Goal: Task Accomplishment & Management: Complete application form

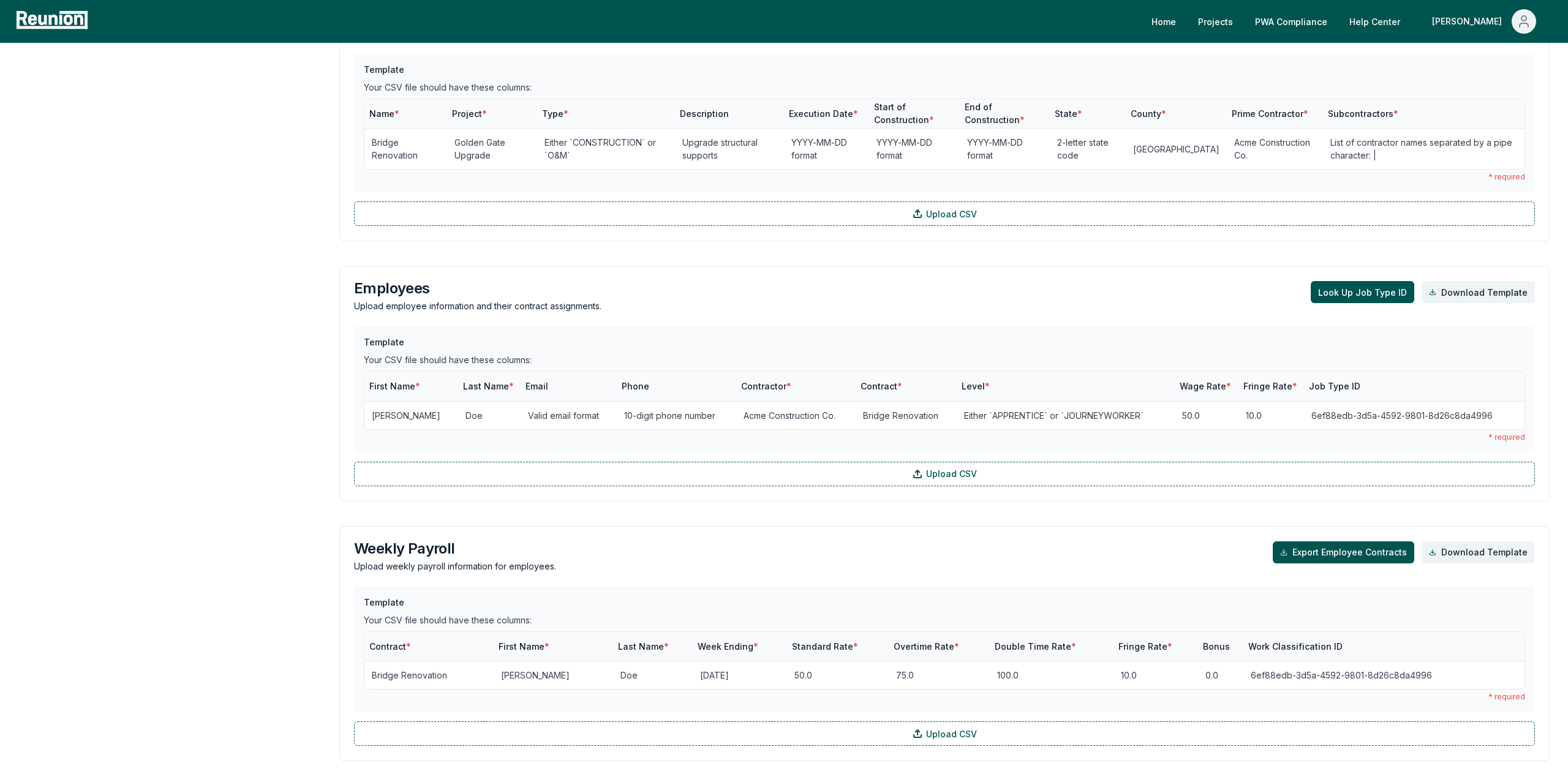
scroll to position [721, 0]
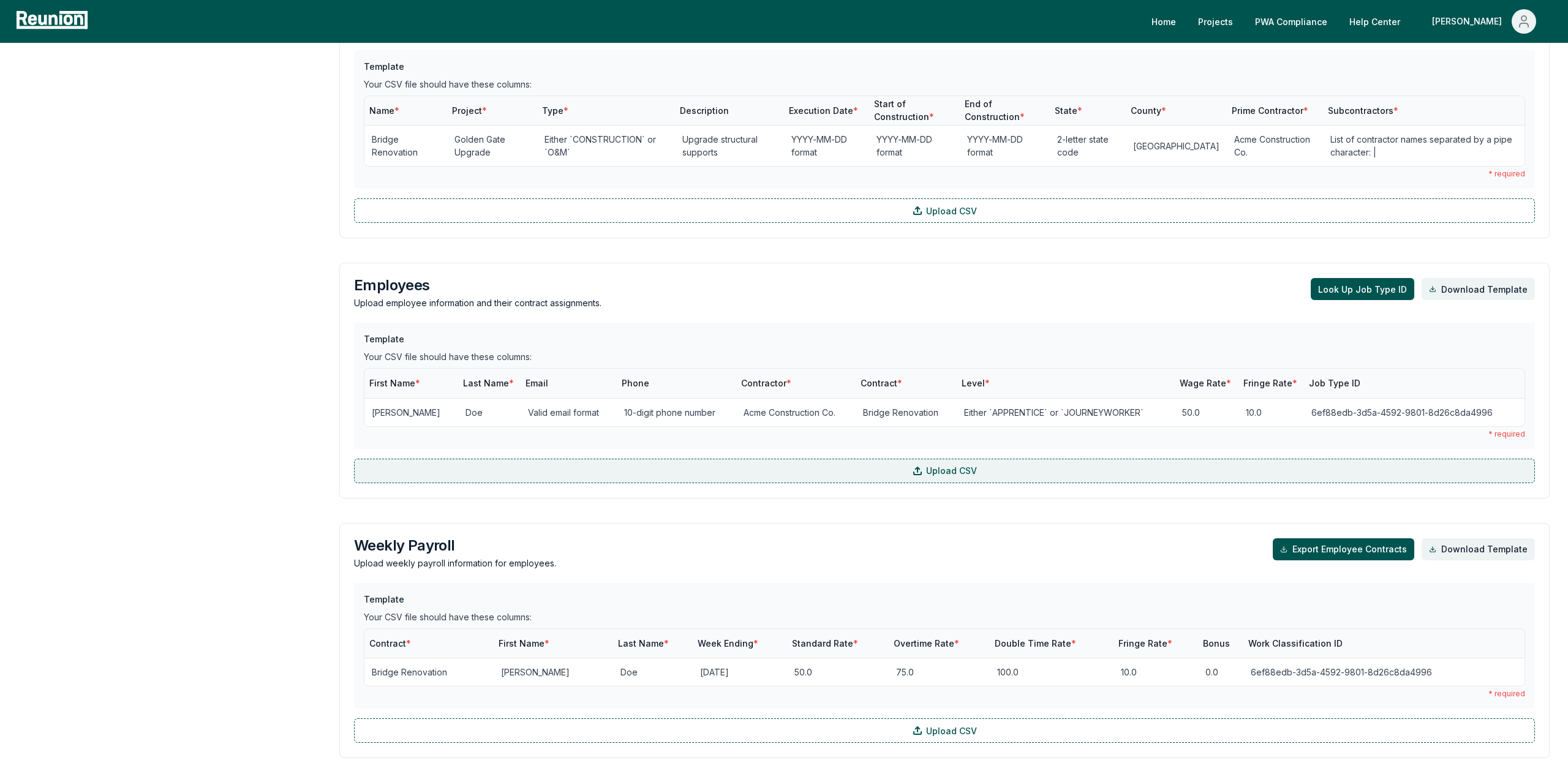
click at [603, 467] on label "Upload CSV" at bounding box center [944, 470] width 1181 height 25
click at [0, 0] on input "Upload CSV" at bounding box center [0, 0] width 0 height 0
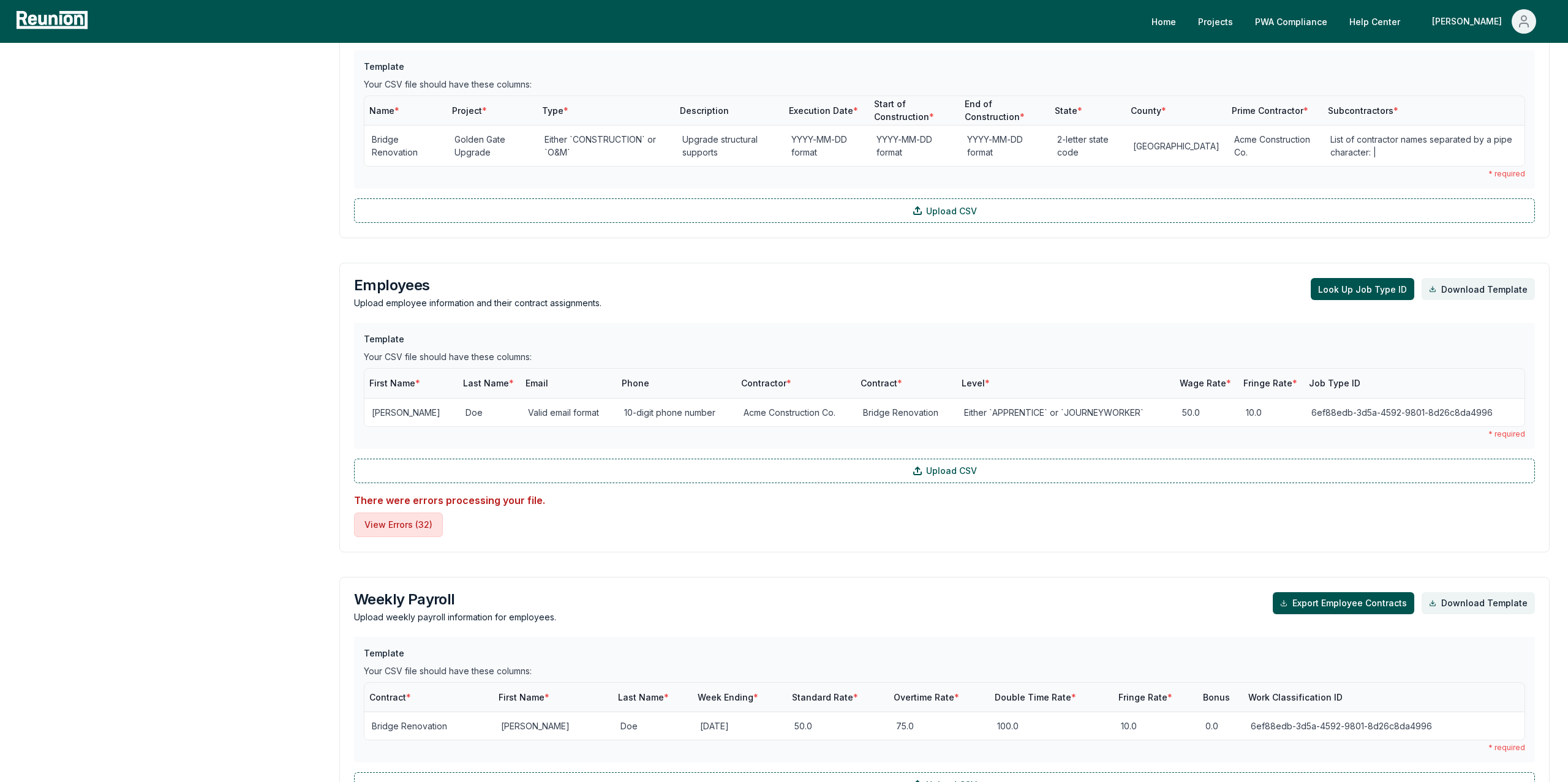
click at [393, 527] on button "View Errors ( 32 )" at bounding box center [397, 524] width 88 height 25
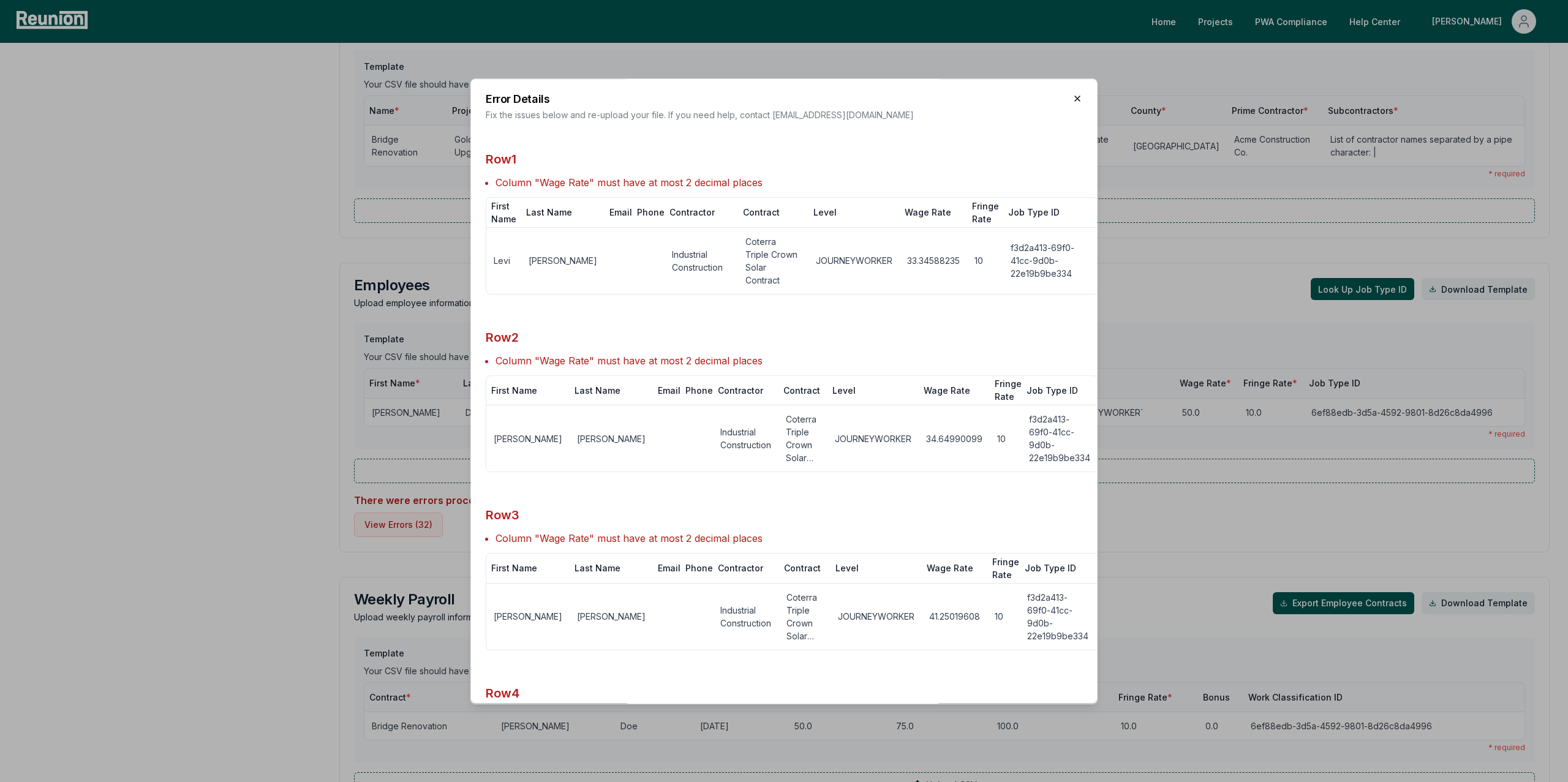
click at [1076, 96] on icon "button" at bounding box center [1077, 98] width 5 height 5
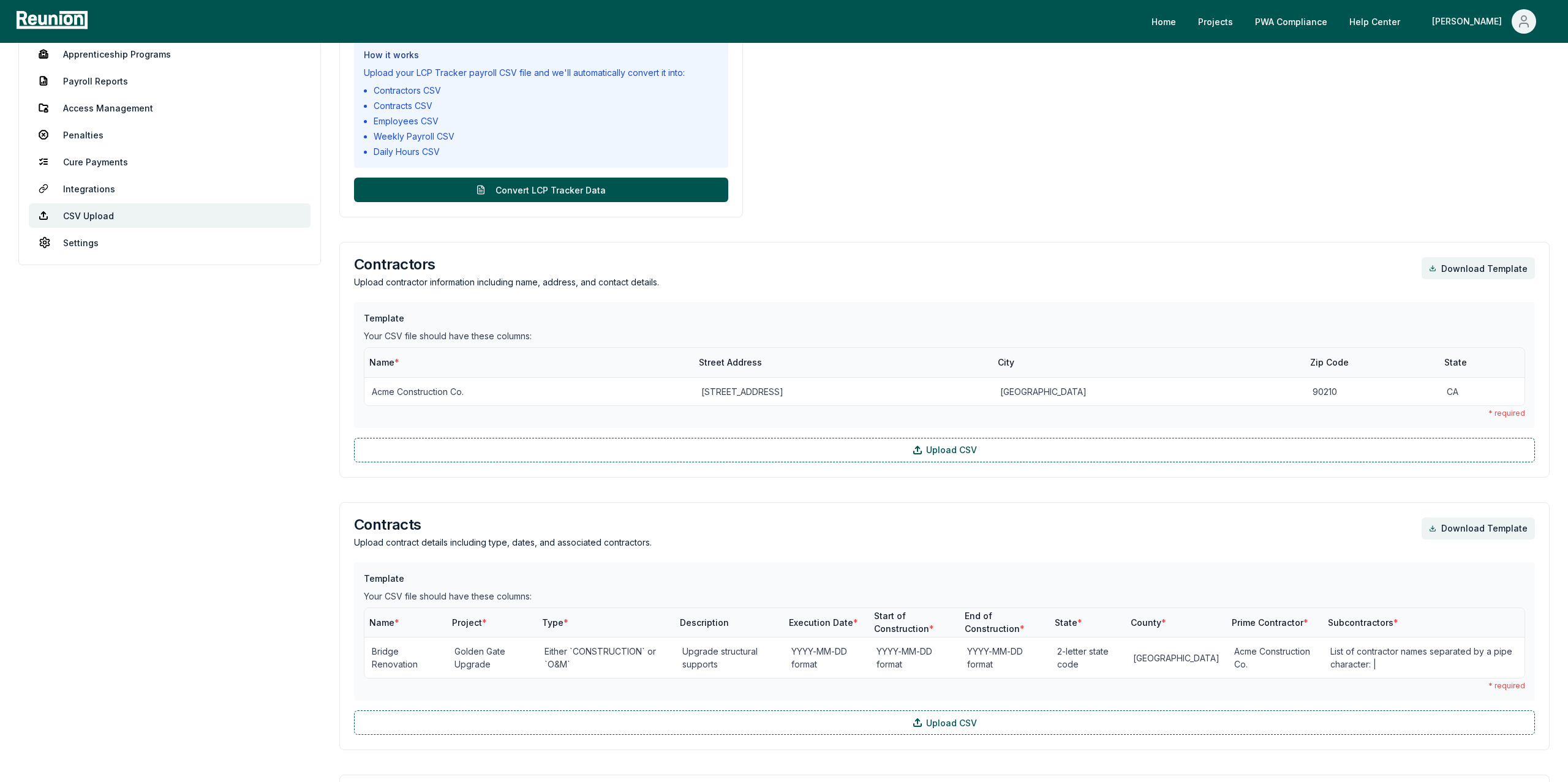
scroll to position [0, 0]
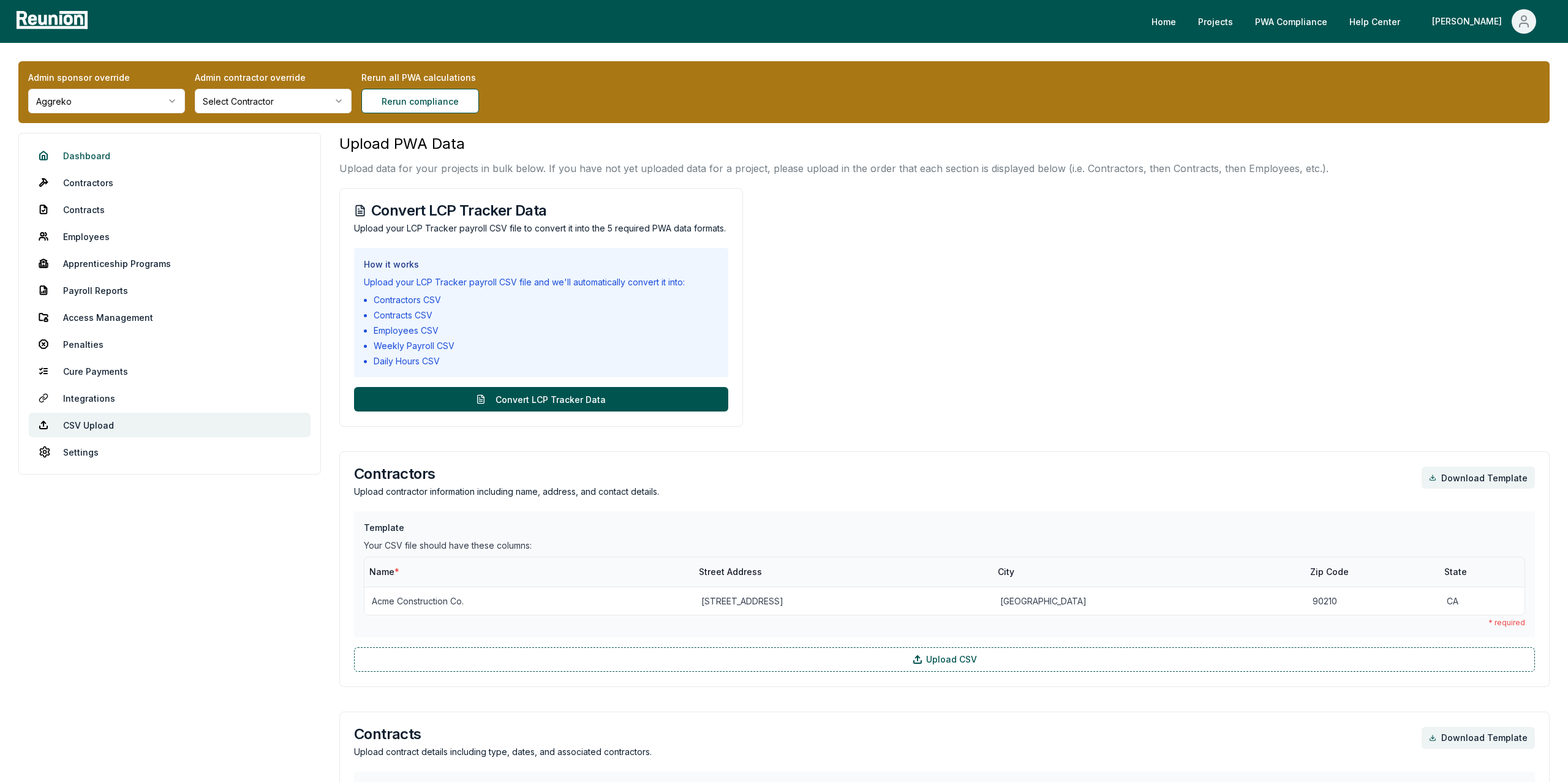
click at [90, 159] on link "Dashboard" at bounding box center [170, 155] width 282 height 25
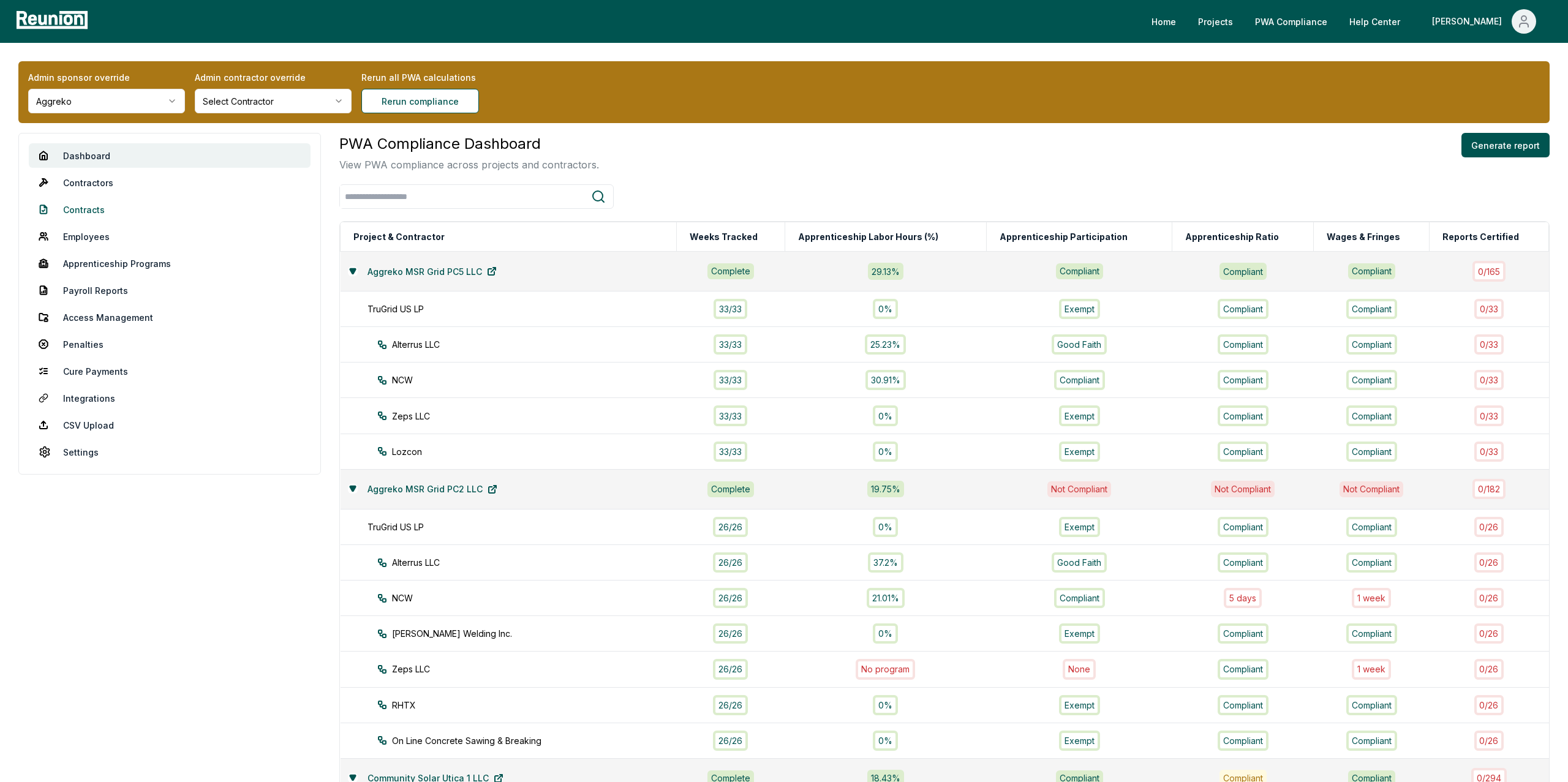
click at [93, 210] on link "Contracts" at bounding box center [170, 209] width 282 height 25
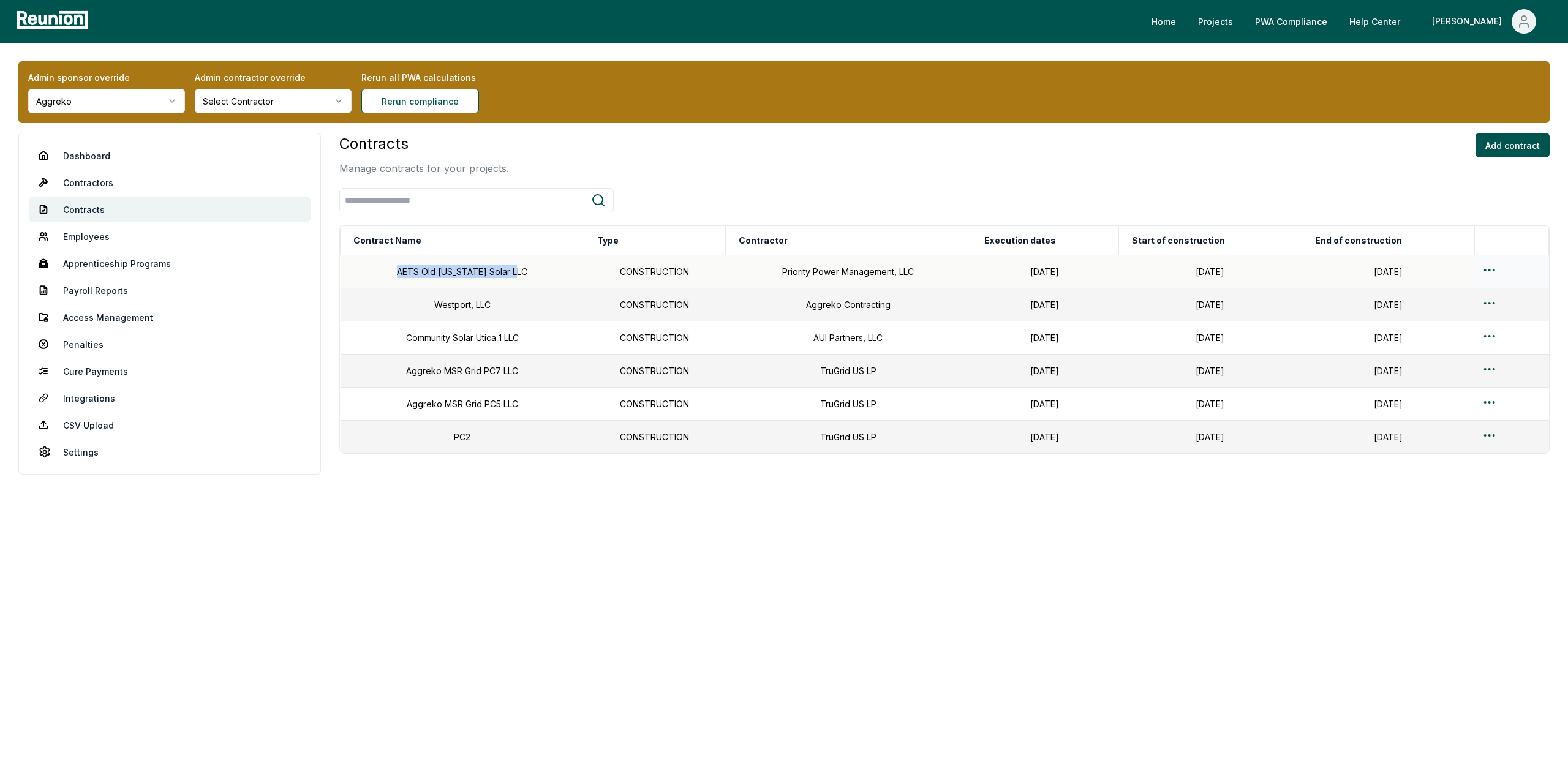
drag, startPoint x: 515, startPoint y: 272, endPoint x: 395, endPoint y: 271, distance: 120.0
click at [395, 271] on td "AETS Old Michigan Solar LLC" at bounding box center [462, 272] width 243 height 33
copy td "AETS Old Michigan Solar LLC"
click at [76, 416] on link "CSV Upload" at bounding box center [170, 425] width 282 height 25
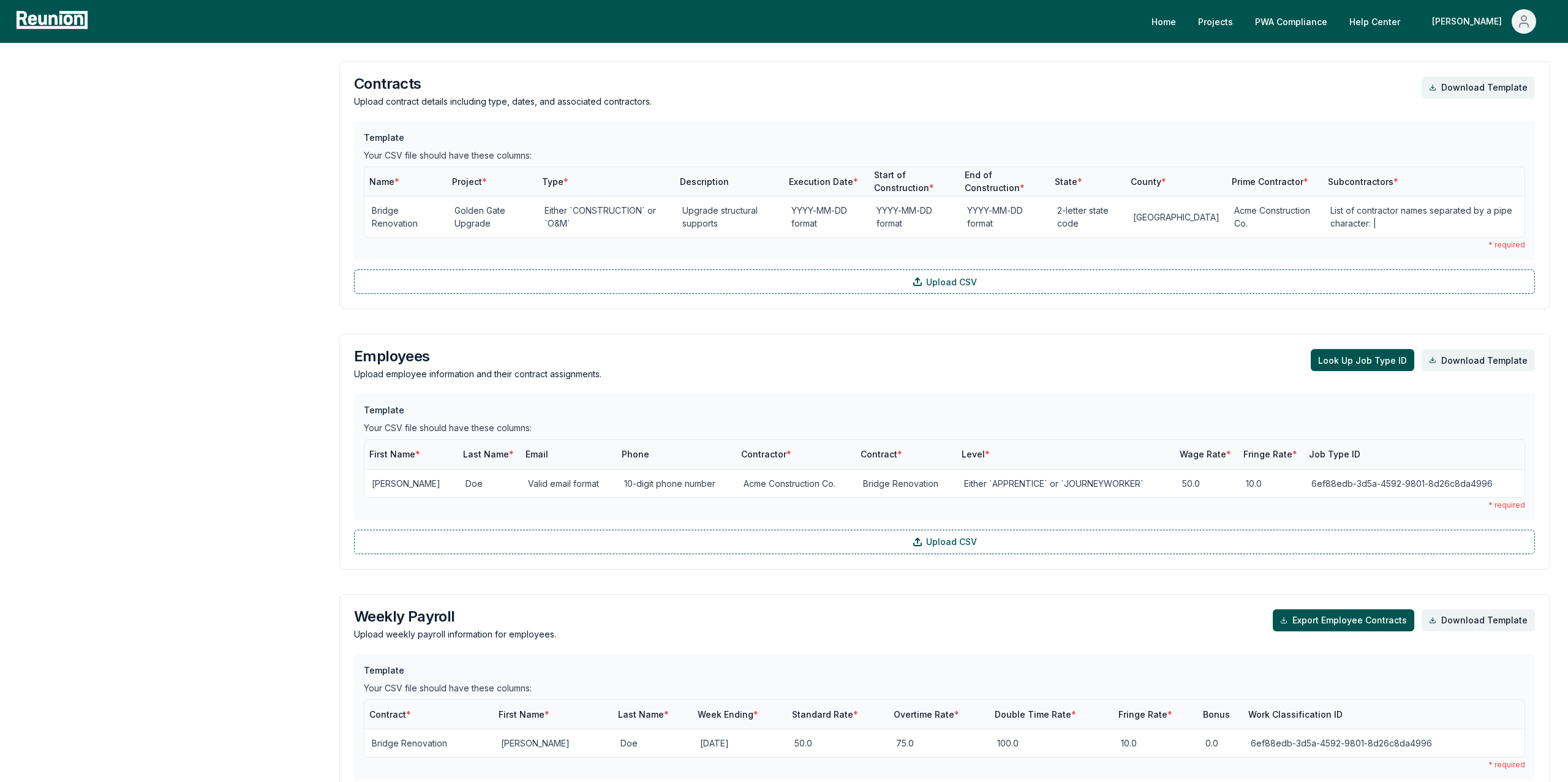
scroll to position [731, 0]
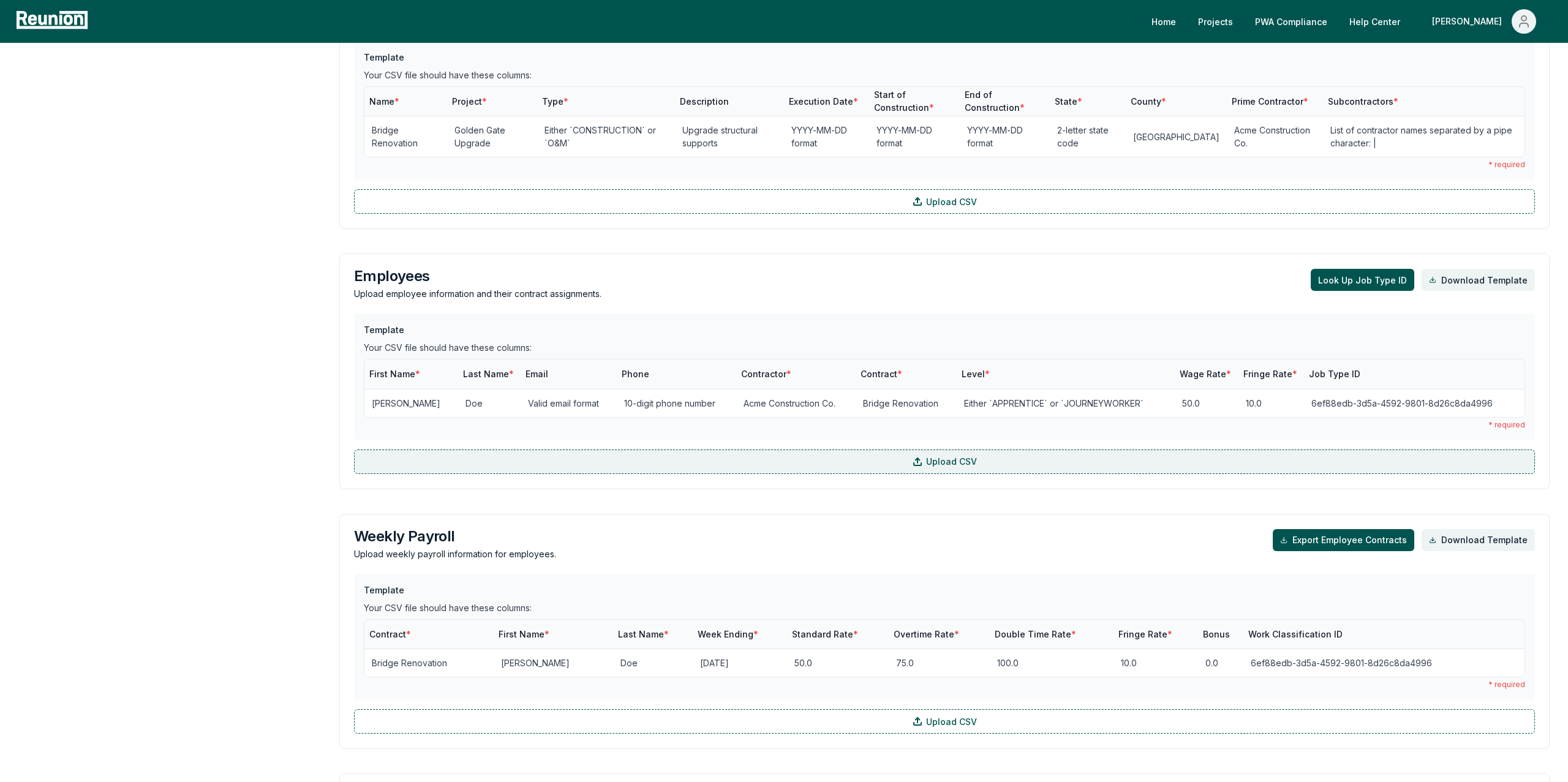
click at [422, 455] on label "Upload CSV" at bounding box center [944, 461] width 1181 height 25
click at [0, 0] on input "Upload CSV" at bounding box center [0, 0] width 0 height 0
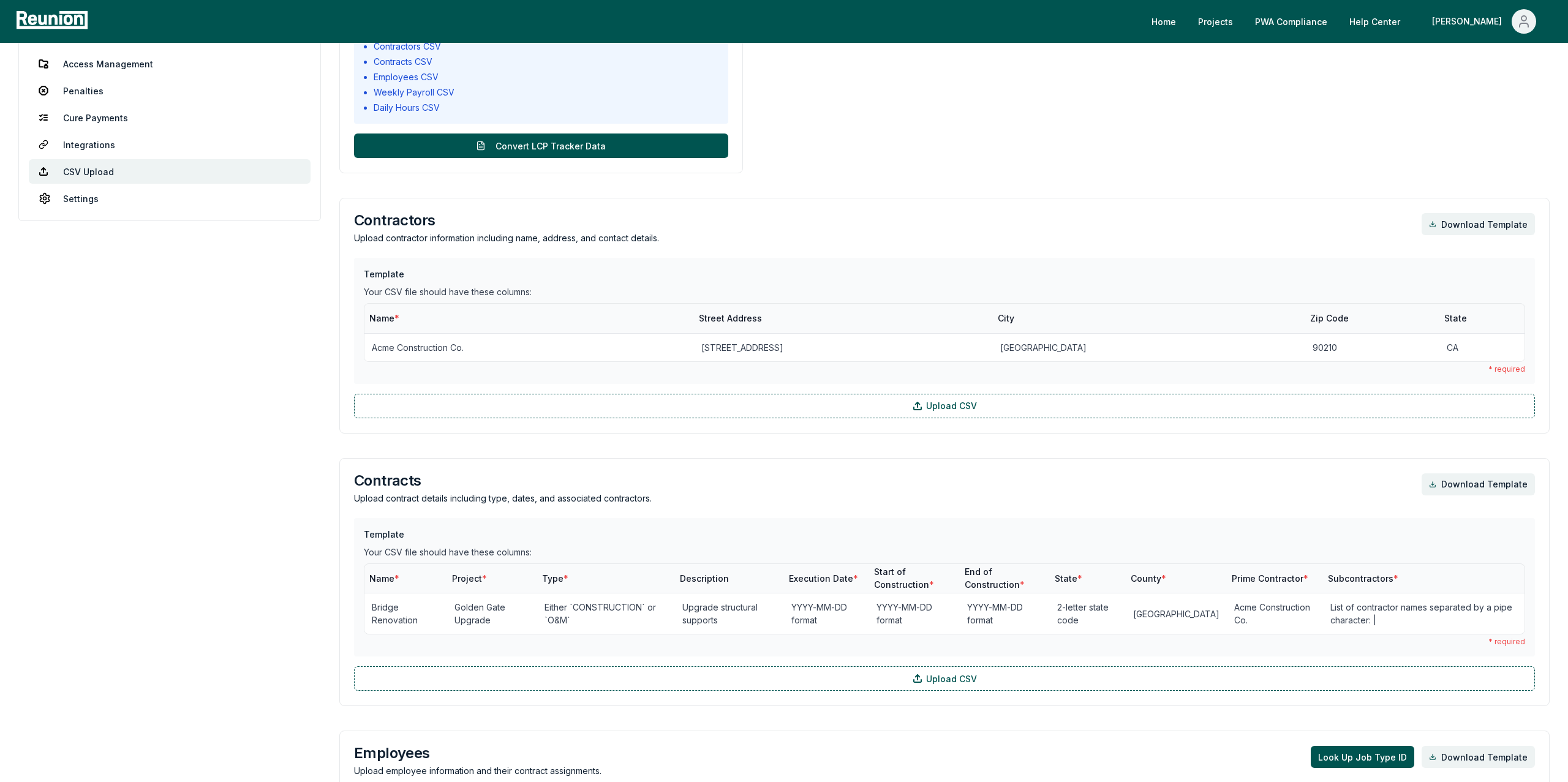
scroll to position [0, 0]
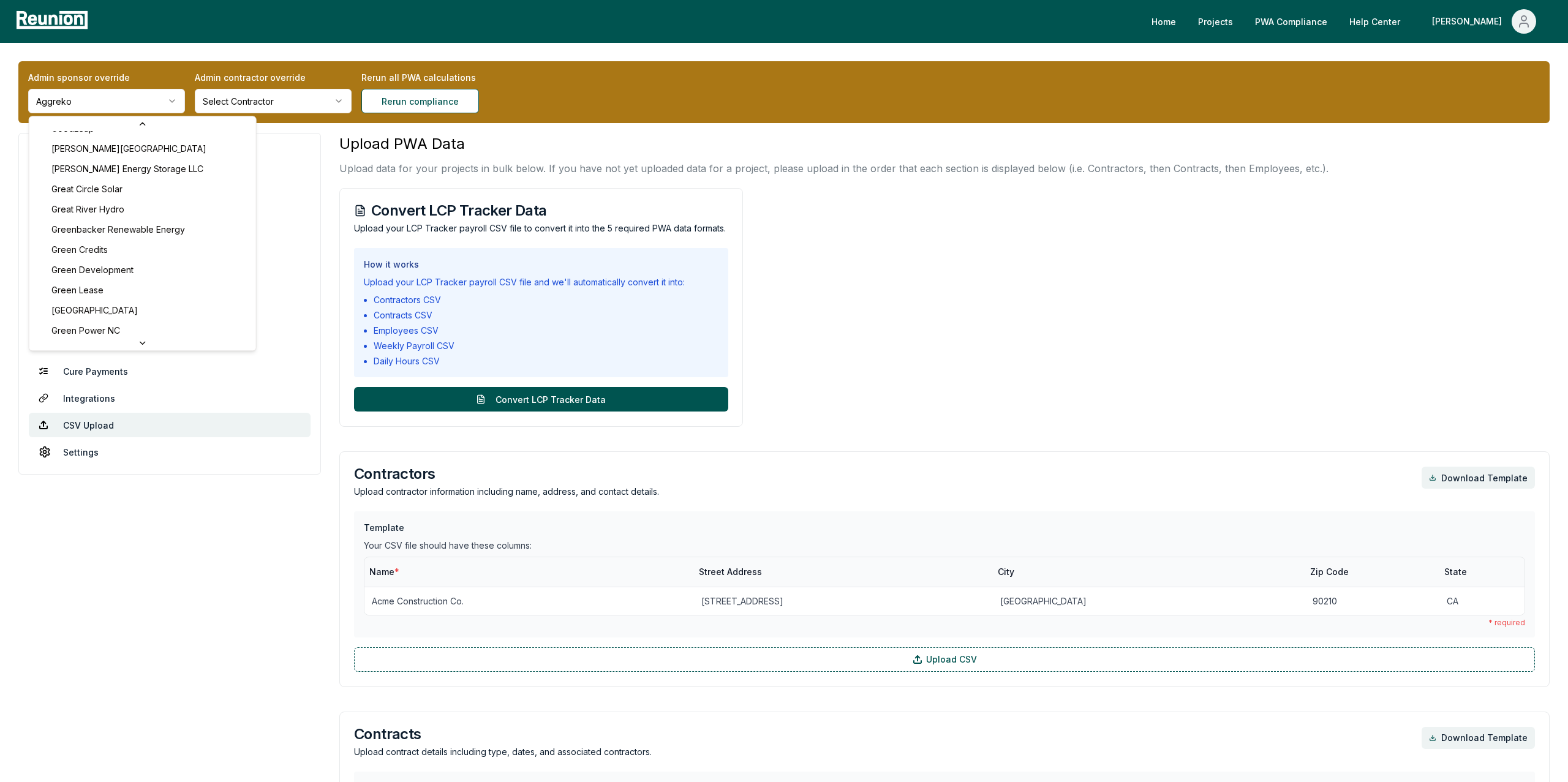
scroll to position [2418, 0]
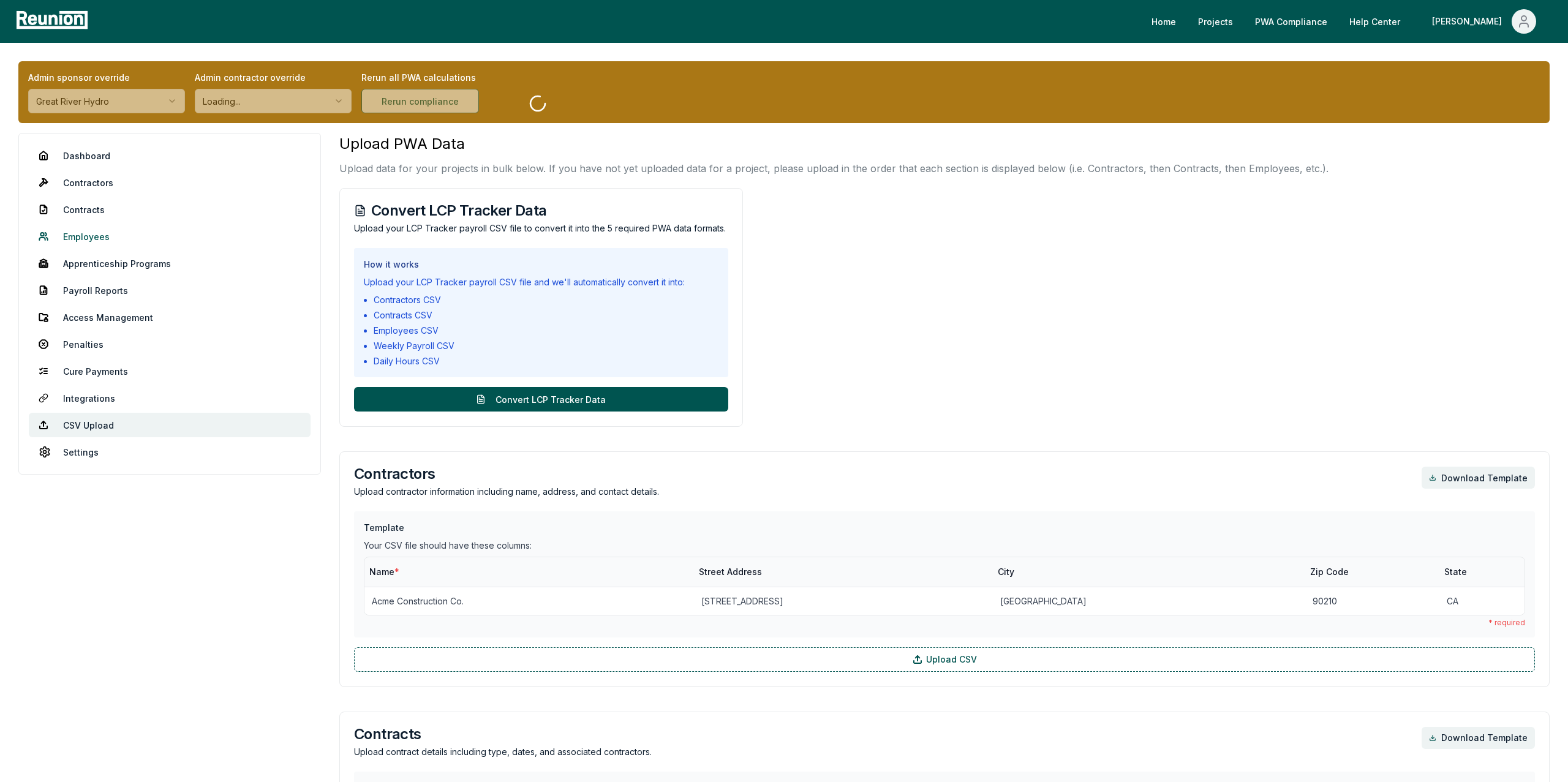
click at [76, 233] on link "Employees" at bounding box center [170, 236] width 282 height 25
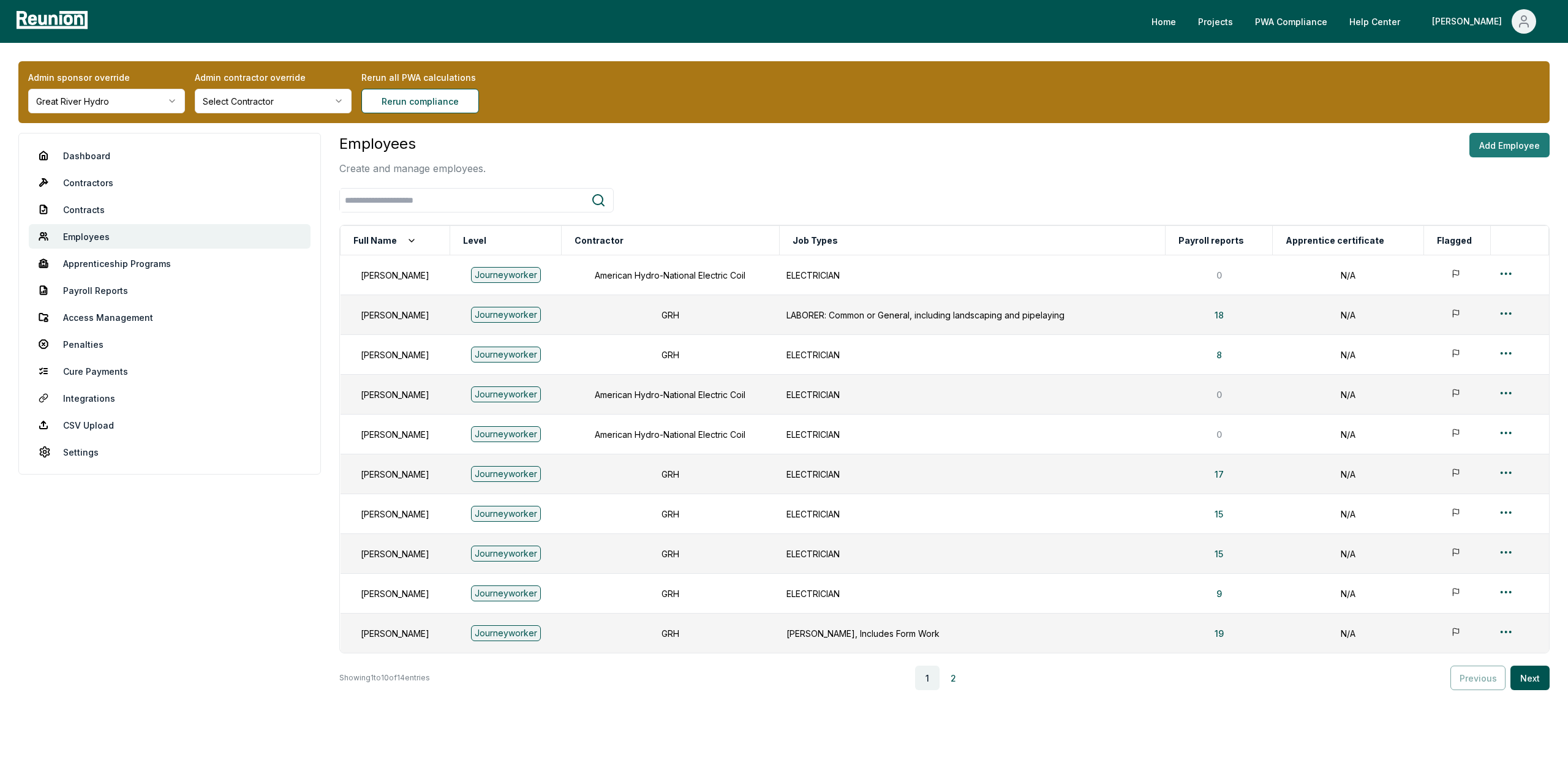
click at [1504, 145] on button "Add Employee" at bounding box center [1510, 145] width 80 height 25
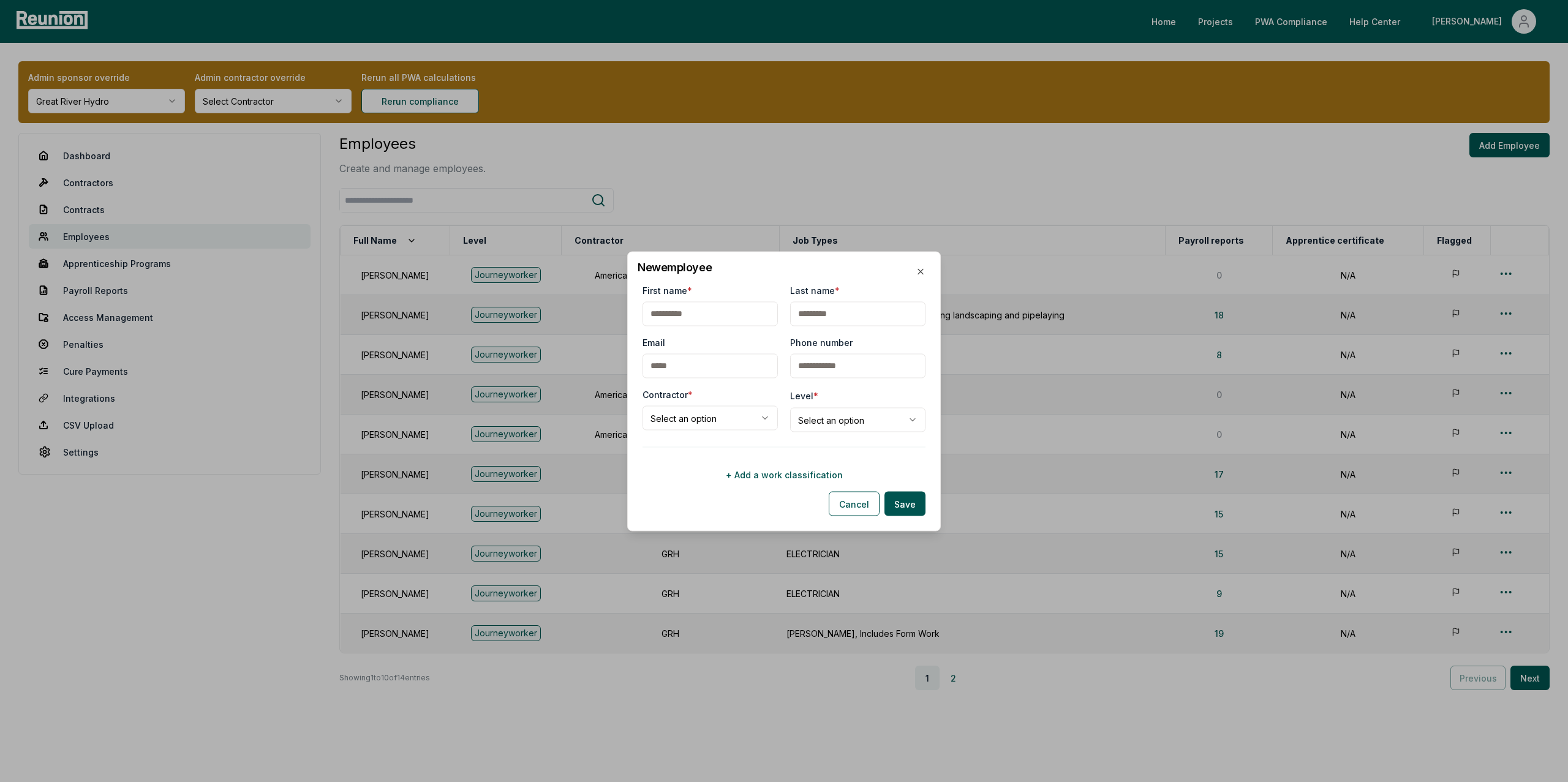
click at [706, 437] on div "**********" at bounding box center [784, 385] width 283 height 202
click at [695, 417] on body "Please visit us on your desktop We're working on making our marketplace mobile-…" at bounding box center [784, 403] width 1568 height 807
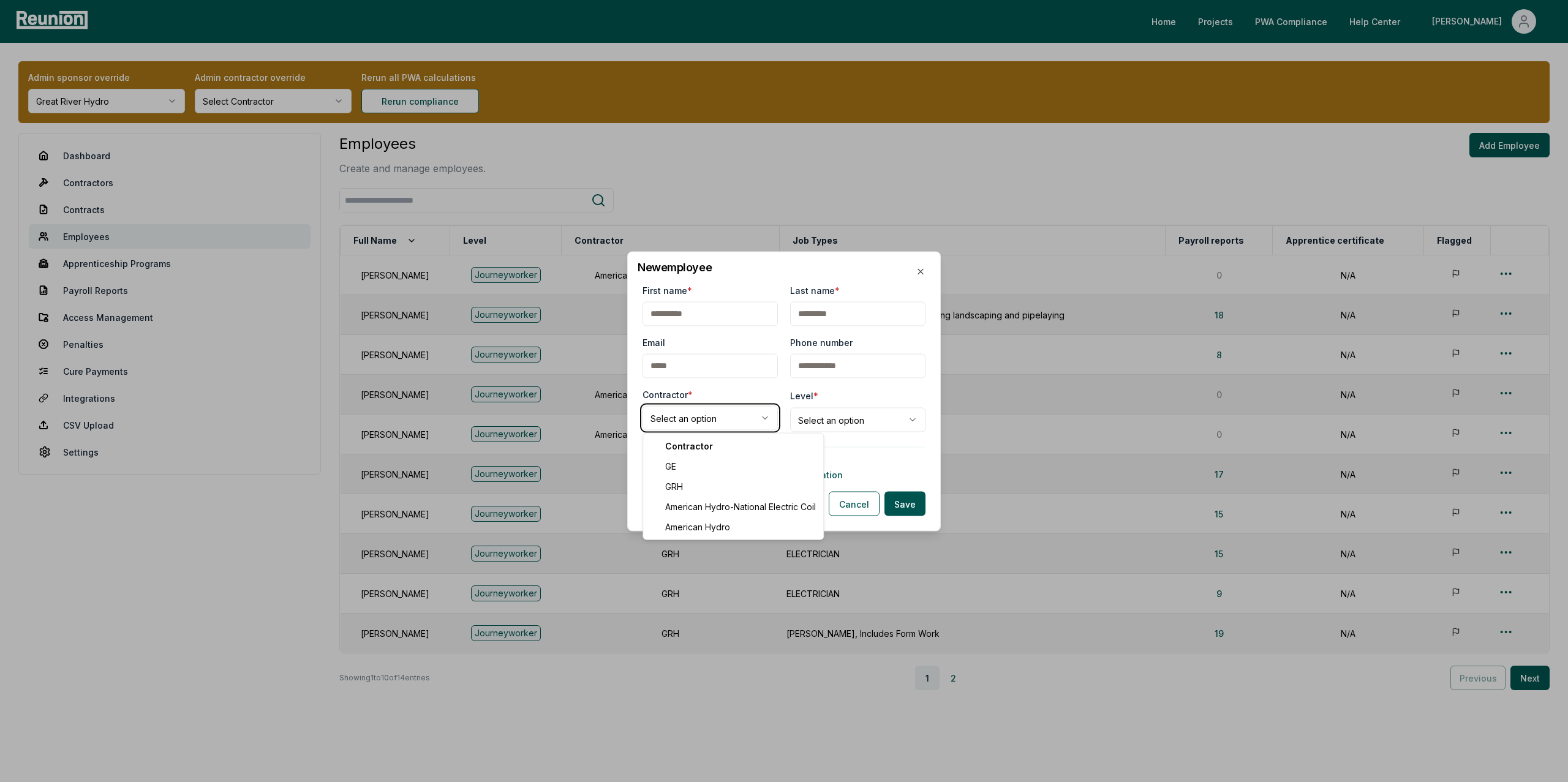
click at [696, 427] on body "Please visit us on your desktop We're working on making our marketplace mobile-…" at bounding box center [784, 403] width 1568 height 807
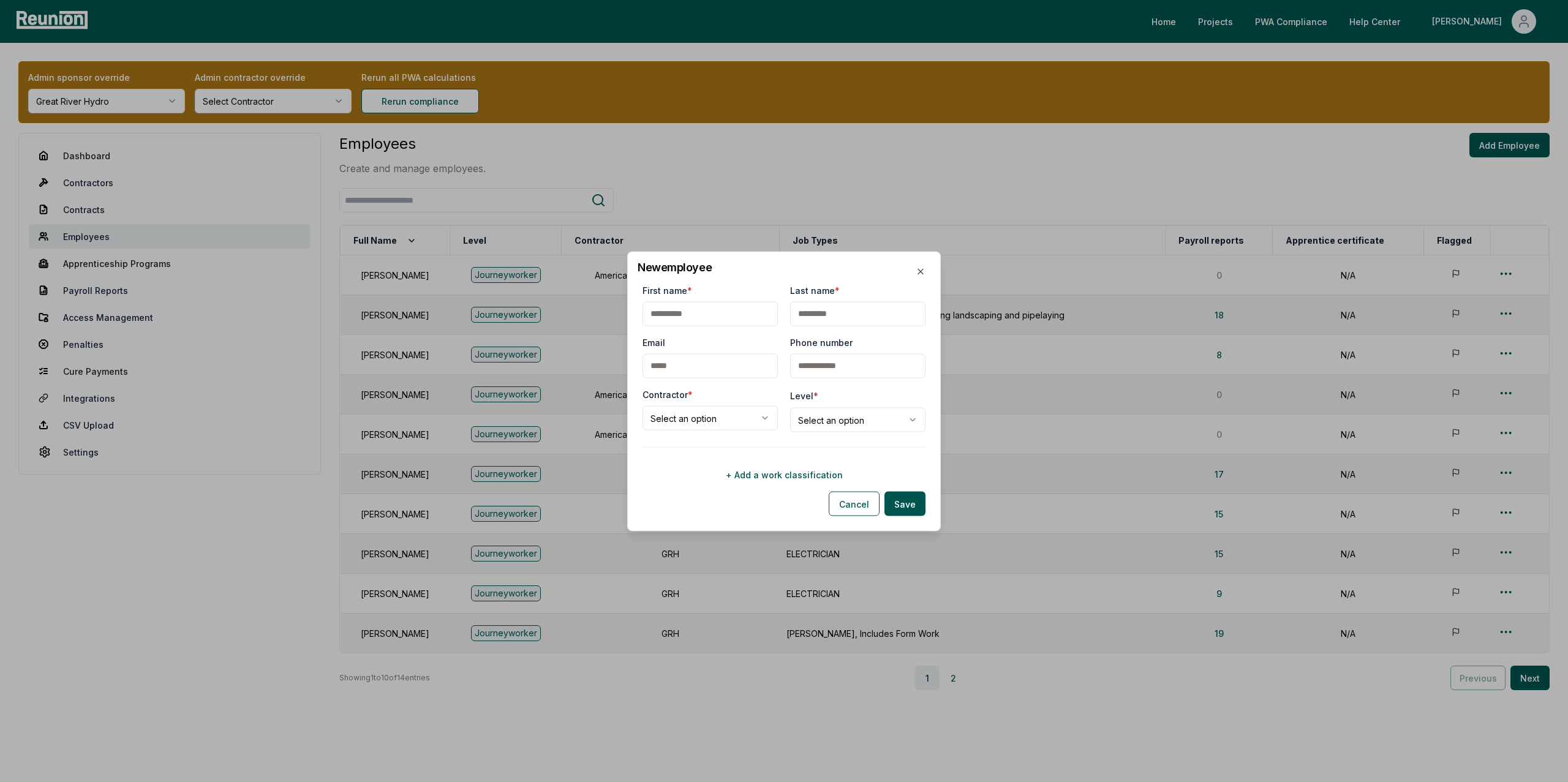
click at [685, 302] on input "First name *" at bounding box center [710, 314] width 135 height 25
type input "***"
click at [845, 318] on input "Last name *" at bounding box center [858, 314] width 135 height 25
type input "***"
click at [686, 417] on body "Please visit us on your desktop We're working on making our marketplace mobile-…" at bounding box center [784, 403] width 1568 height 807
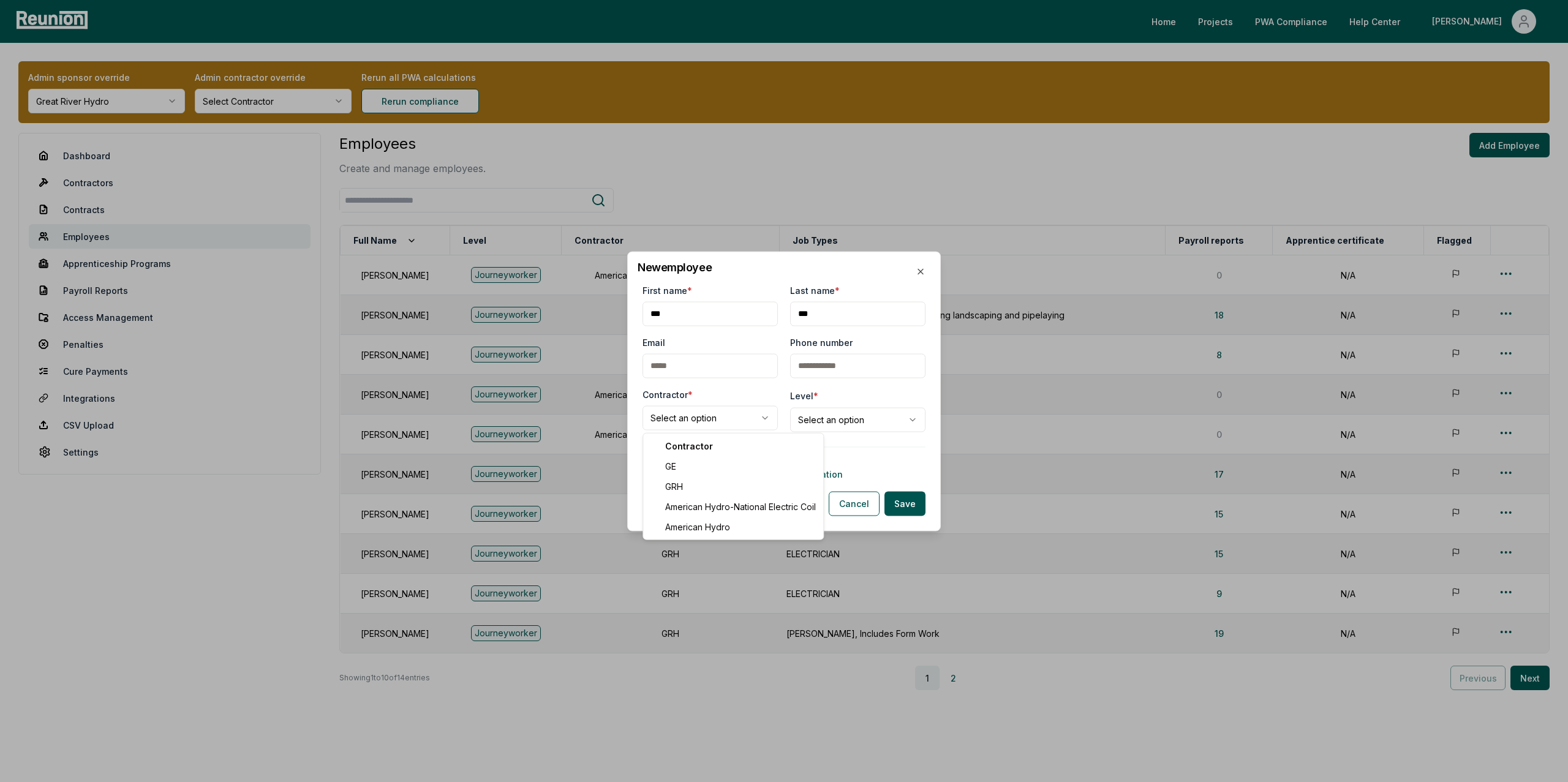
select select "**********"
click at [893, 409] on body "Please visit us on your desktop We're working on making our marketplace mobile-…" at bounding box center [784, 403] width 1568 height 807
select select "**********"
click at [780, 481] on button "+ Add a work classification" at bounding box center [784, 474] width 283 height 25
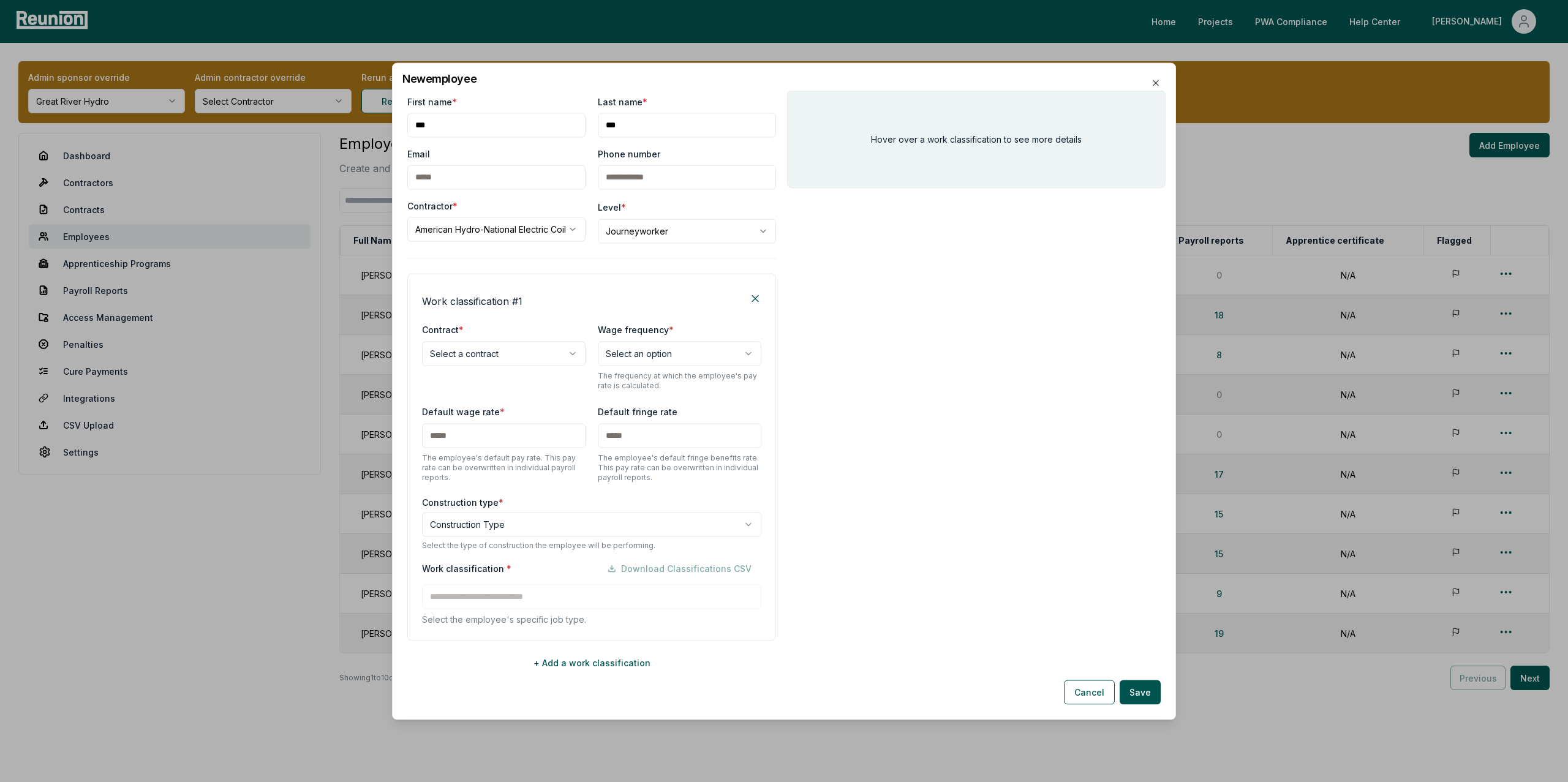
click at [449, 350] on body "Please visit us on your desktop We're working on making our marketplace mobile-…" at bounding box center [784, 403] width 1568 height 807
select select "**********"
click at [665, 342] on body "Please visit us on your desktop We're working on making our marketplace mobile-…" at bounding box center [784, 403] width 1568 height 807
select select "******"
click at [505, 527] on body "Please visit us on your desktop We're working on making our marketplace mobile-…" at bounding box center [784, 403] width 1568 height 807
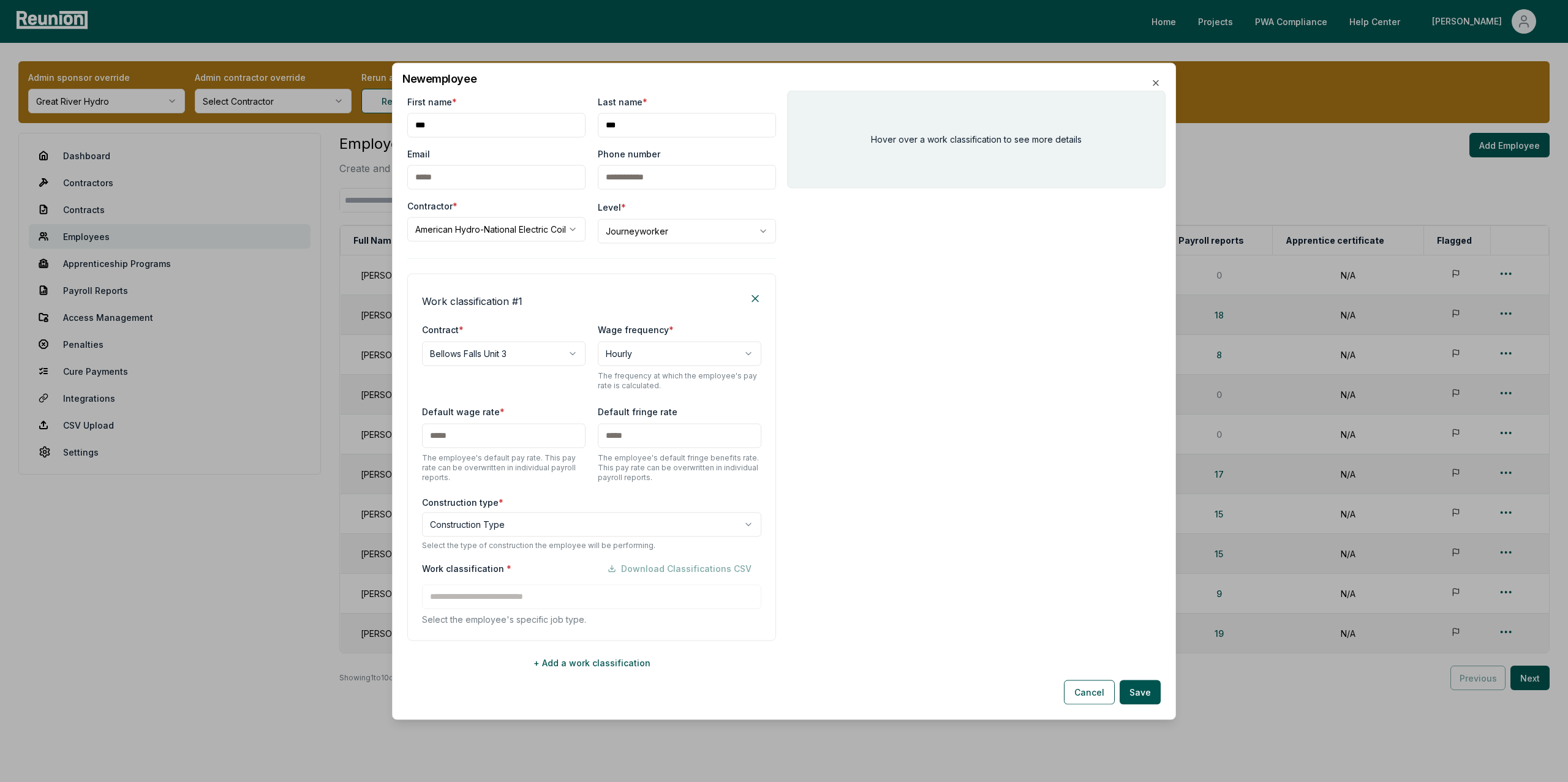
click at [473, 527] on body "Please visit us on your desktop We're working on making our marketplace mobile-…" at bounding box center [784, 403] width 1568 height 807
select select "**********"
click at [499, 592] on div "Work classification * Download Classifications CSV Select the employee's specif…" at bounding box center [592, 591] width 339 height 69
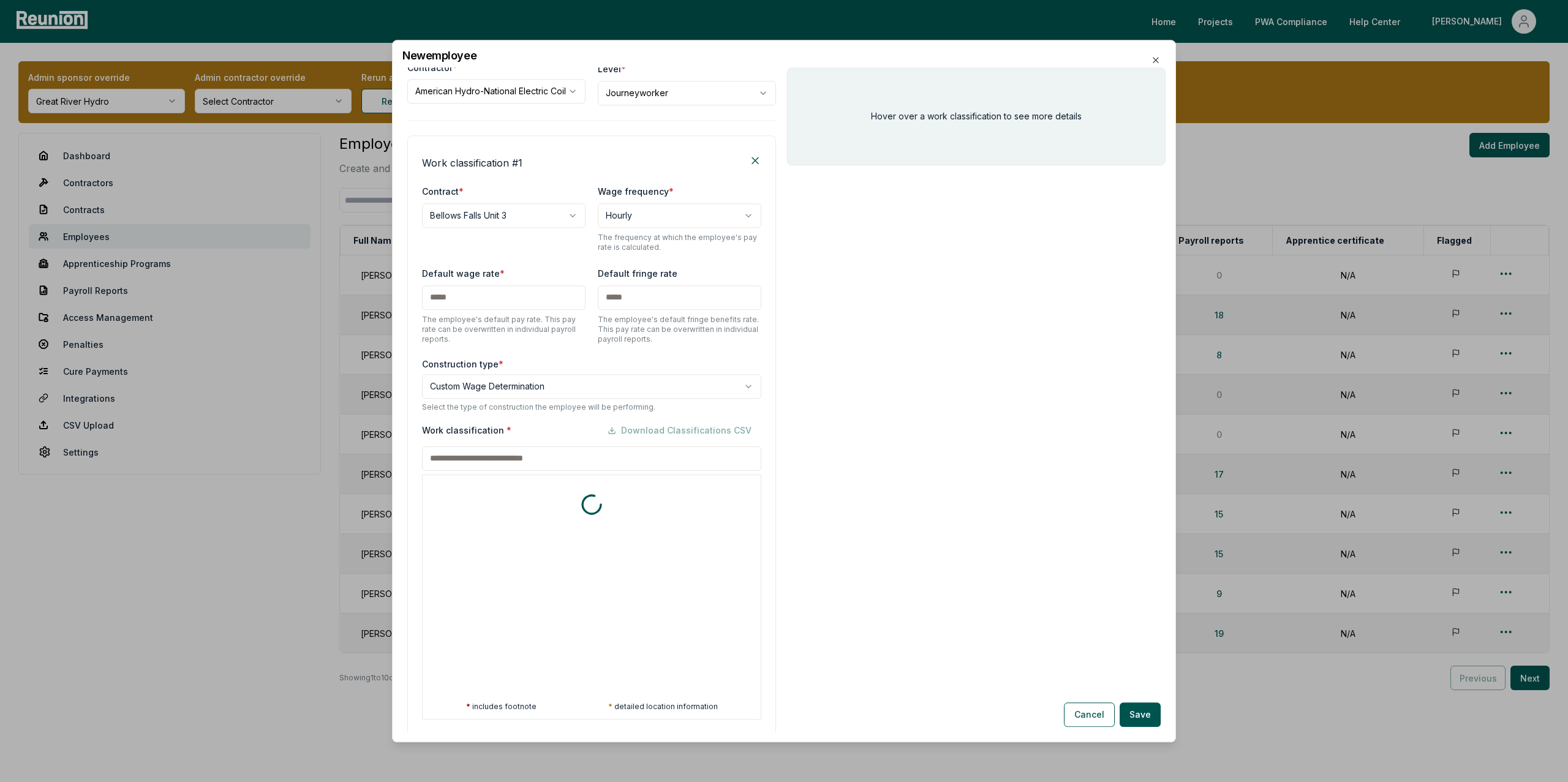
scroll to position [187, 0]
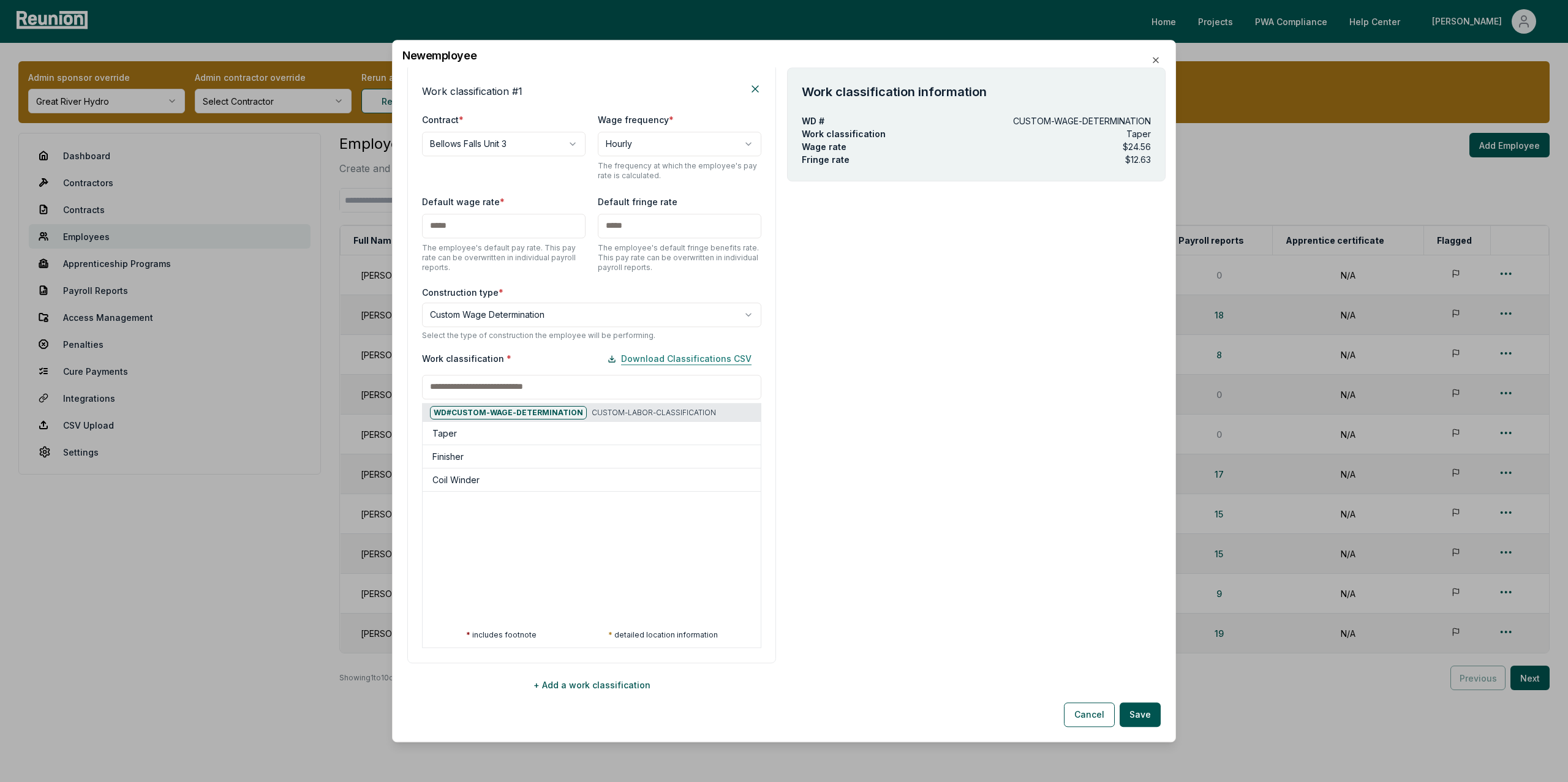
click at [696, 355] on button "Download Classifications CSV" at bounding box center [679, 358] width 163 height 25
click at [1155, 61] on icon "button" at bounding box center [1155, 59] width 10 height 10
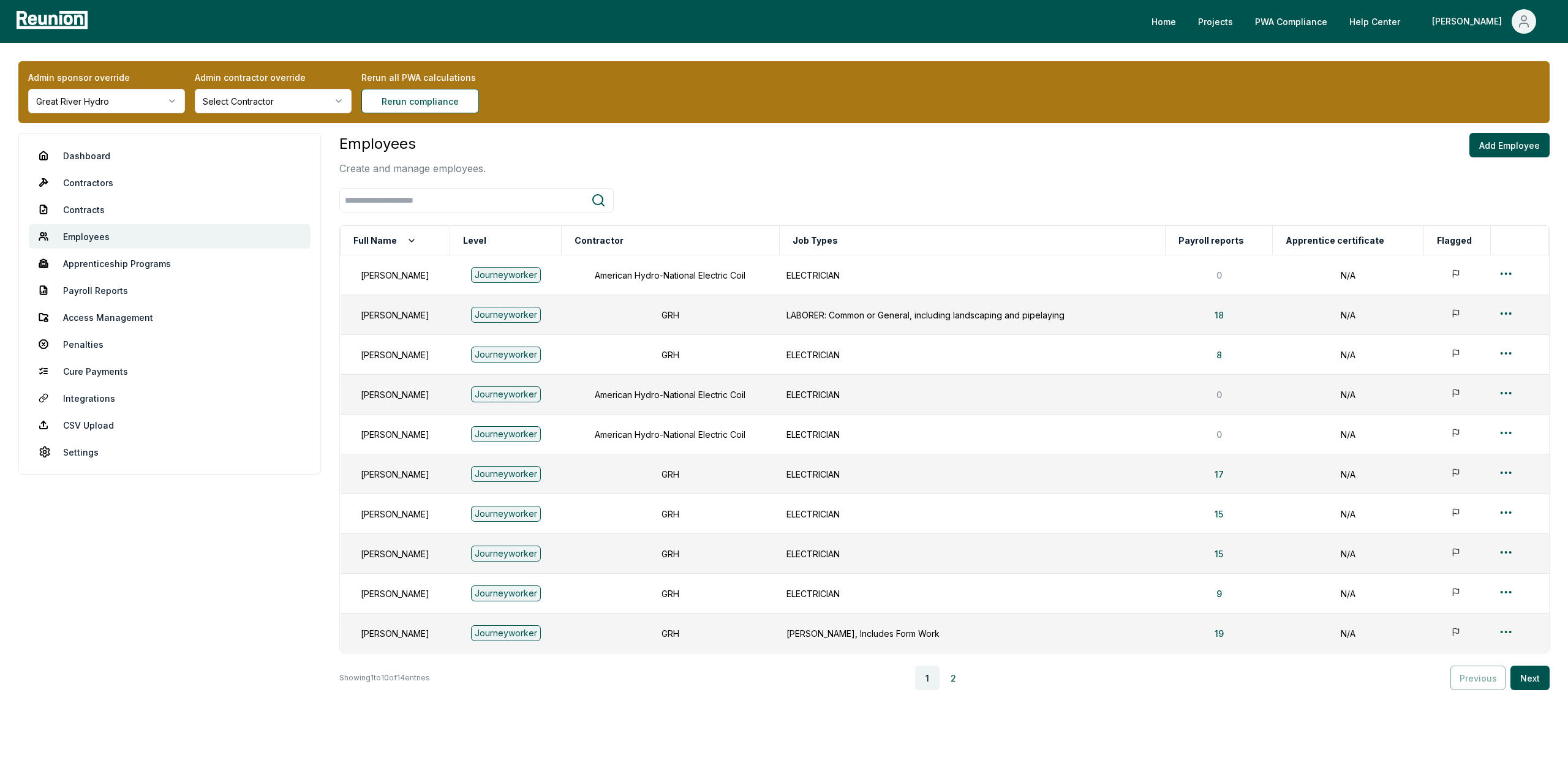
click at [102, 104] on html "Please visit us on your desktop We're working on making our marketplace mobile-…" at bounding box center [784, 403] width 1568 height 807
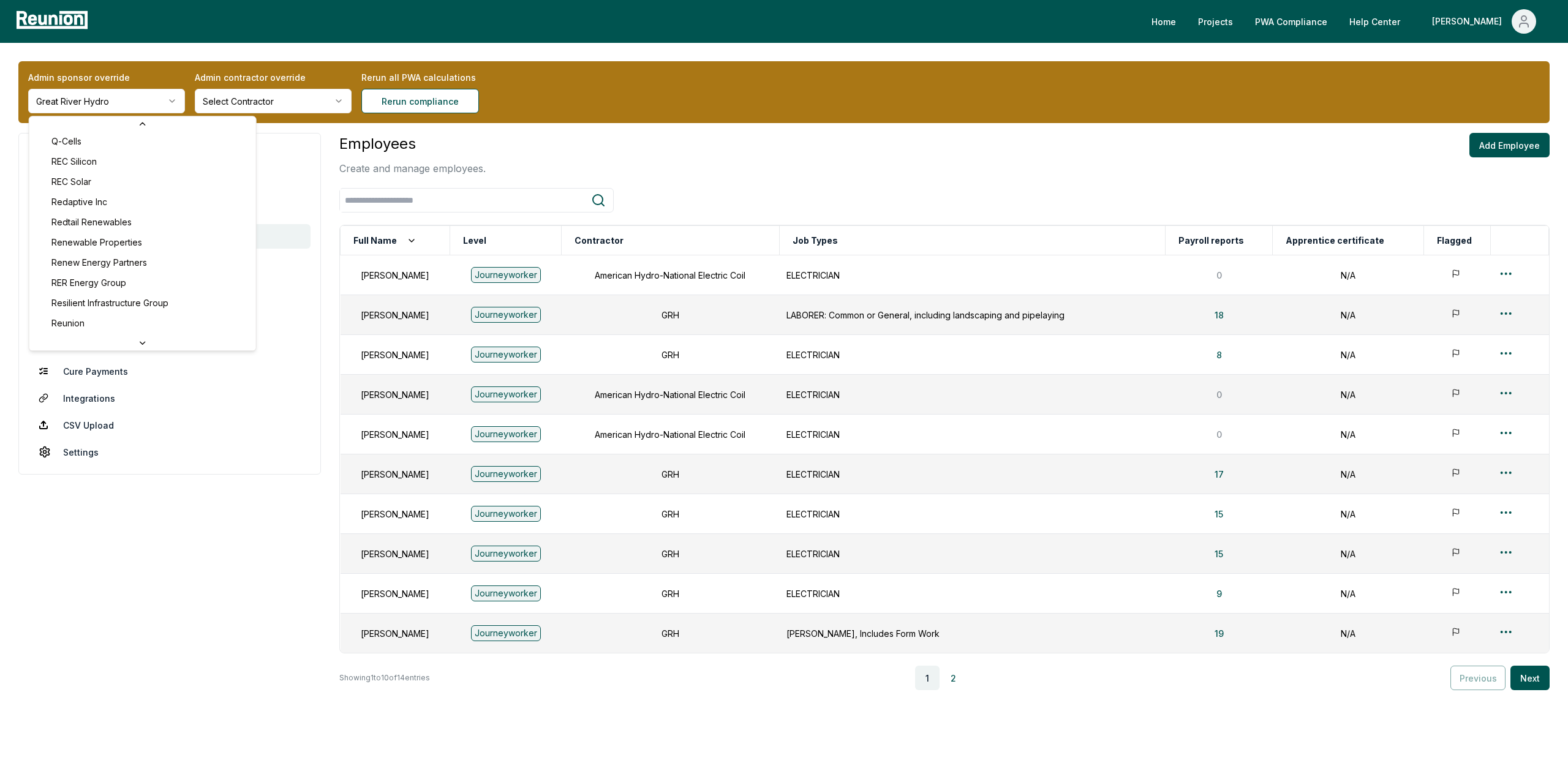
scroll to position [4425, 0]
click at [509, 128] on html "Please visit us on your desktop We're working on making our marketplace mobile-…" at bounding box center [784, 403] width 1568 height 807
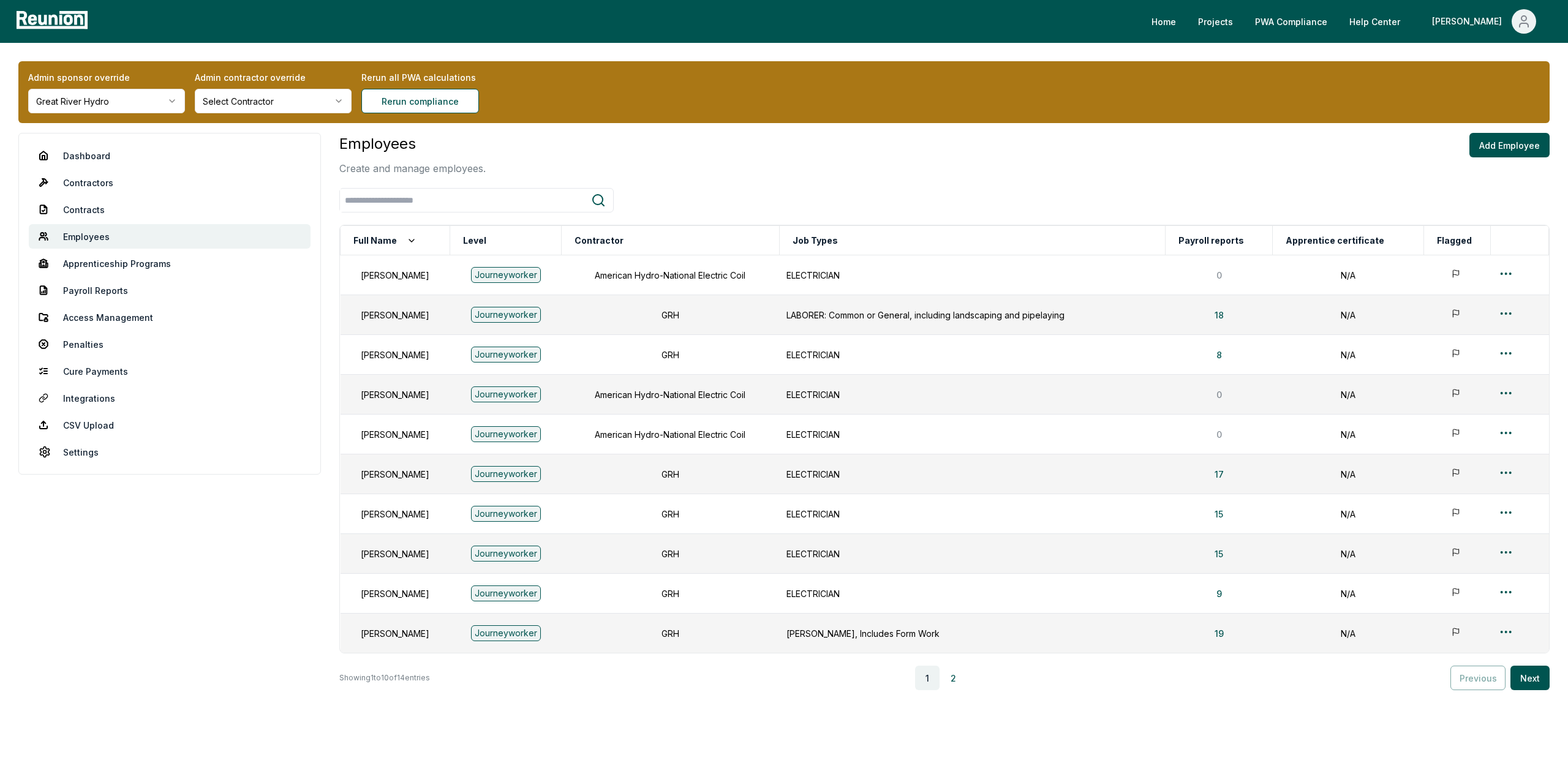
click at [81, 117] on div "Admin sponsor override Great River Hydro Admin contractor override Select Contr…" at bounding box center [784, 92] width 1532 height 62
click at [77, 106] on html "Please visit us on your desktop We're working on making our marketplace mobile-…" at bounding box center [784, 403] width 1568 height 807
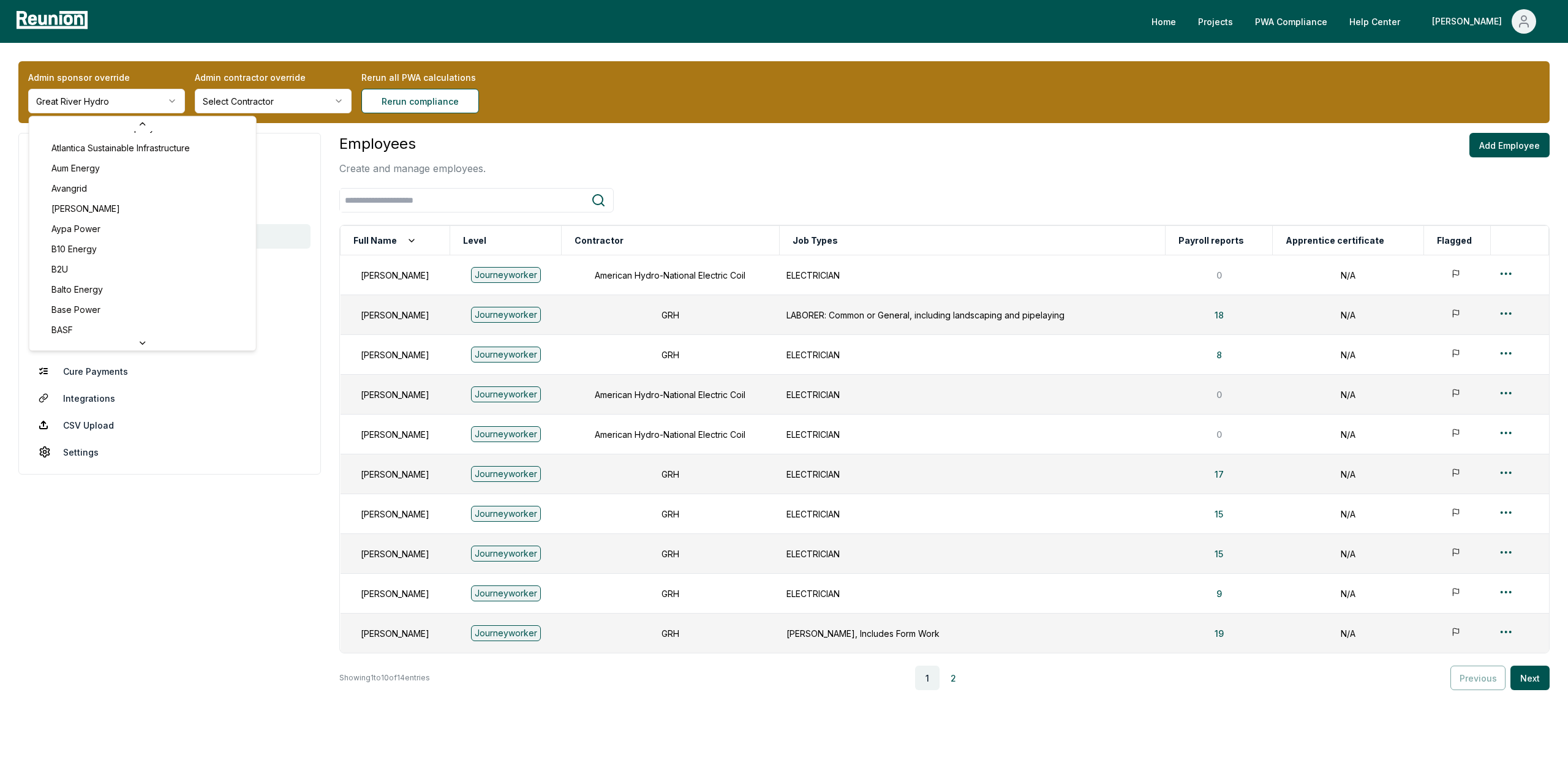
scroll to position [587, 0]
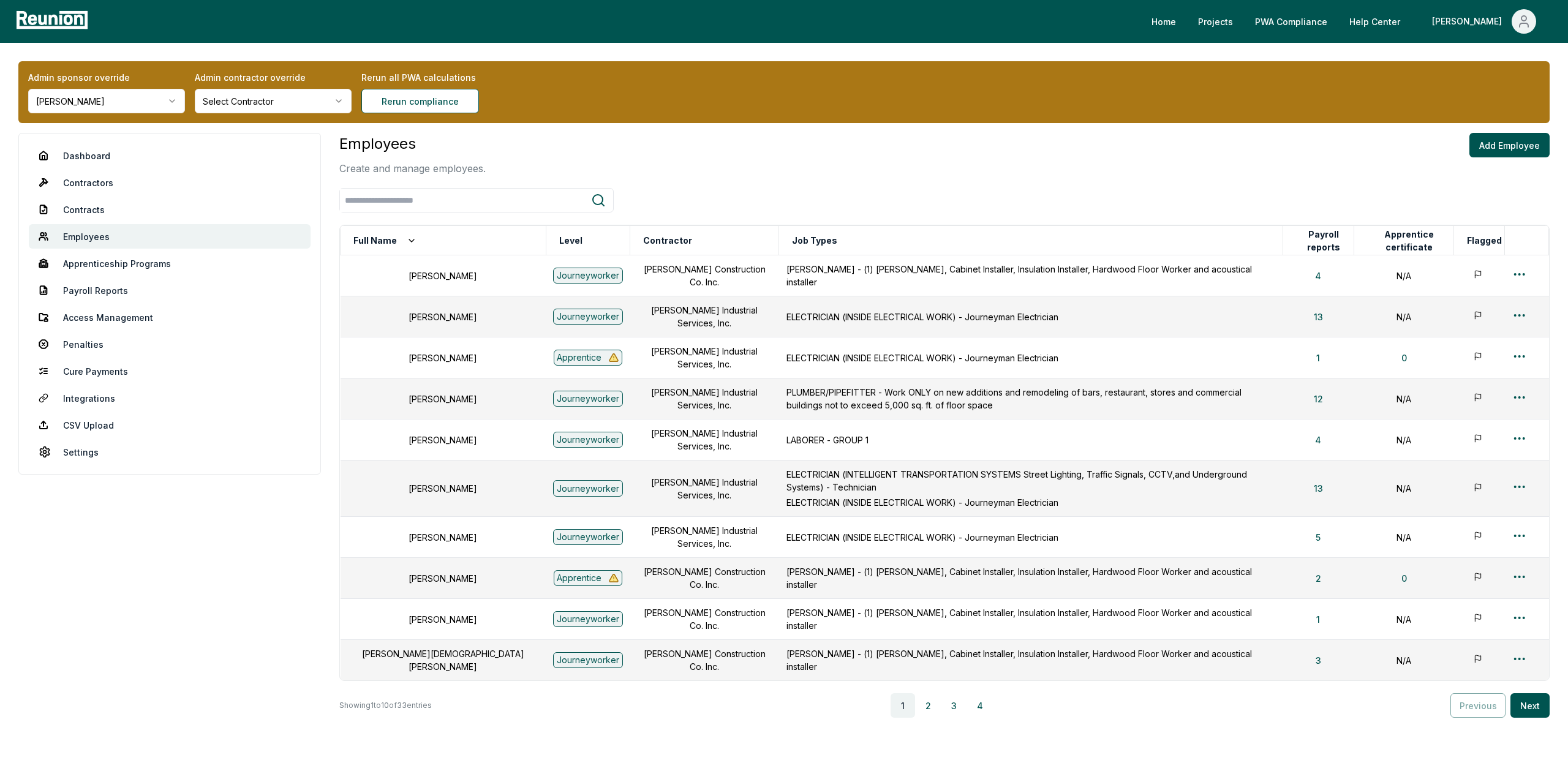
click at [119, 108] on html "Please visit us on your desktop We're working on making our marketplace mobile-…" at bounding box center [784, 417] width 1568 height 834
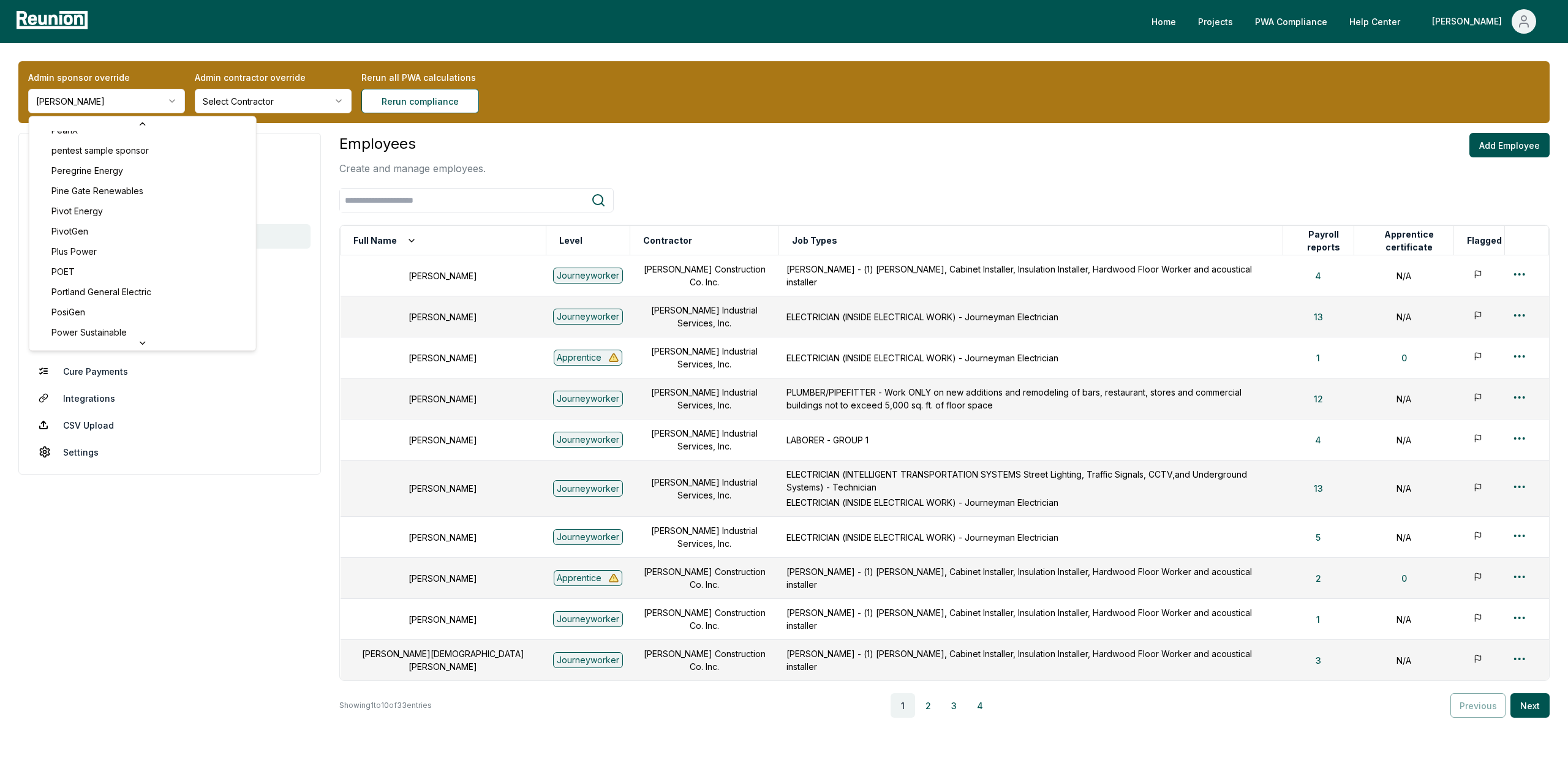
scroll to position [4131, 0]
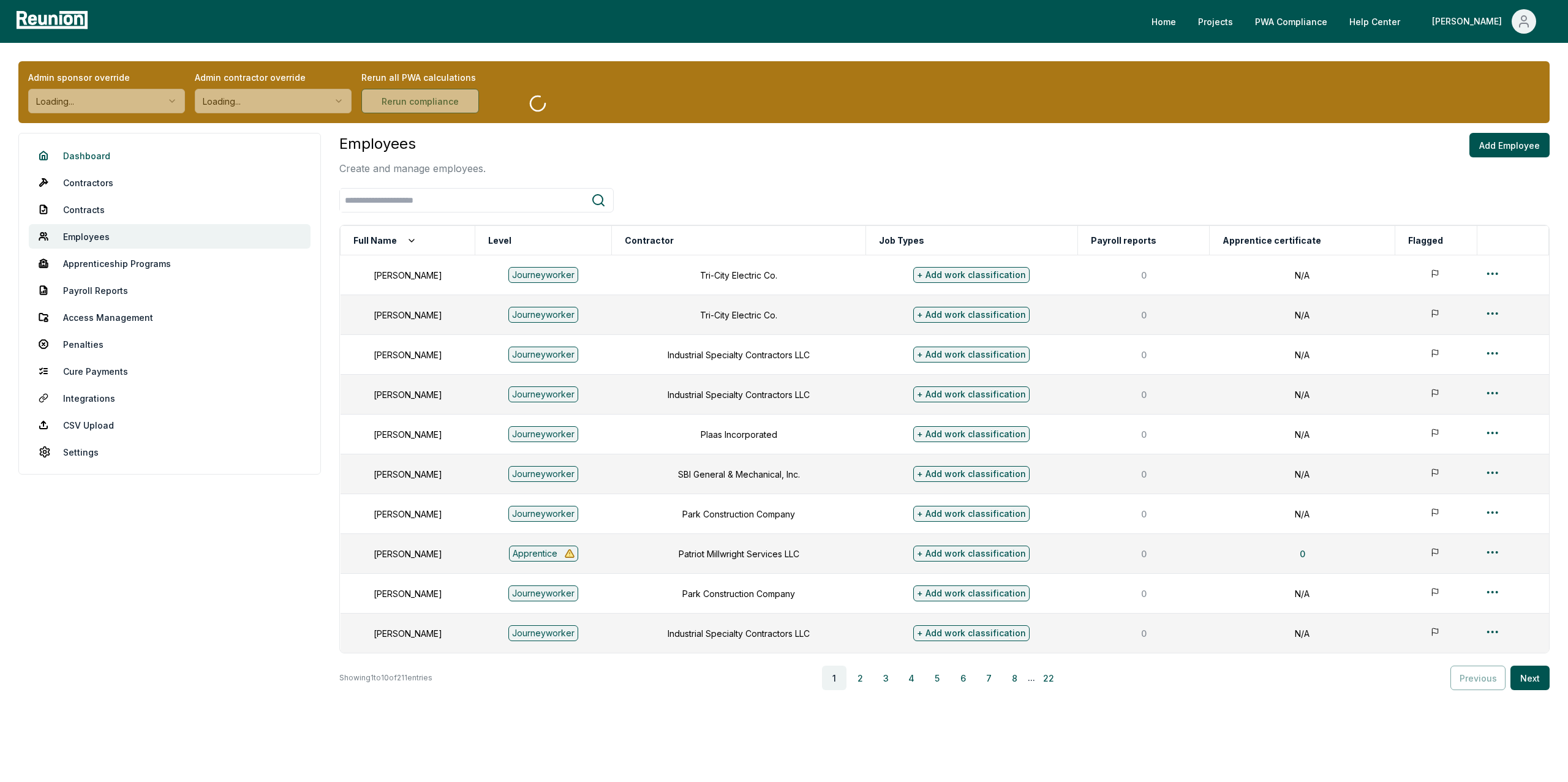
click at [114, 156] on link "Dashboard" at bounding box center [170, 155] width 282 height 25
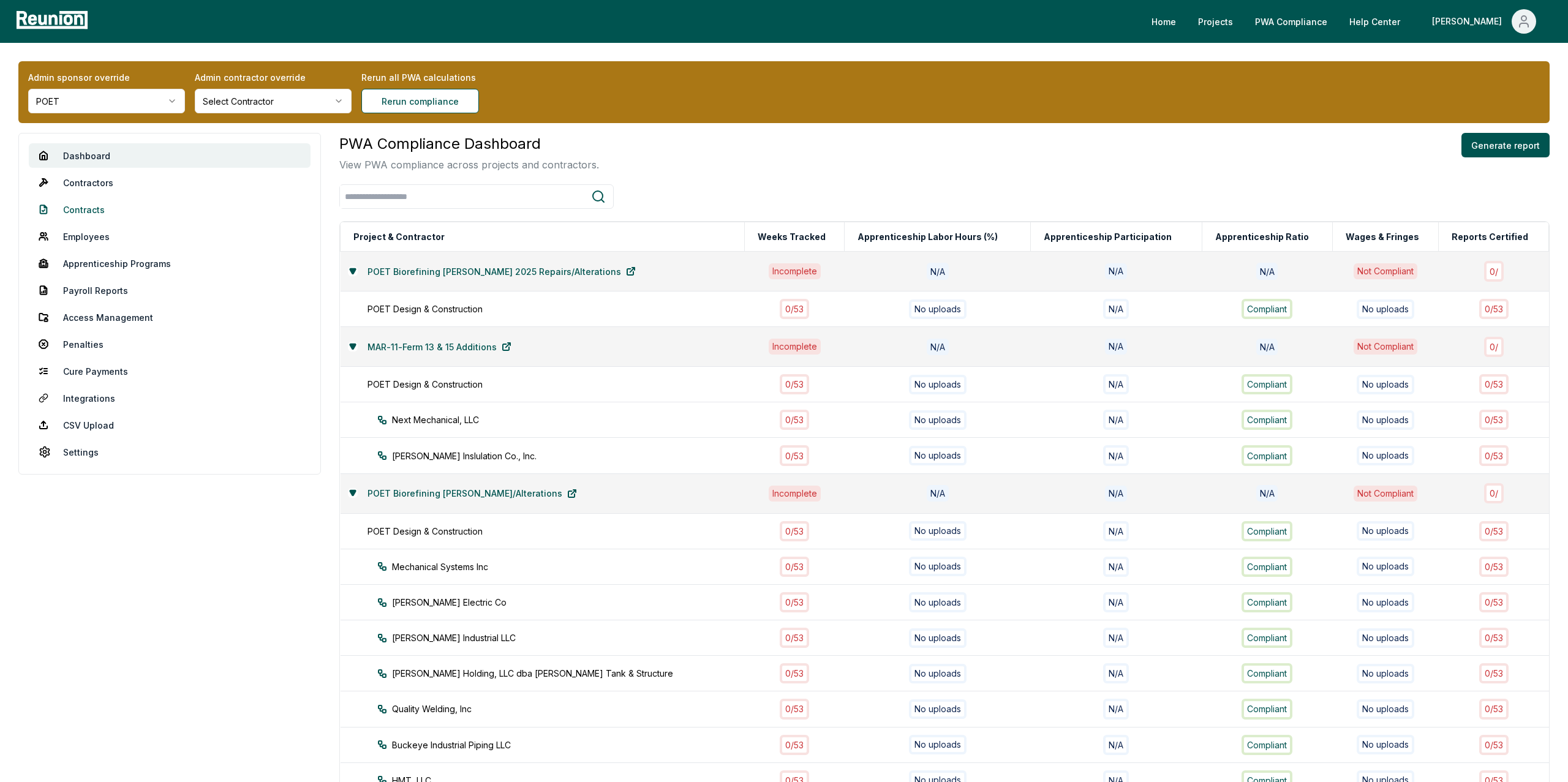
click at [76, 208] on link "Contracts" at bounding box center [170, 209] width 282 height 25
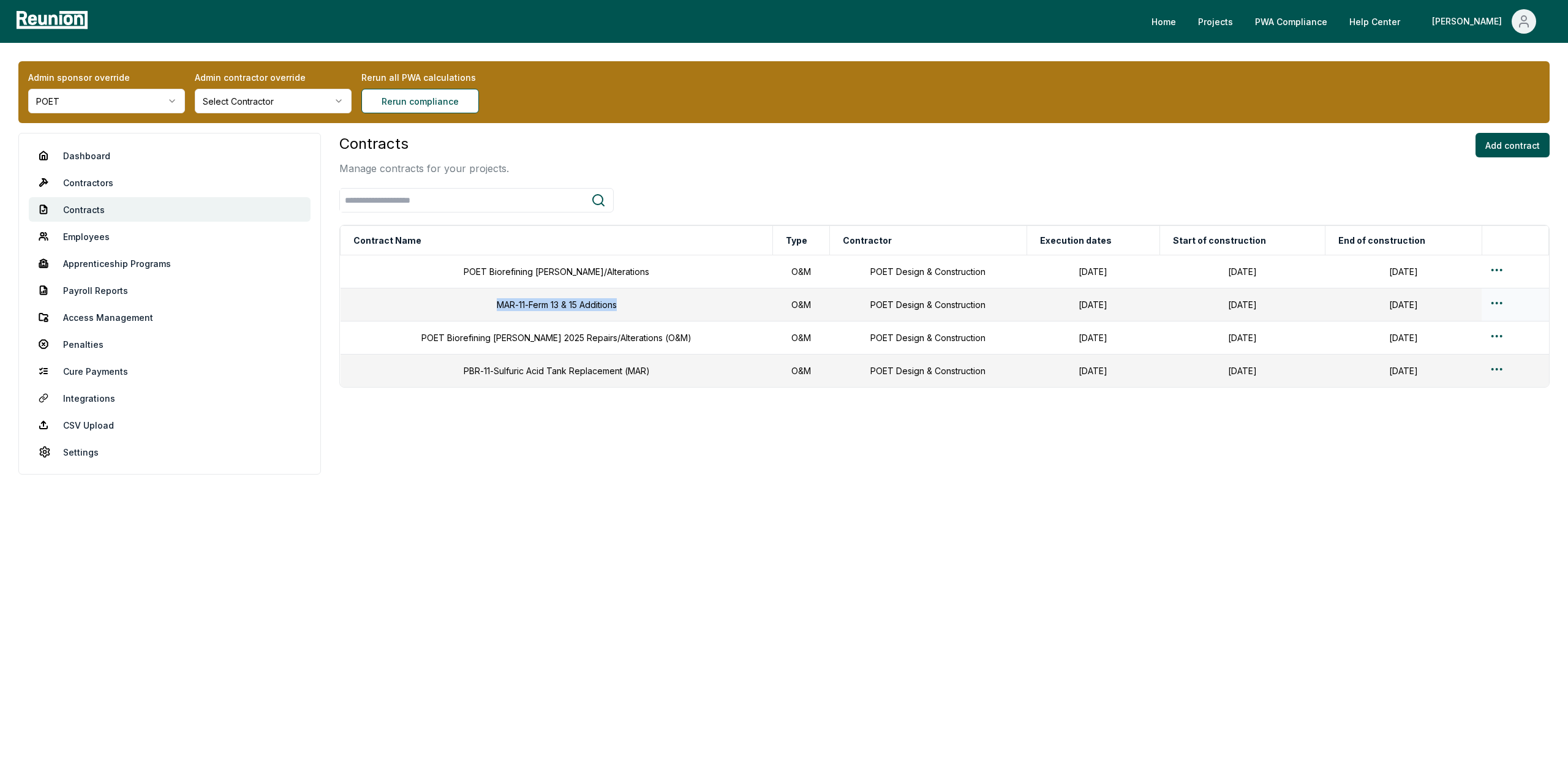
drag, startPoint x: 624, startPoint y: 309, endPoint x: 459, endPoint y: 307, distance: 165.0
click at [459, 307] on td "MAR-11-Ferm 13 & 15 Additions" at bounding box center [557, 304] width 432 height 33
copy td "MAR-11-Ferm 13 & 15 Additions"
drag, startPoint x: 452, startPoint y: 273, endPoint x: 630, endPoint y: 266, distance: 178.1
click at [630, 266] on td "POET Biorefining Marion Repairs/Alterations" at bounding box center [557, 272] width 432 height 33
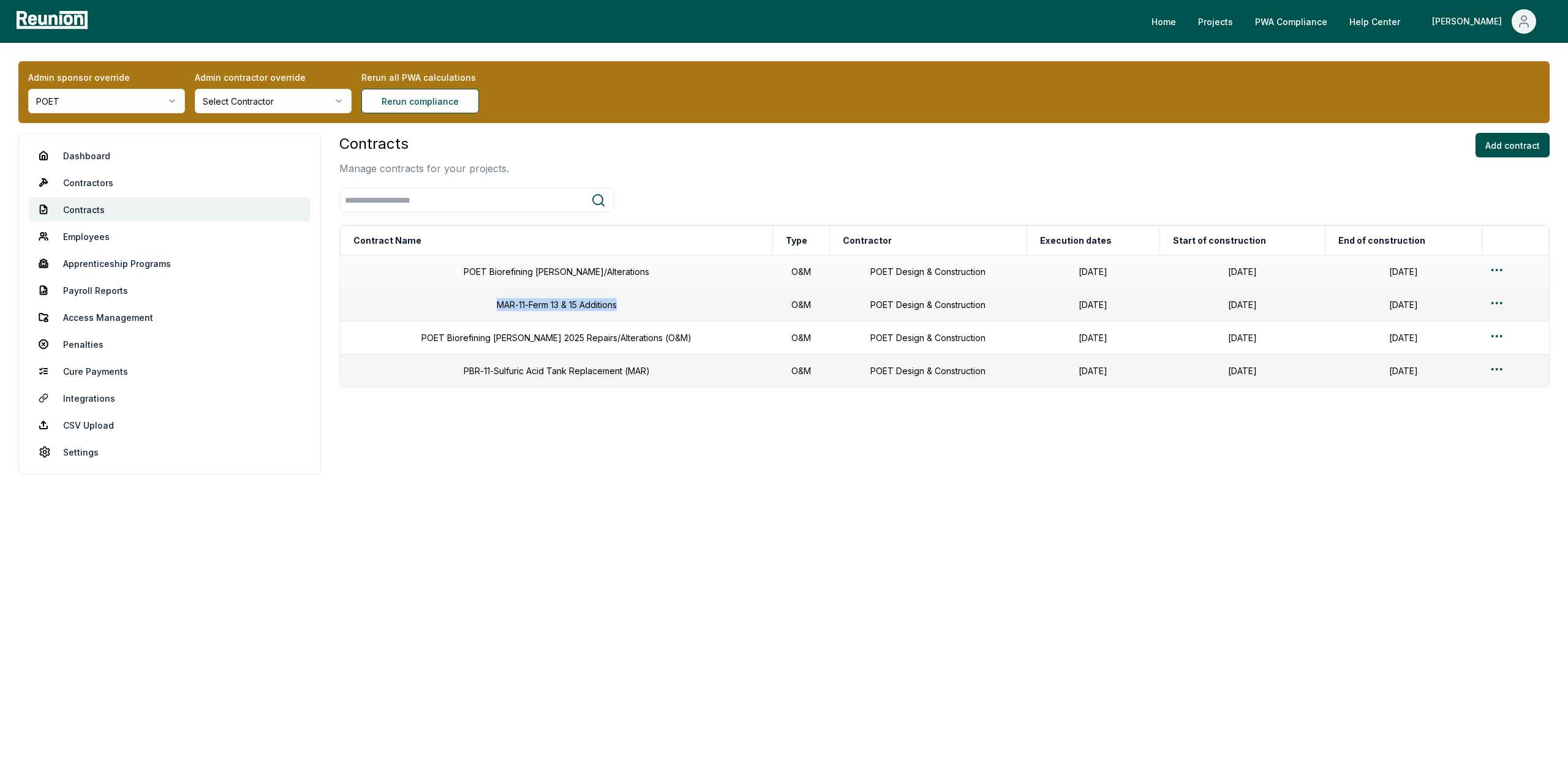
copy td "POET Biorefining Marion Repairs/Alterations"
drag, startPoint x: 447, startPoint y: 368, endPoint x: 640, endPoint y: 375, distance: 193.1
click at [640, 375] on td "PBR-11-Sulfuric Acid Tank Replacement (MAR)" at bounding box center [557, 371] width 432 height 33
copy td "PBR-11-Sulfuric Acid Tank Replacement (MAR)"
click at [87, 106] on html "Please visit us on your desktop We're working on making our marketplace mobile-…" at bounding box center [784, 391] width 1568 height 782
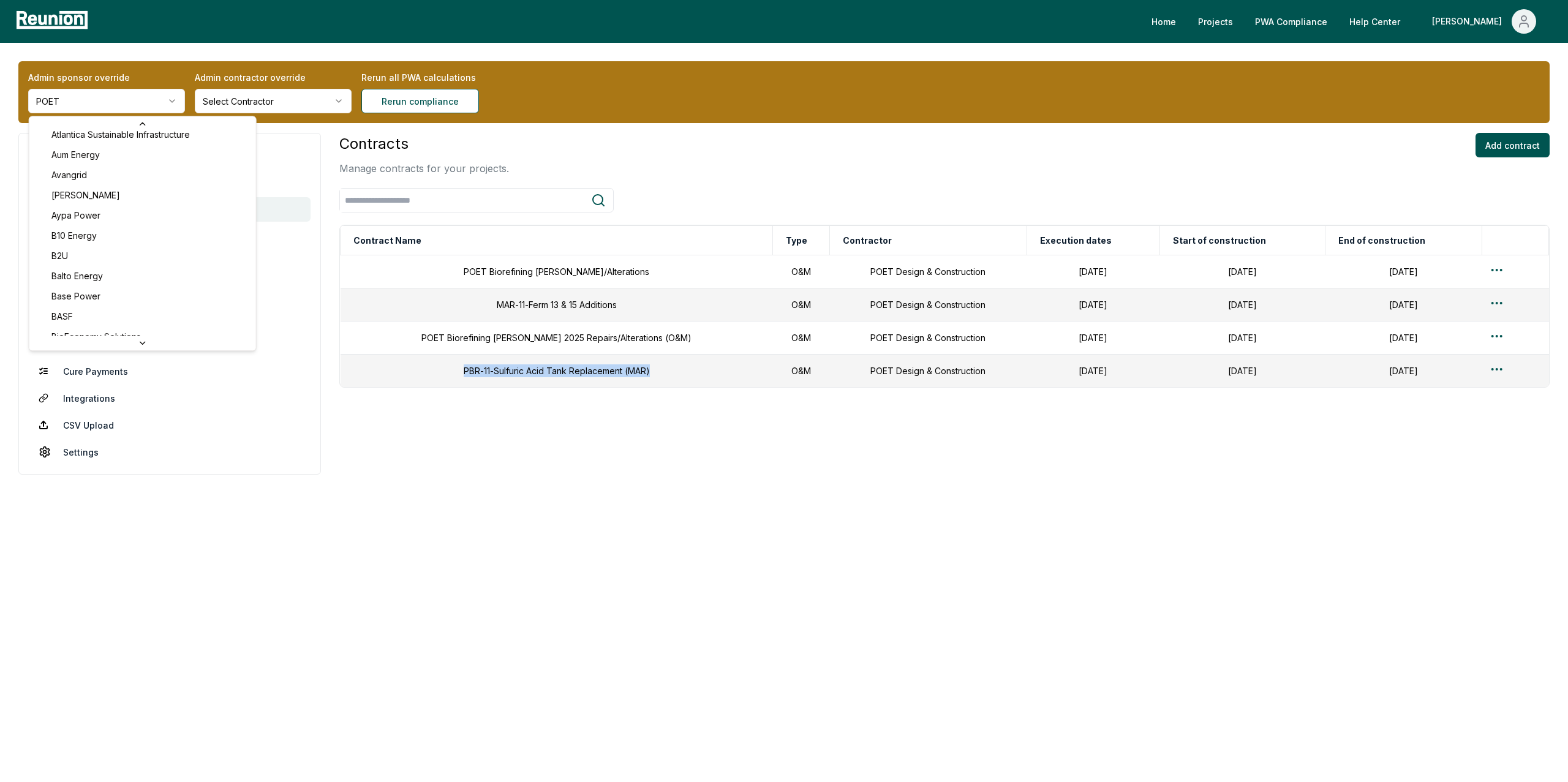
scroll to position [607, 0]
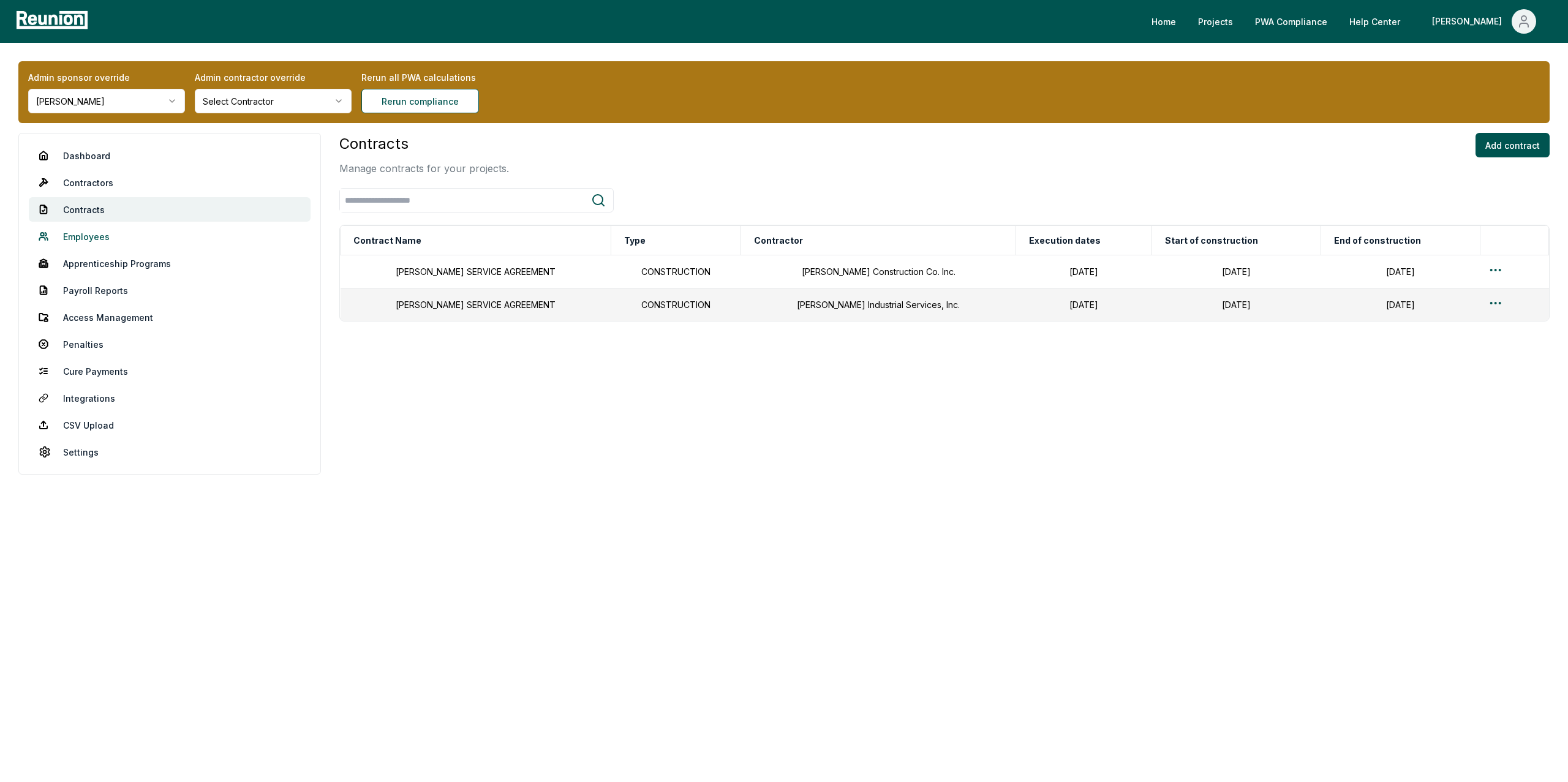
click at [87, 243] on link "Employees" at bounding box center [170, 236] width 282 height 25
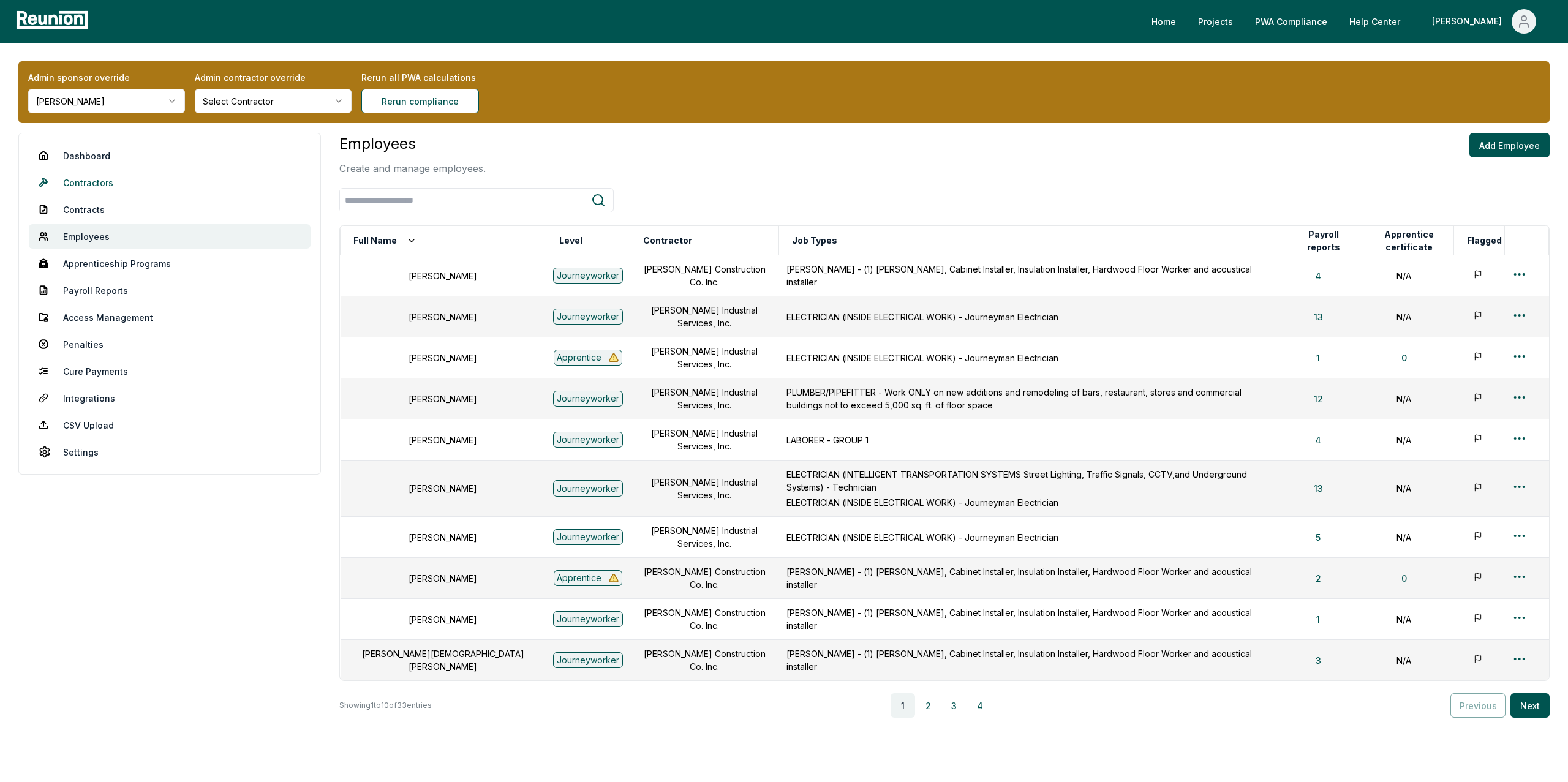
click at [88, 190] on link "Contractors" at bounding box center [170, 182] width 282 height 25
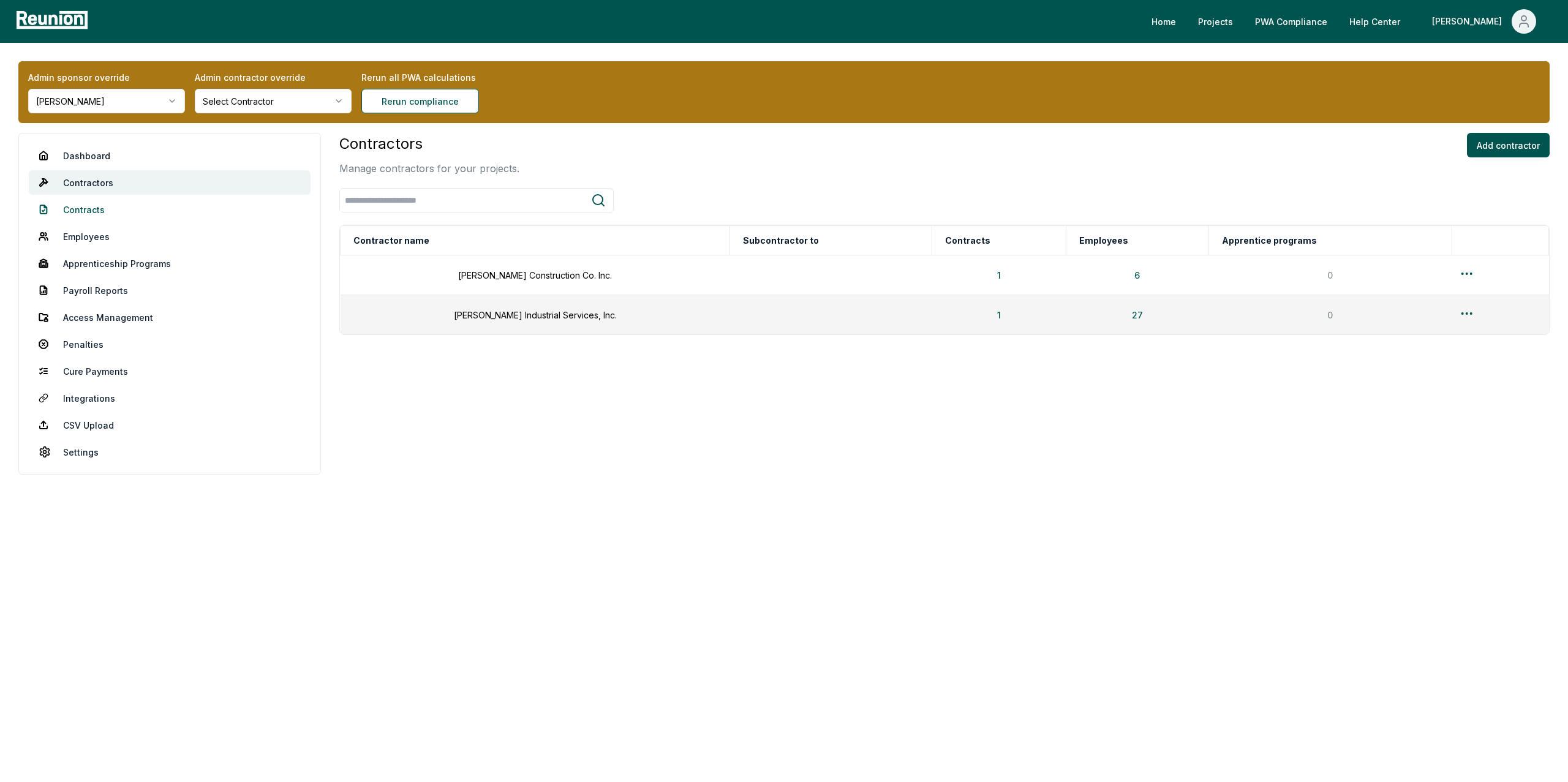
click at [87, 204] on link "Contracts" at bounding box center [170, 209] width 282 height 25
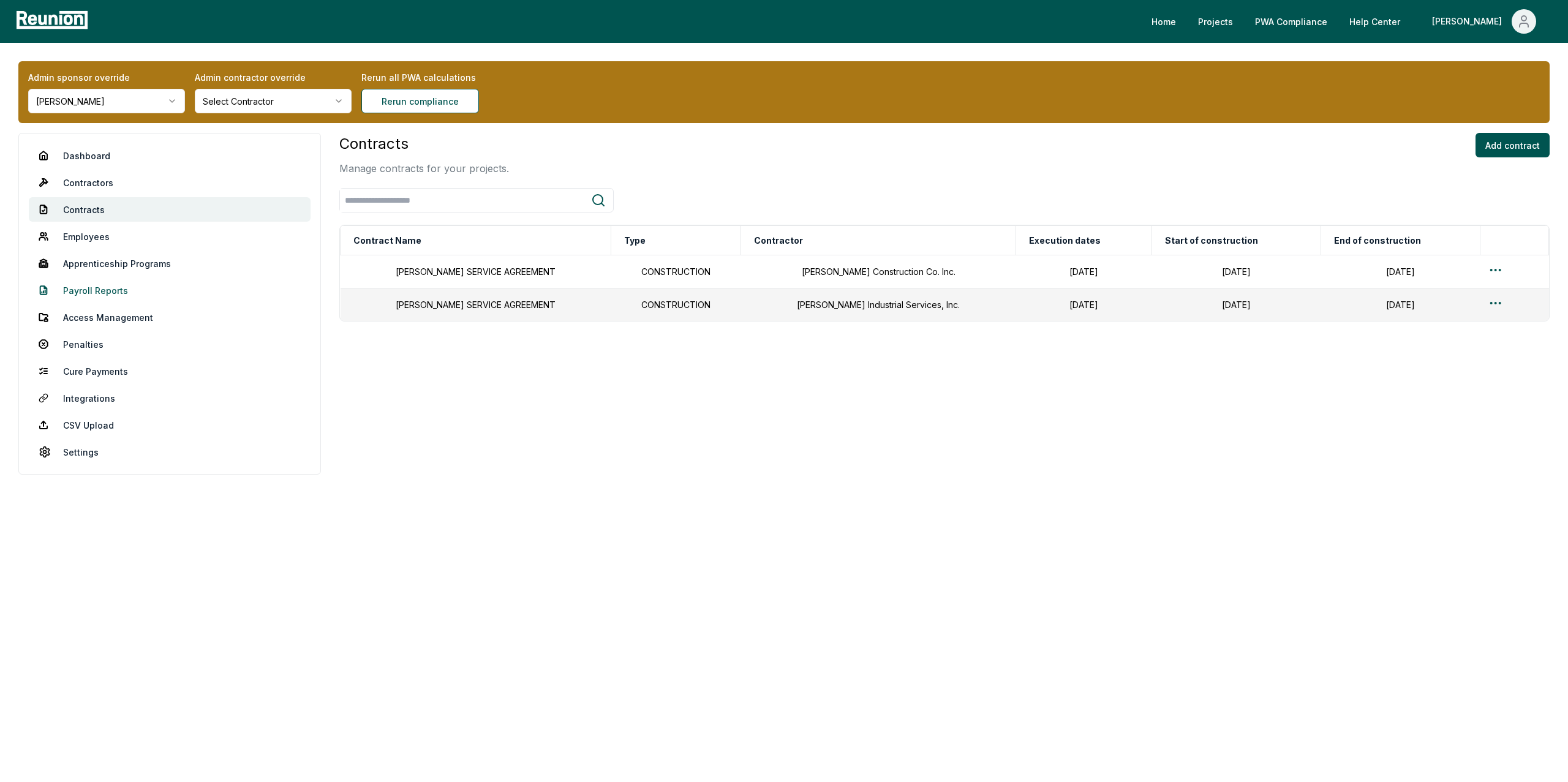
click at [94, 287] on link "Payroll Reports" at bounding box center [170, 290] width 282 height 25
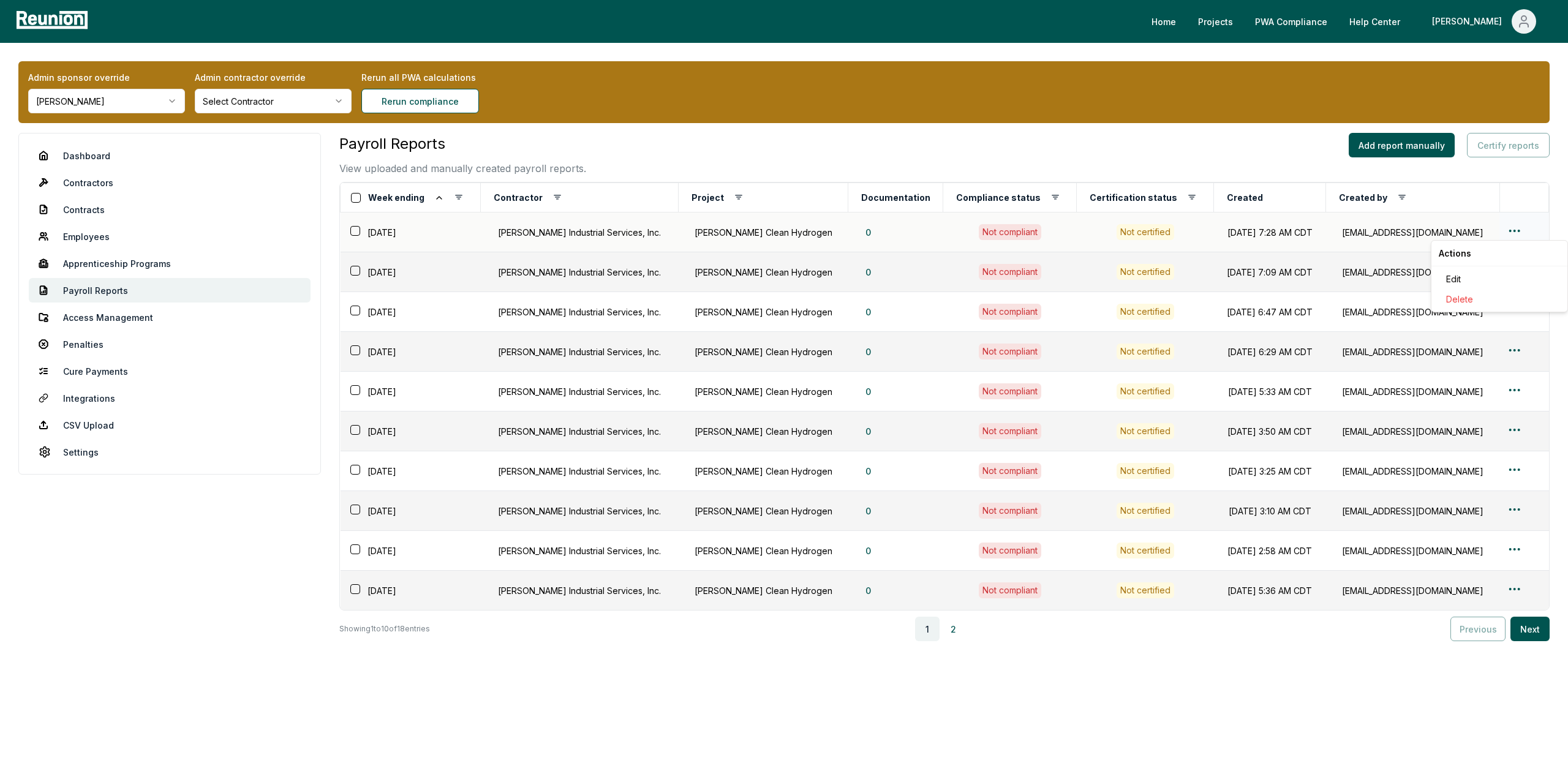
click at [1508, 231] on html "Please visit us on your desktop We're working on making our marketplace mobile-…" at bounding box center [784, 391] width 1568 height 782
click at [1478, 273] on div "Edit" at bounding box center [1500, 279] width 117 height 20
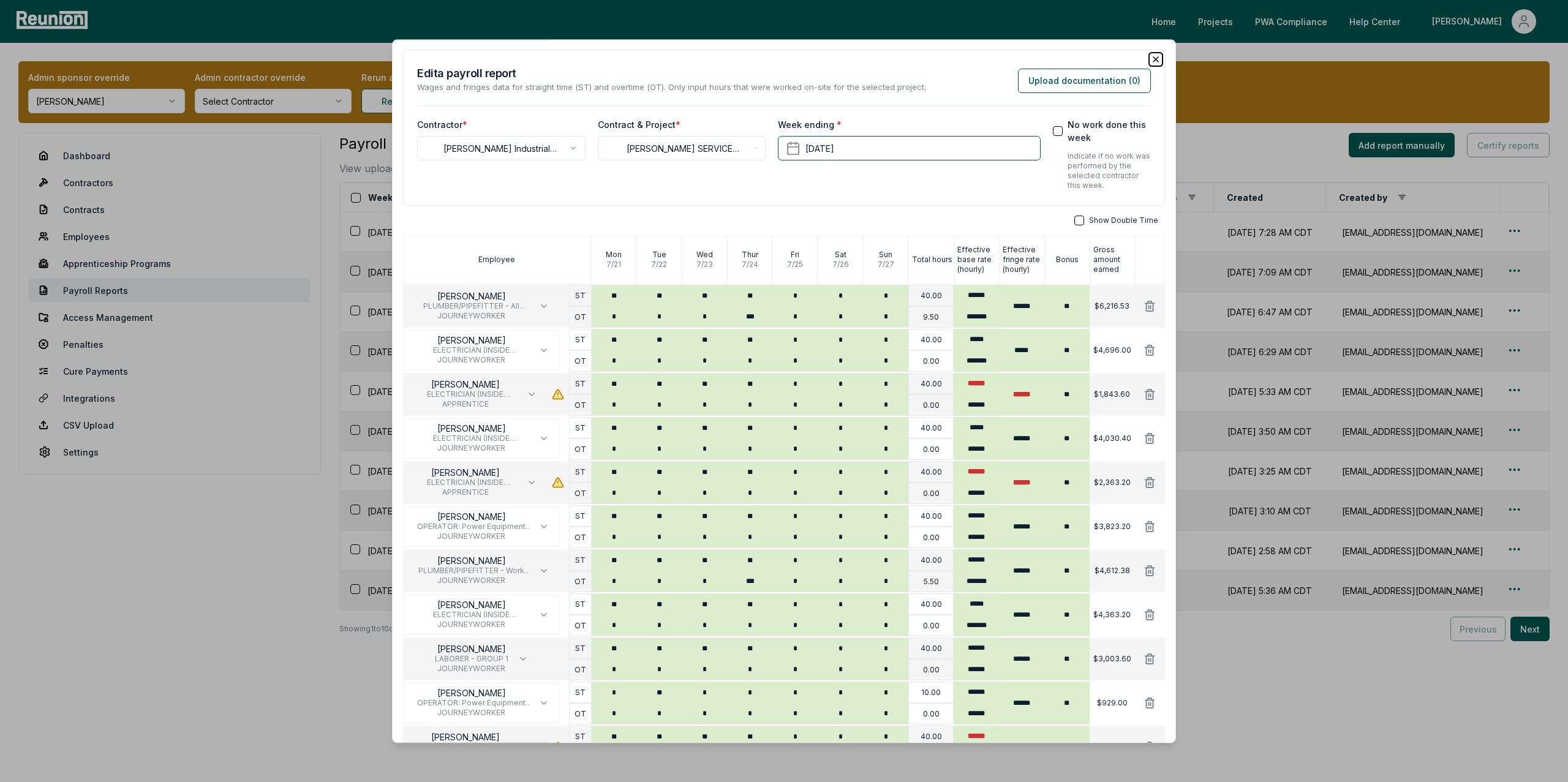
click at [1156, 58] on icon "button" at bounding box center [1155, 58] width 5 height 5
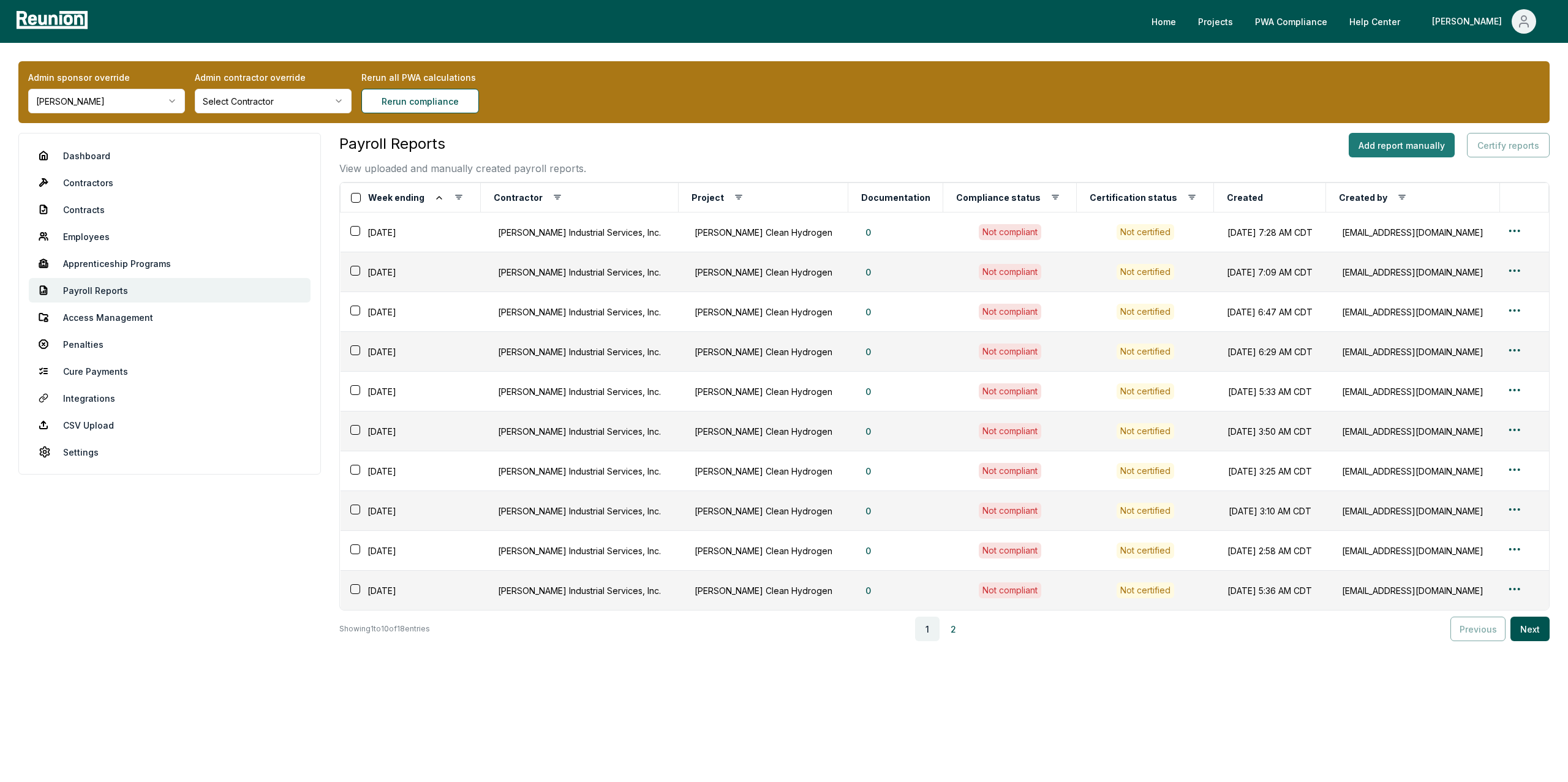
click at [1380, 147] on button "Add report manually" at bounding box center [1401, 145] width 106 height 25
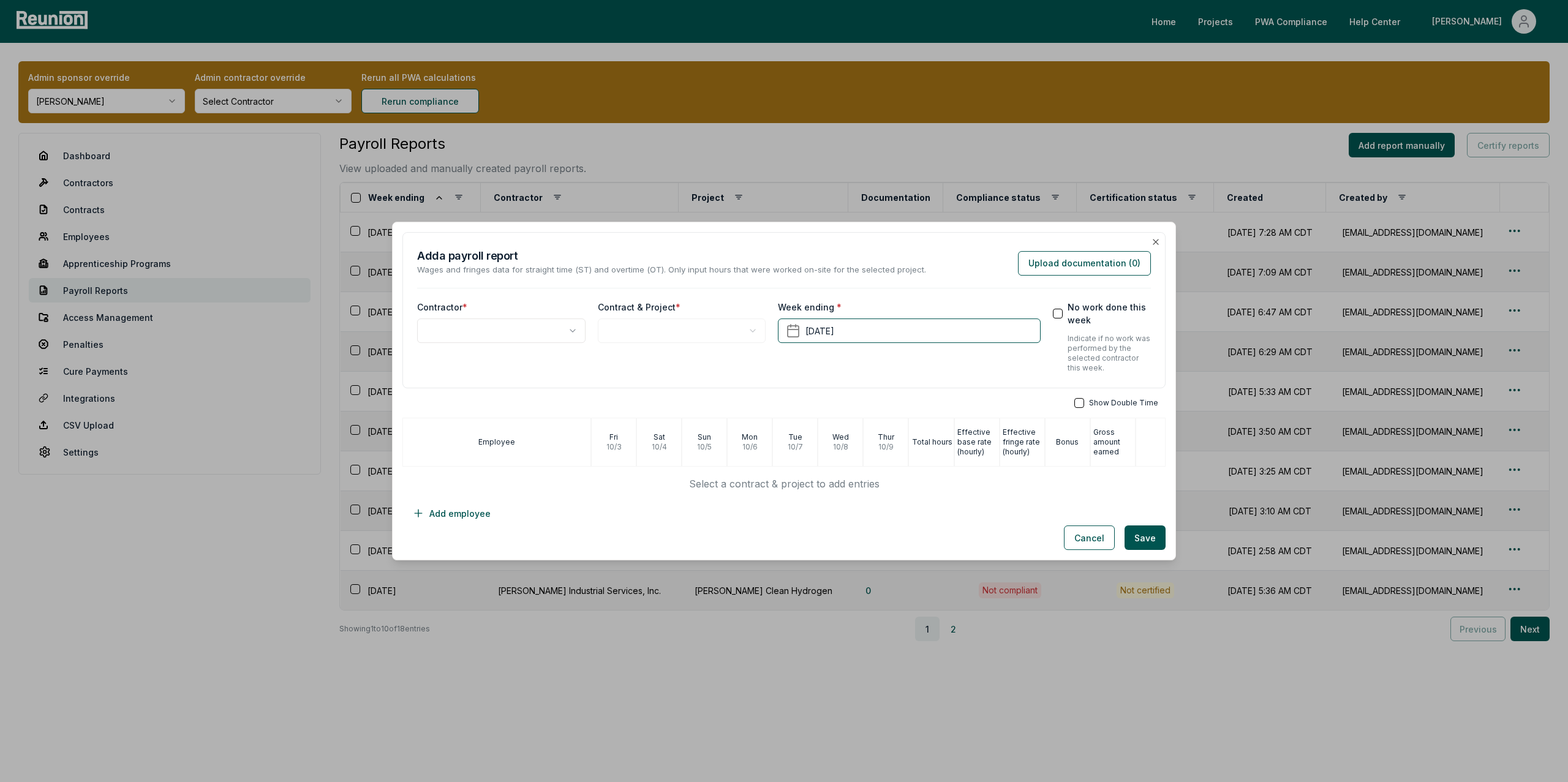
click at [492, 326] on body "Please visit us on your desktop We're working on making our marketplace mobile-…" at bounding box center [784, 391] width 1568 height 782
select select "**********"
click at [664, 328] on body "Please visit us on your desktop We're working on making our marketplace mobile-…" at bounding box center [784, 391] width 1568 height 782
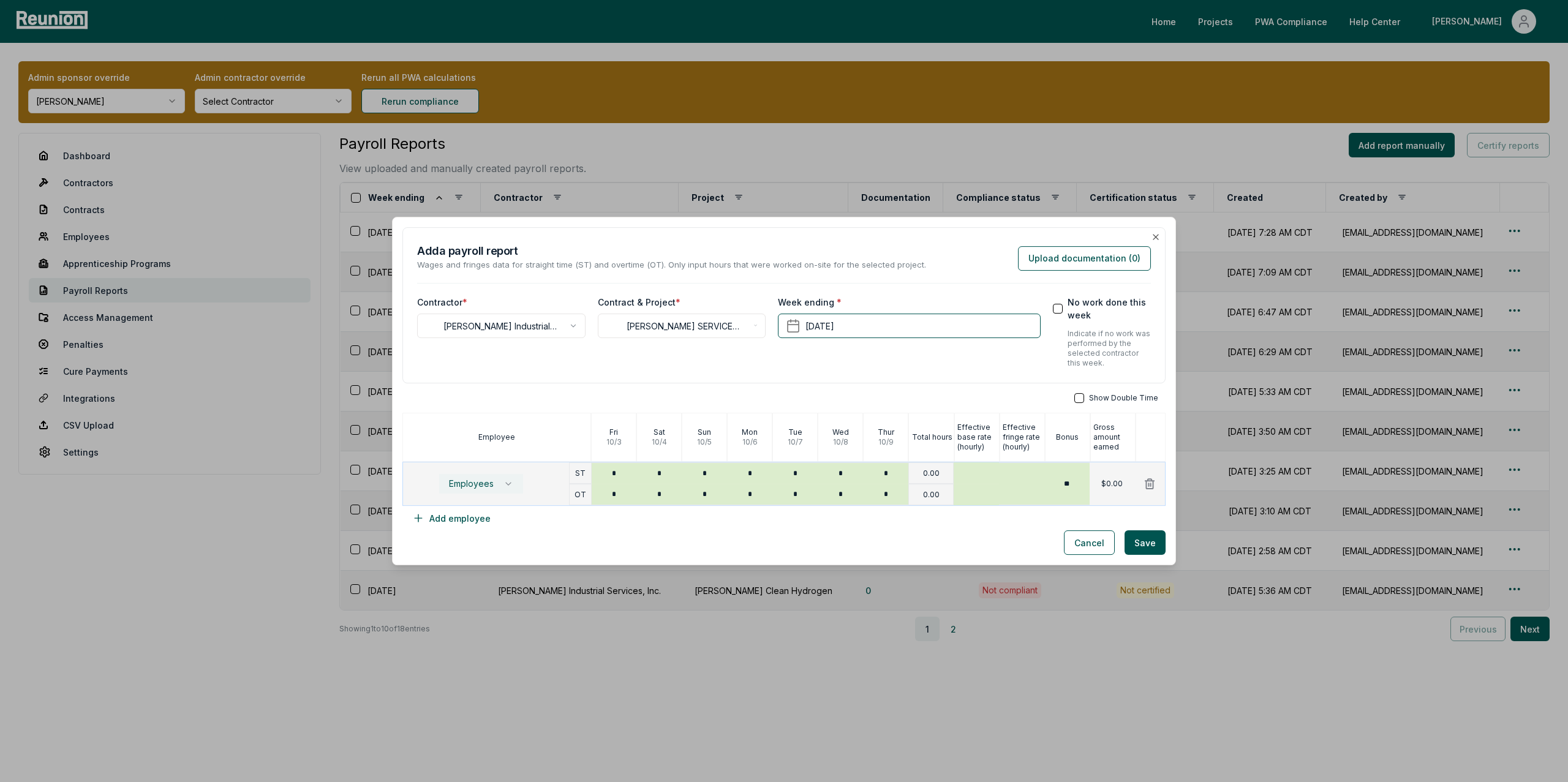
click at [474, 480] on span "Employees" at bounding box center [470, 483] width 45 height 10
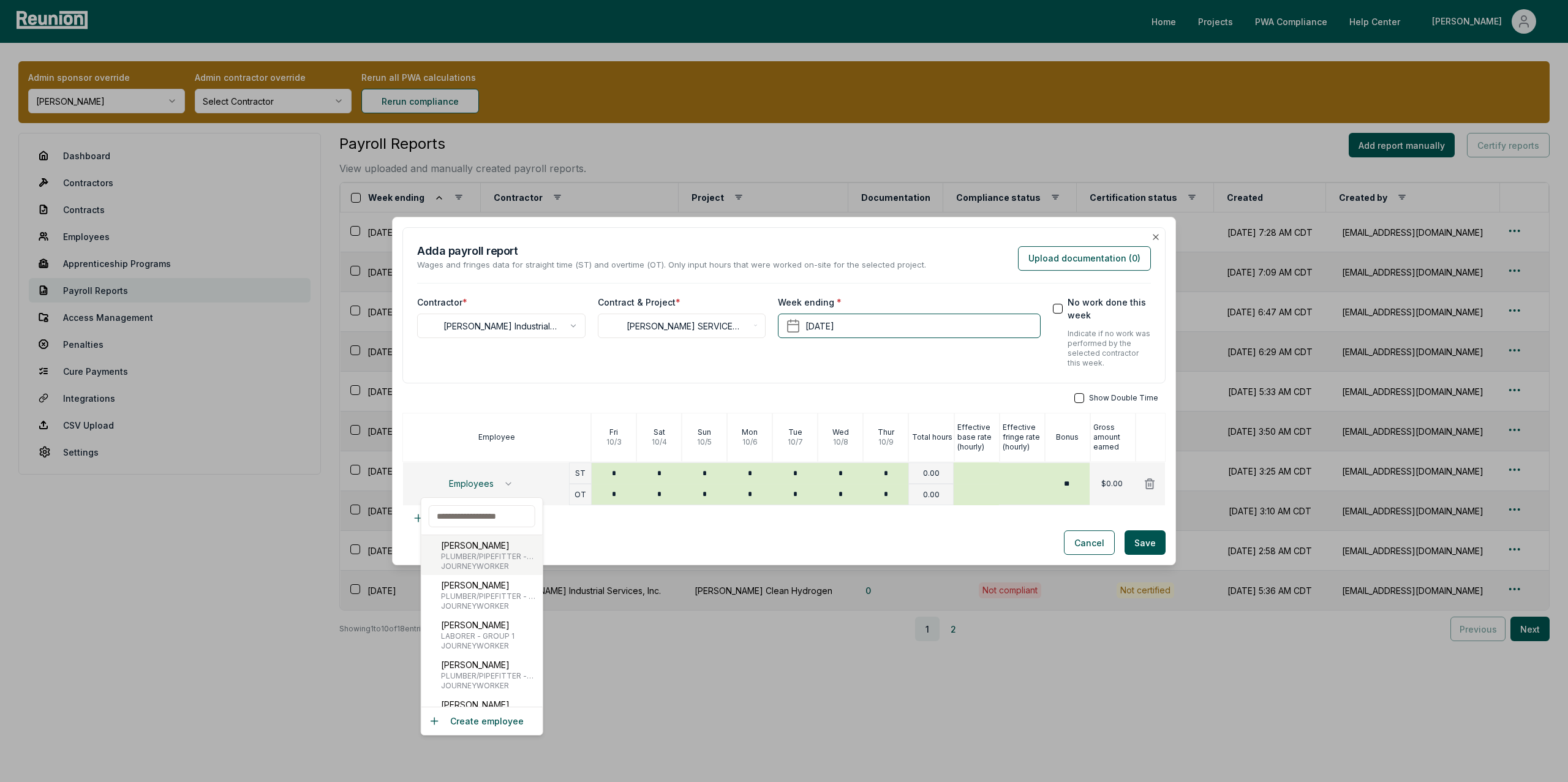
click at [473, 557] on span "PLUMBER/PIPEFITTER - Work ONLY on new additions and remodeling of bars, restaur…" at bounding box center [490, 556] width 97 height 10
type input "*****"
type input "*******"
type input "******"
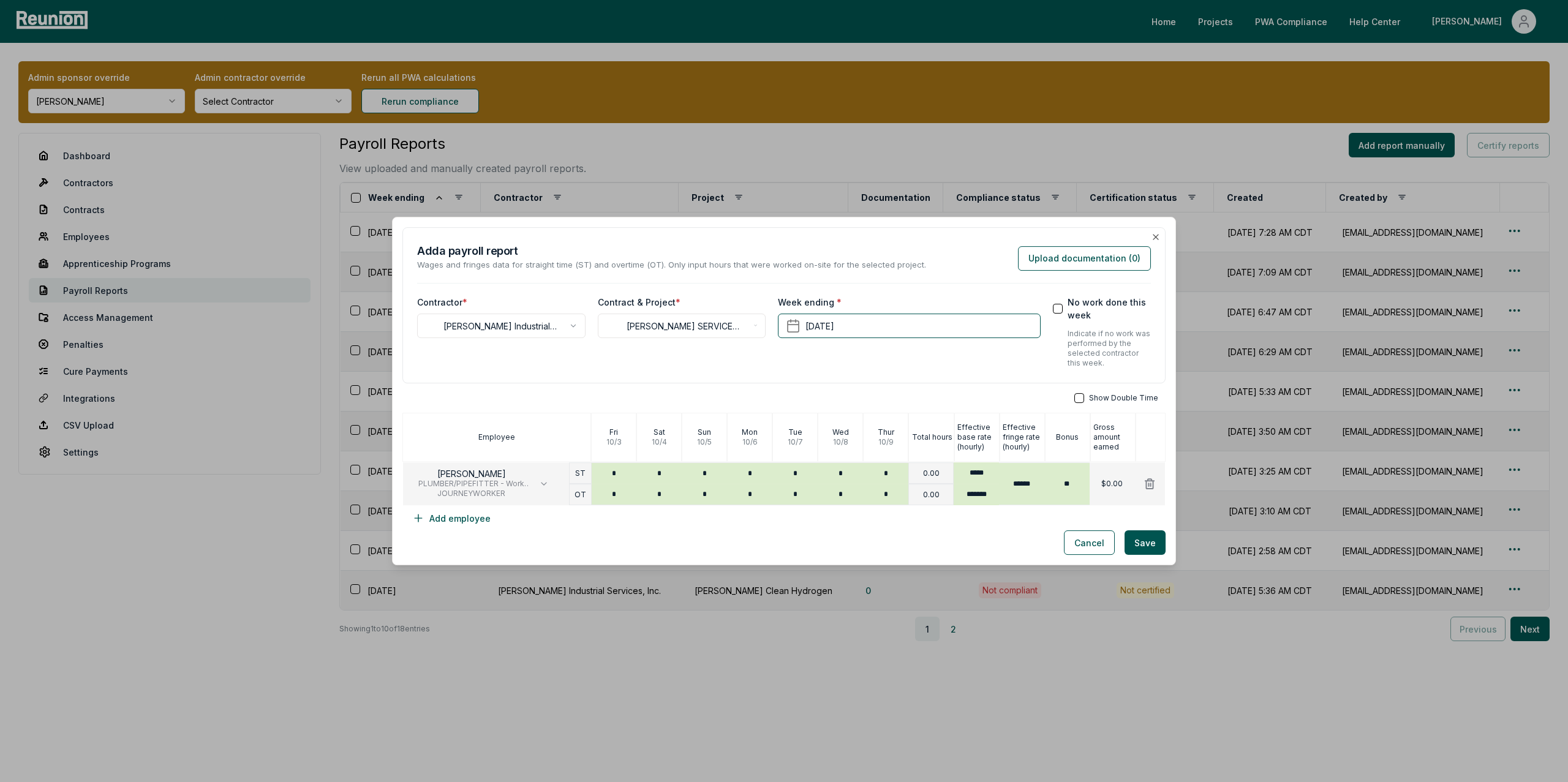
click at [1084, 400] on button "button" at bounding box center [1078, 397] width 10 height 10
type input "*"
click at [624, 499] on input "*" at bounding box center [614, 498] width 46 height 14
click at [1088, 397] on div "Show Double Time" at bounding box center [783, 397] width 763 height 10
click at [1077, 398] on div "Show Double Time" at bounding box center [783, 397] width 763 height 10
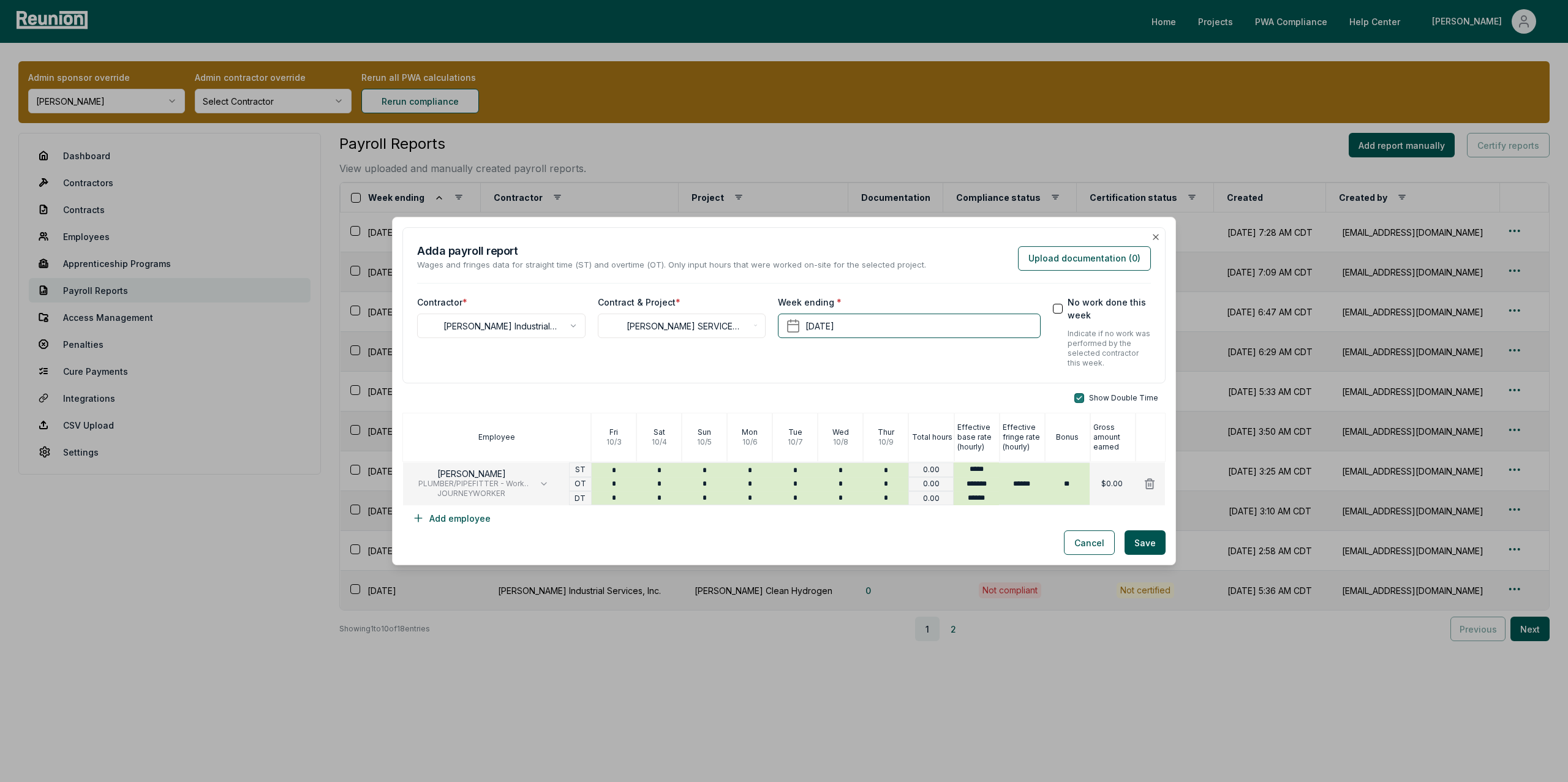
click at [1084, 396] on button "button" at bounding box center [1078, 397] width 10 height 10
click at [992, 496] on input "*******" at bounding box center [976, 495] width 46 height 22
type input "**"
click at [1089, 550] on button "Cancel" at bounding box center [1089, 542] width 51 height 25
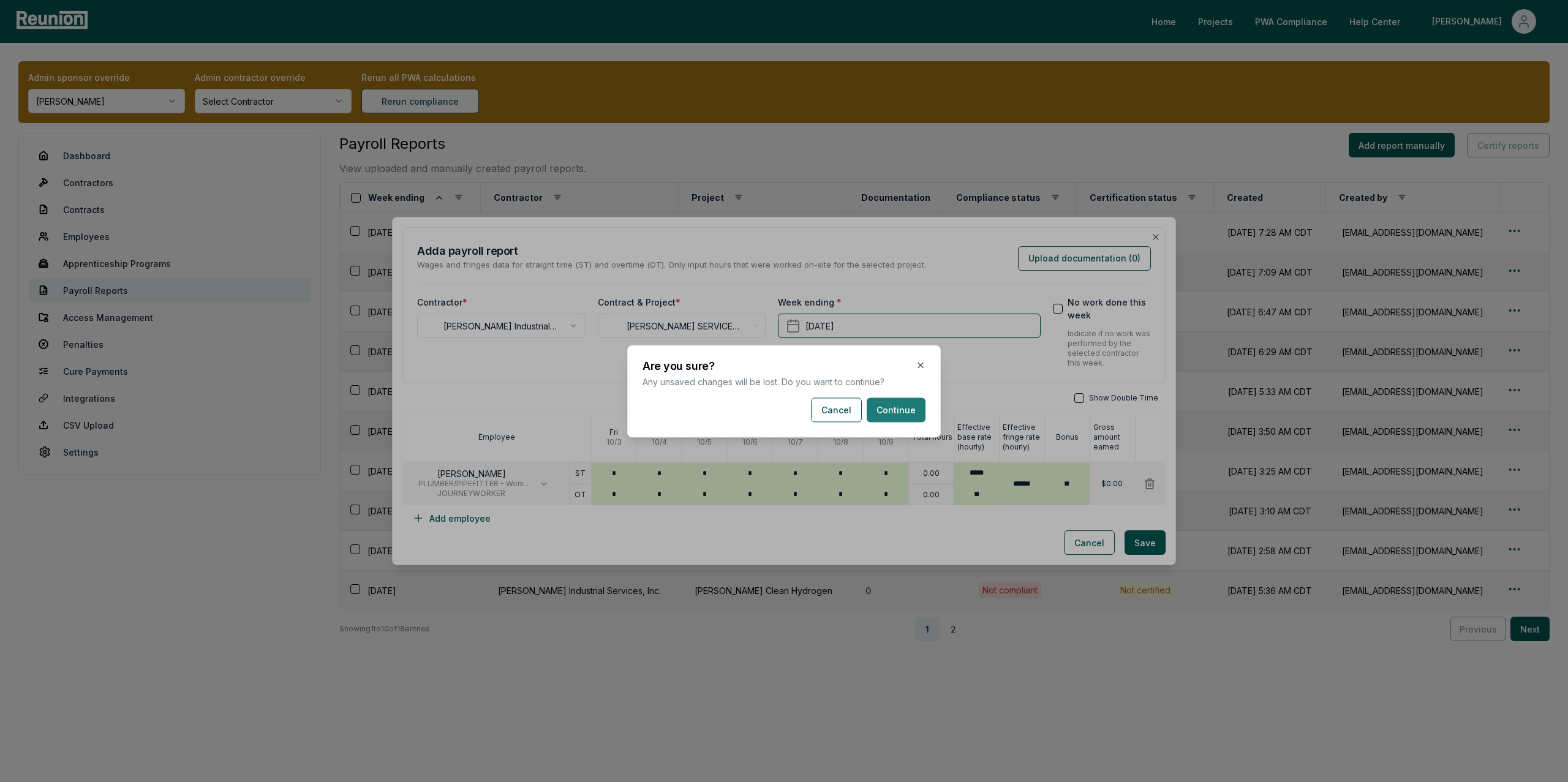
click at [903, 406] on button "Continue" at bounding box center [896, 409] width 58 height 25
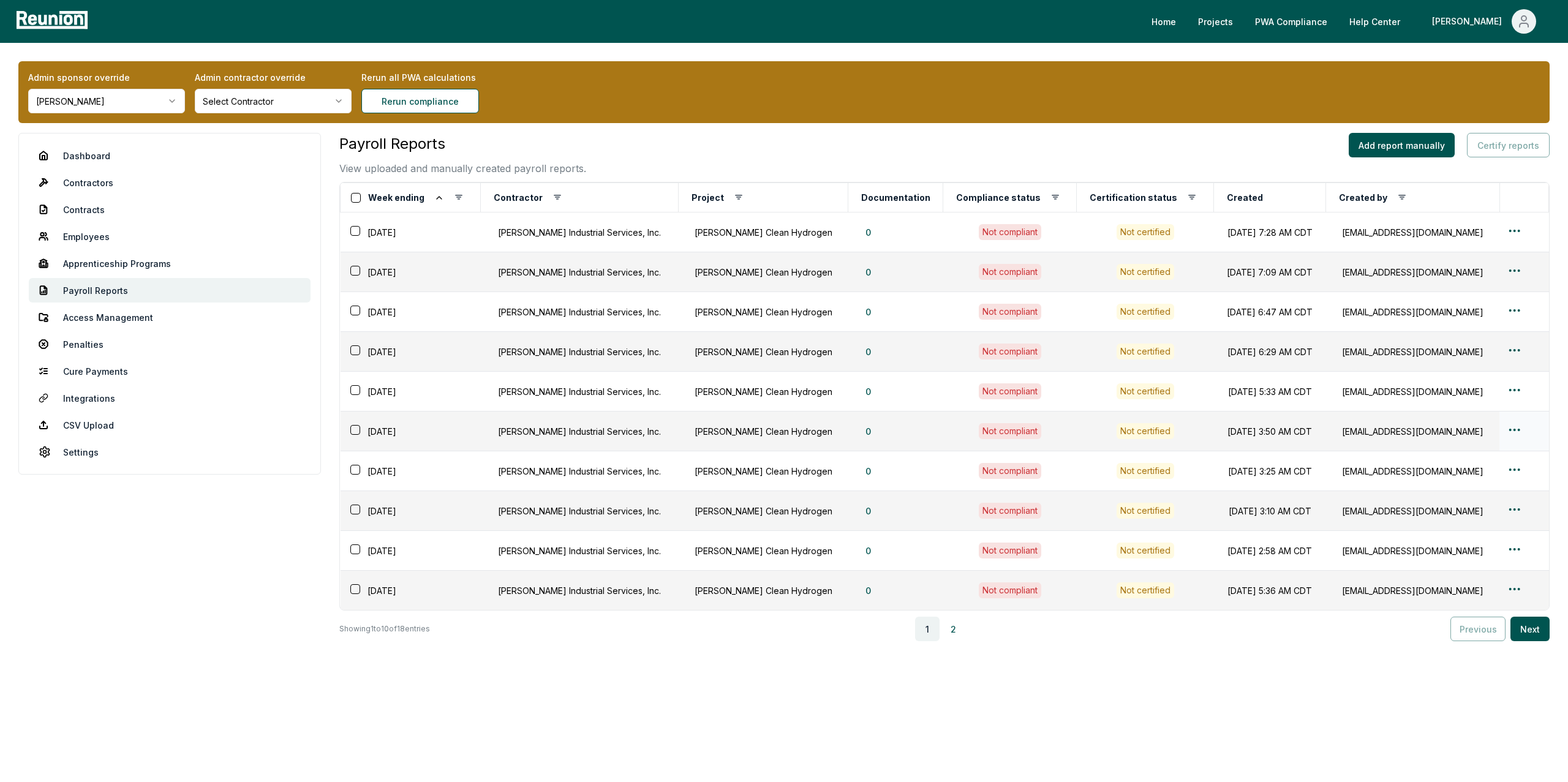
click at [1509, 430] on html "Please visit us on your desktop We're working on making our marketplace mobile-…" at bounding box center [784, 391] width 1568 height 782
click at [1460, 480] on div "Edit" at bounding box center [1500, 479] width 117 height 20
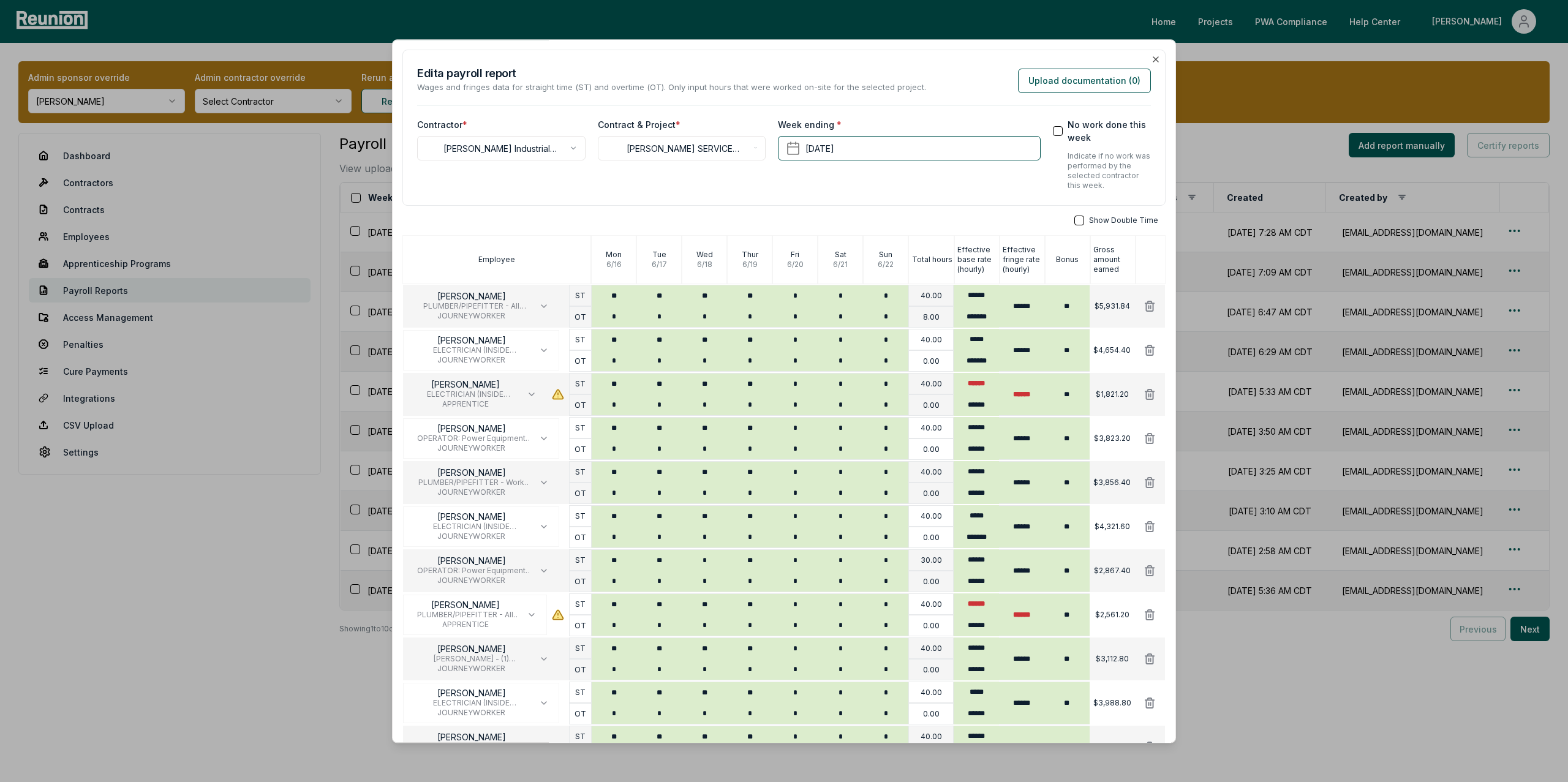
click at [1083, 223] on button "button" at bounding box center [1078, 221] width 10 height 10
click at [1083, 220] on button "button" at bounding box center [1078, 221] width 10 height 10
click at [1157, 60] on icon "button" at bounding box center [1155, 59] width 10 height 10
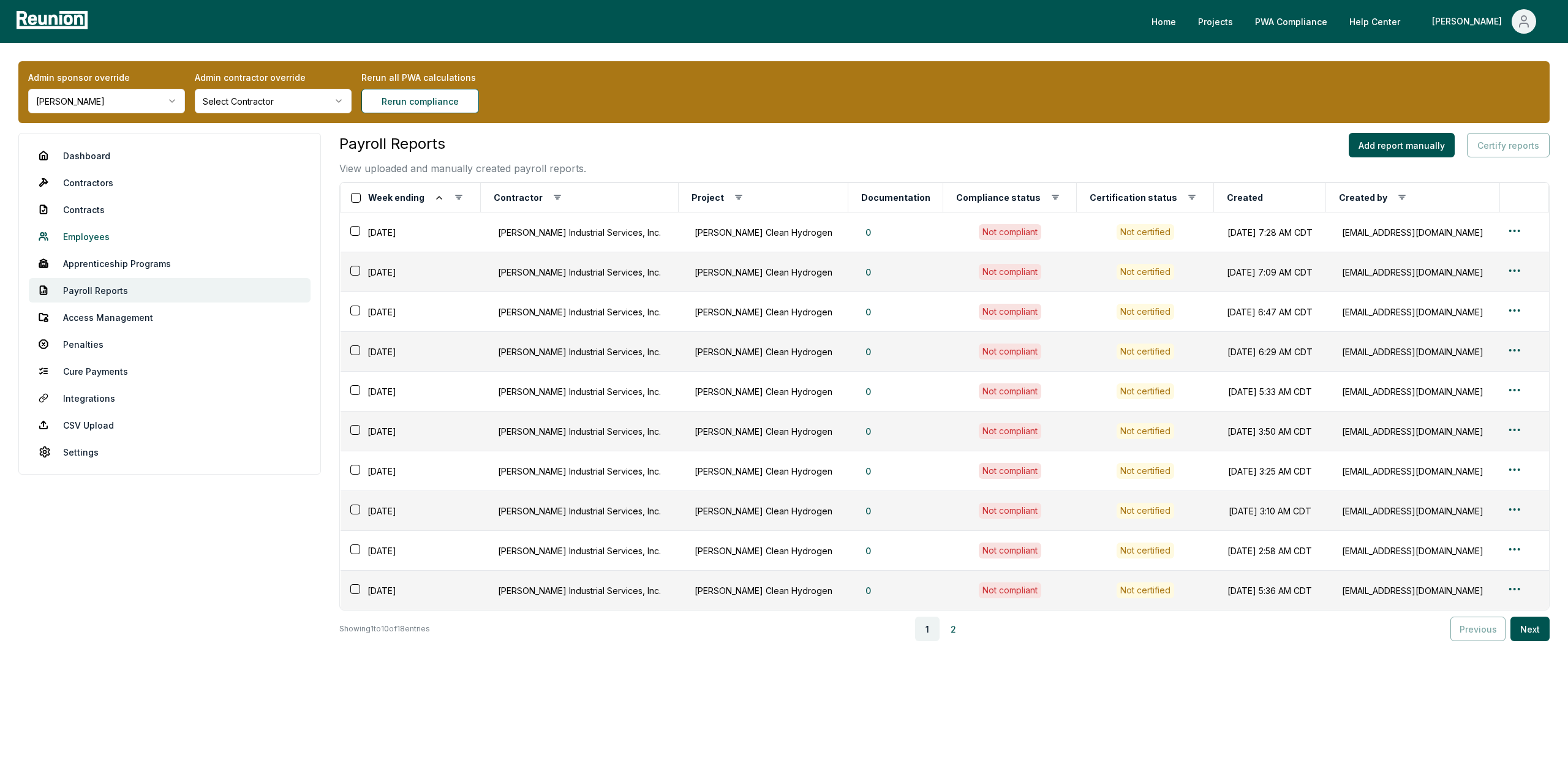
click at [98, 247] on link "Employees" at bounding box center [170, 236] width 282 height 25
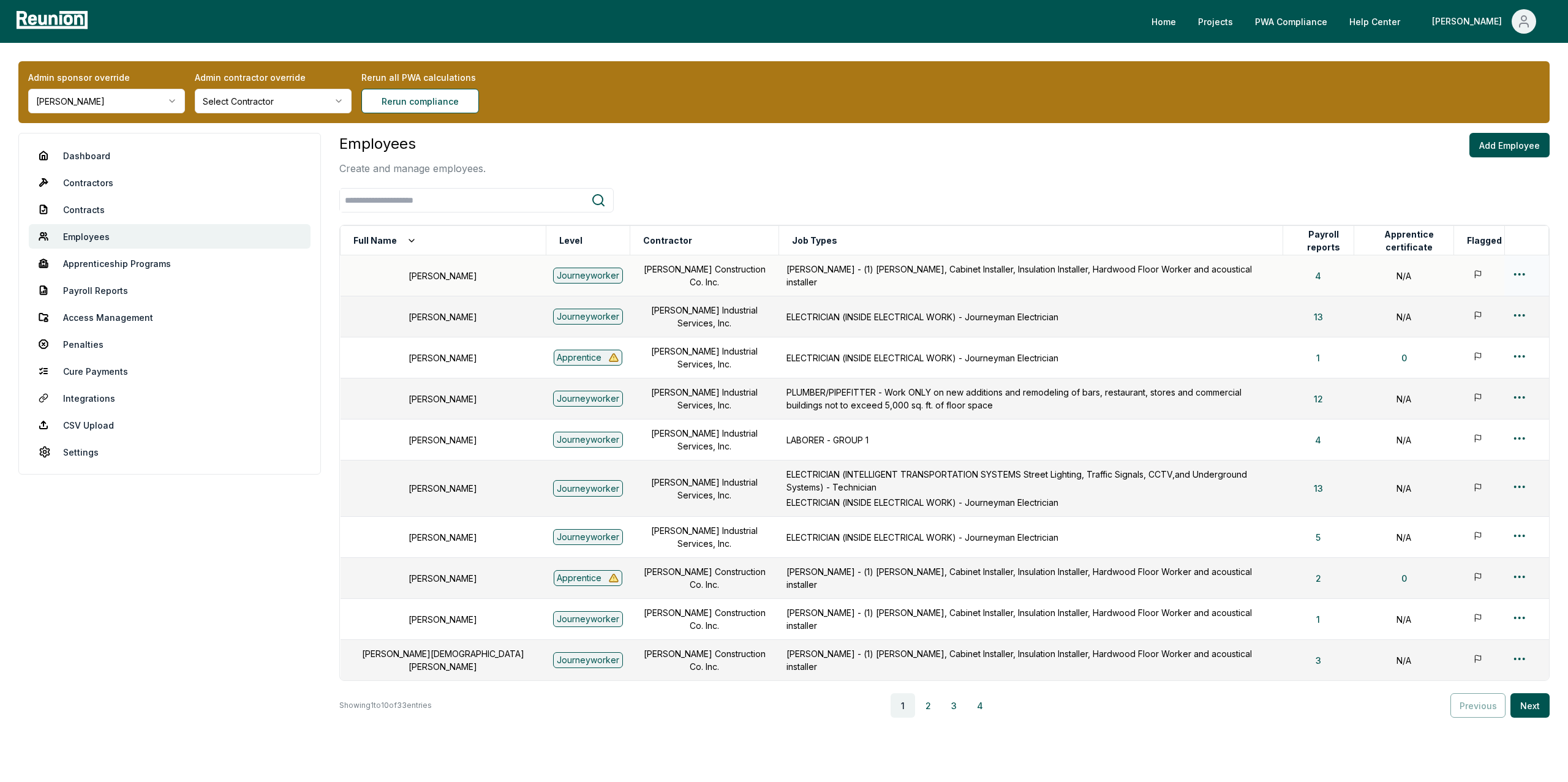
click at [1522, 275] on html "Please visit us on your desktop We're working on making our marketplace mobile-…" at bounding box center [784, 417] width 1568 height 834
click at [1458, 322] on div "Edit" at bounding box center [1500, 323] width 117 height 20
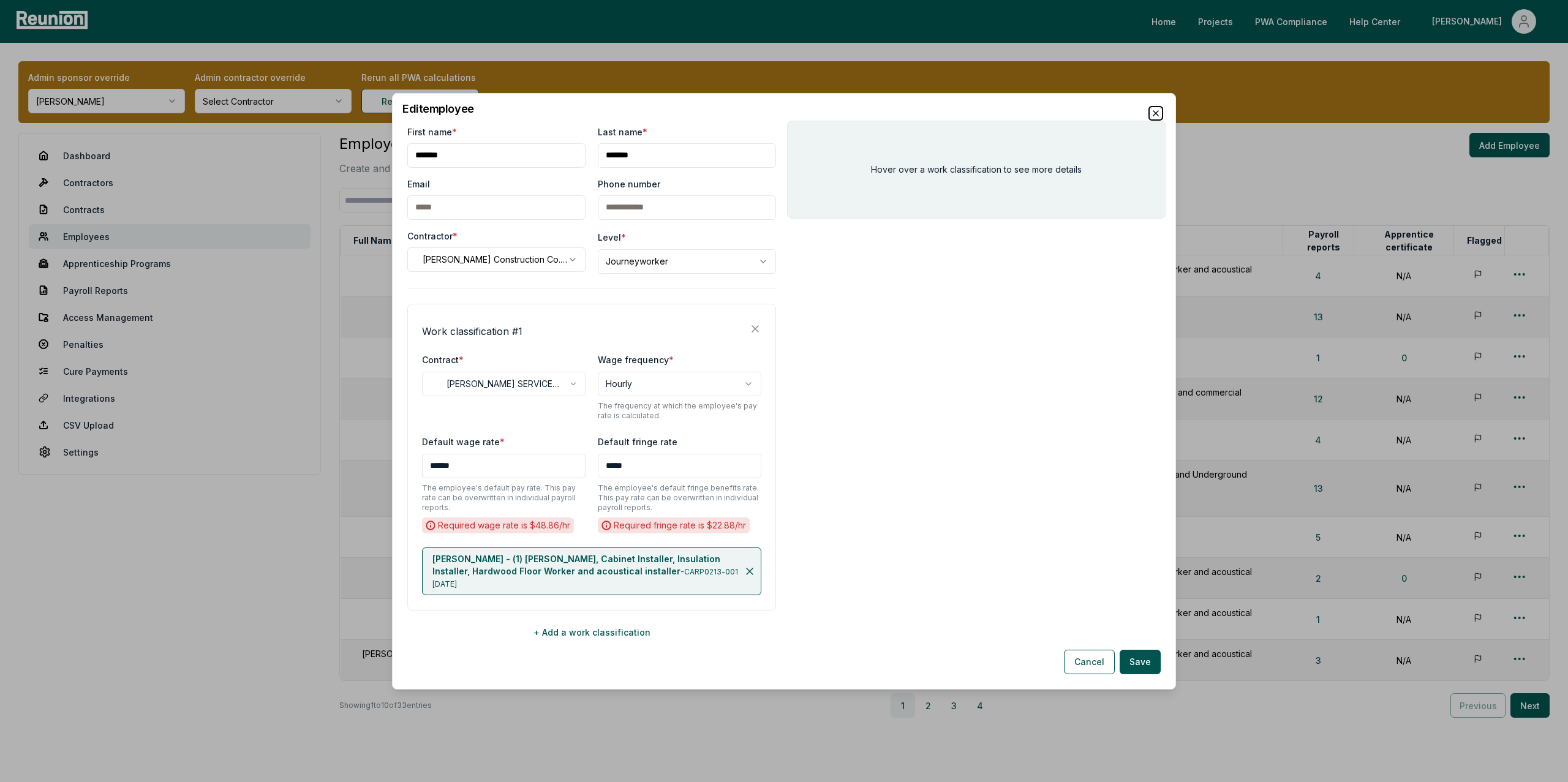
click at [1154, 118] on icon "button" at bounding box center [1155, 112] width 10 height 10
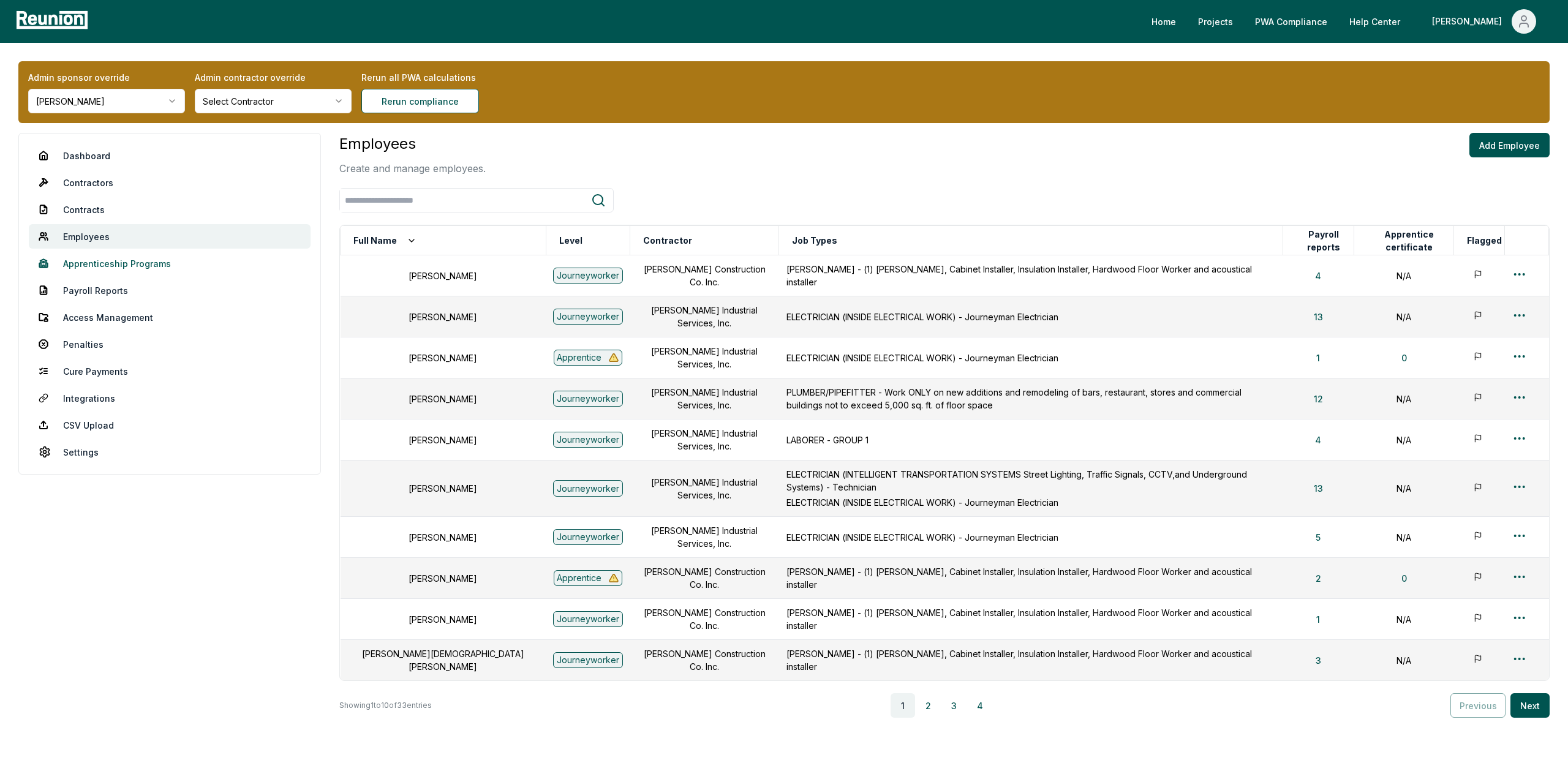
click at [119, 261] on link "Apprenticeship Programs" at bounding box center [170, 262] width 282 height 25
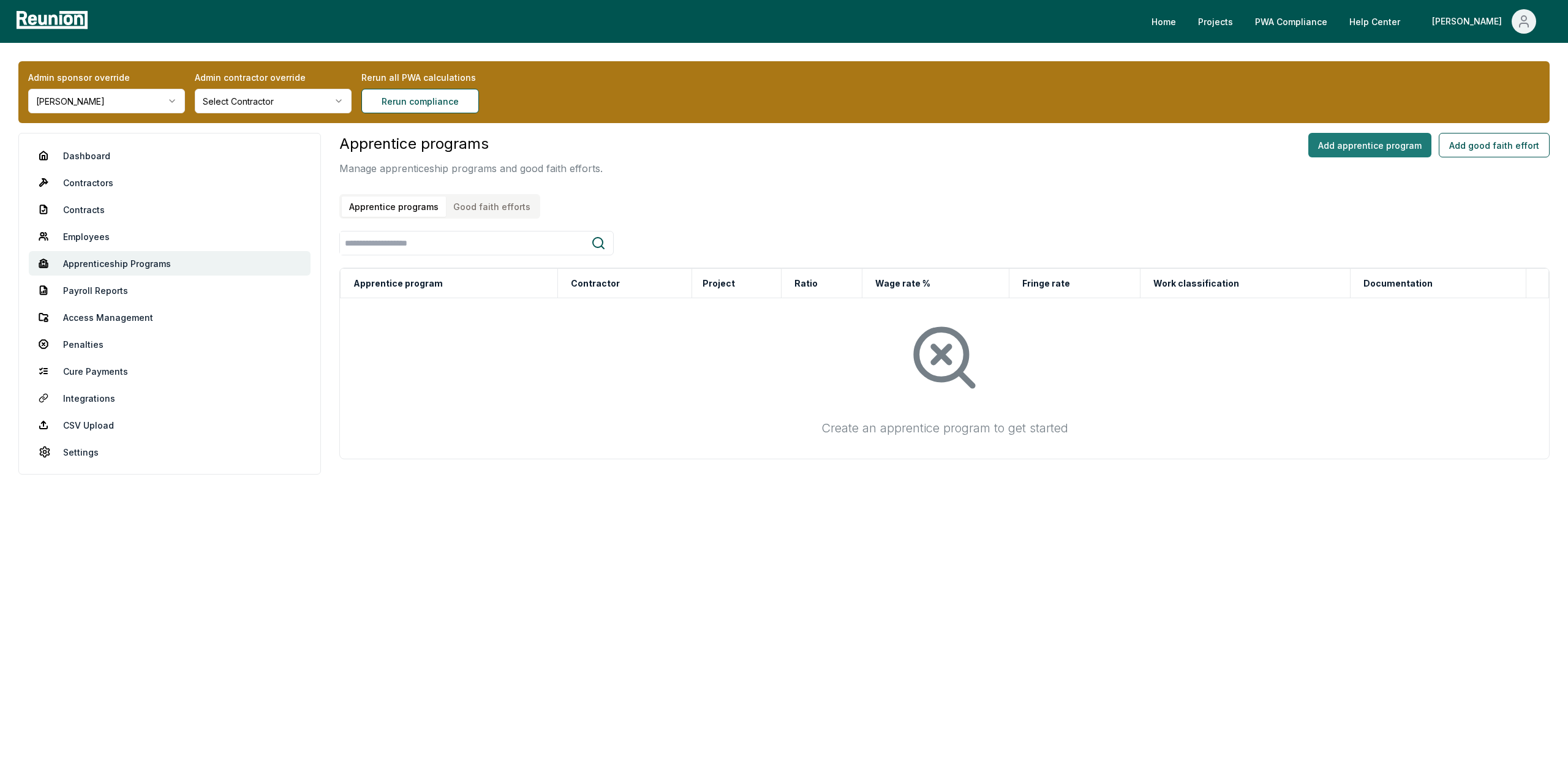
click at [1370, 147] on button "Add apprentice program" at bounding box center [1369, 145] width 123 height 25
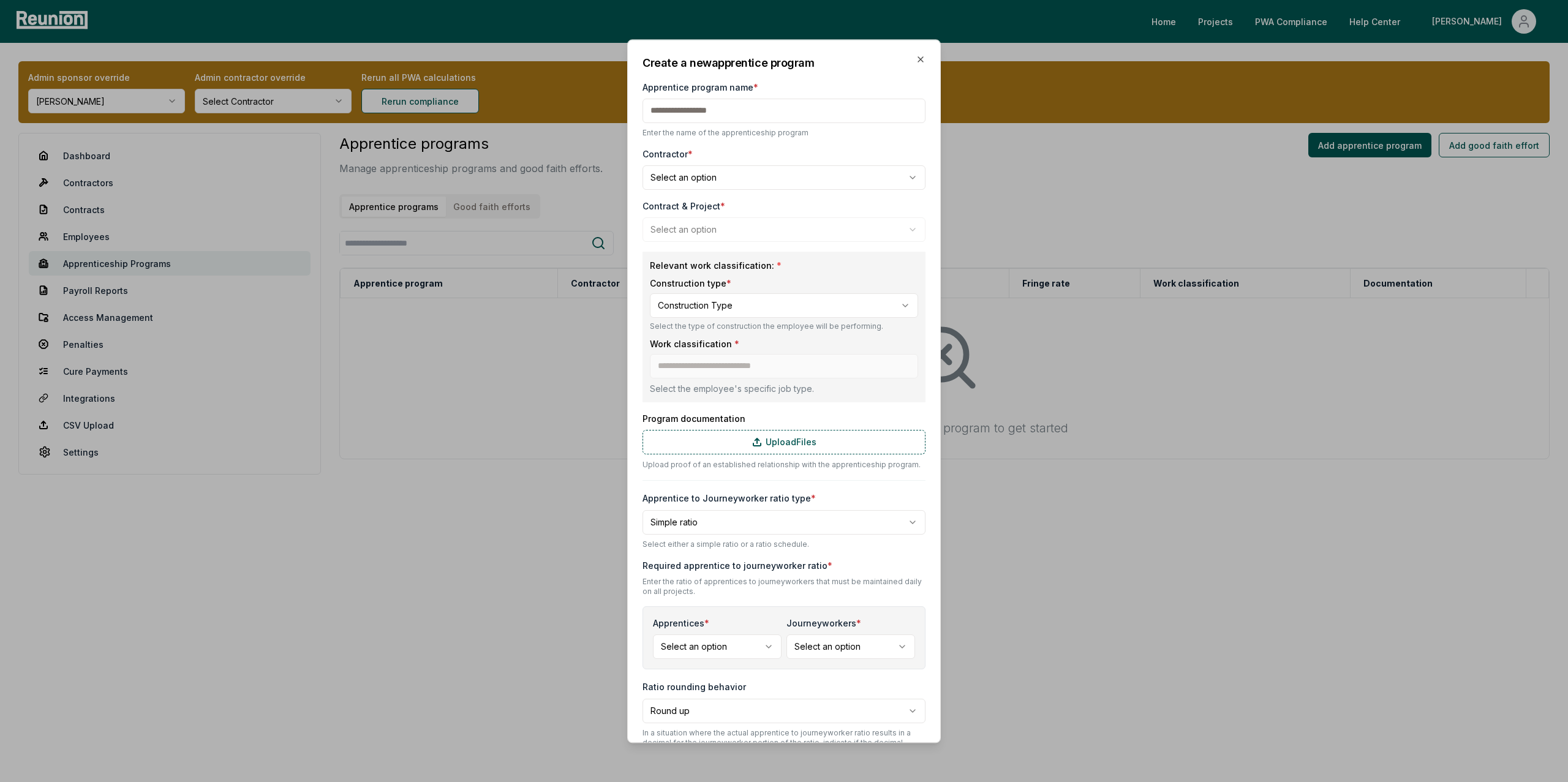
click at [714, 114] on input "Apprentice program name *" at bounding box center [784, 110] width 283 height 25
click at [707, 176] on body "**********" at bounding box center [784, 391] width 1568 height 782
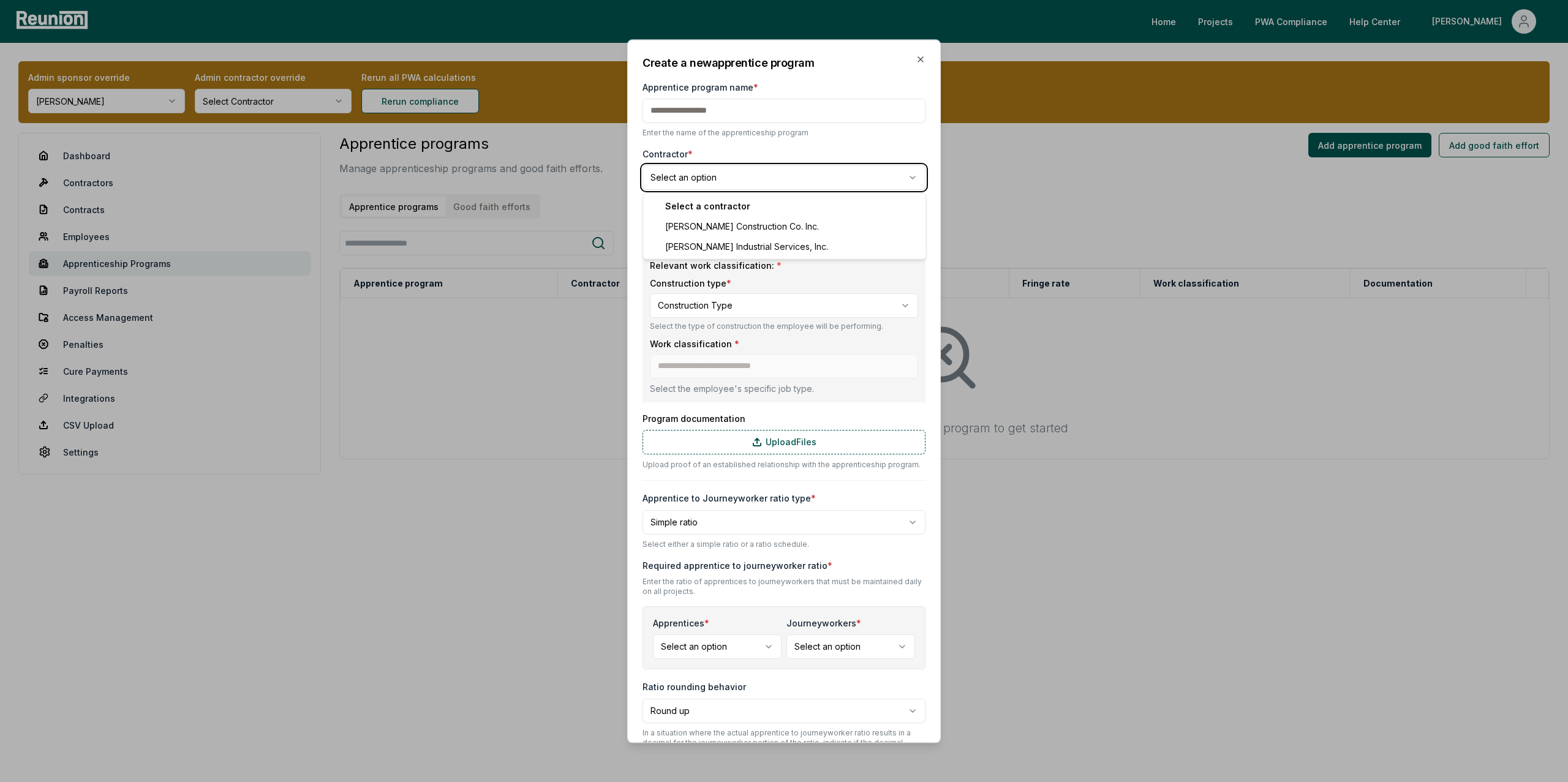
click at [713, 161] on body "**********" at bounding box center [784, 391] width 1568 height 782
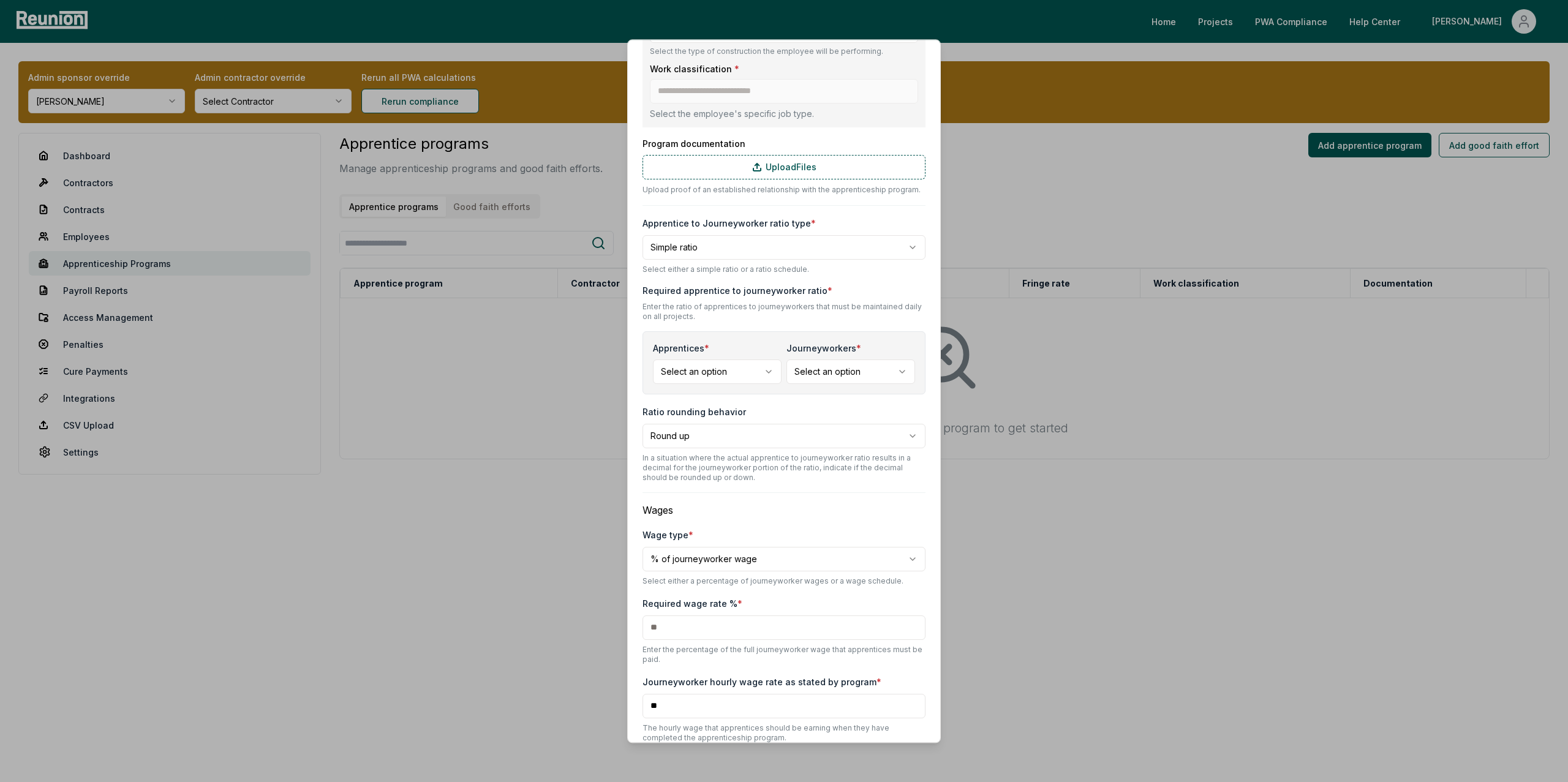
scroll to position [399, 0]
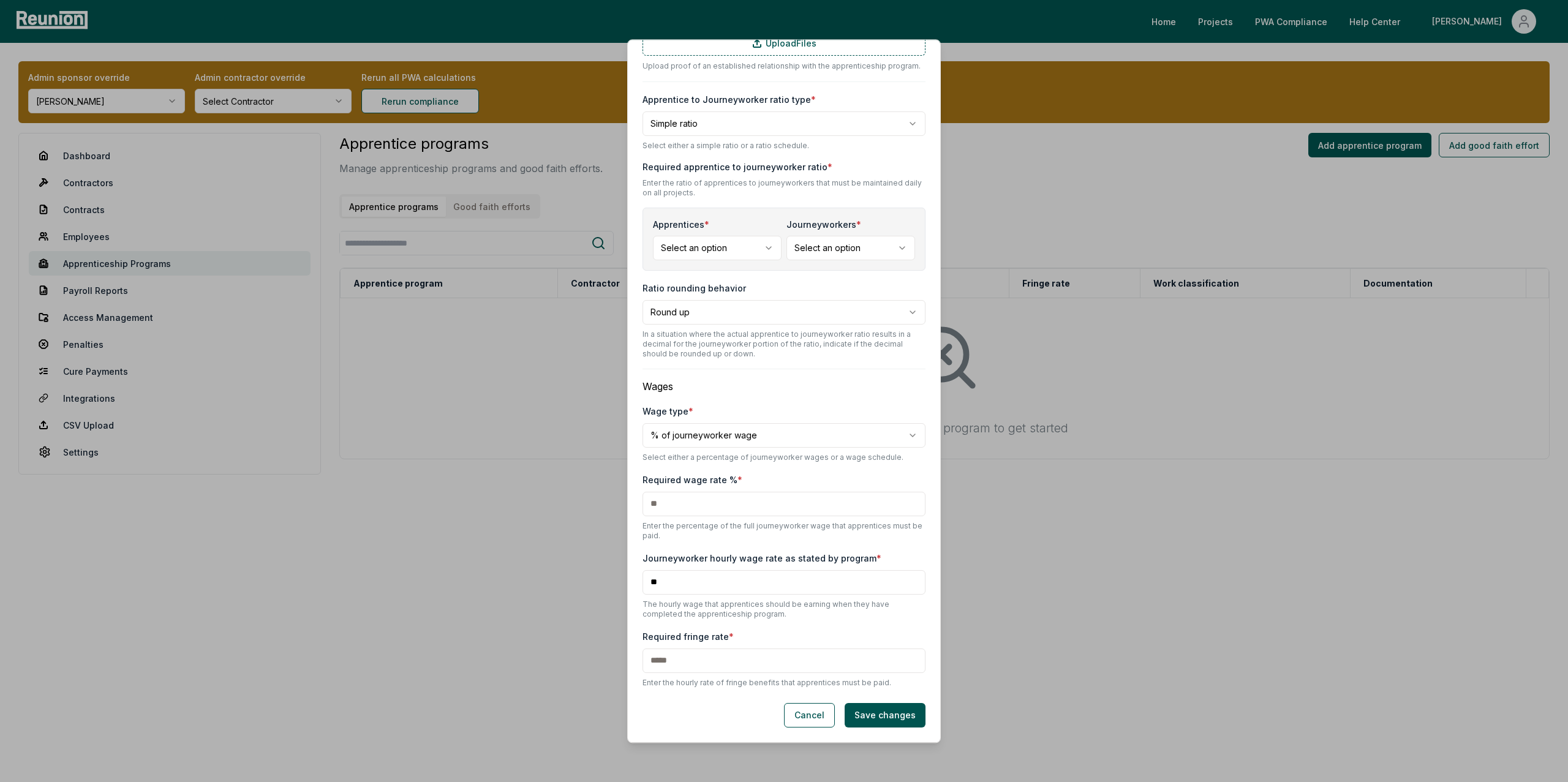
click at [700, 437] on body "**********" at bounding box center [784, 391] width 1568 height 782
select select "**********"
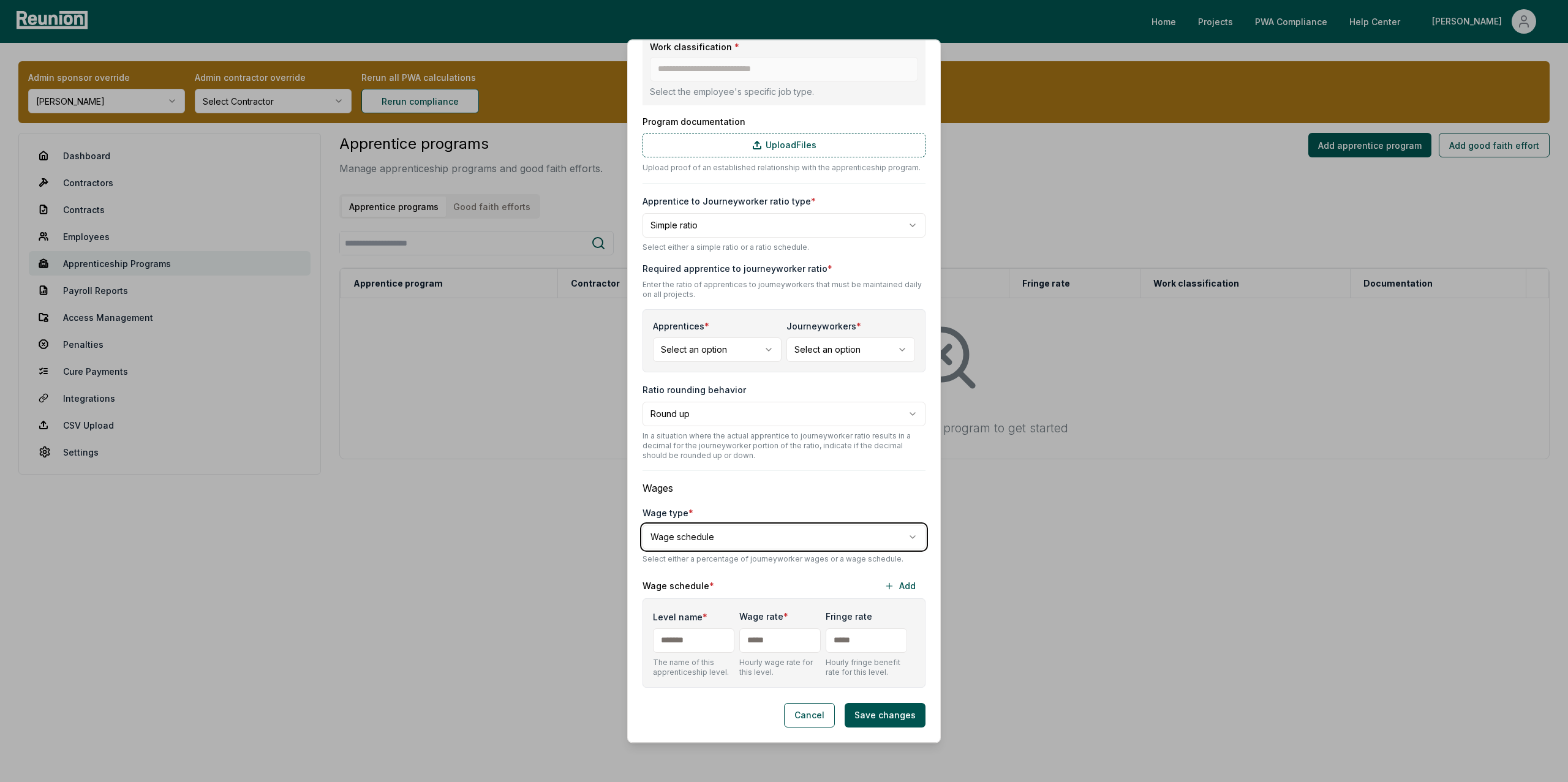
scroll to position [298, 0]
click at [695, 644] on input "Level name *" at bounding box center [693, 640] width 81 height 25
type input "*"
type input "***"
click at [851, 646] on input "text" at bounding box center [866, 640] width 81 height 25
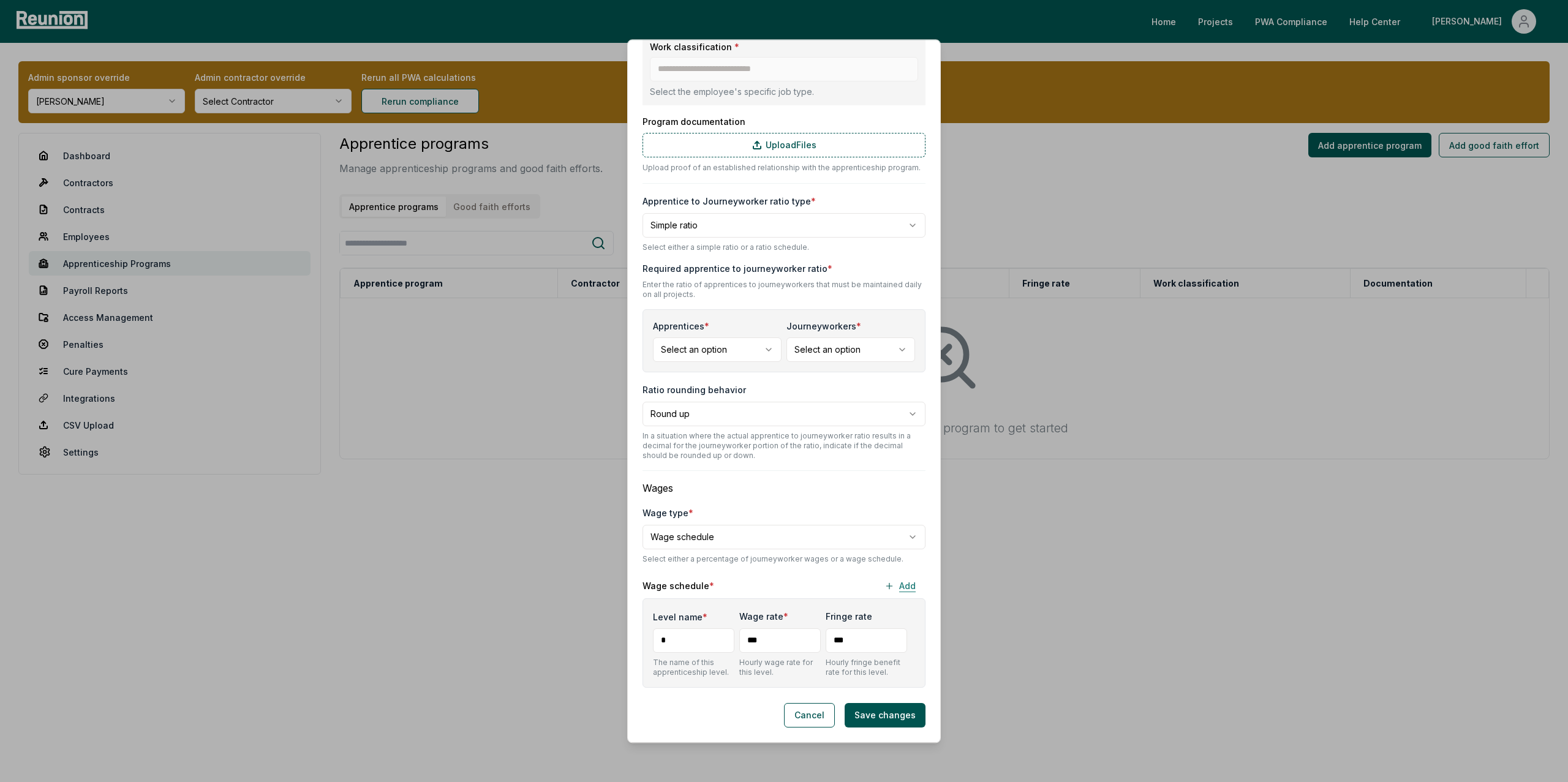
type input "***"
click at [907, 581] on button "Add" at bounding box center [900, 586] width 51 height 25
click at [907, 581] on button "Add" at bounding box center [900, 585] width 51 height 25
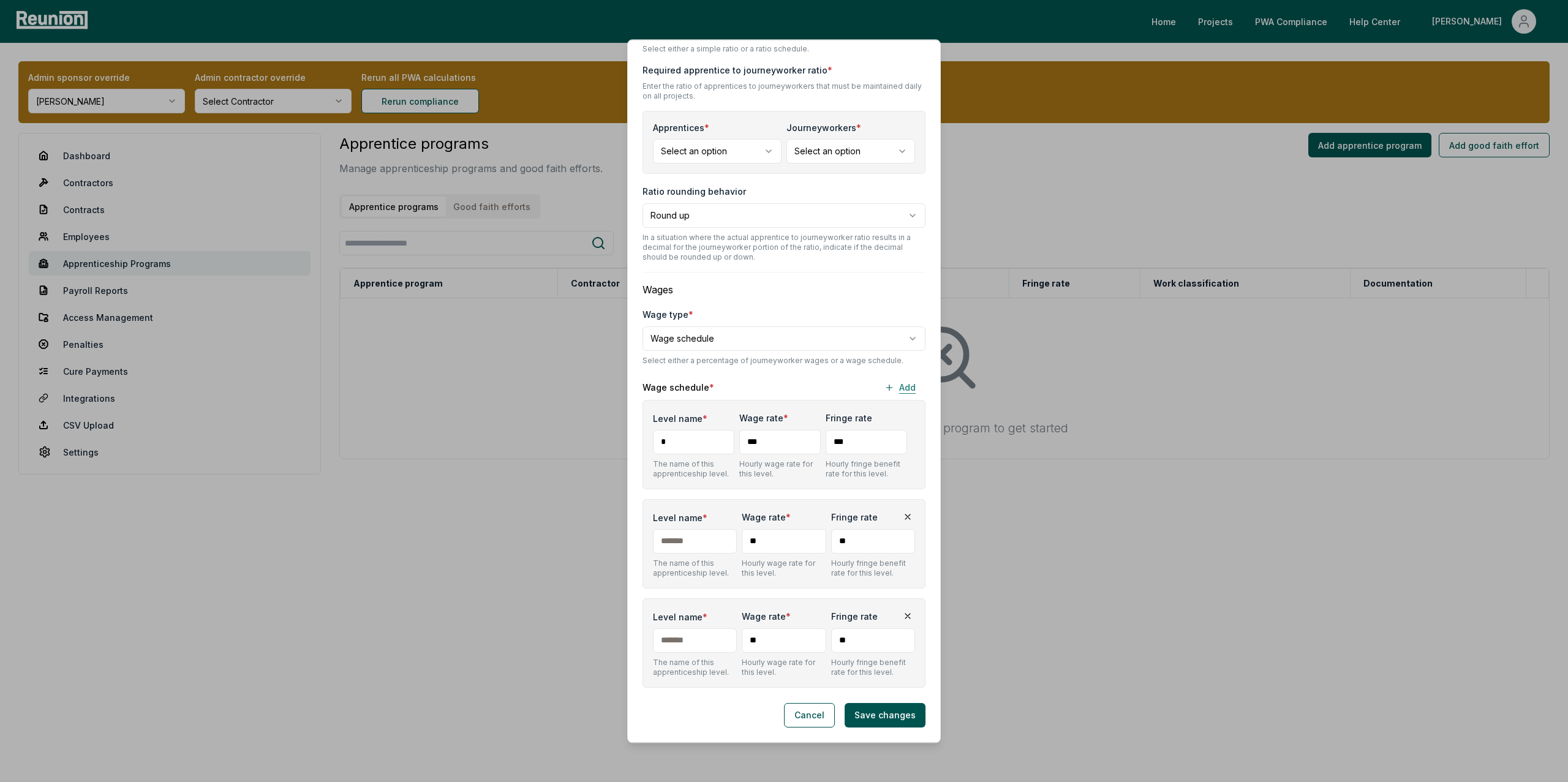
click at [903, 382] on button "Add" at bounding box center [900, 387] width 51 height 25
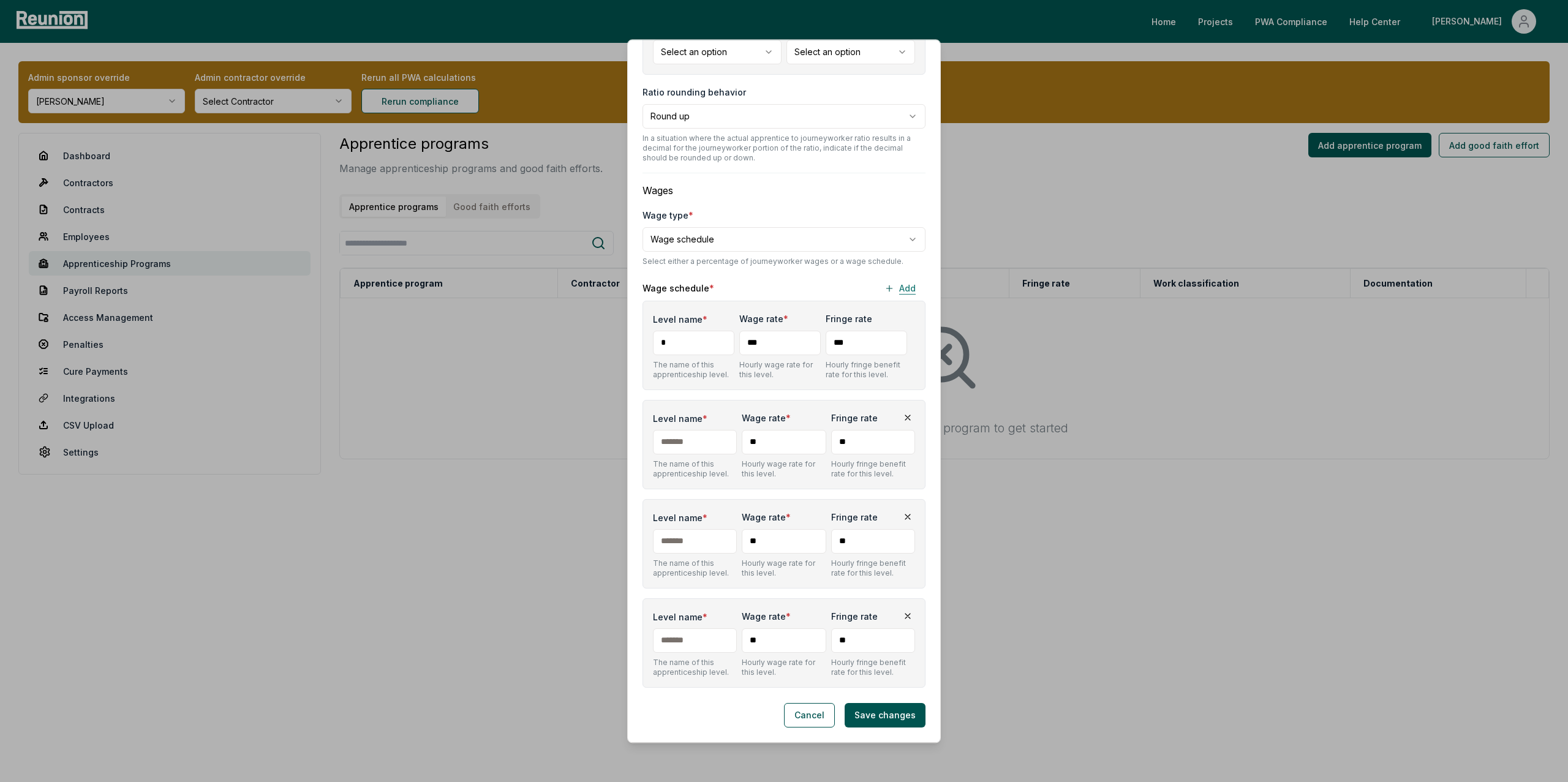
click at [913, 284] on button "Add" at bounding box center [900, 288] width 51 height 25
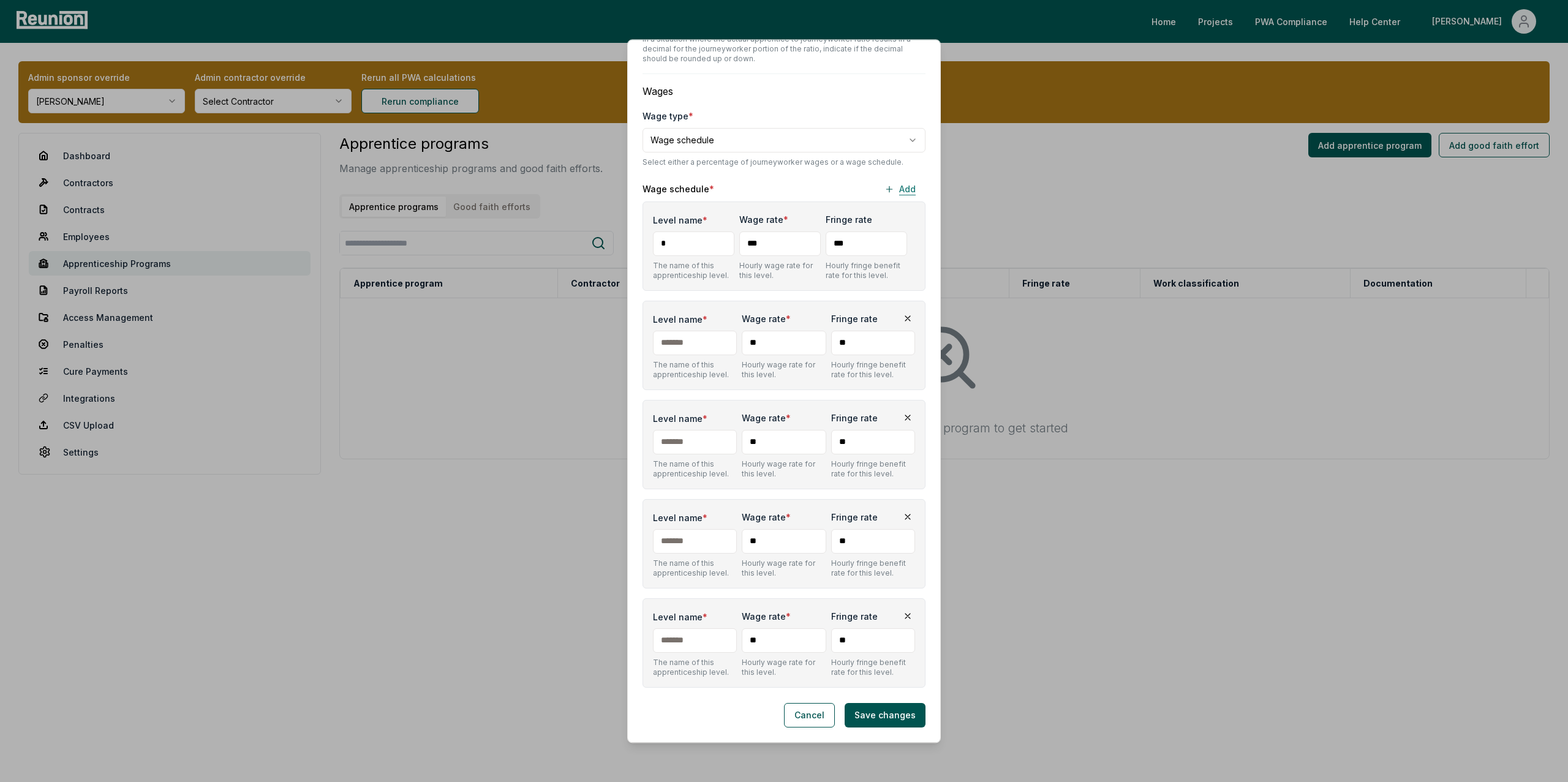
click at [906, 180] on button "Add" at bounding box center [900, 189] width 51 height 25
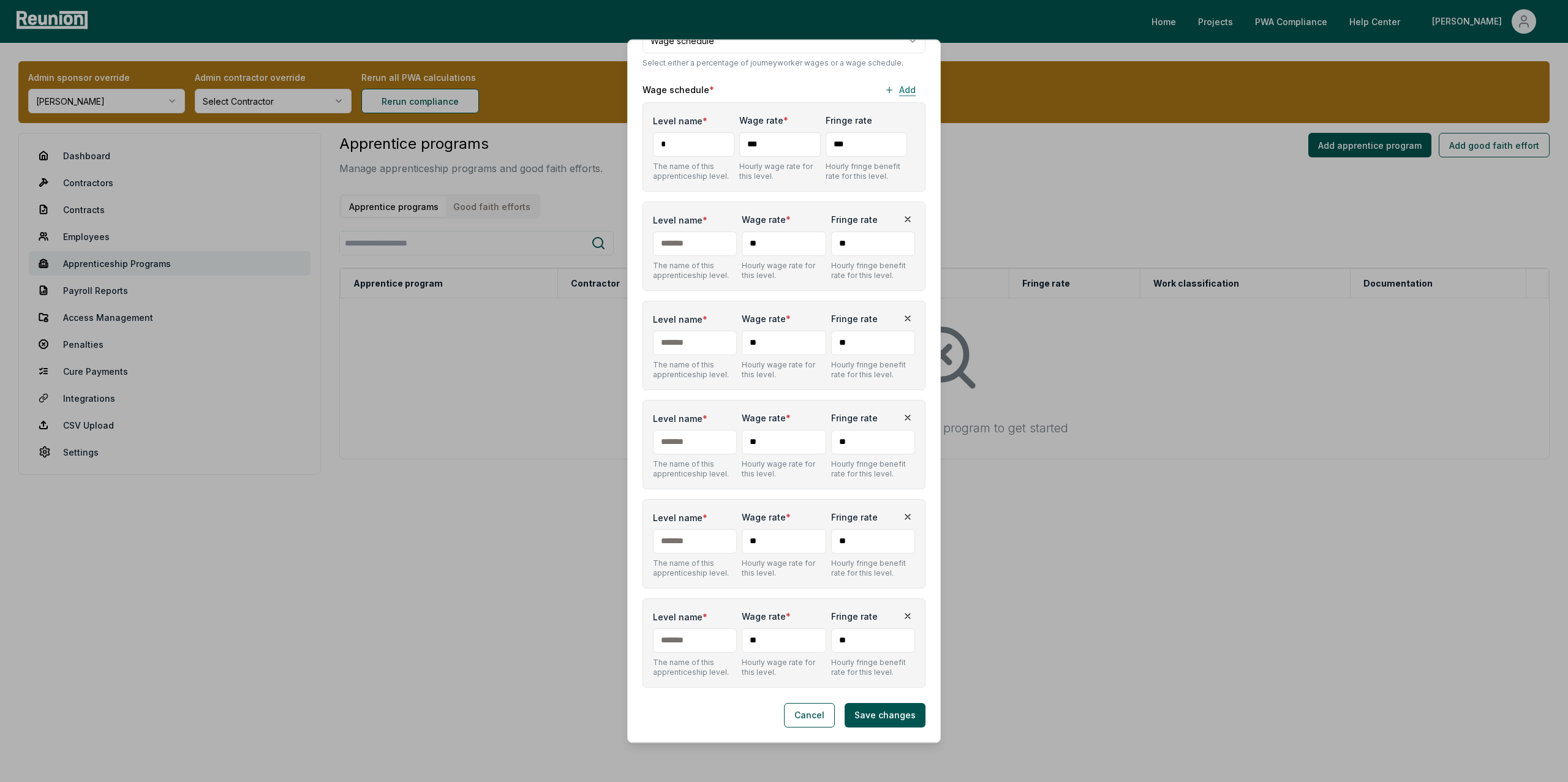
click at [901, 79] on button "Add" at bounding box center [900, 89] width 51 height 25
click at [698, 539] on input "Level name *" at bounding box center [695, 540] width 84 height 25
type input "*"
type input "***"
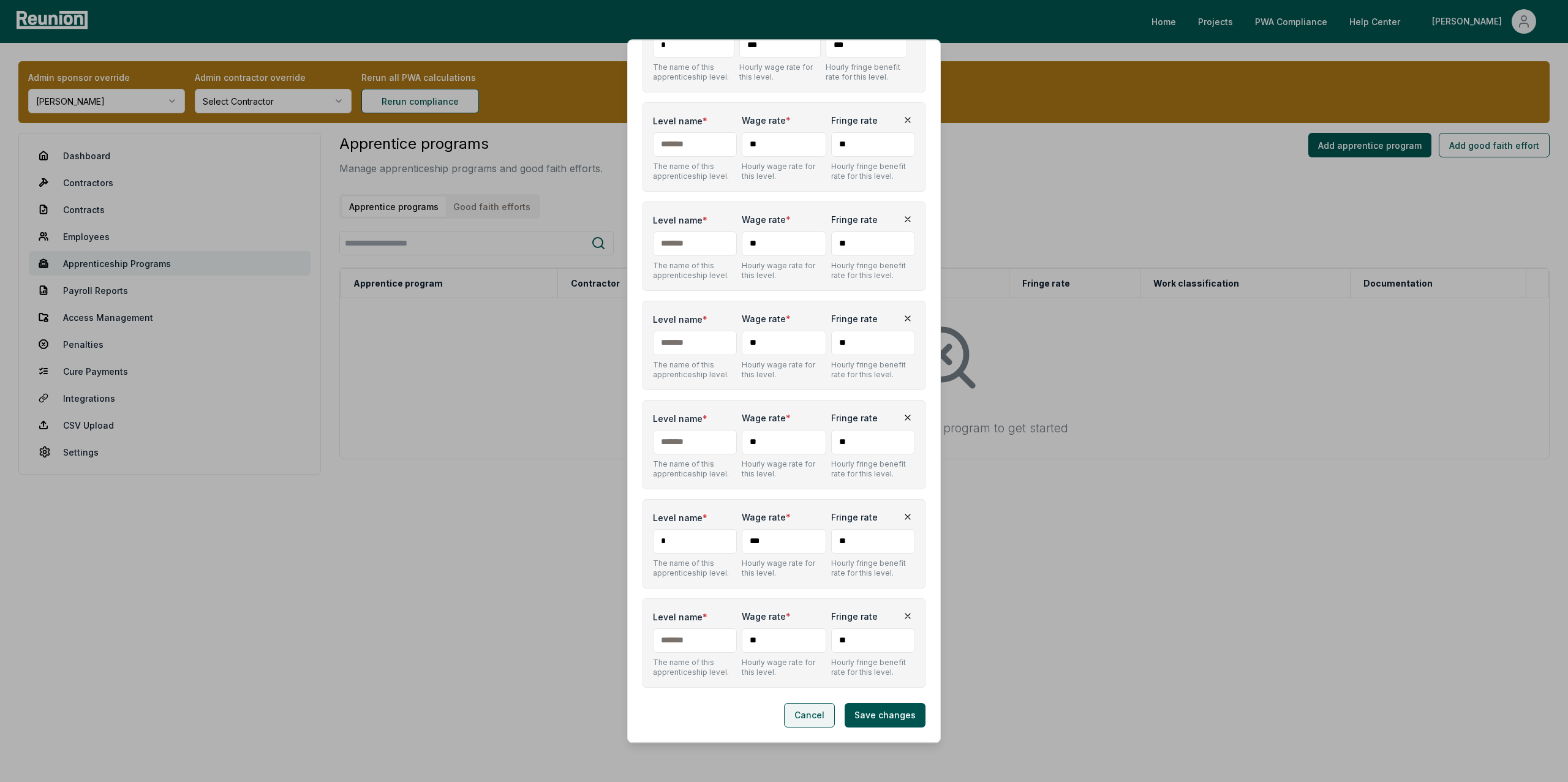
click at [805, 721] on button "Cancel" at bounding box center [810, 715] width 51 height 25
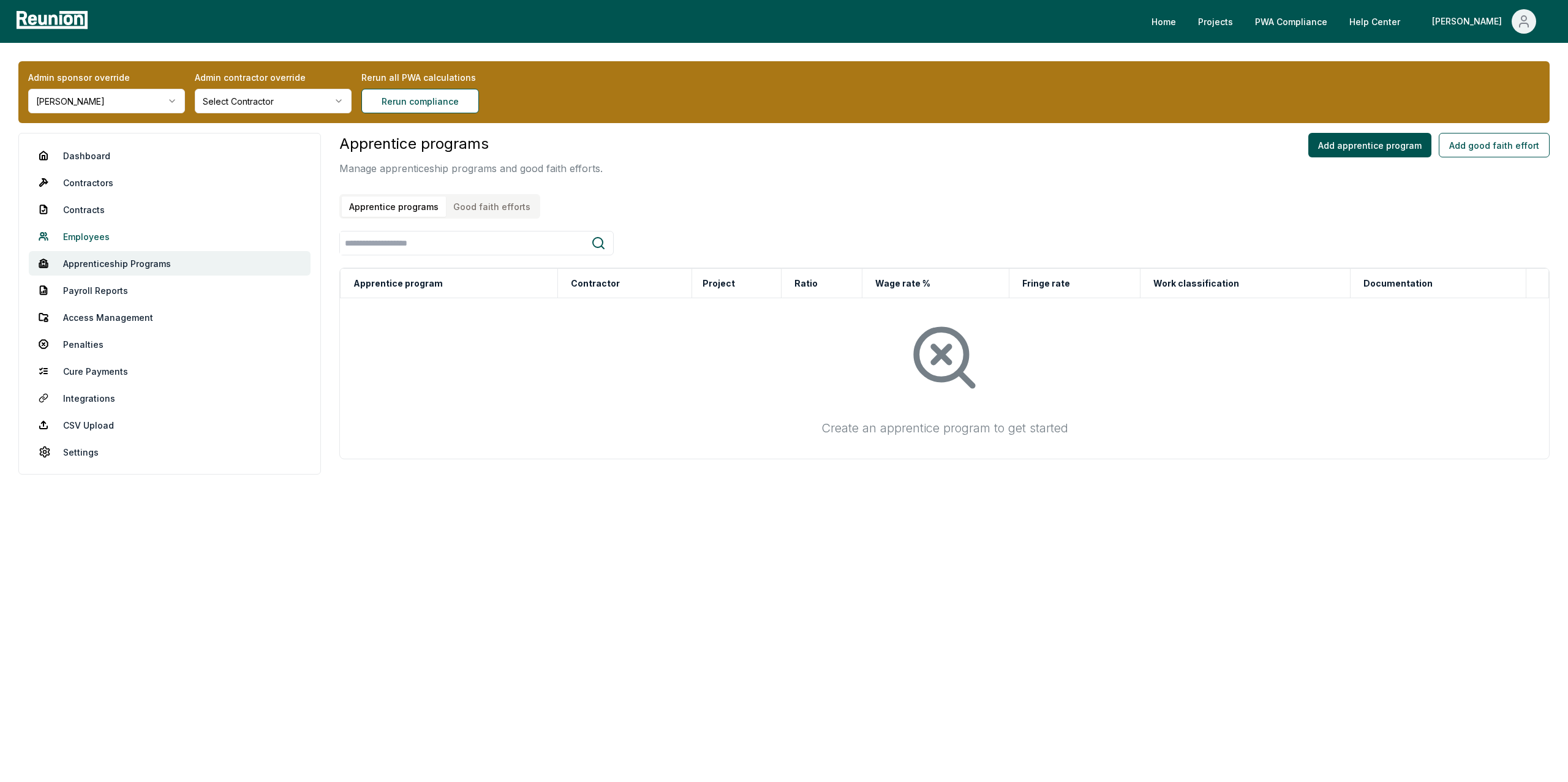
click at [94, 234] on link "Employees" at bounding box center [170, 236] width 282 height 25
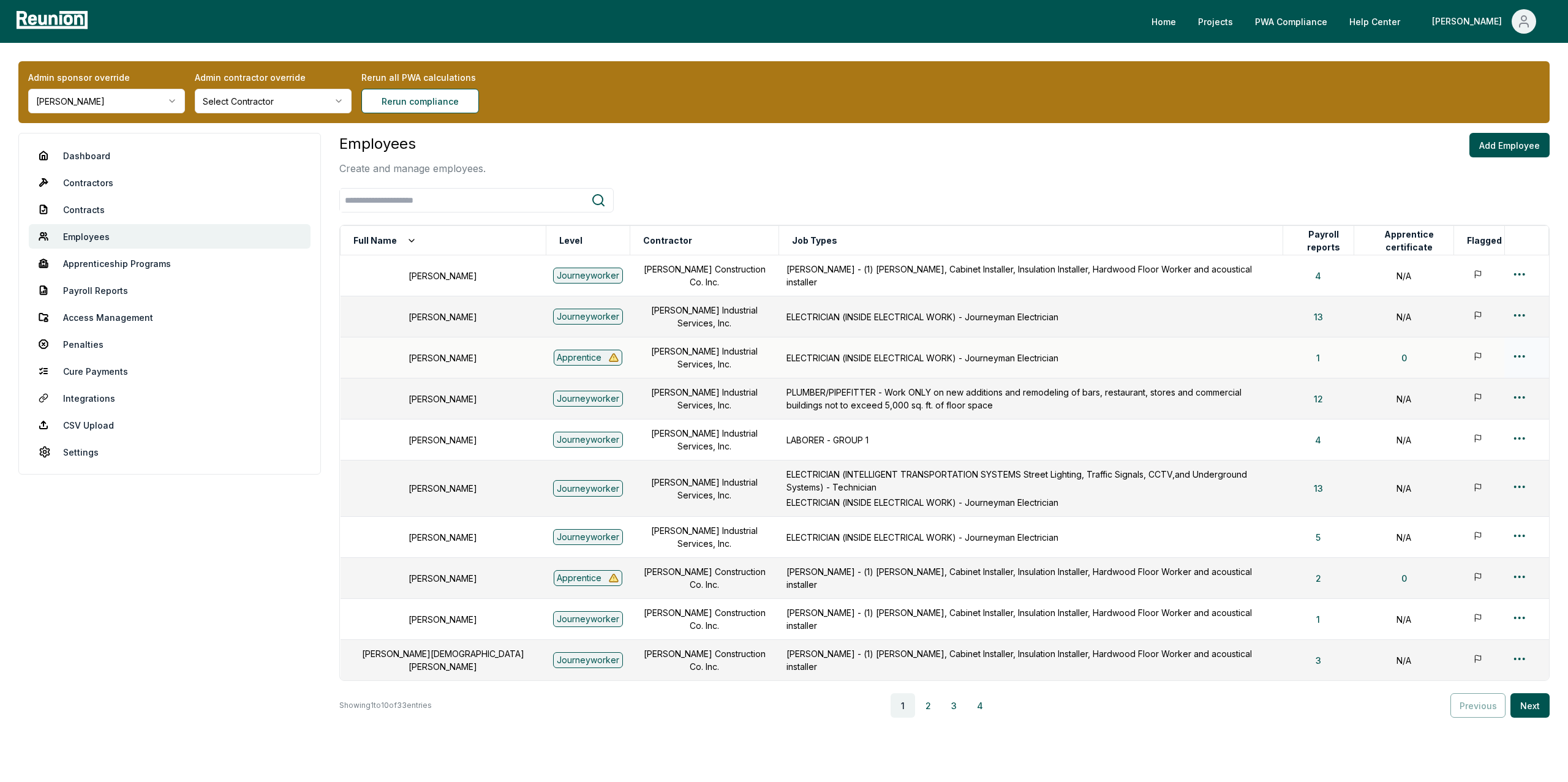
click at [1522, 355] on html "Please visit us on your desktop We're working on making our marketplace mobile-…" at bounding box center [784, 417] width 1568 height 834
click at [1460, 404] on div "Edit" at bounding box center [1500, 404] width 117 height 20
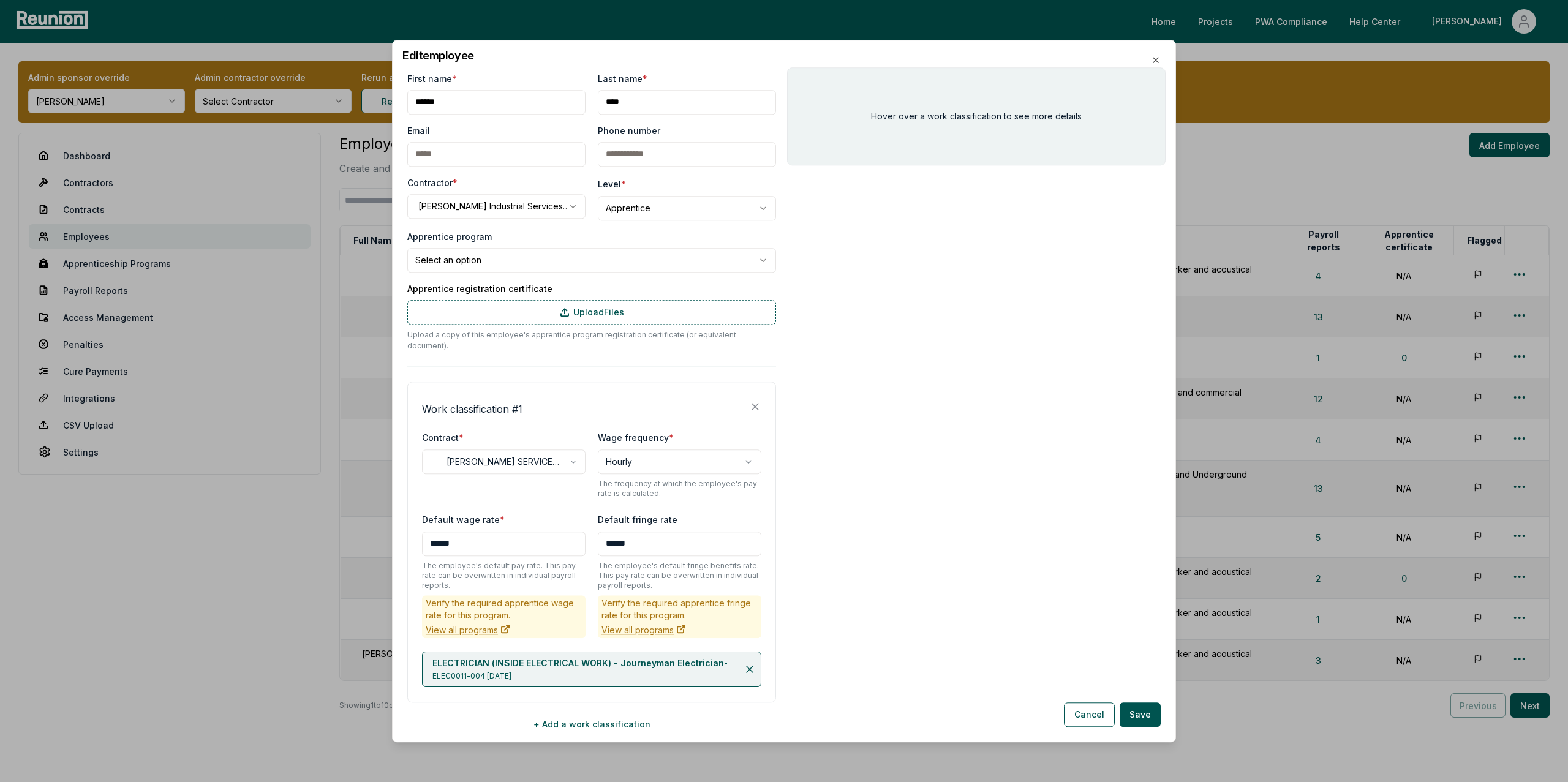
click at [443, 258] on body "Please visit us on your desktop We're working on making our marketplace mobile-…" at bounding box center [784, 417] width 1568 height 834
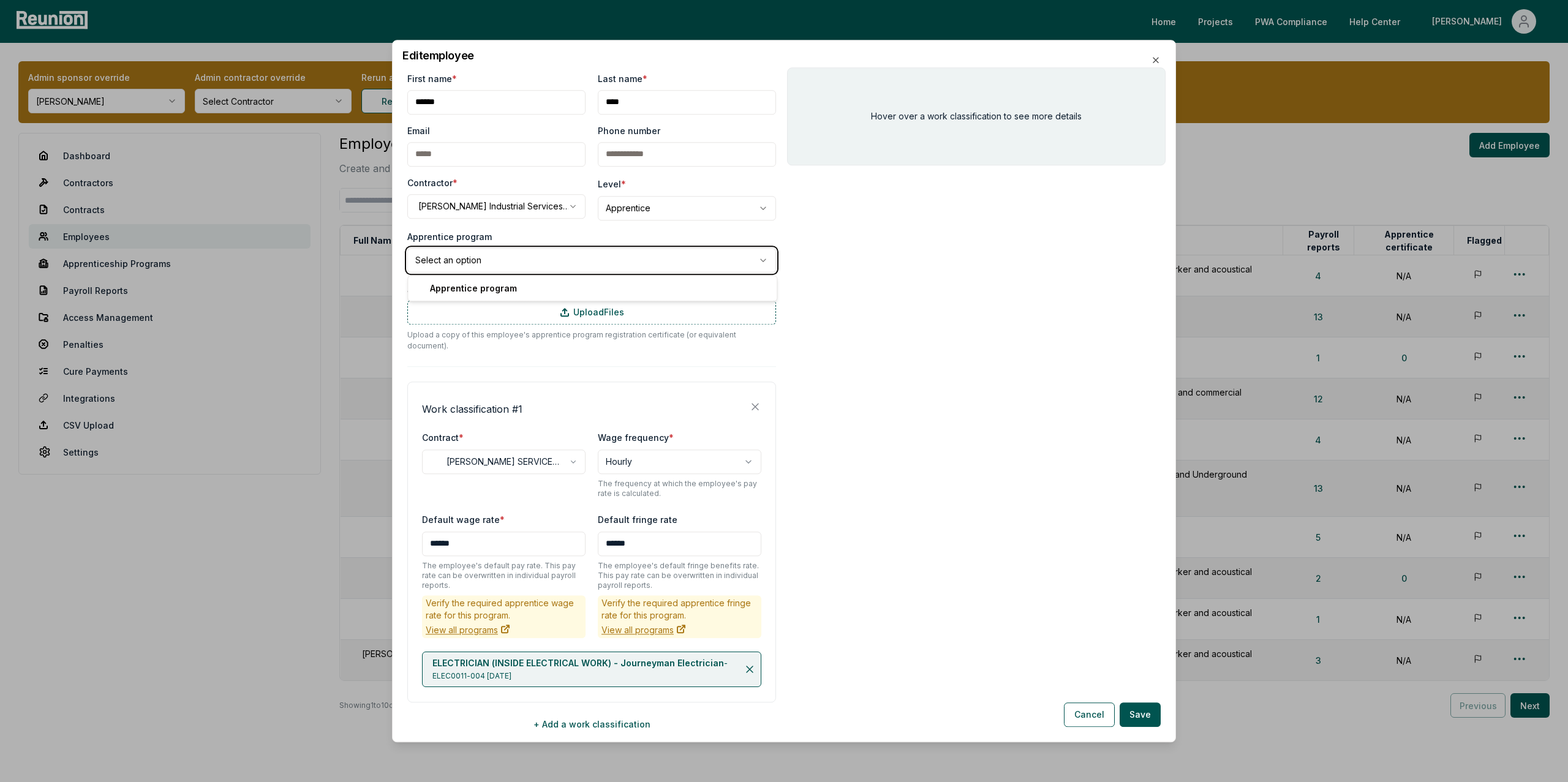
click at [506, 235] on body "Please visit us on your desktop We're working on making our marketplace mobile-…" at bounding box center [784, 417] width 1568 height 834
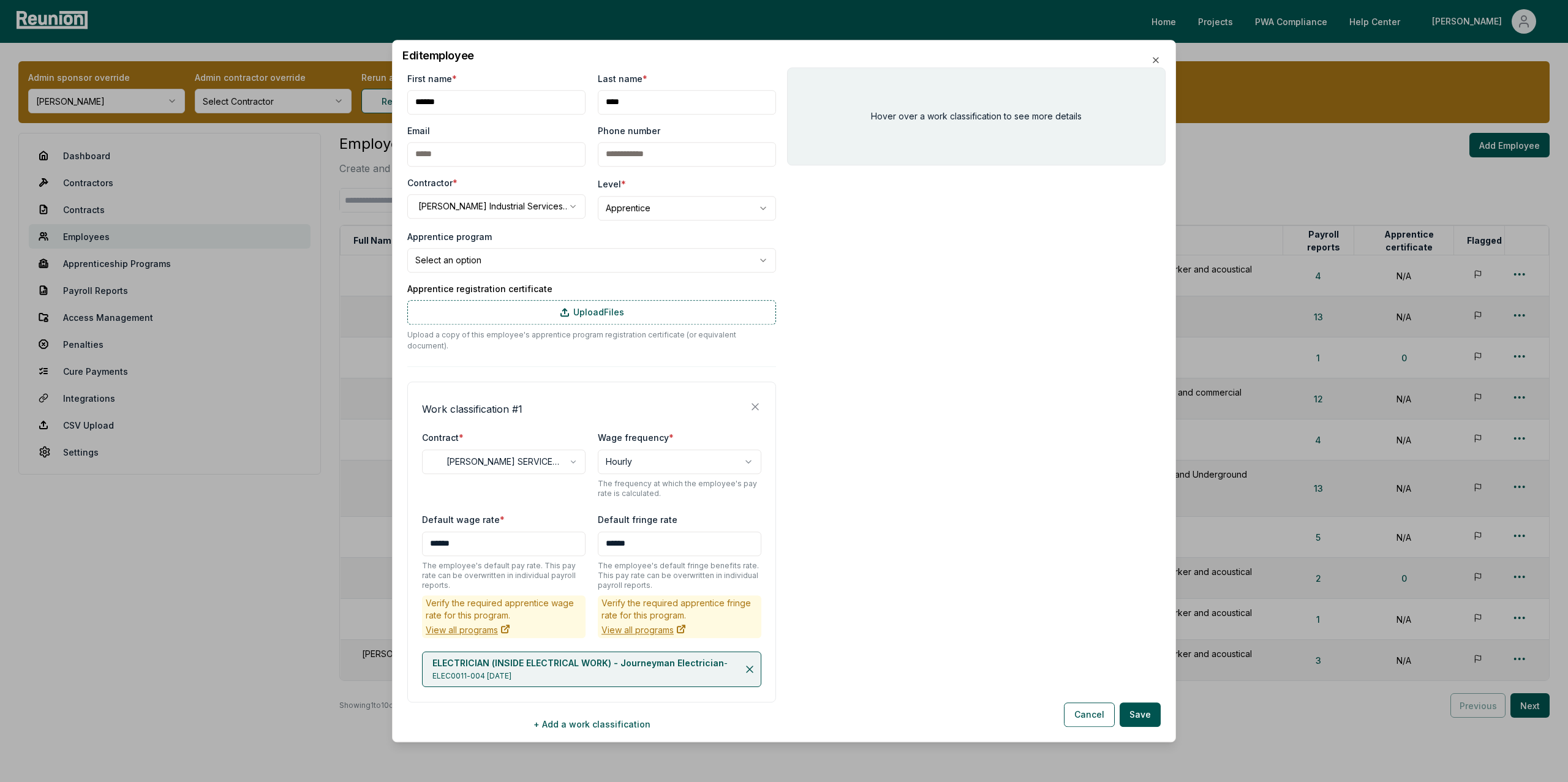
click at [569, 268] on body "Please visit us on your desktop We're working on making our marketplace mobile-…" at bounding box center [784, 417] width 1568 height 834
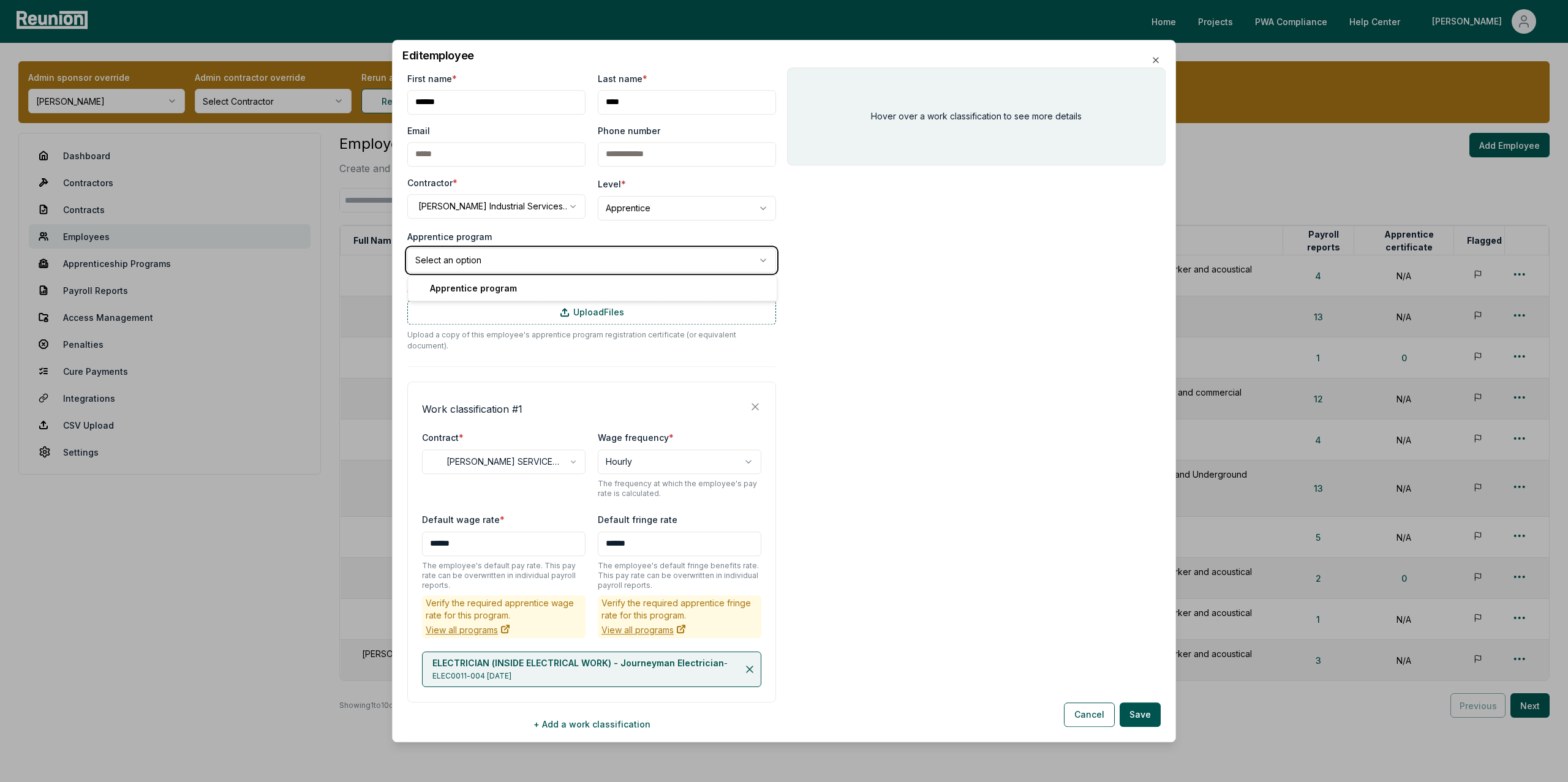
click at [901, 293] on body "Please visit us on your desktop We're working on making our marketplace mobile-…" at bounding box center [784, 417] width 1568 height 834
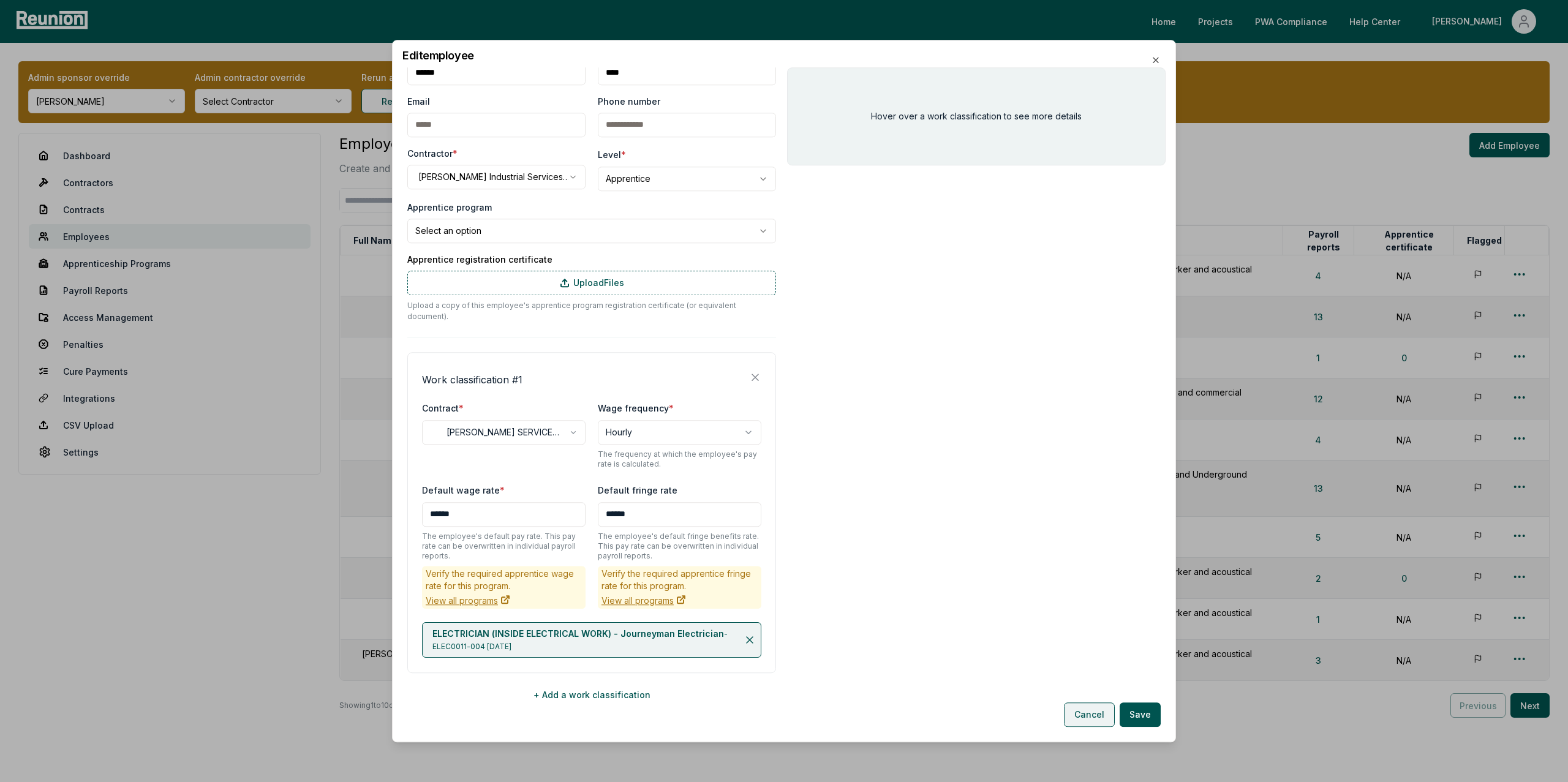
click at [1093, 721] on button "Cancel" at bounding box center [1089, 715] width 51 height 25
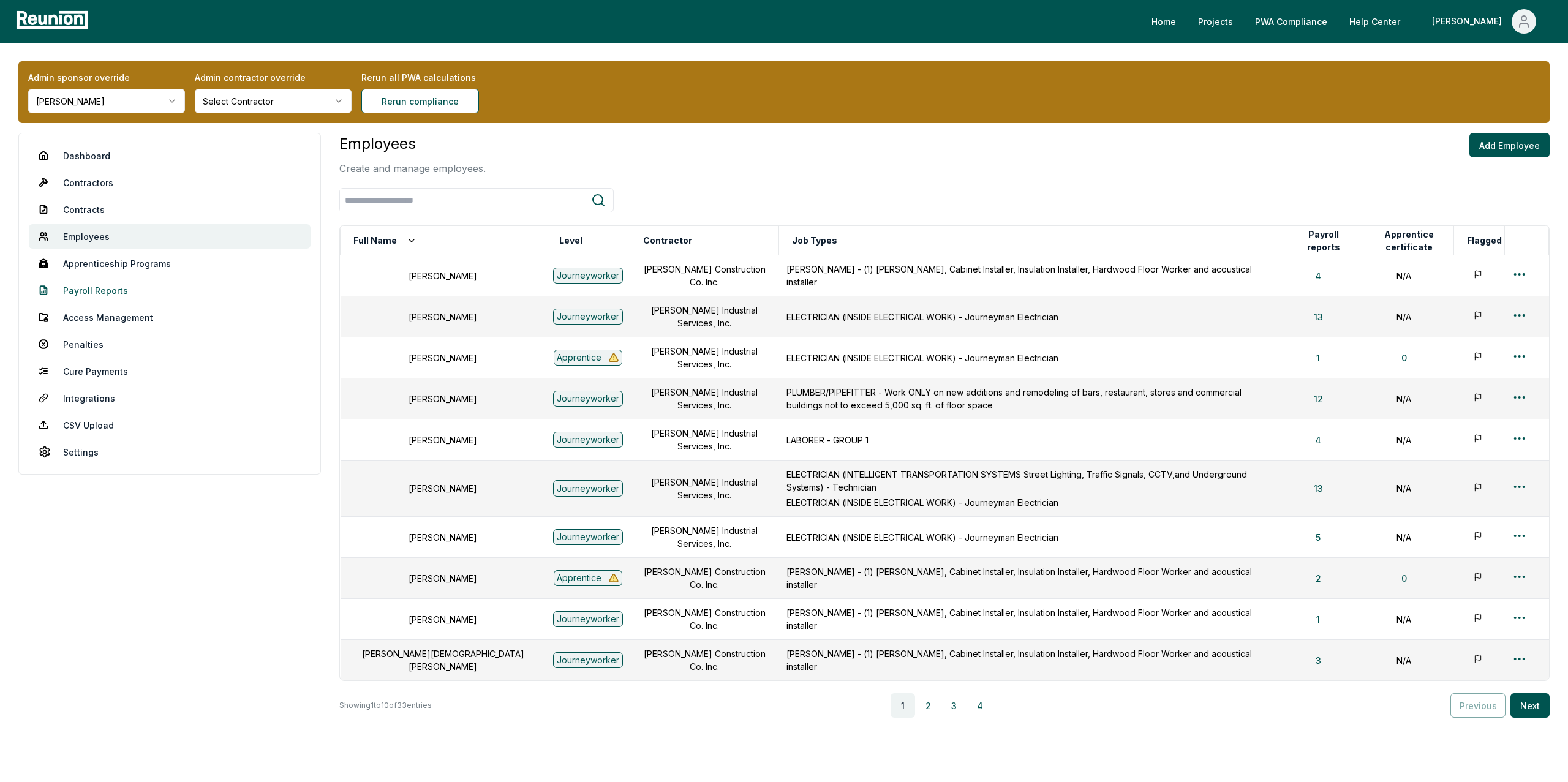
click at [98, 292] on link "Payroll Reports" at bounding box center [170, 290] width 282 height 25
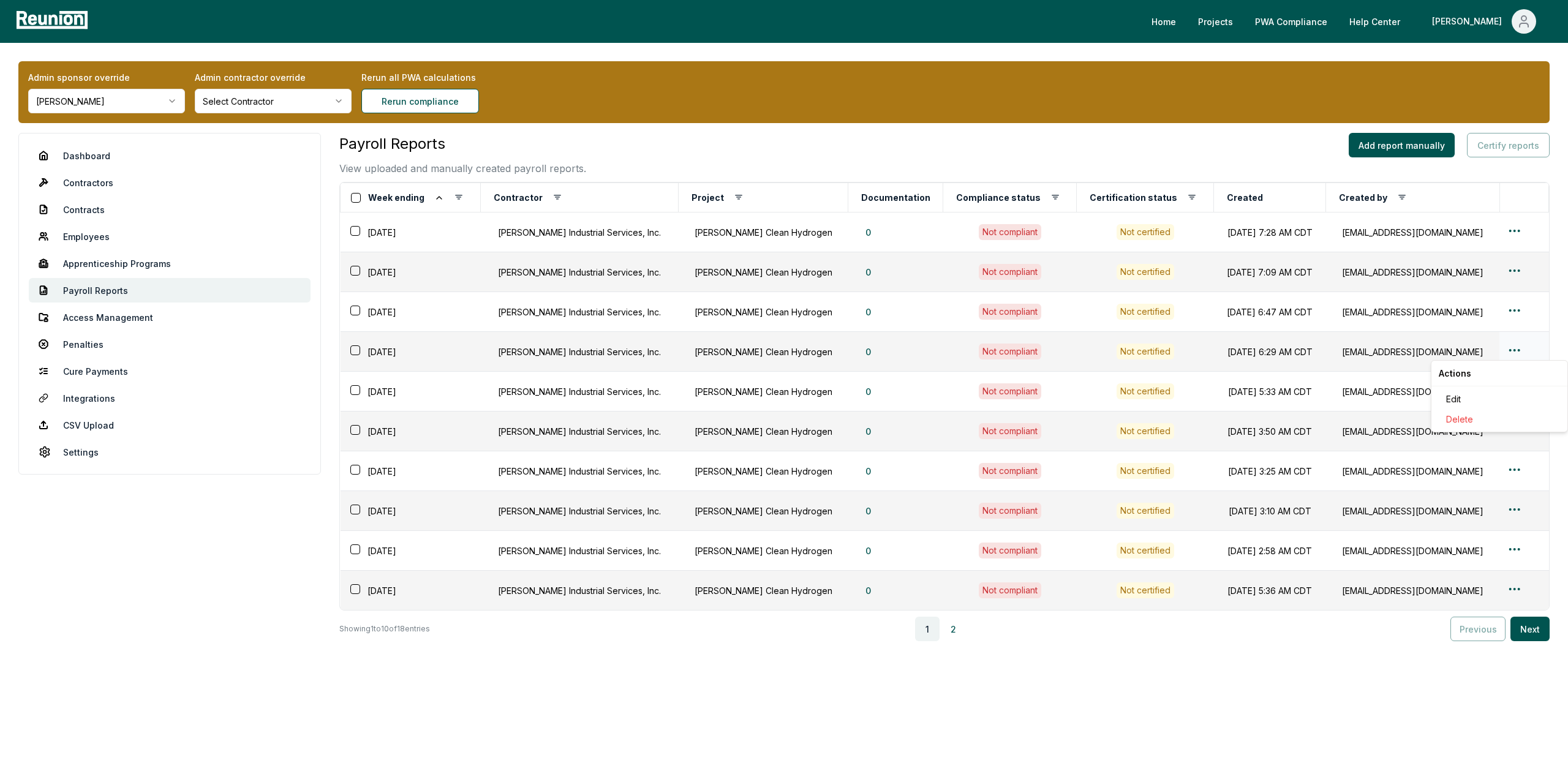
click at [1511, 352] on html "Please visit us on your desktop We're working on making our marketplace mobile-…" at bounding box center [784, 391] width 1568 height 782
click at [1462, 401] on div "Edit" at bounding box center [1500, 399] width 117 height 20
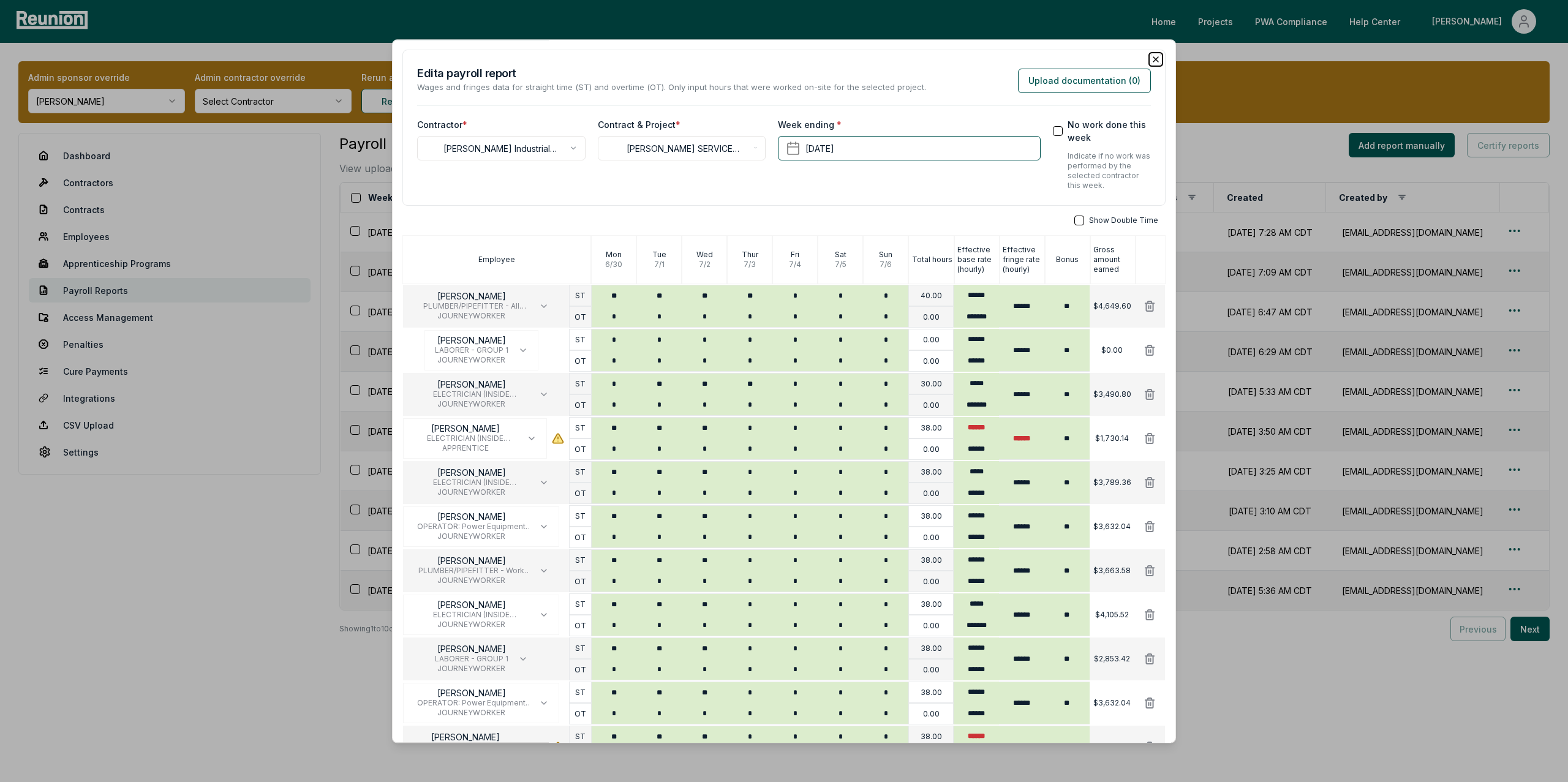
click at [1156, 62] on icon "button" at bounding box center [1155, 59] width 10 height 10
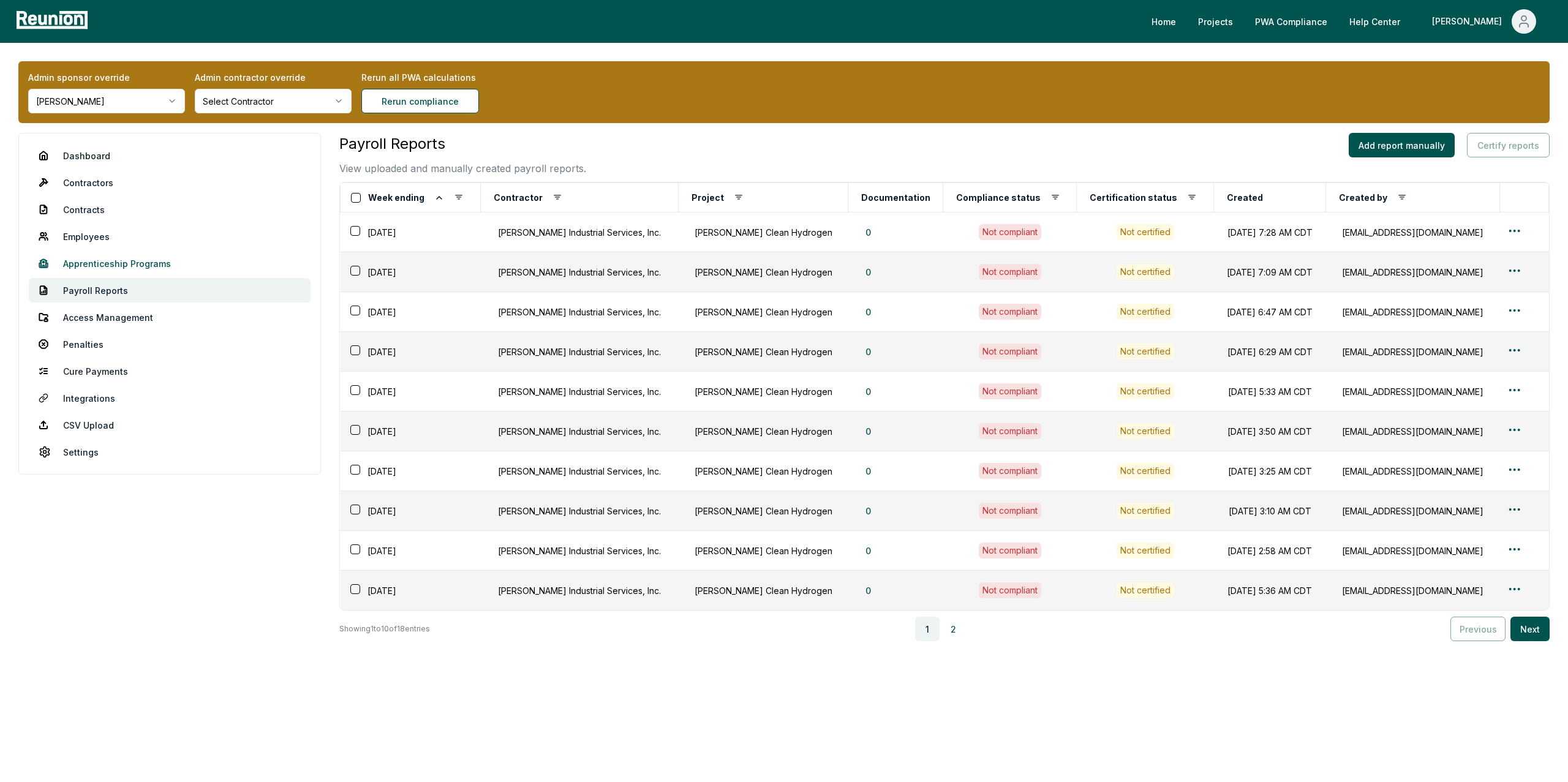
click at [110, 252] on link "Apprenticeship Programs" at bounding box center [170, 262] width 282 height 25
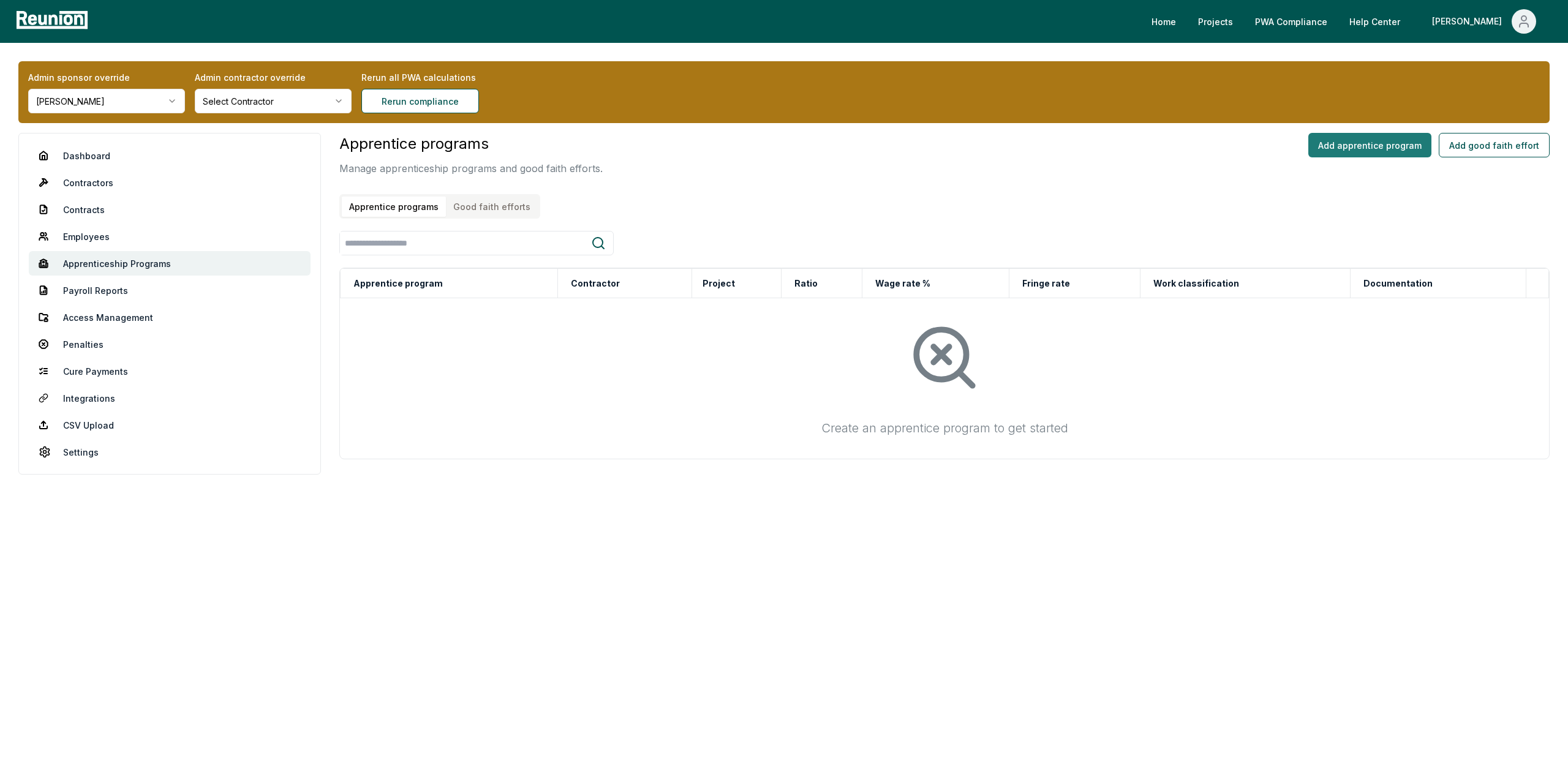
click at [1346, 146] on button "Add apprentice program" at bounding box center [1369, 145] width 123 height 25
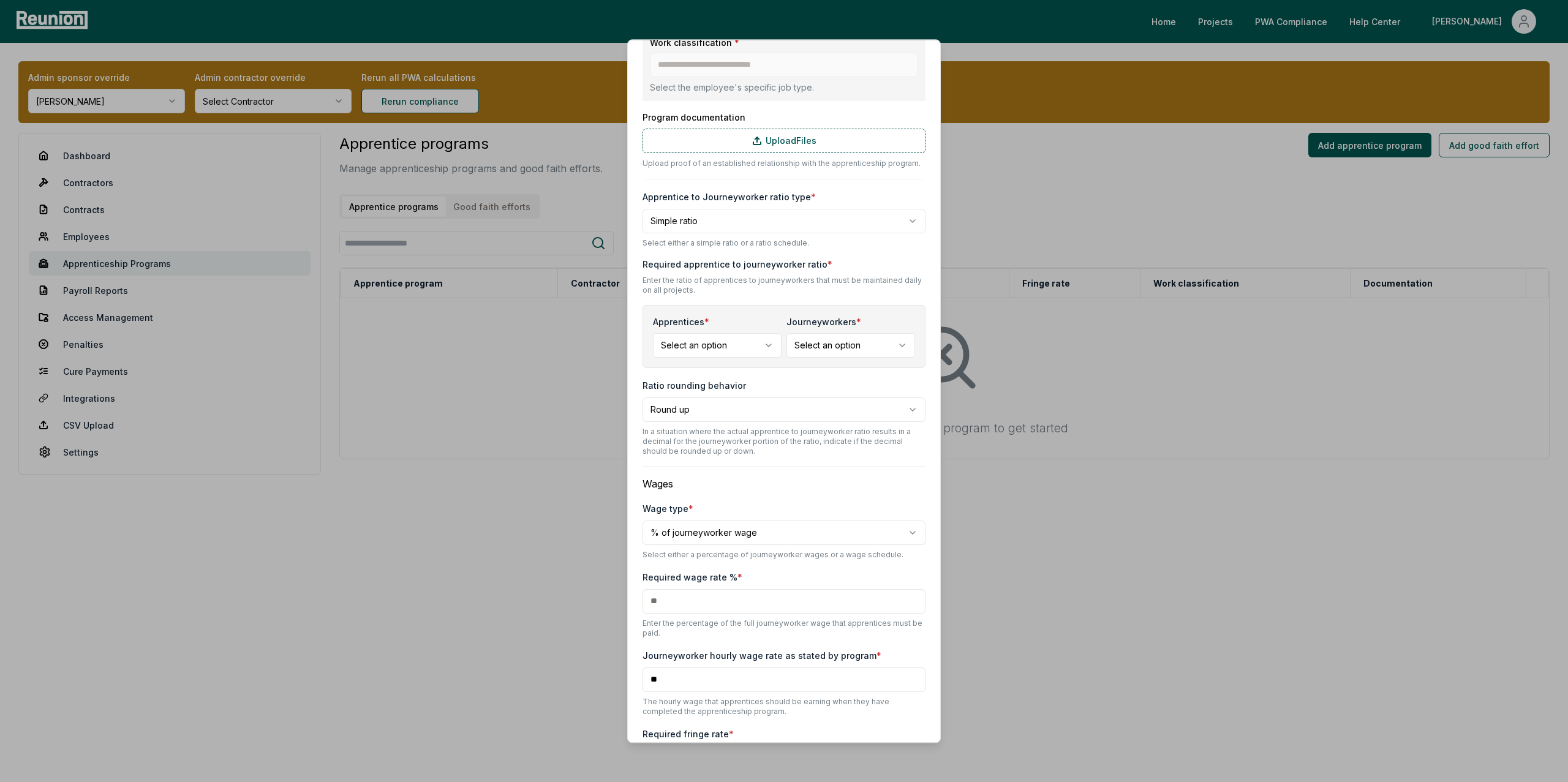
scroll to position [399, 0]
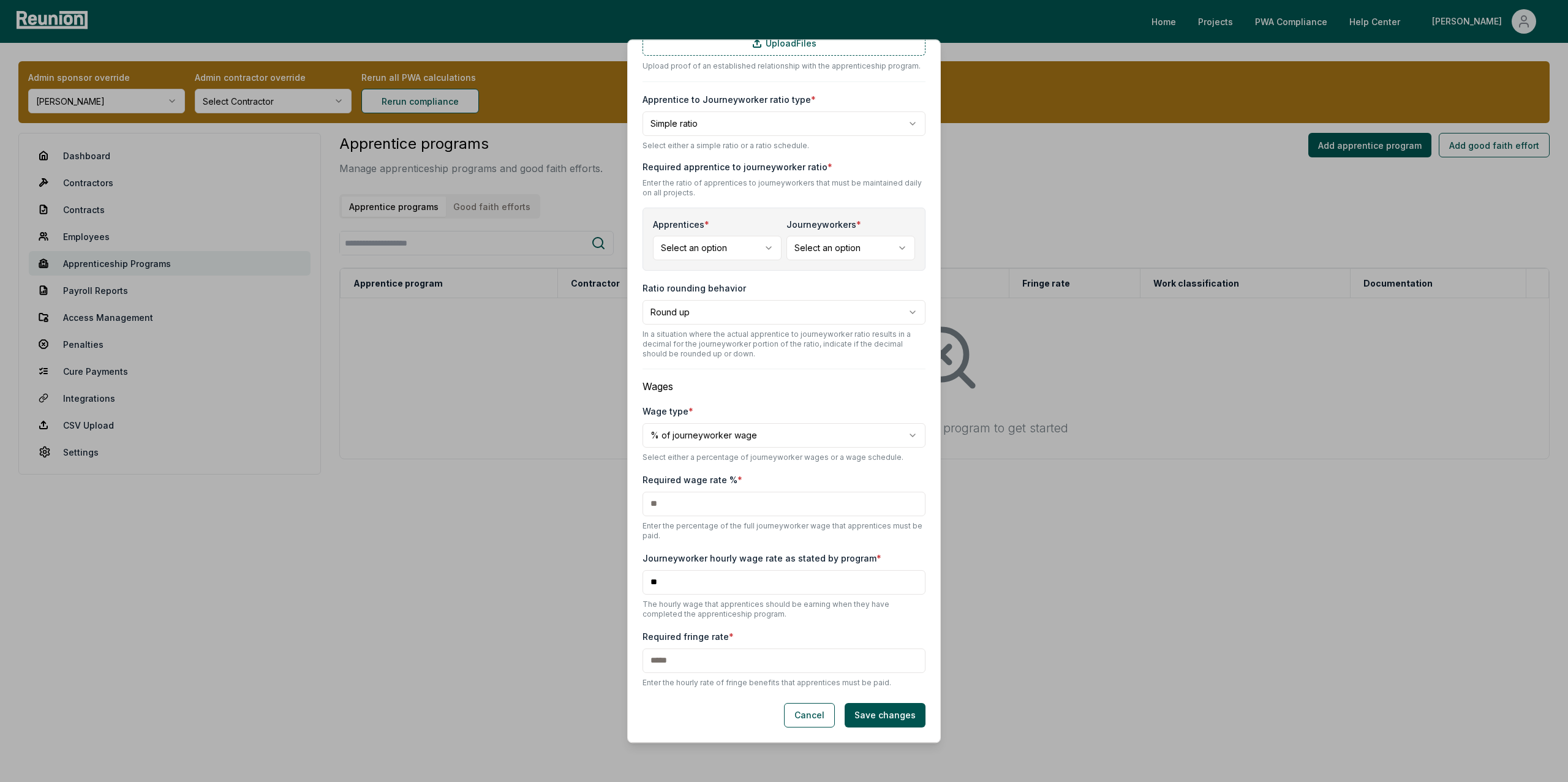
click at [746, 433] on body "**********" at bounding box center [784, 391] width 1568 height 782
click at [743, 384] on body "**********" at bounding box center [784, 391] width 1568 height 782
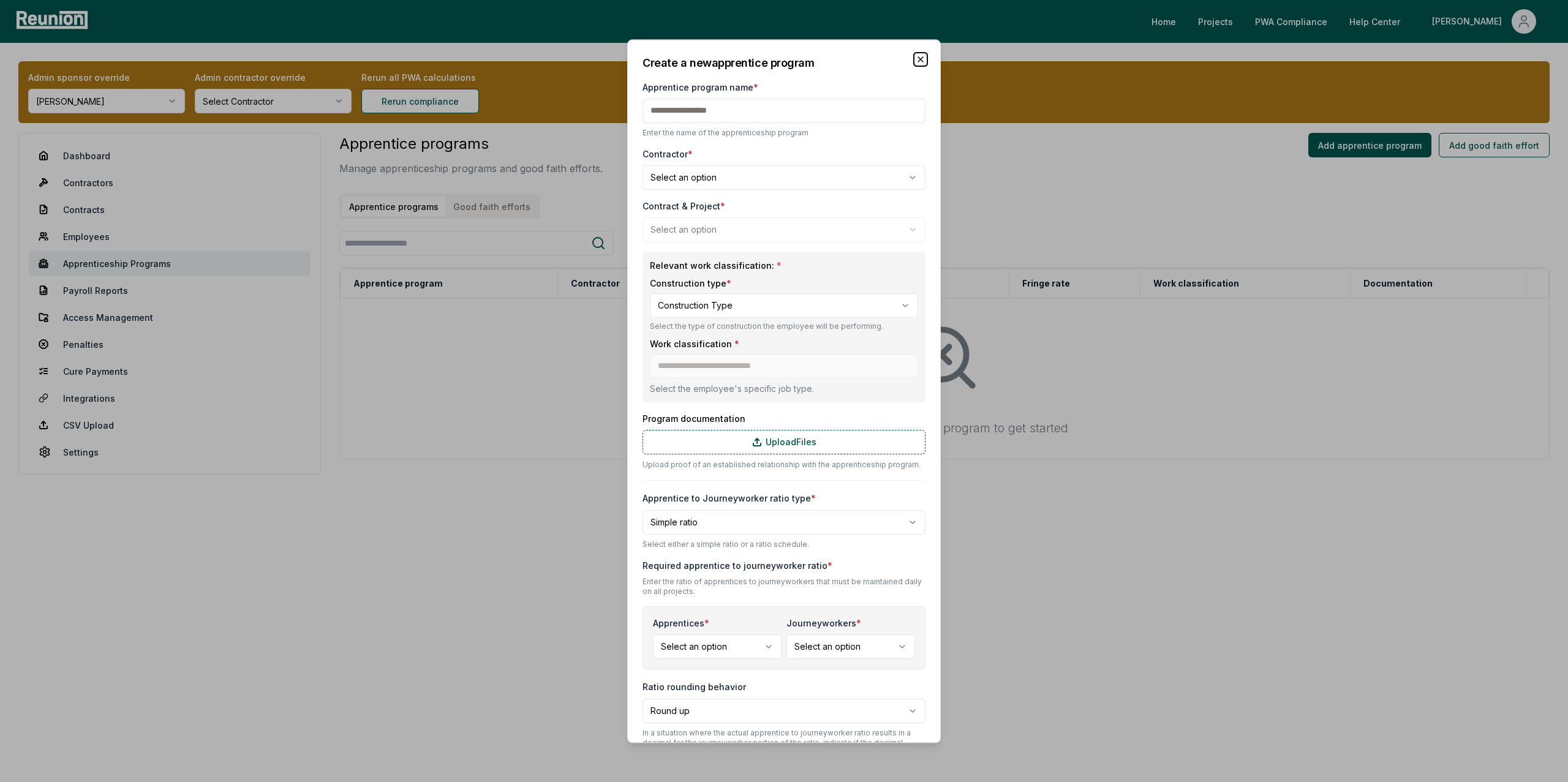
click at [923, 60] on icon "button" at bounding box center [920, 59] width 10 height 10
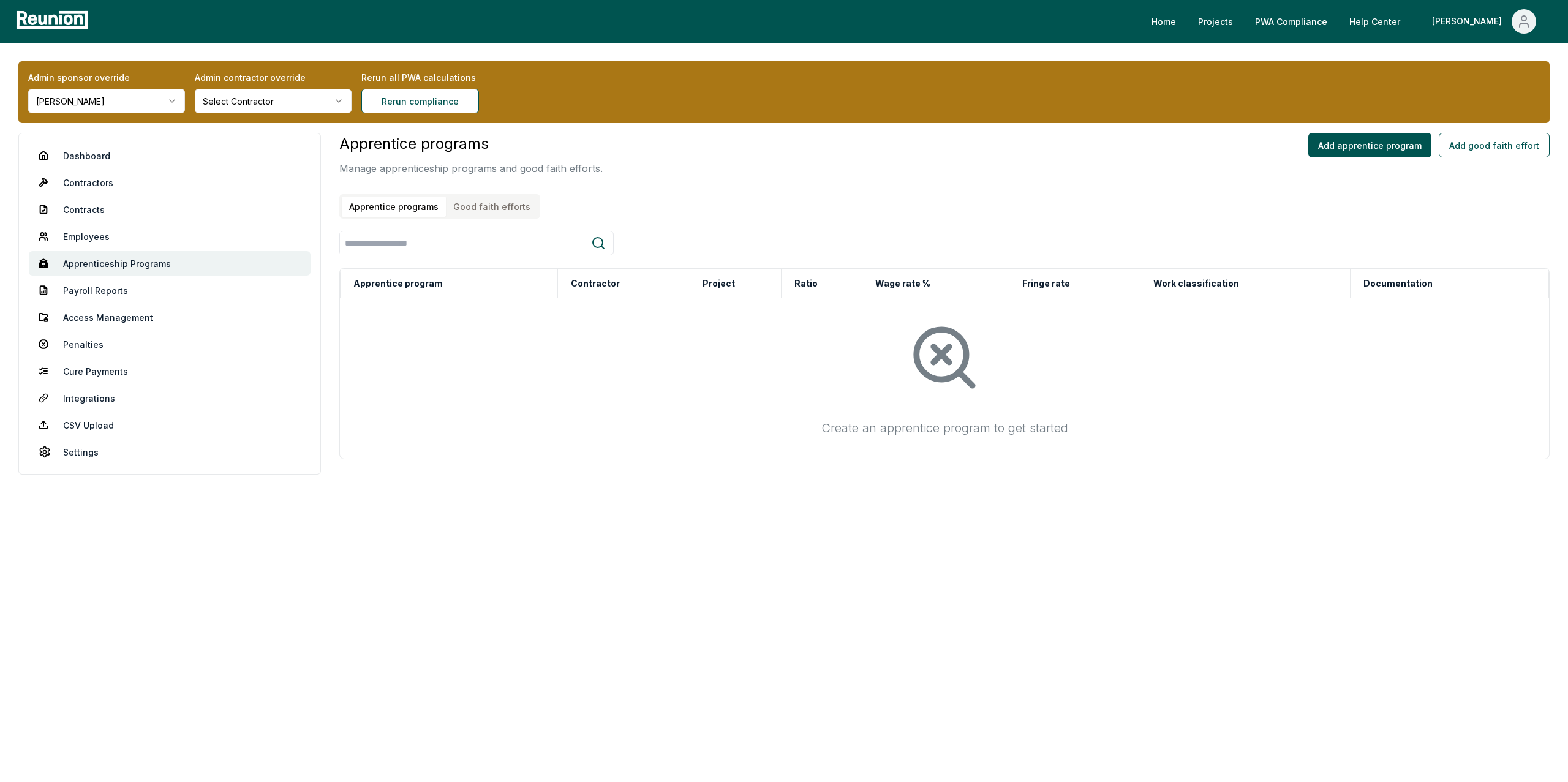
click at [82, 96] on html "Please visit us on your desktop We're working on making our marketplace mobile-…" at bounding box center [784, 391] width 1568 height 782
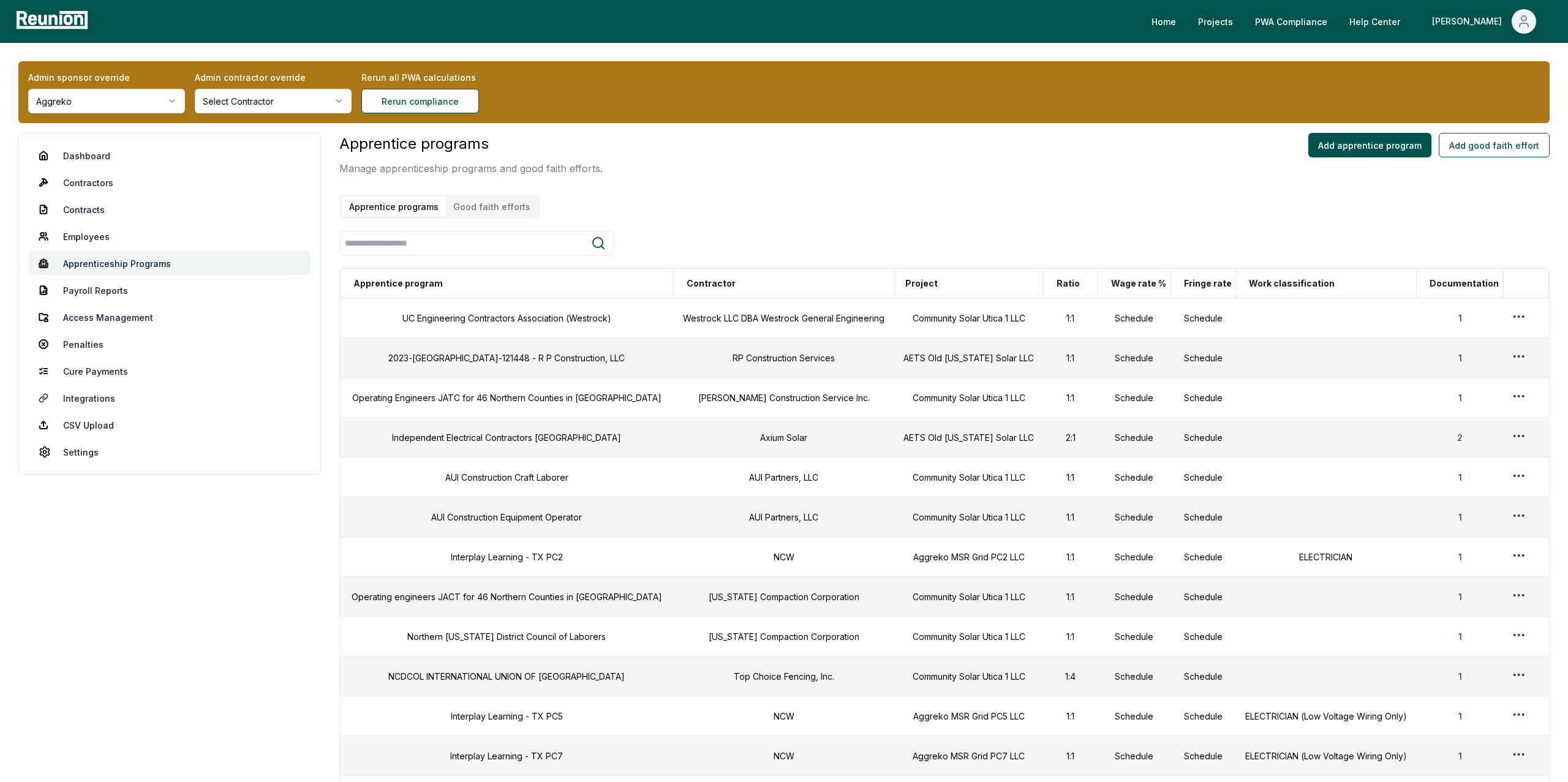
click at [87, 101] on html "Please visit us on your desktop We're working on making our marketplace mobile-…" at bounding box center [784, 545] width 1568 height 1091
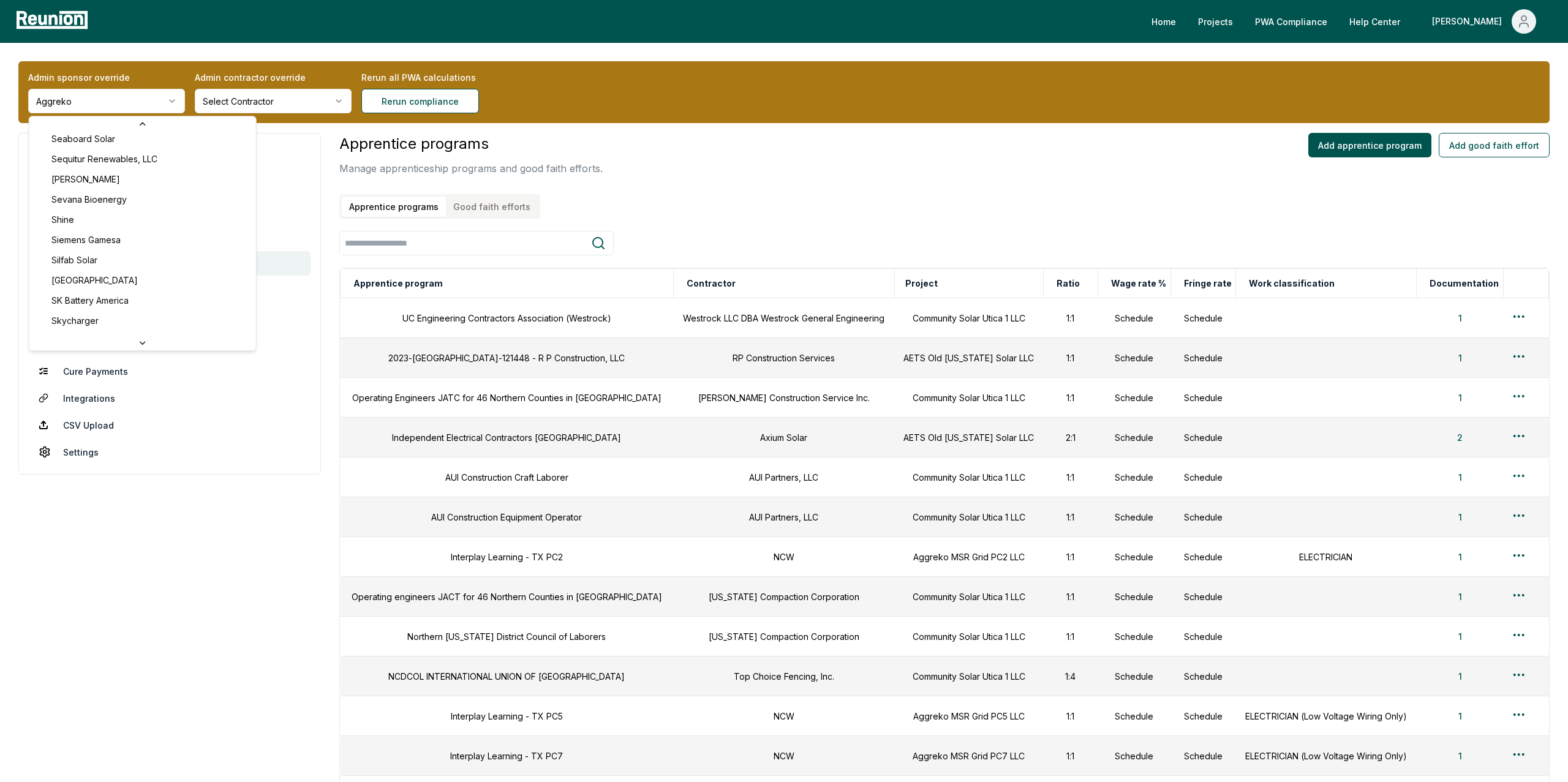
scroll to position [4792, 0]
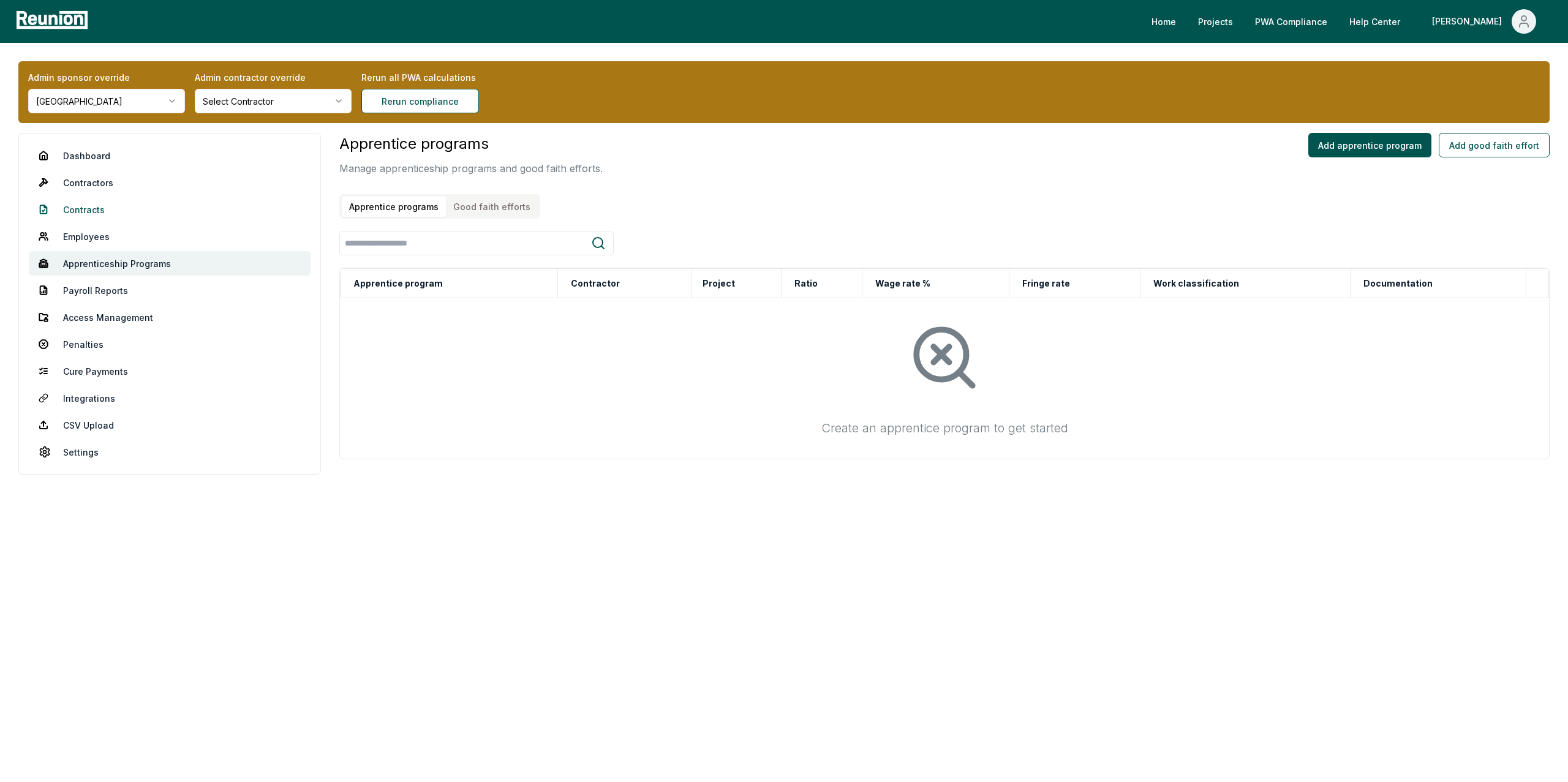
click at [95, 209] on link "Contracts" at bounding box center [170, 209] width 282 height 25
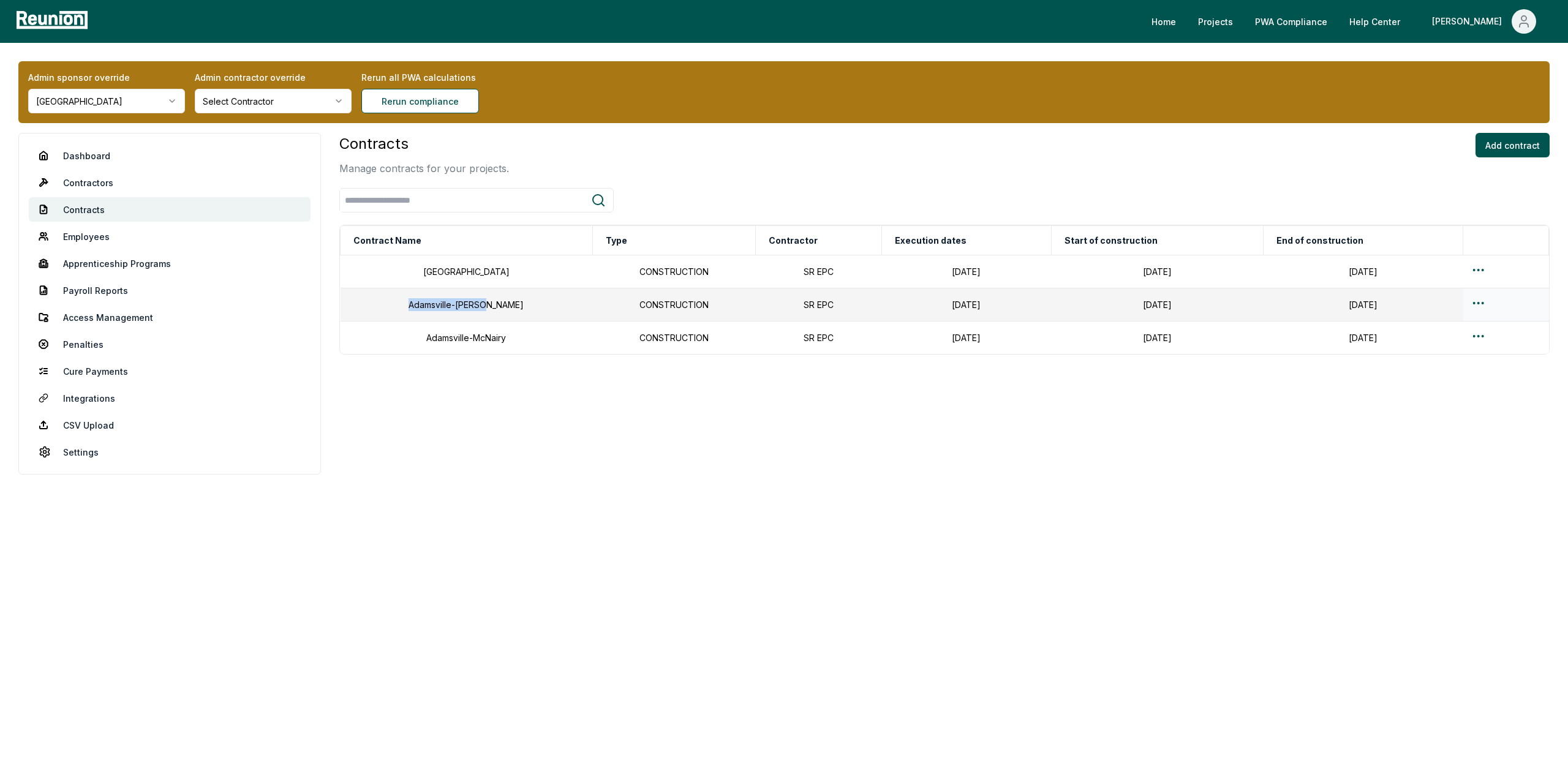
drag, startPoint x: 405, startPoint y: 305, endPoint x: 479, endPoint y: 304, distance: 74.0
click at [479, 304] on td "Adamsville-Hardin" at bounding box center [467, 304] width 253 height 33
copy td "Adamsville-Hardin"
drag, startPoint x: 482, startPoint y: 341, endPoint x: 402, endPoint y: 342, distance: 80.0
click at [402, 342] on td "Adamsville-McNairy" at bounding box center [467, 338] width 253 height 33
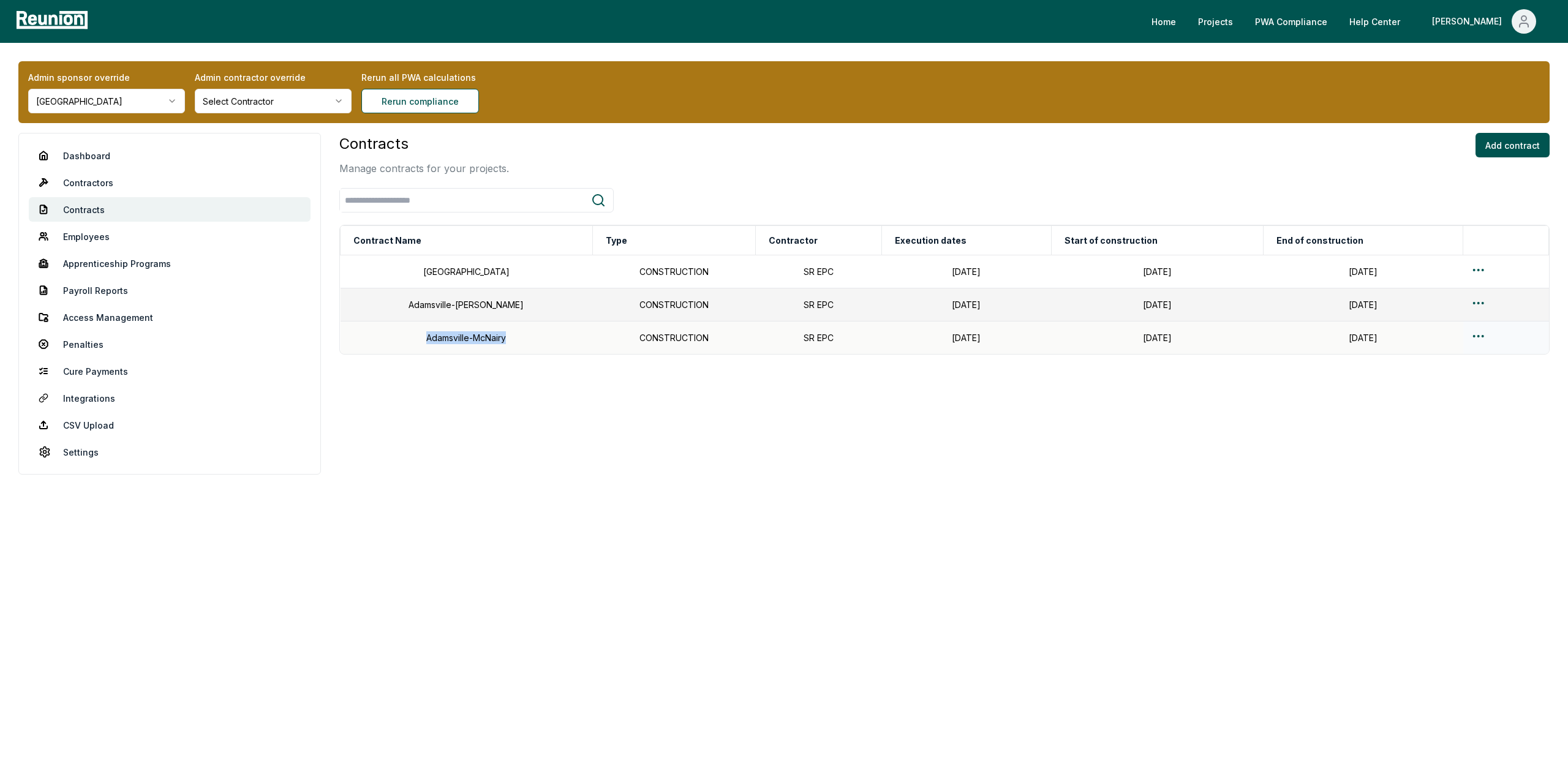
copy td "Adamsville-McNairy"
click at [70, 184] on link "Contractors" at bounding box center [170, 182] width 282 height 25
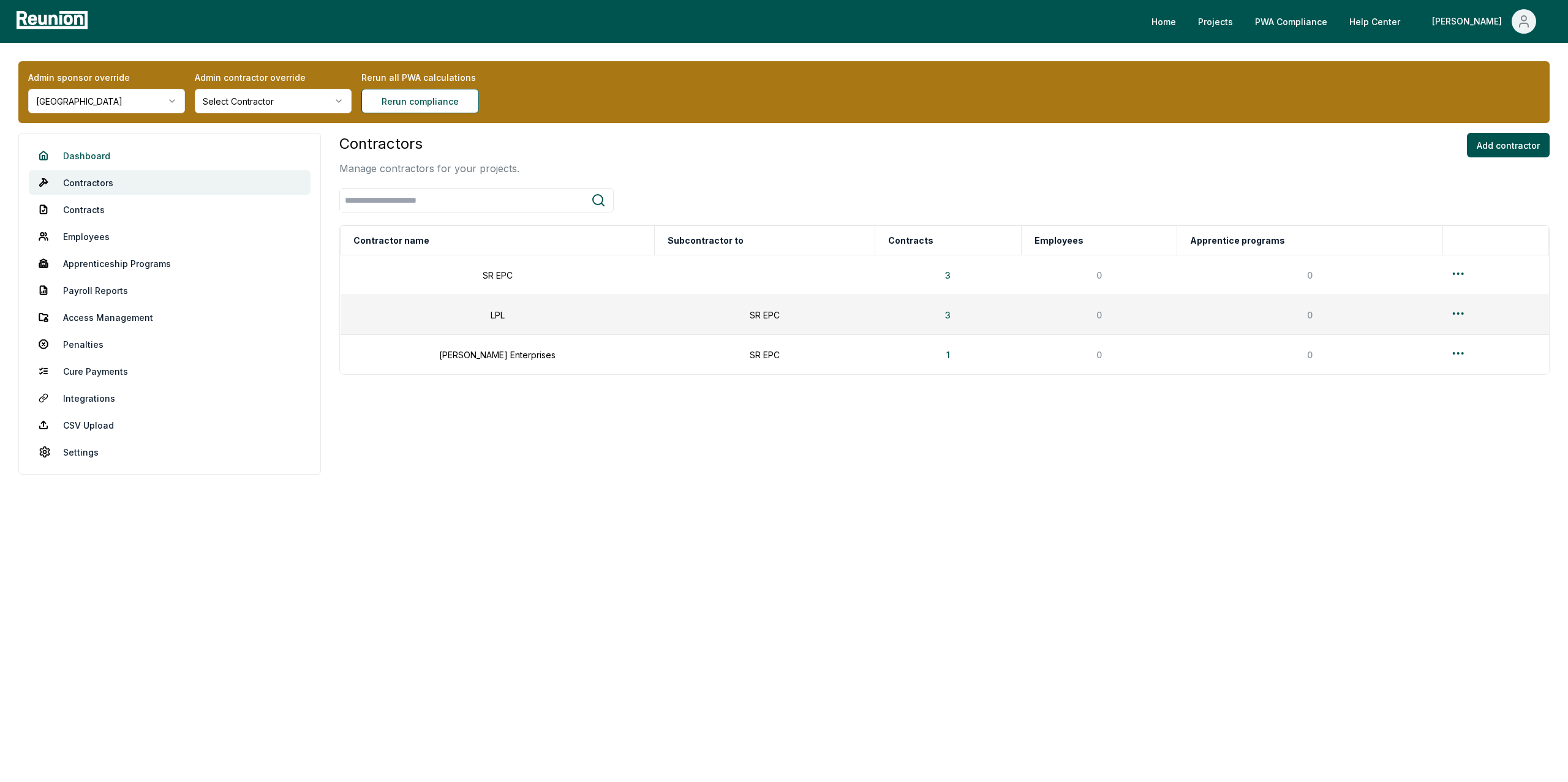
click at [87, 150] on link "Dashboard" at bounding box center [170, 155] width 282 height 25
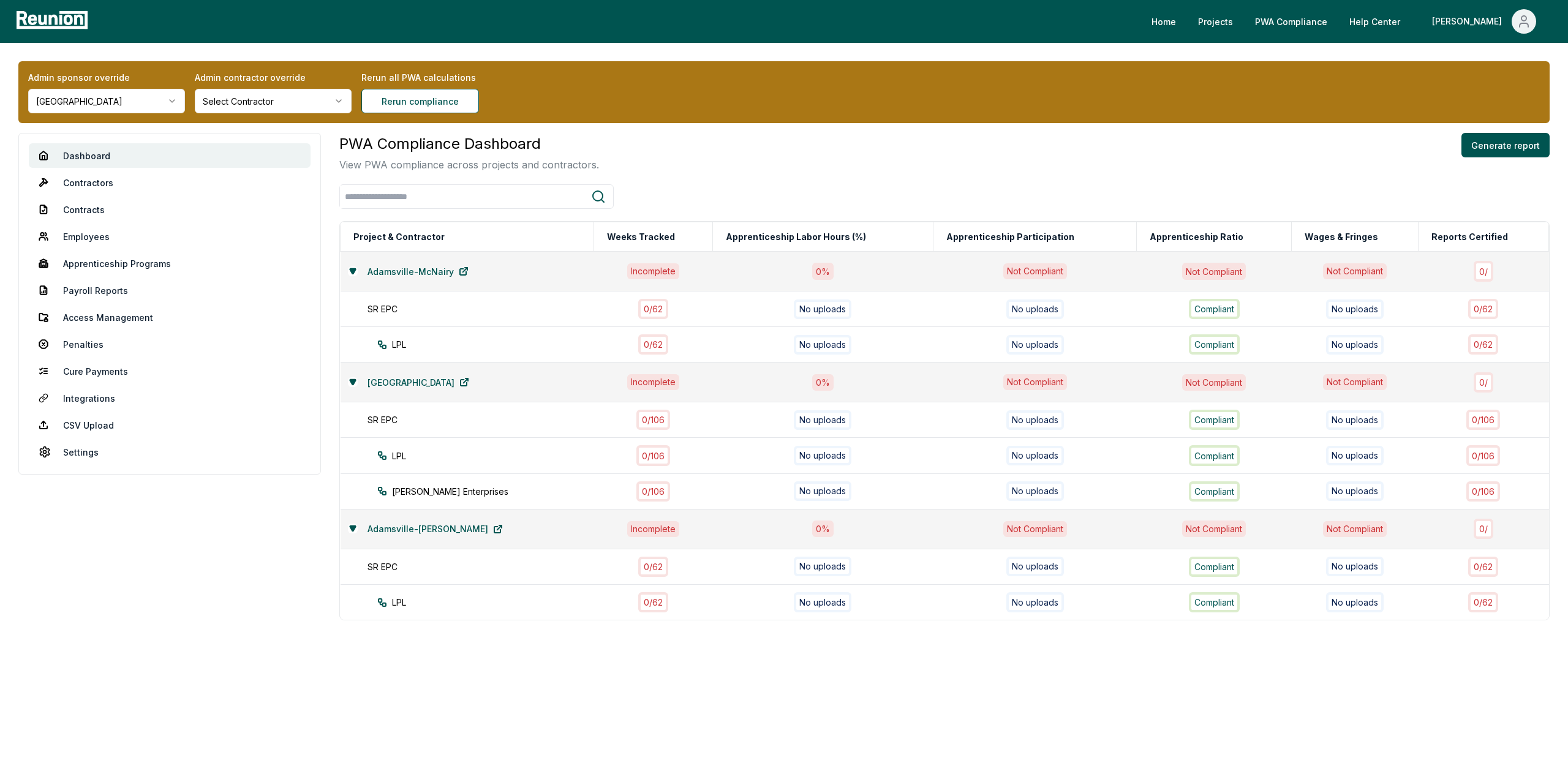
click at [92, 97] on html "Please visit us on your desktop We're working on making our marketplace mobile-…" at bounding box center [784, 391] width 1568 height 782
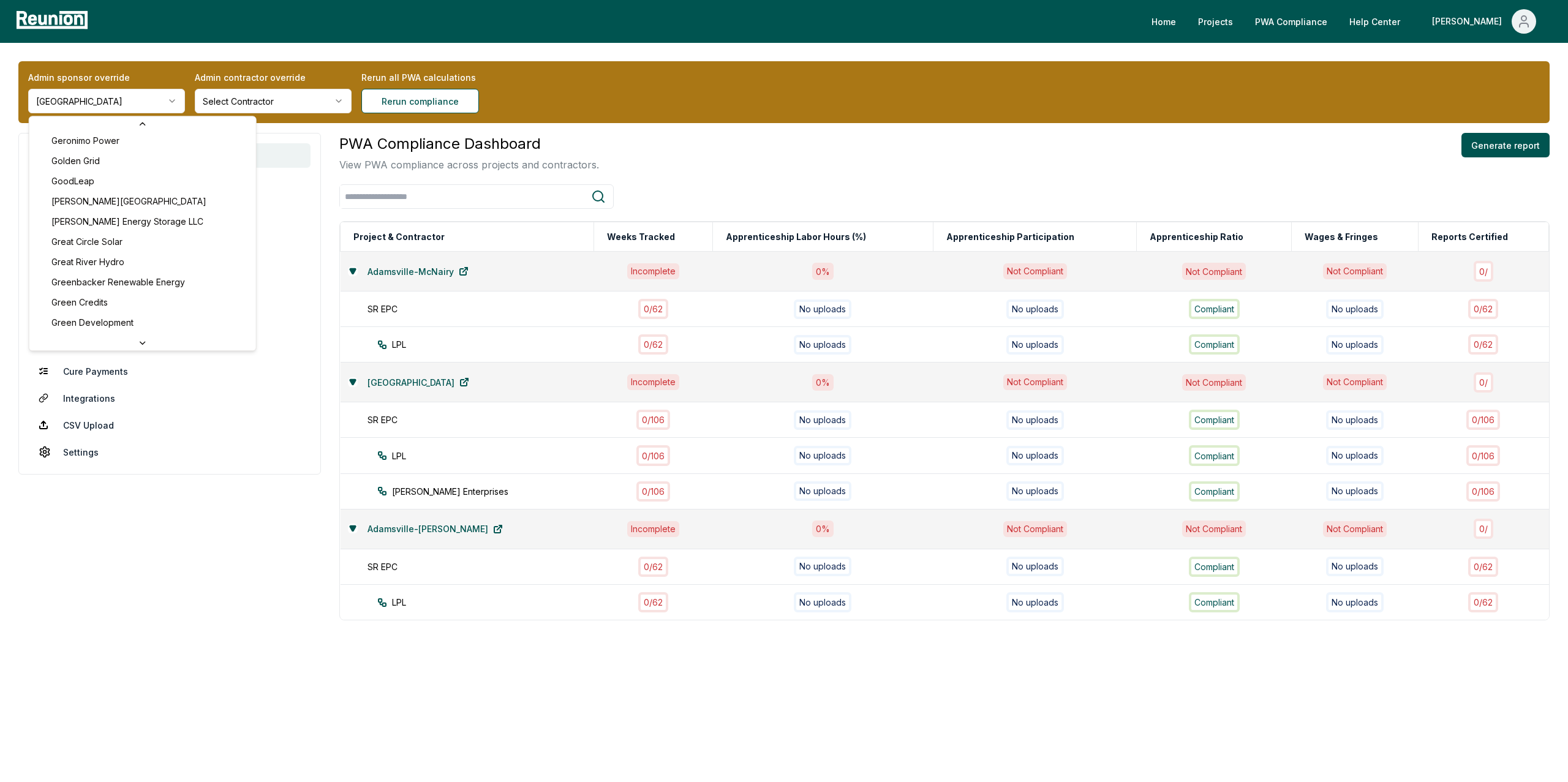
scroll to position [2413, 0]
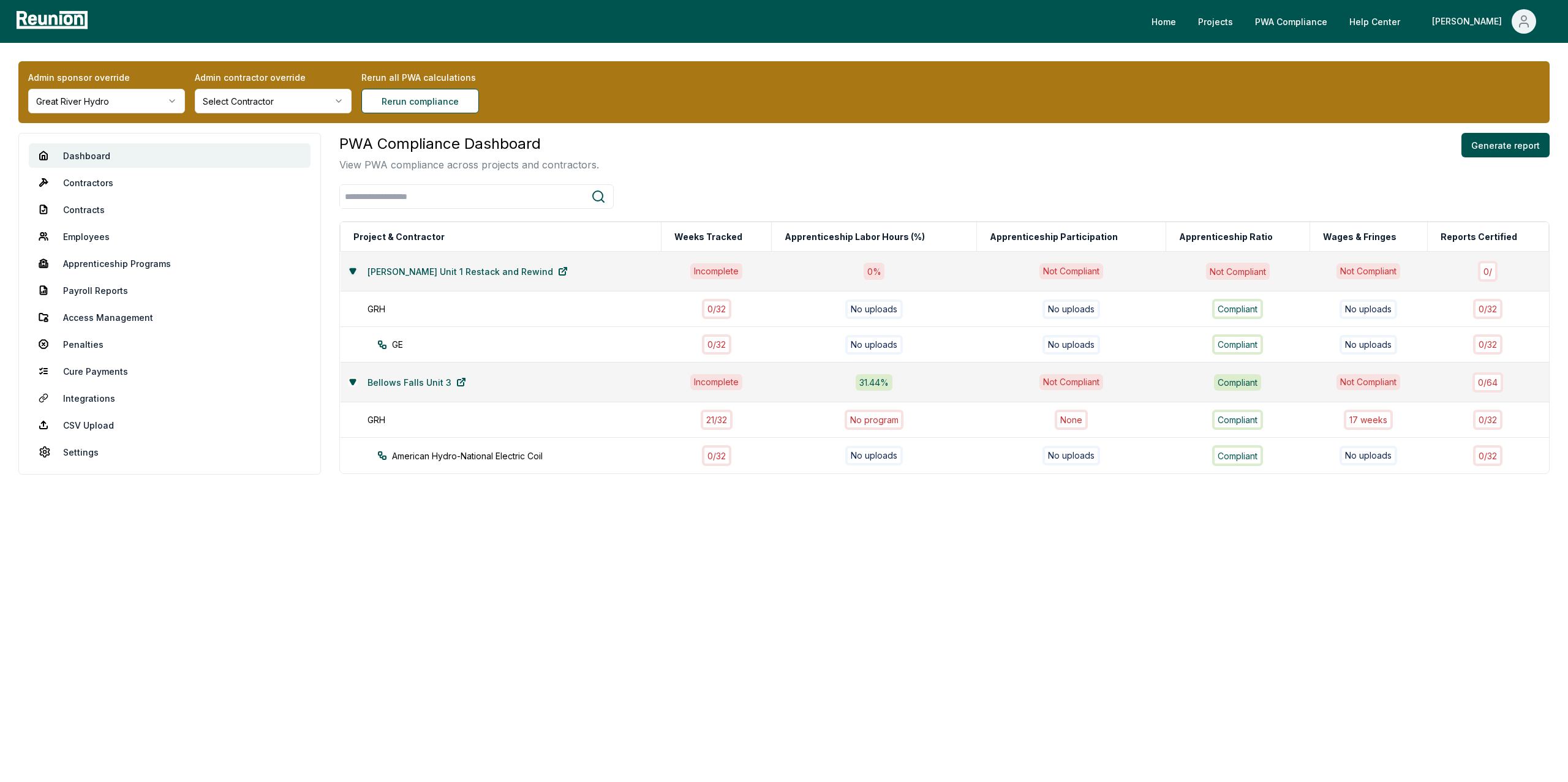
click at [355, 271] on icon at bounding box center [353, 270] width 5 height 5
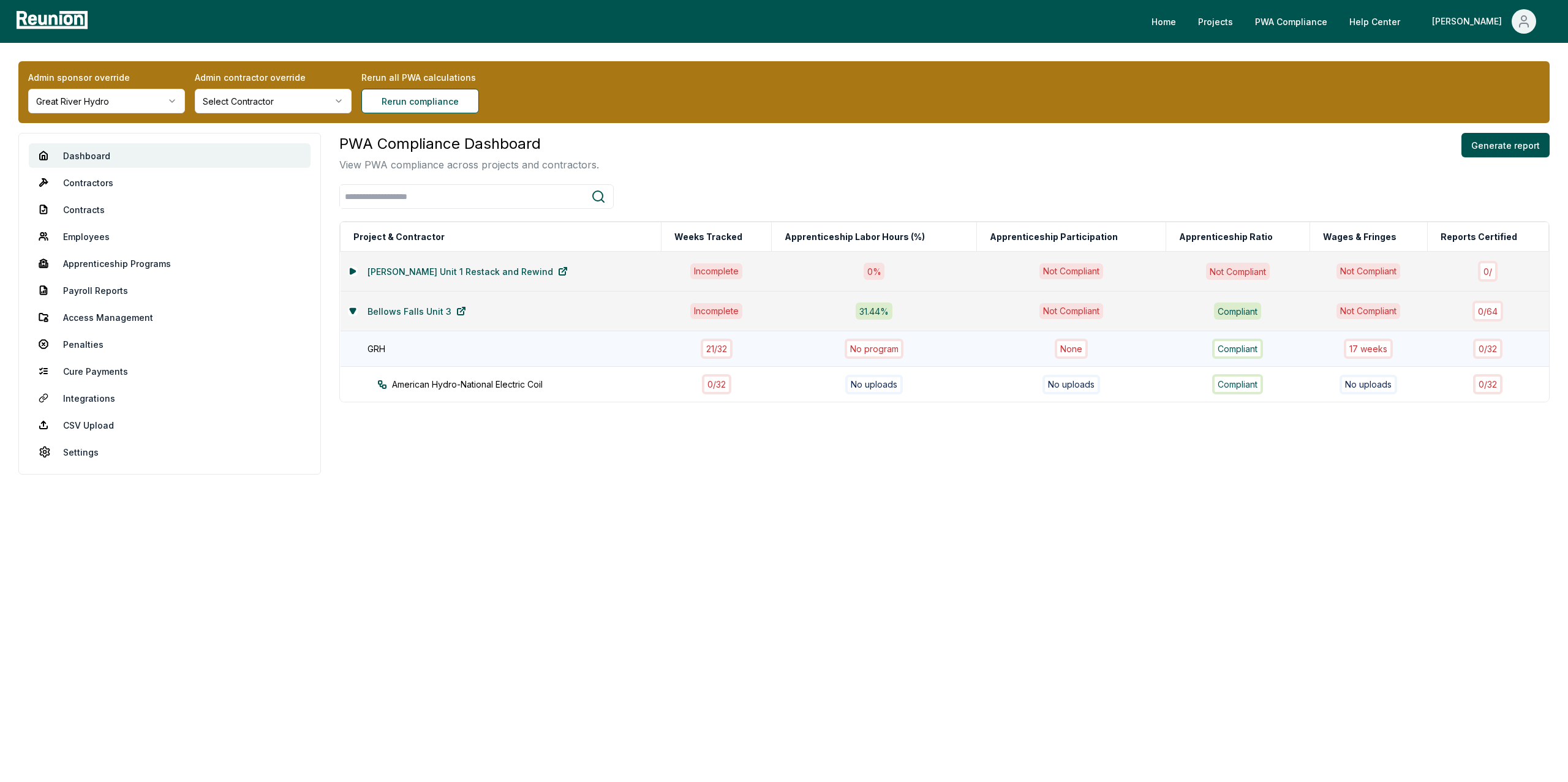
click at [1358, 352] on div "17 week s" at bounding box center [1368, 349] width 49 height 20
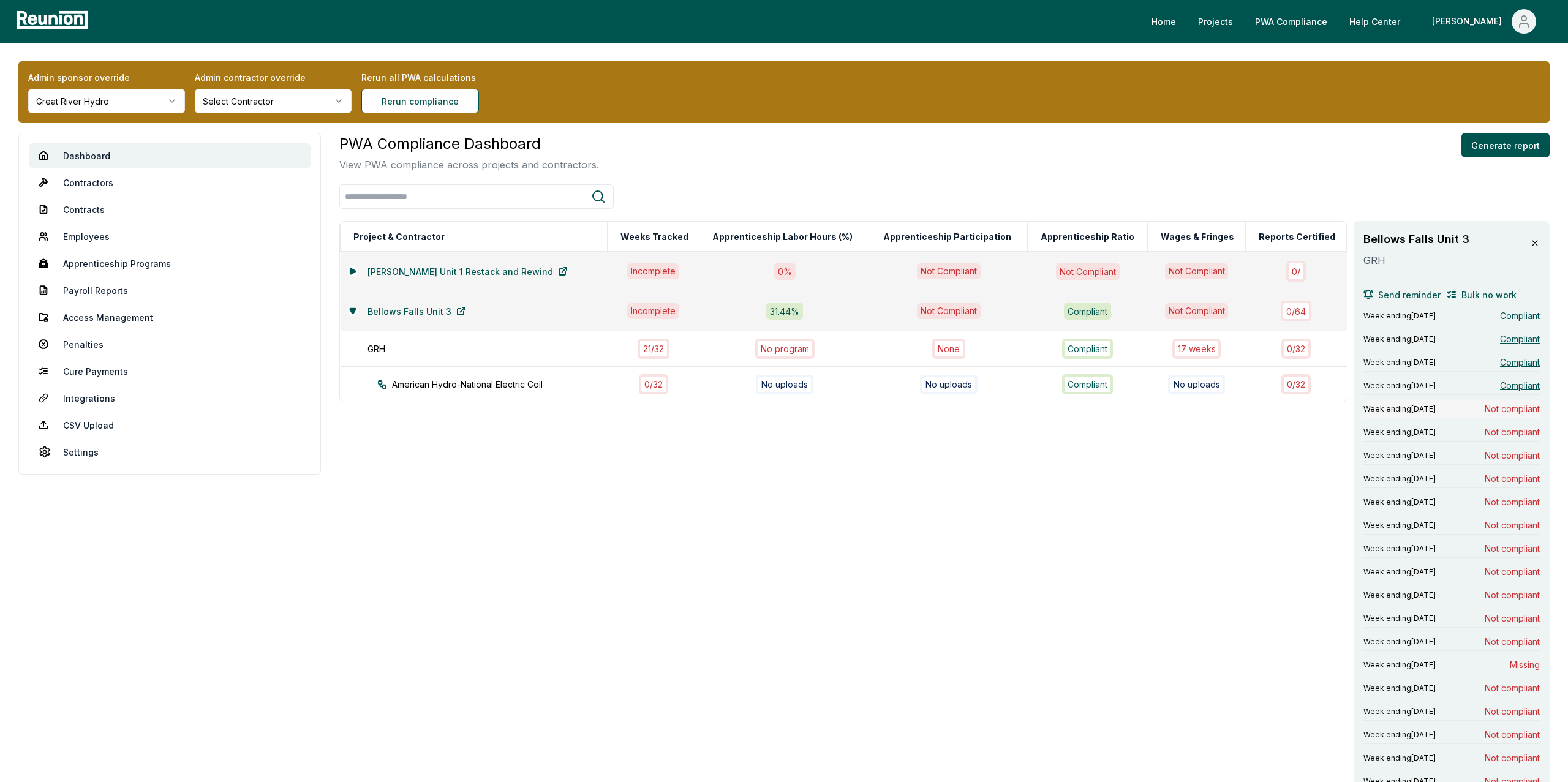
click at [1523, 411] on span "Not compliant" at bounding box center [1512, 408] width 55 height 13
click at [1537, 244] on icon at bounding box center [1534, 242] width 10 height 10
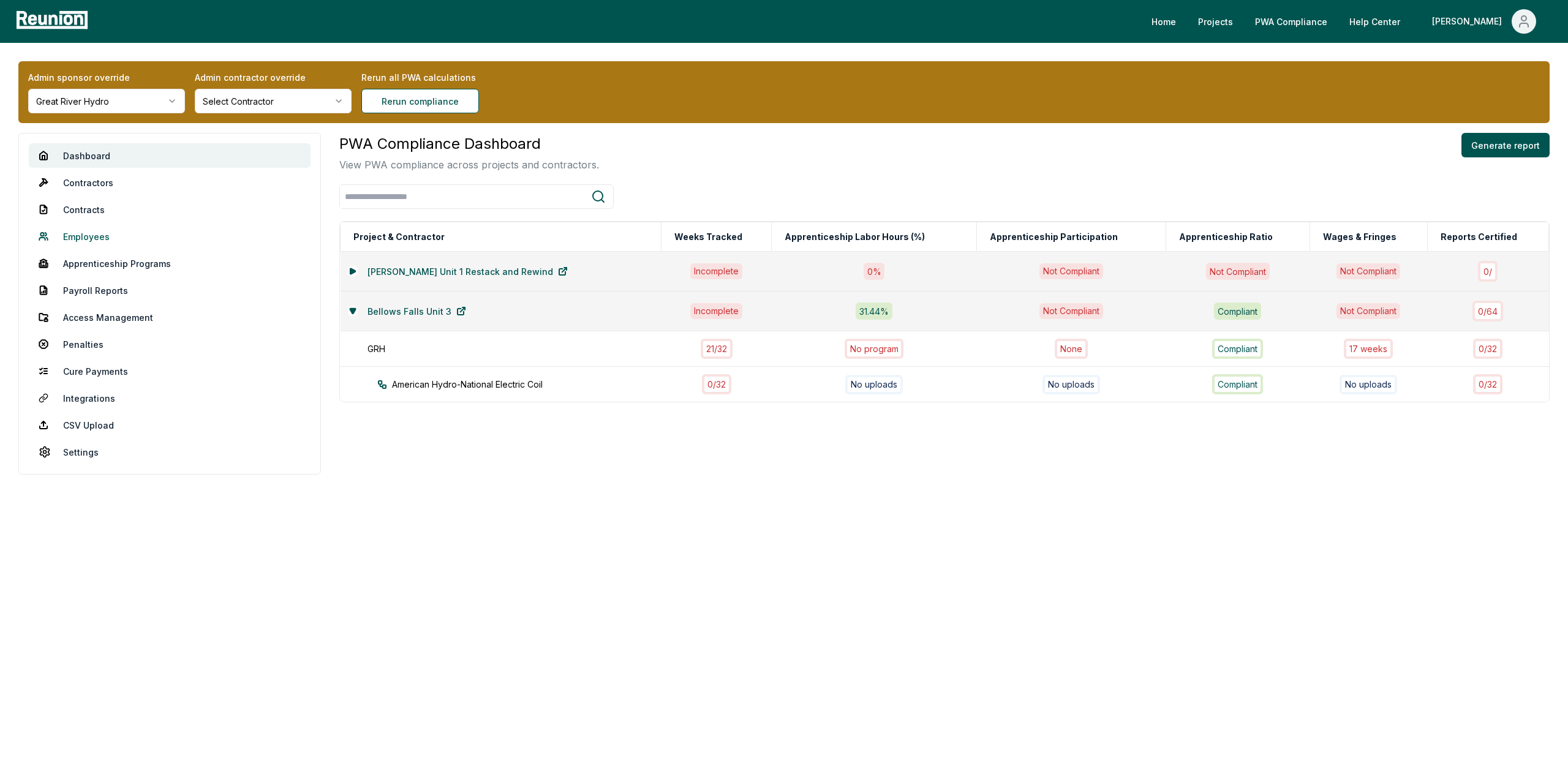
click at [90, 238] on link "Employees" at bounding box center [170, 236] width 282 height 25
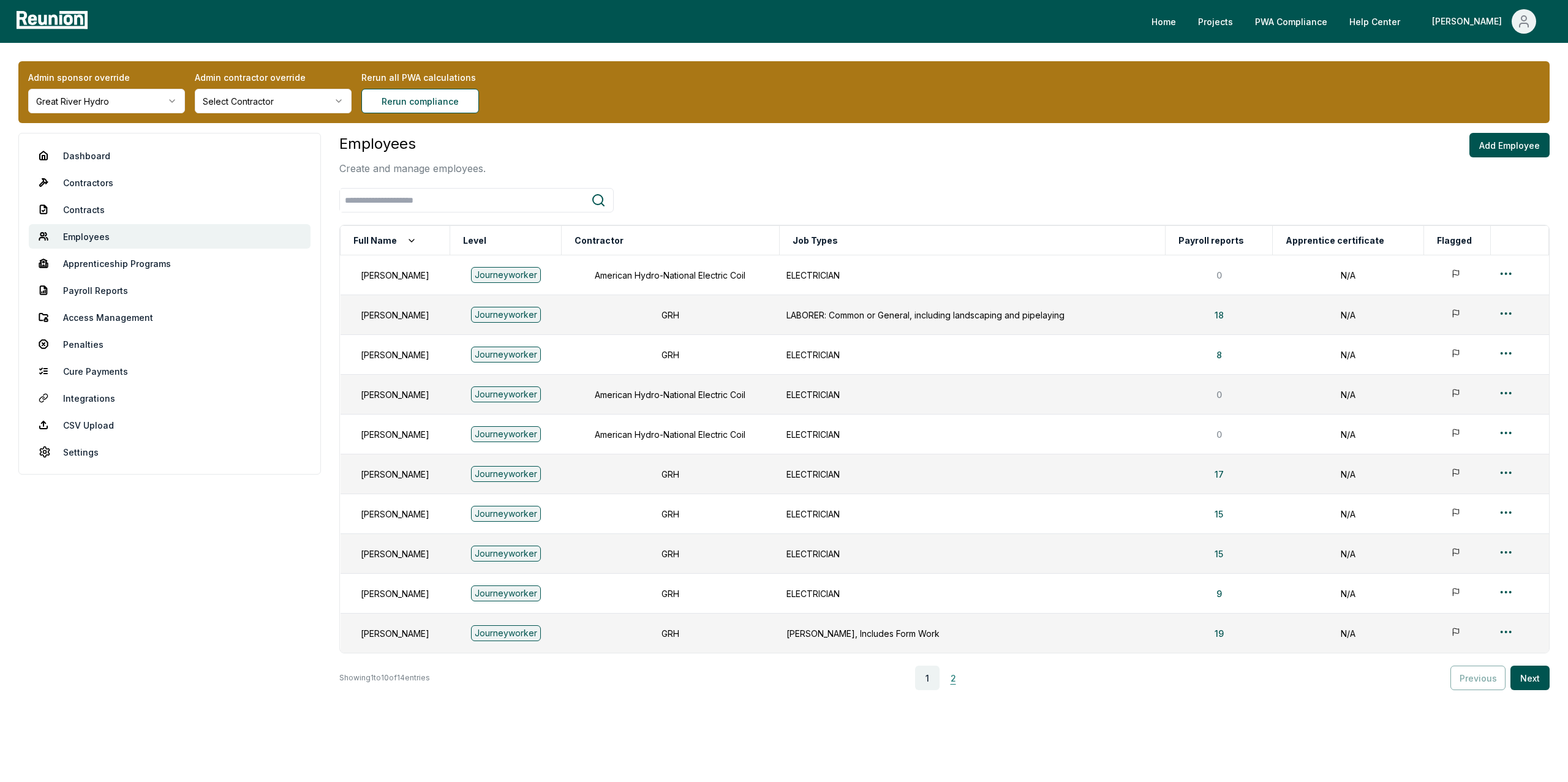
click at [954, 683] on button "2" at bounding box center [953, 677] width 25 height 25
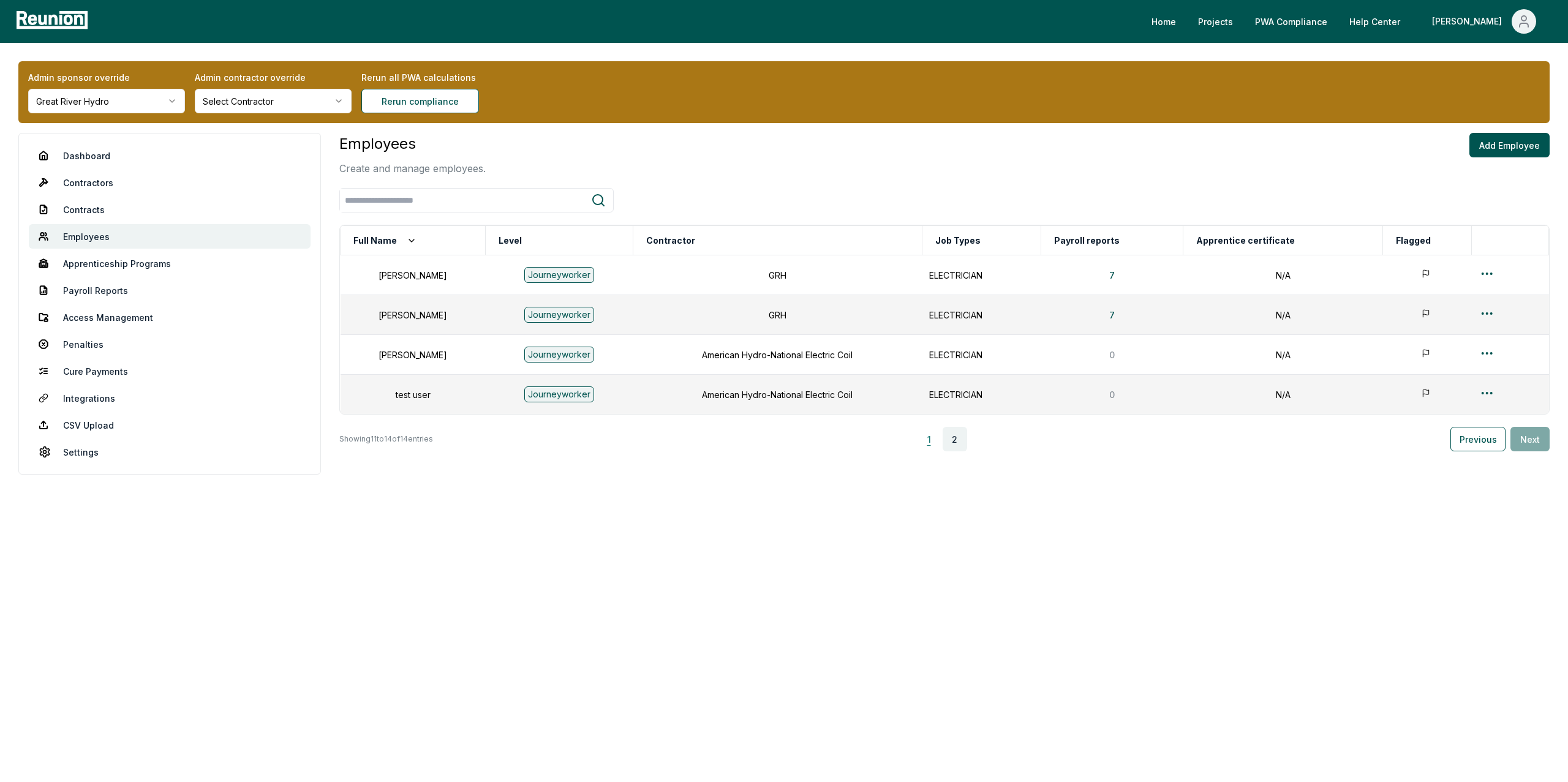
click at [929, 443] on button "1" at bounding box center [929, 438] width 25 height 25
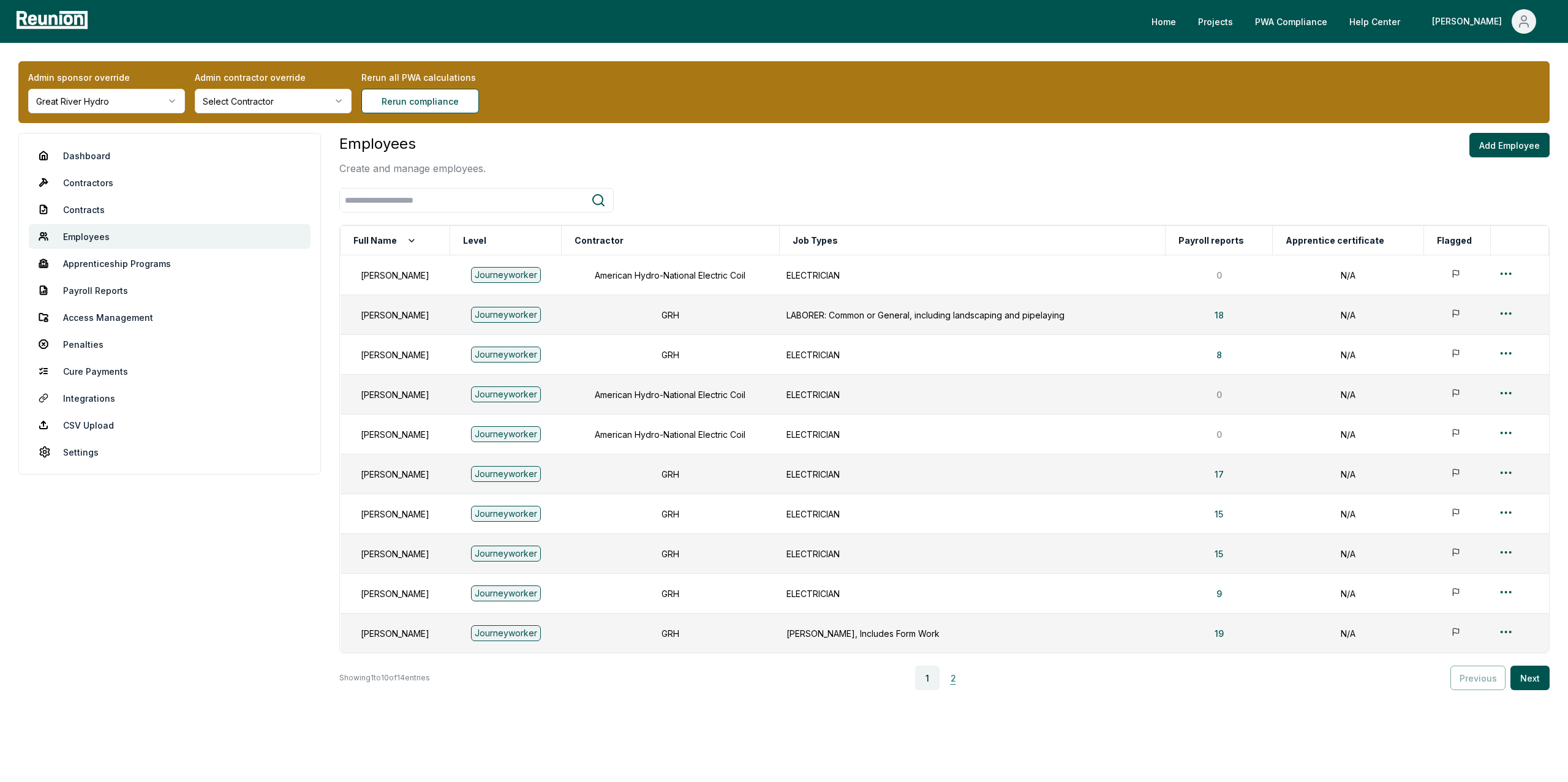
click at [960, 683] on button "2" at bounding box center [953, 677] width 25 height 25
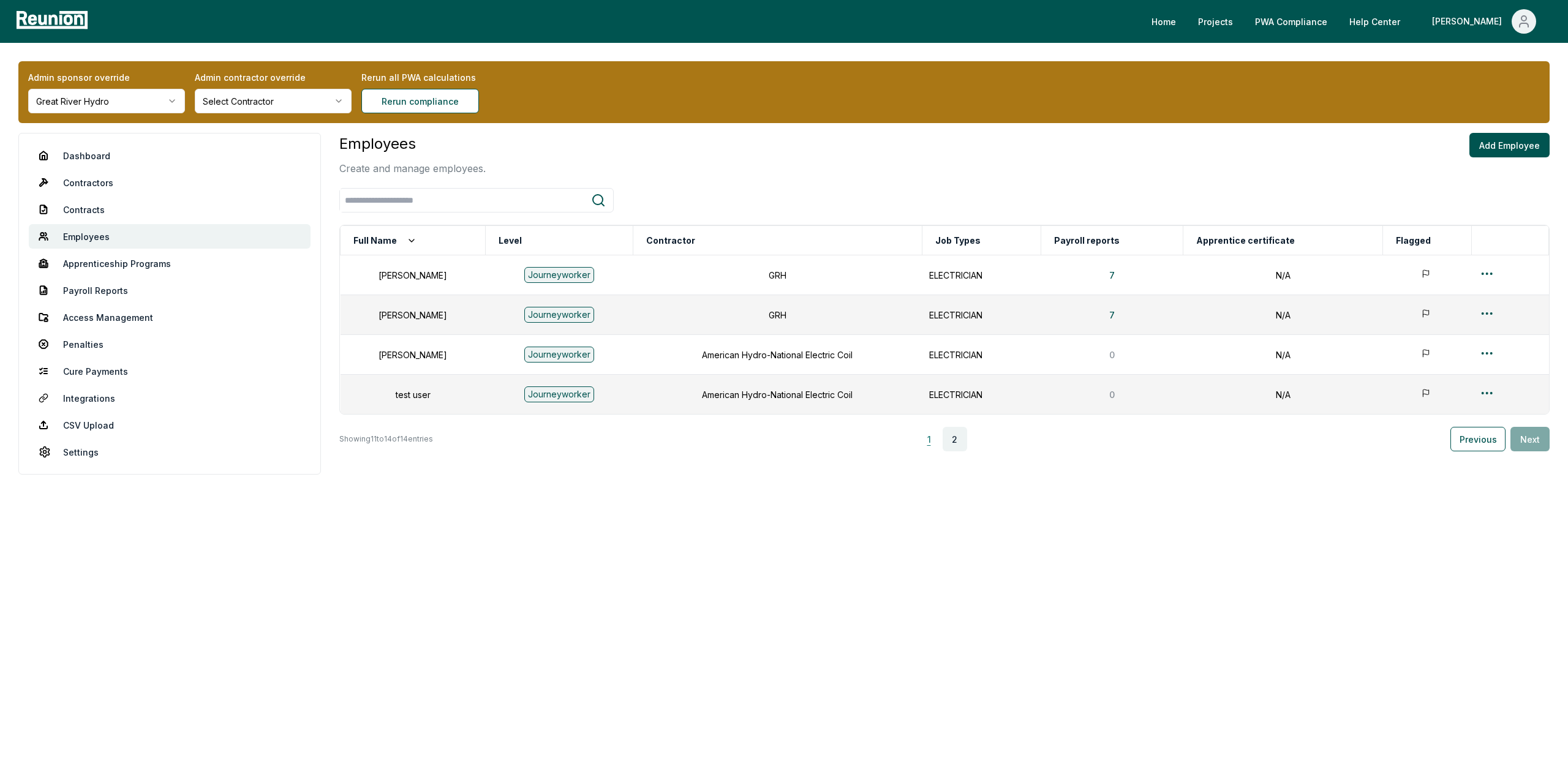
click at [936, 441] on button "1" at bounding box center [929, 438] width 25 height 25
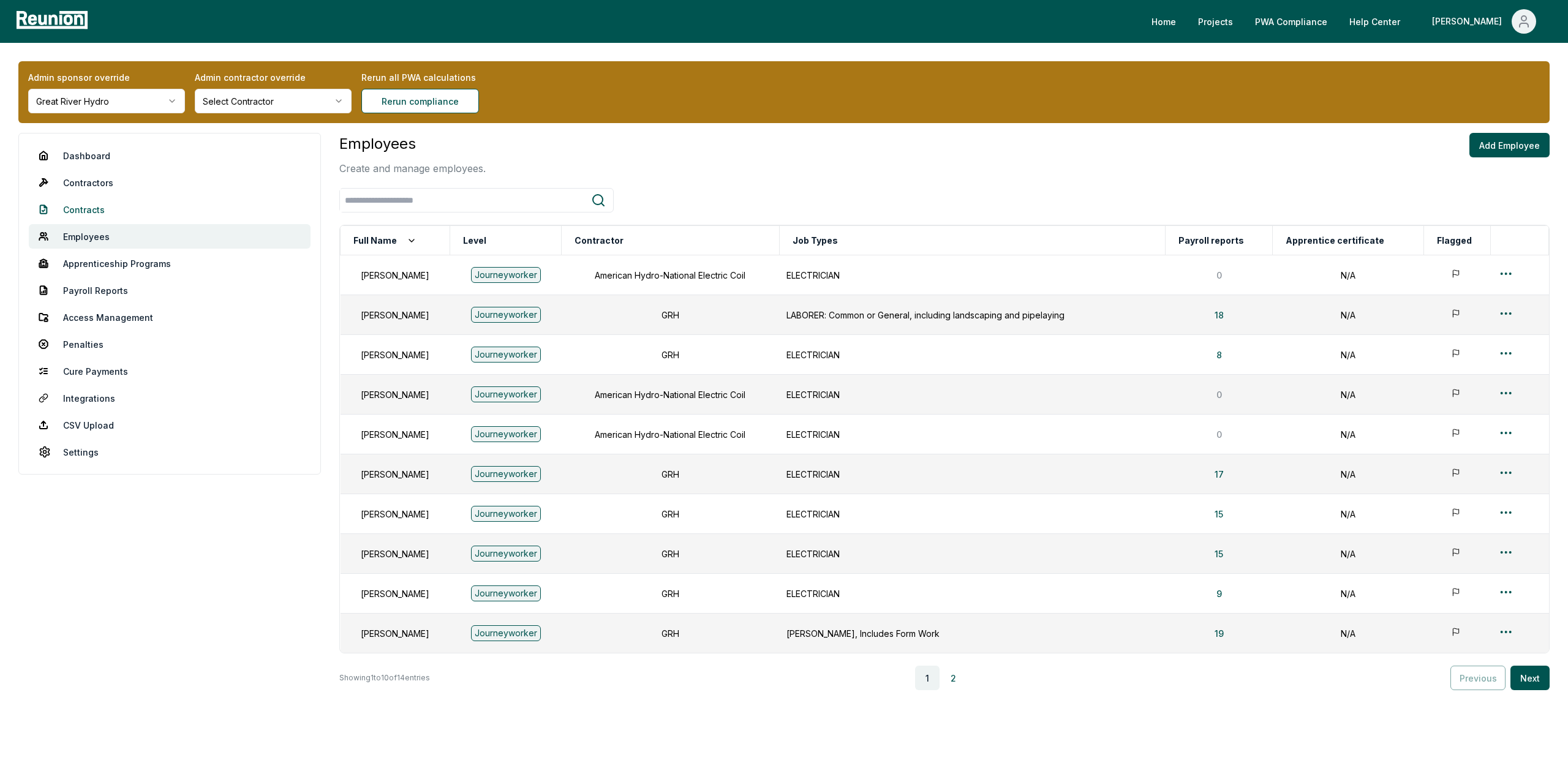
click at [102, 210] on link "Contracts" at bounding box center [170, 209] width 282 height 25
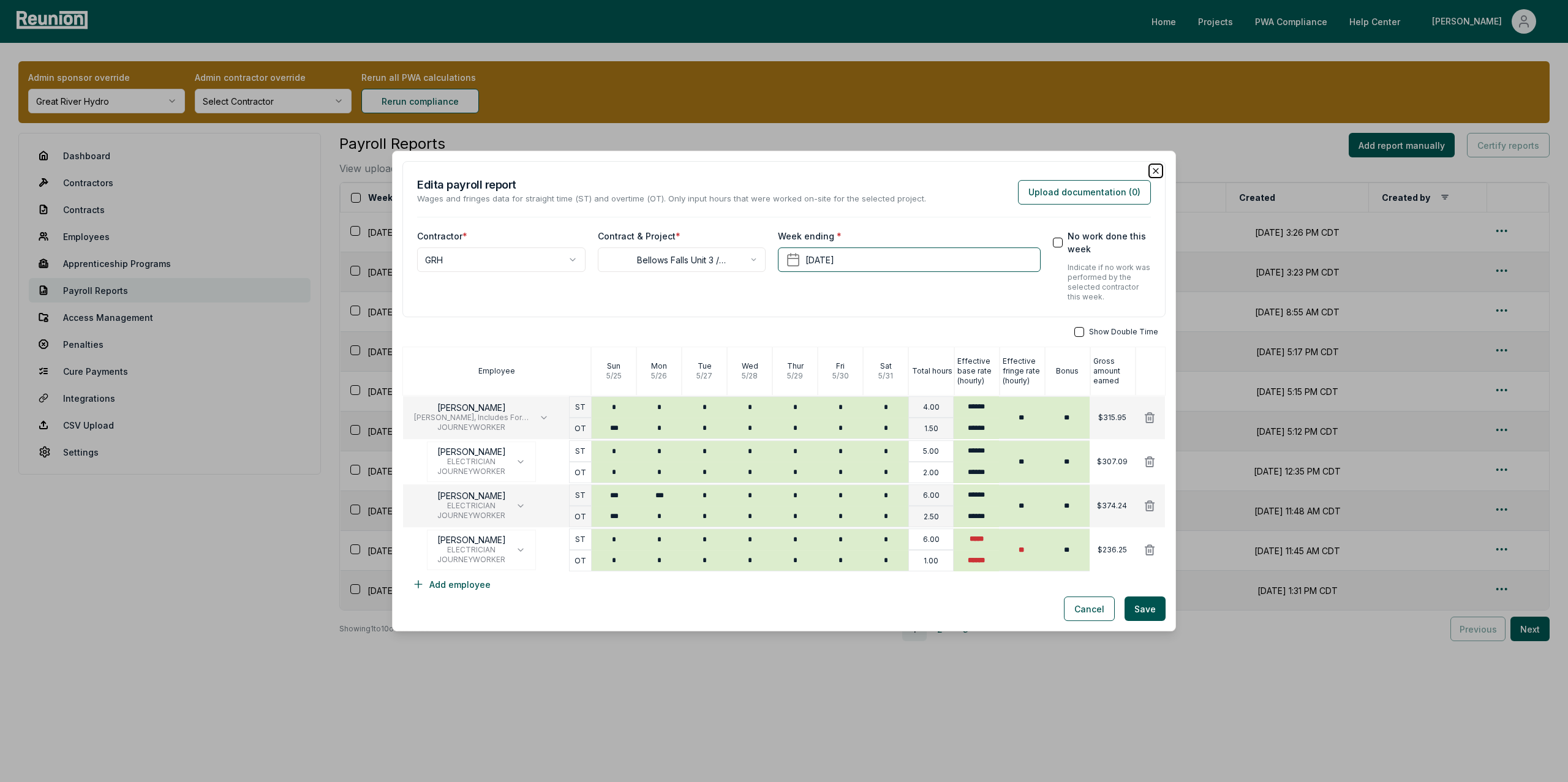
click at [1152, 169] on icon "button" at bounding box center [1155, 170] width 10 height 10
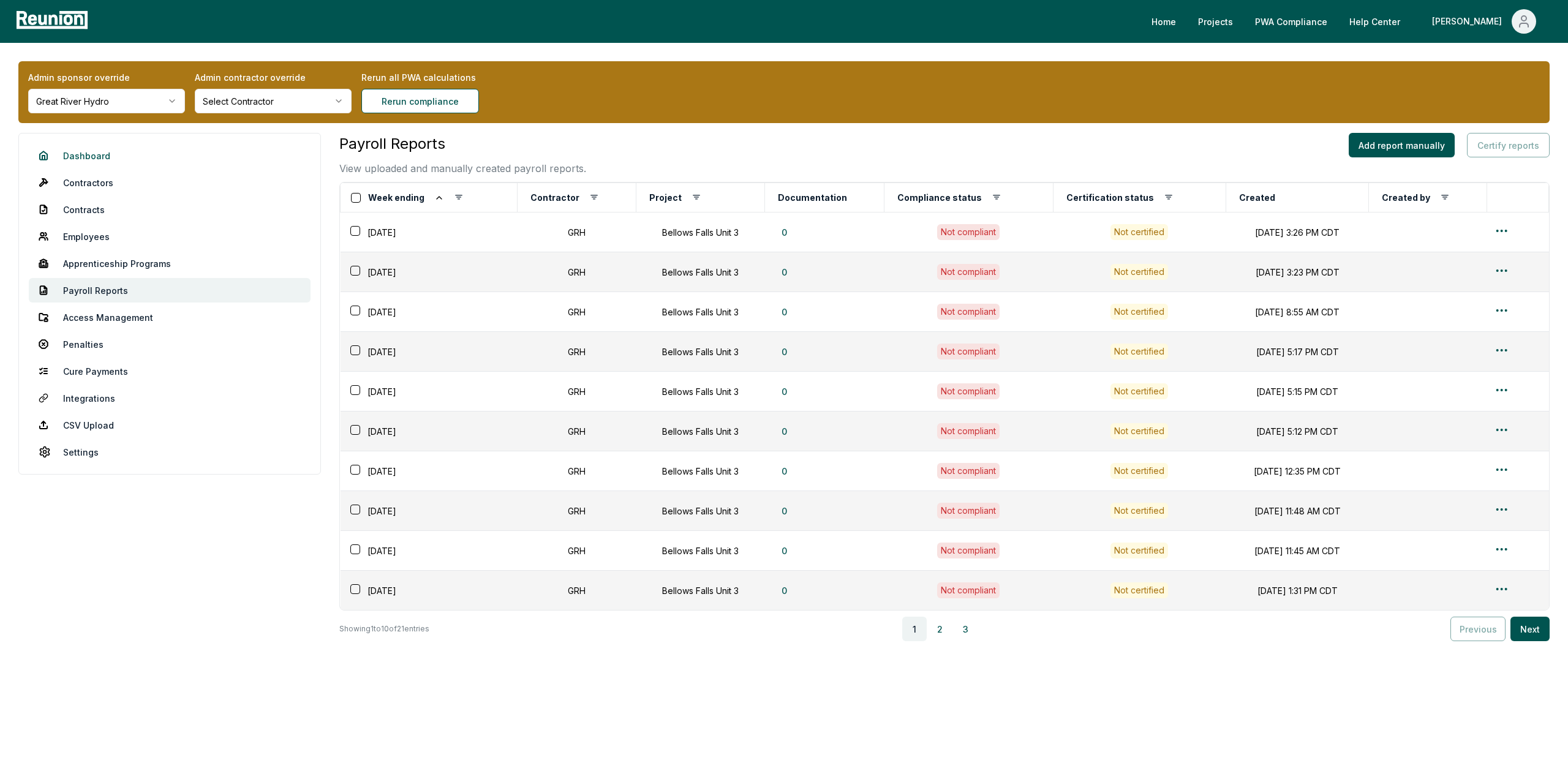
click at [77, 158] on link "Dashboard" at bounding box center [170, 155] width 282 height 25
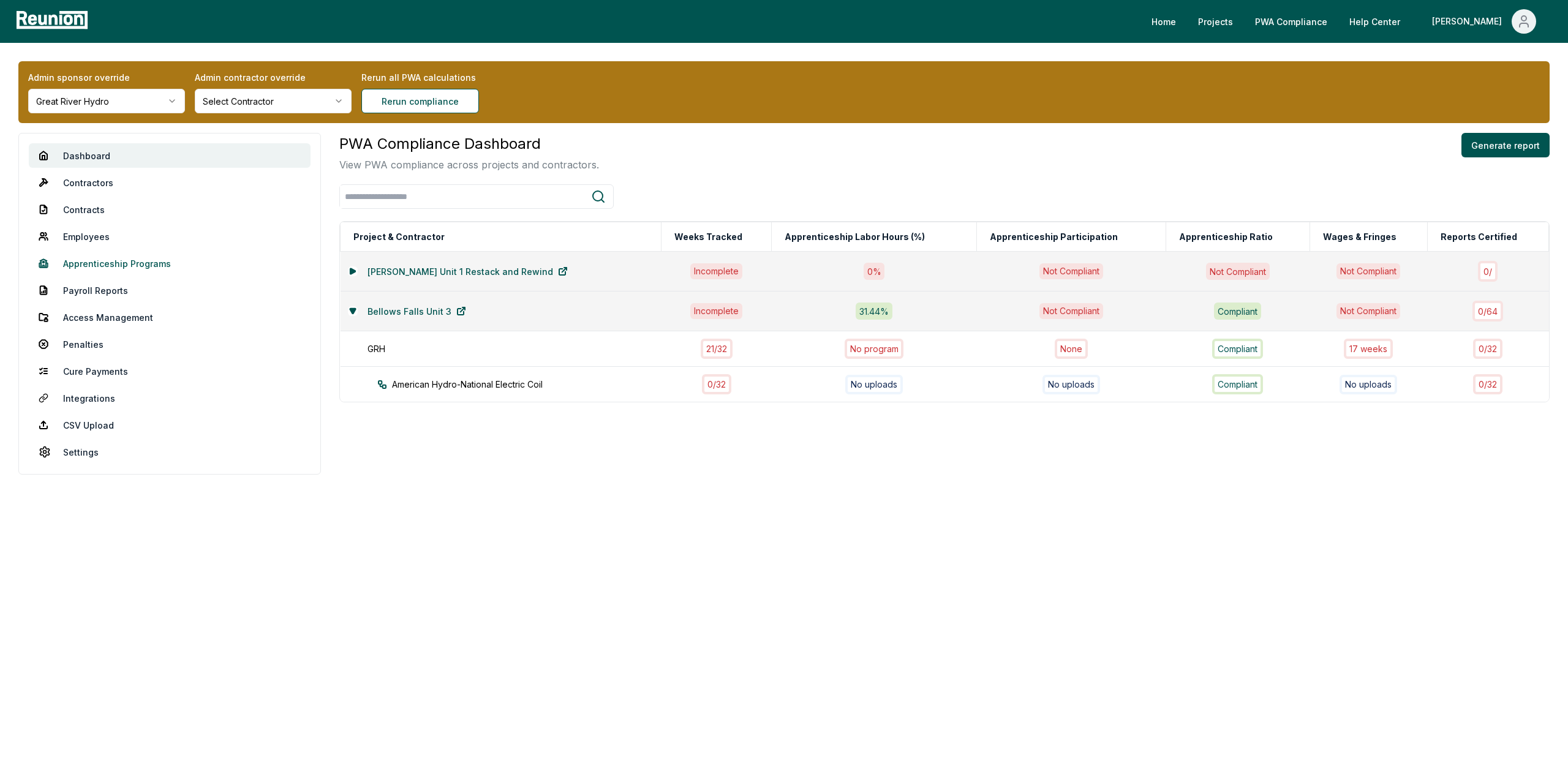
click at [105, 268] on link "Apprenticeship Programs" at bounding box center [170, 262] width 282 height 25
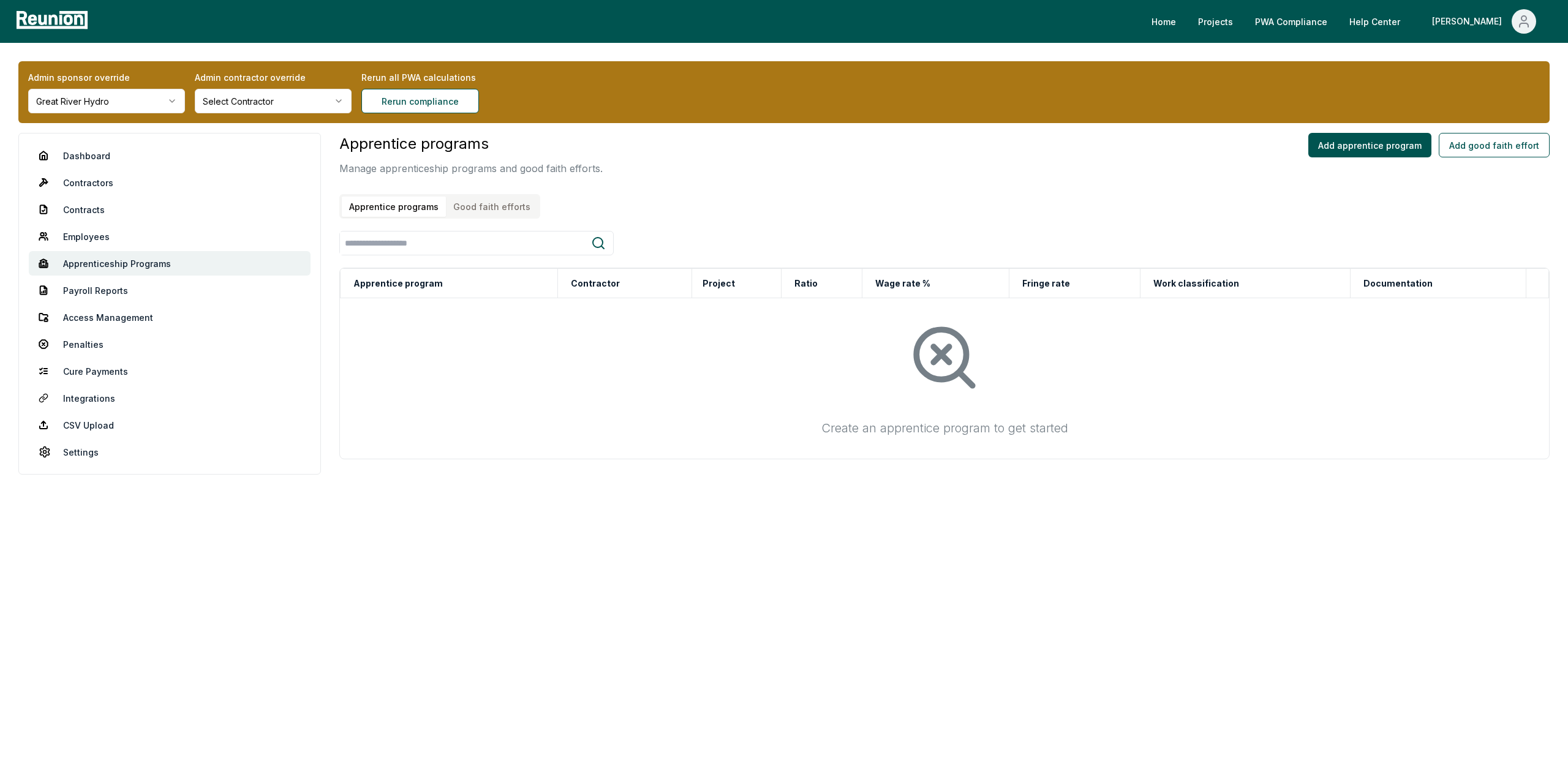
click at [500, 211] on button "Good faith efforts" at bounding box center [491, 207] width 92 height 20
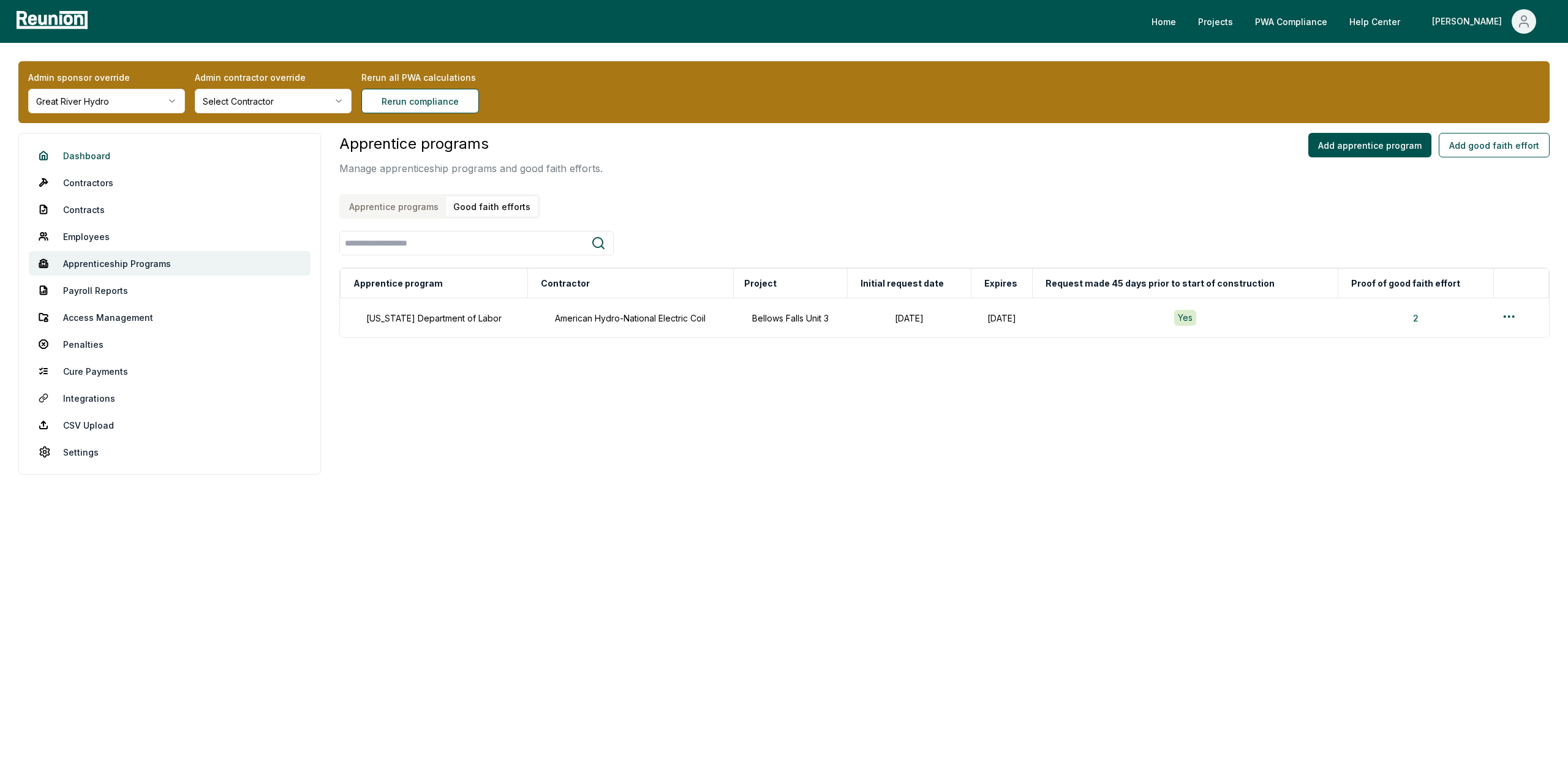
click at [73, 154] on link "Dashboard" at bounding box center [170, 155] width 282 height 25
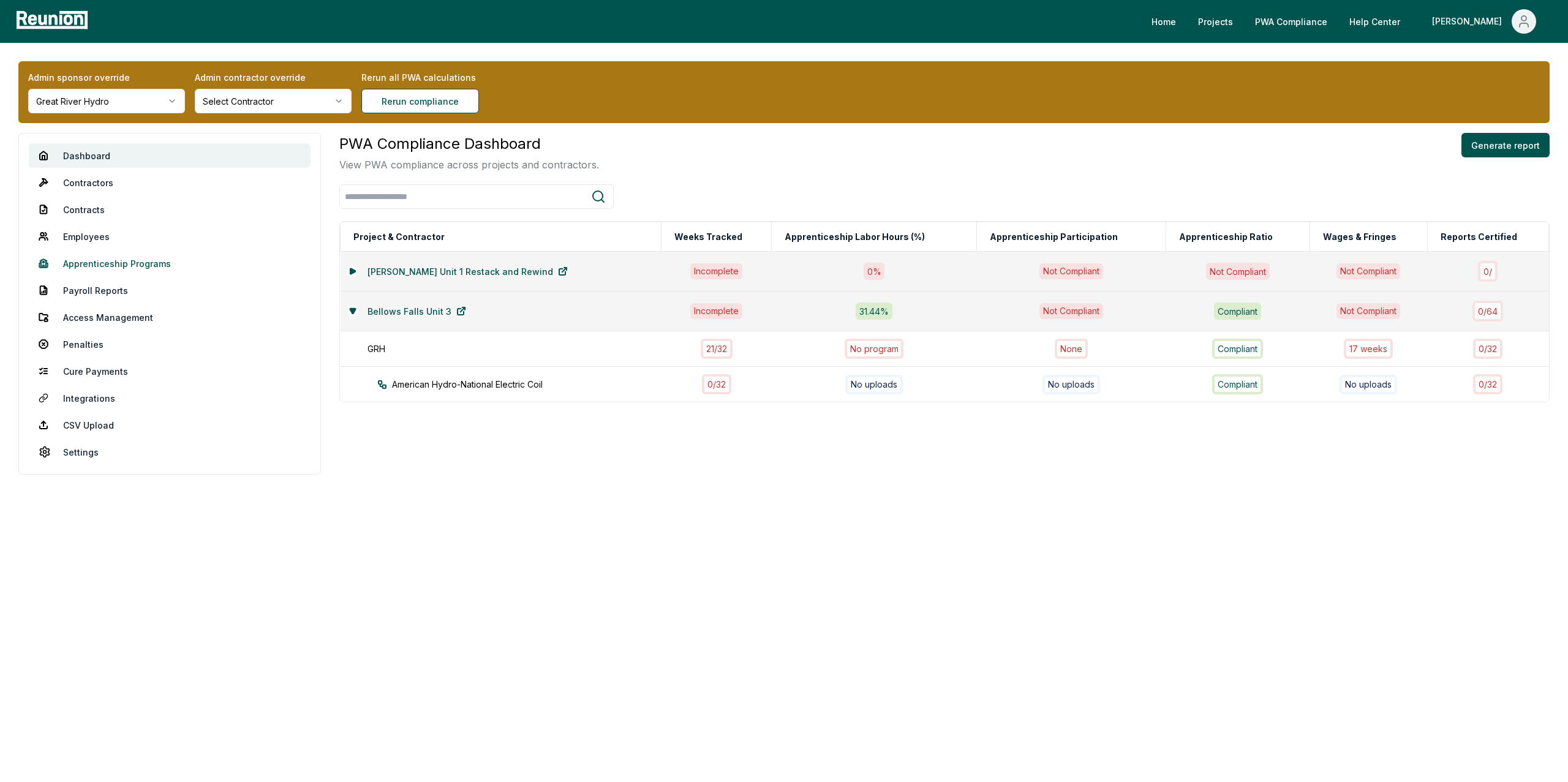
click at [132, 268] on link "Apprenticeship Programs" at bounding box center [170, 262] width 282 height 25
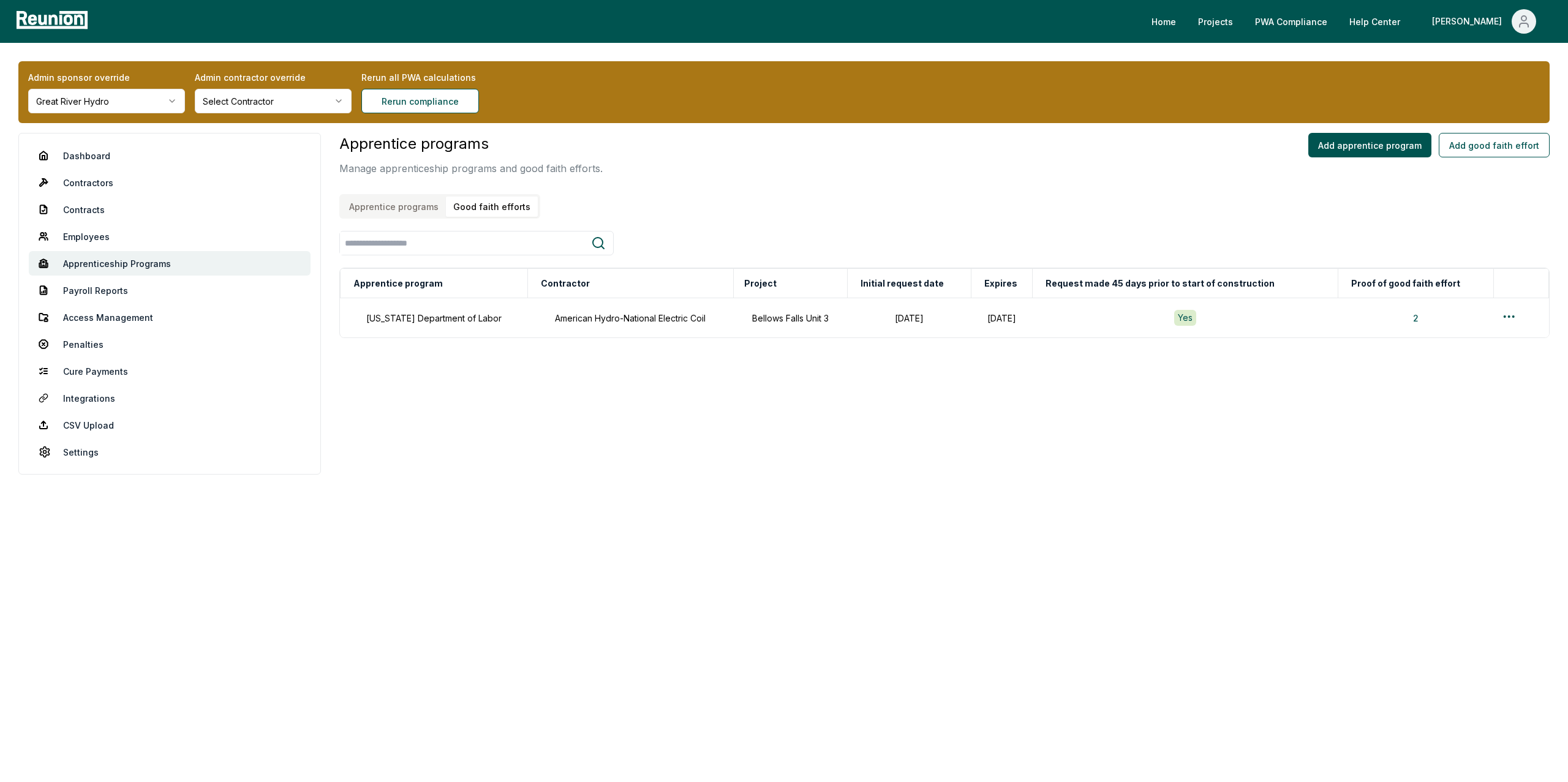
click at [496, 205] on button "Good faith efforts" at bounding box center [491, 207] width 92 height 20
click at [1513, 316] on html "Please visit us on your desktop We're working on making our marketplace mobile-…" at bounding box center [784, 391] width 1568 height 782
click at [1463, 365] on div "Edit" at bounding box center [1500, 365] width 117 height 20
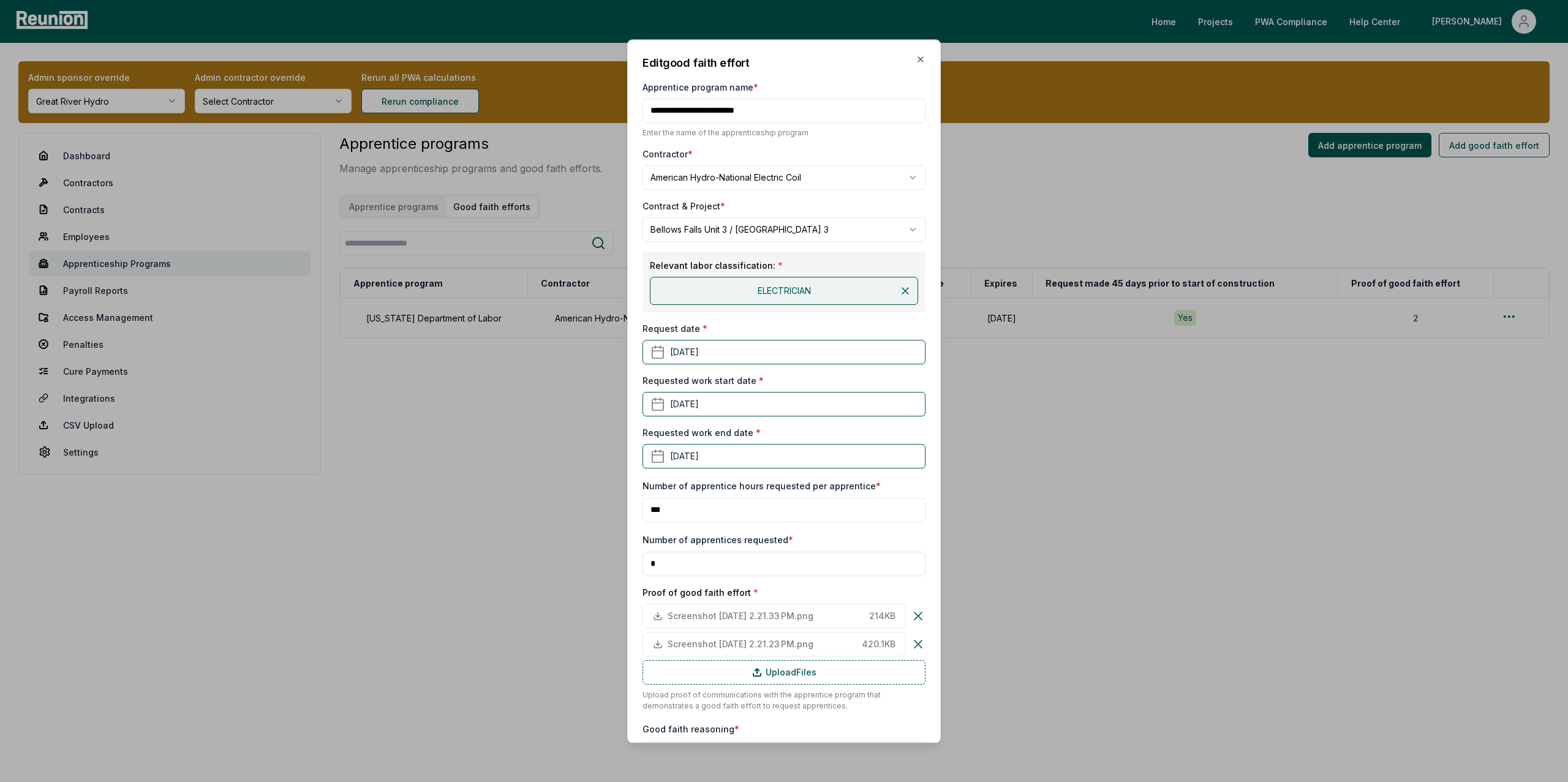
click at [811, 129] on p "Enter the name of the apprenticeship program" at bounding box center [784, 132] width 283 height 10
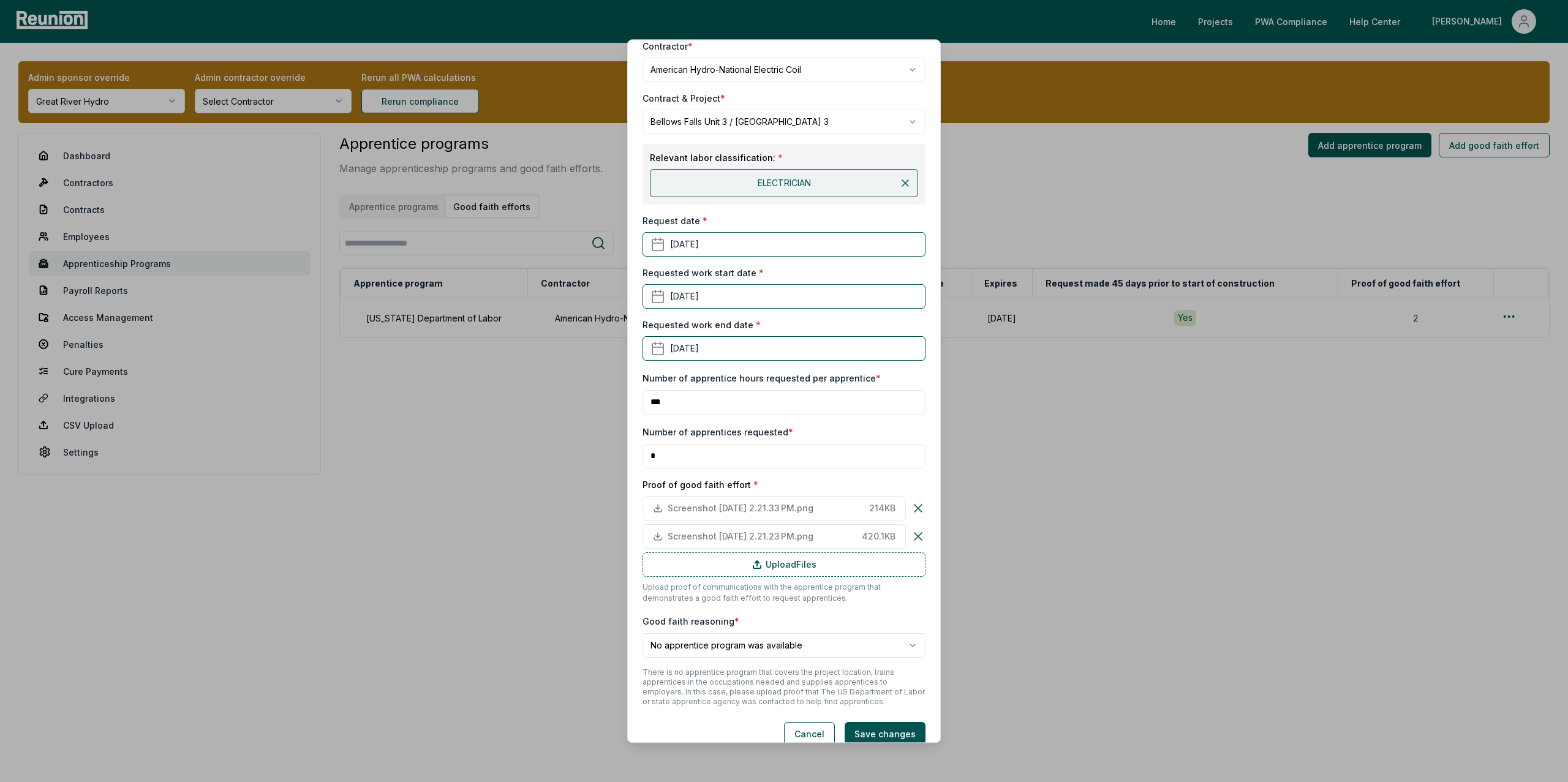
scroll to position [128, 0]
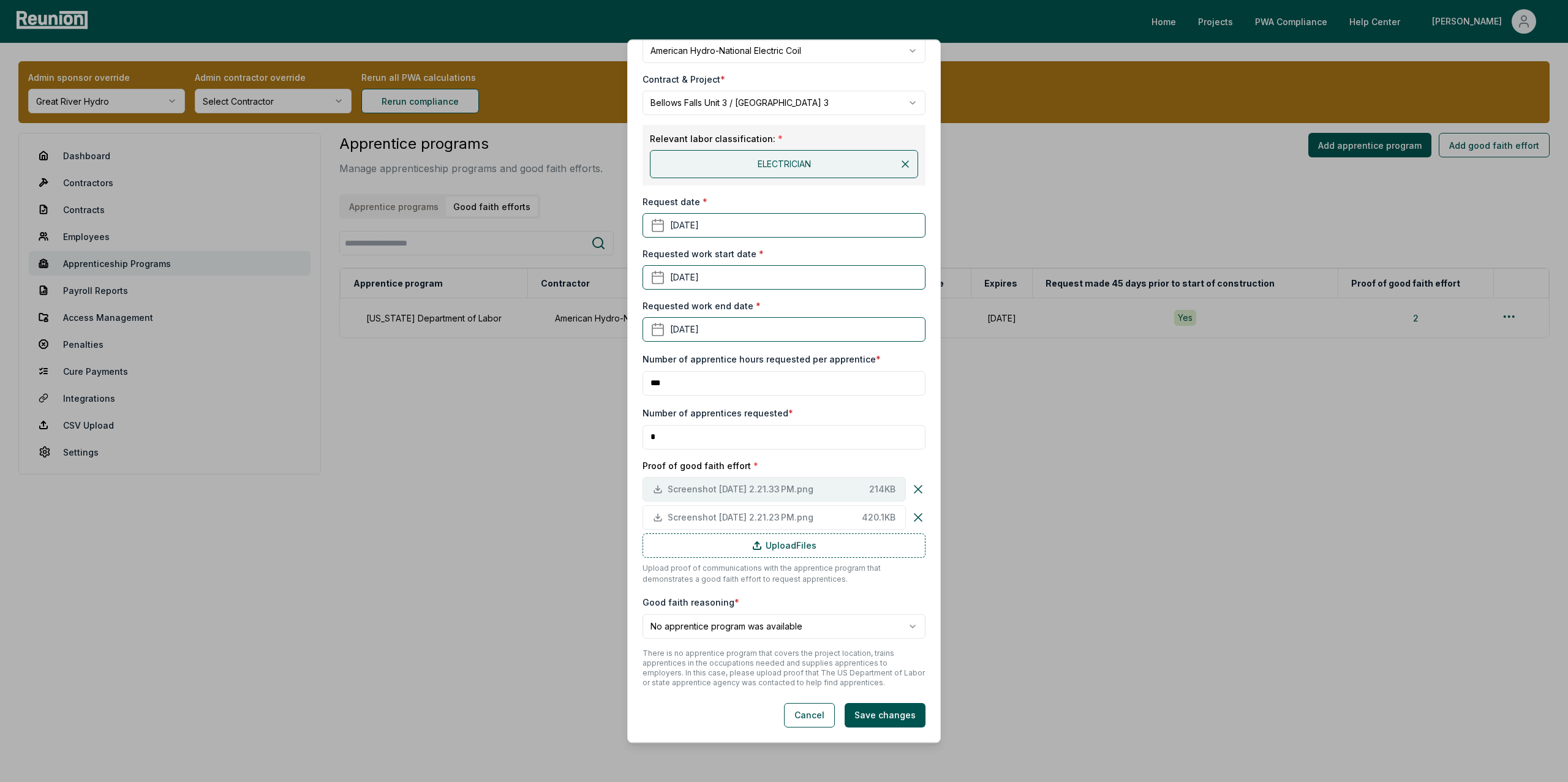
click at [749, 488] on span "Screenshot [DATE] 2.21.33 PM.png" at bounding box center [766, 489] width 197 height 13
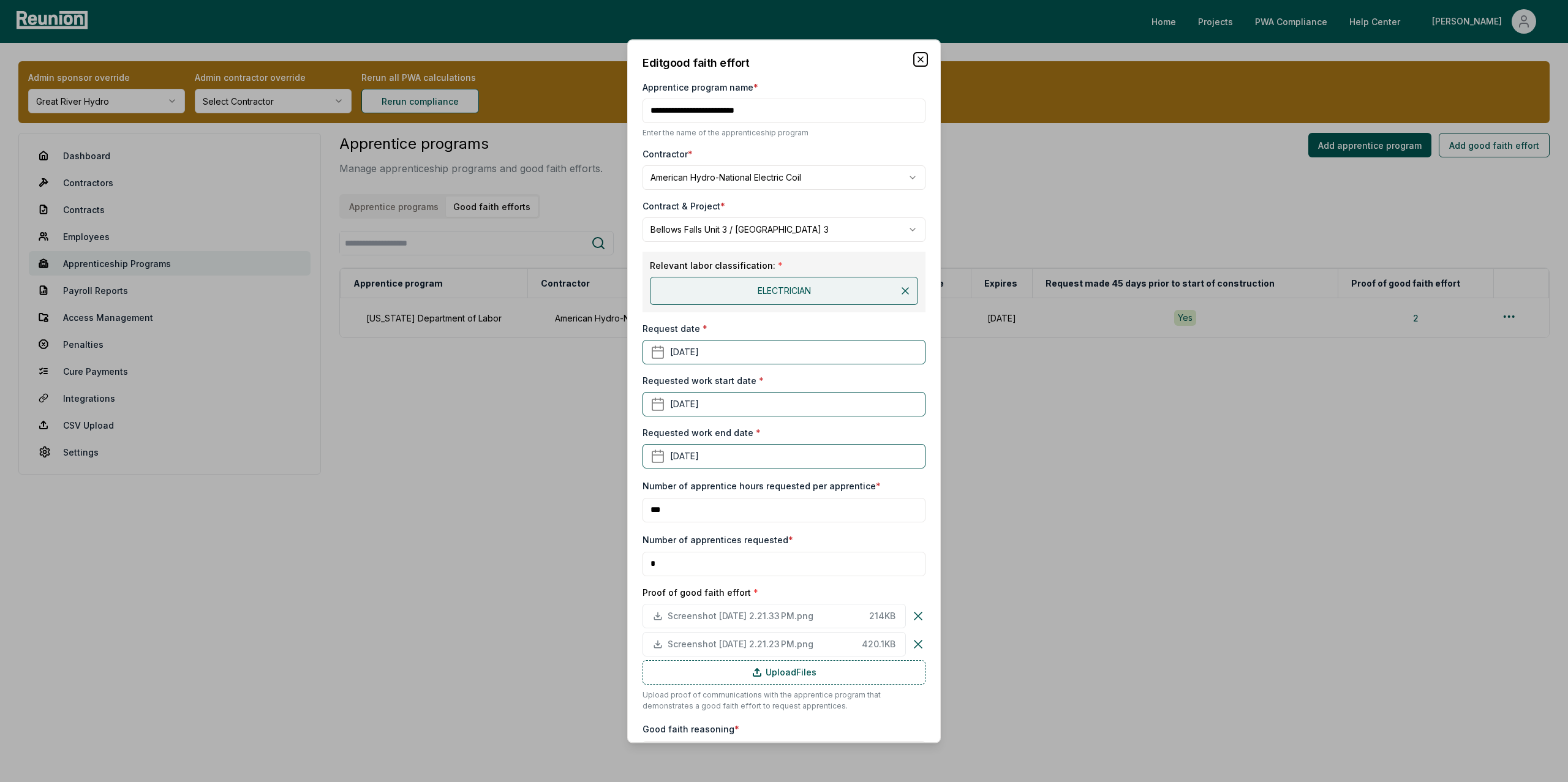
click at [919, 59] on icon "button" at bounding box center [920, 59] width 10 height 10
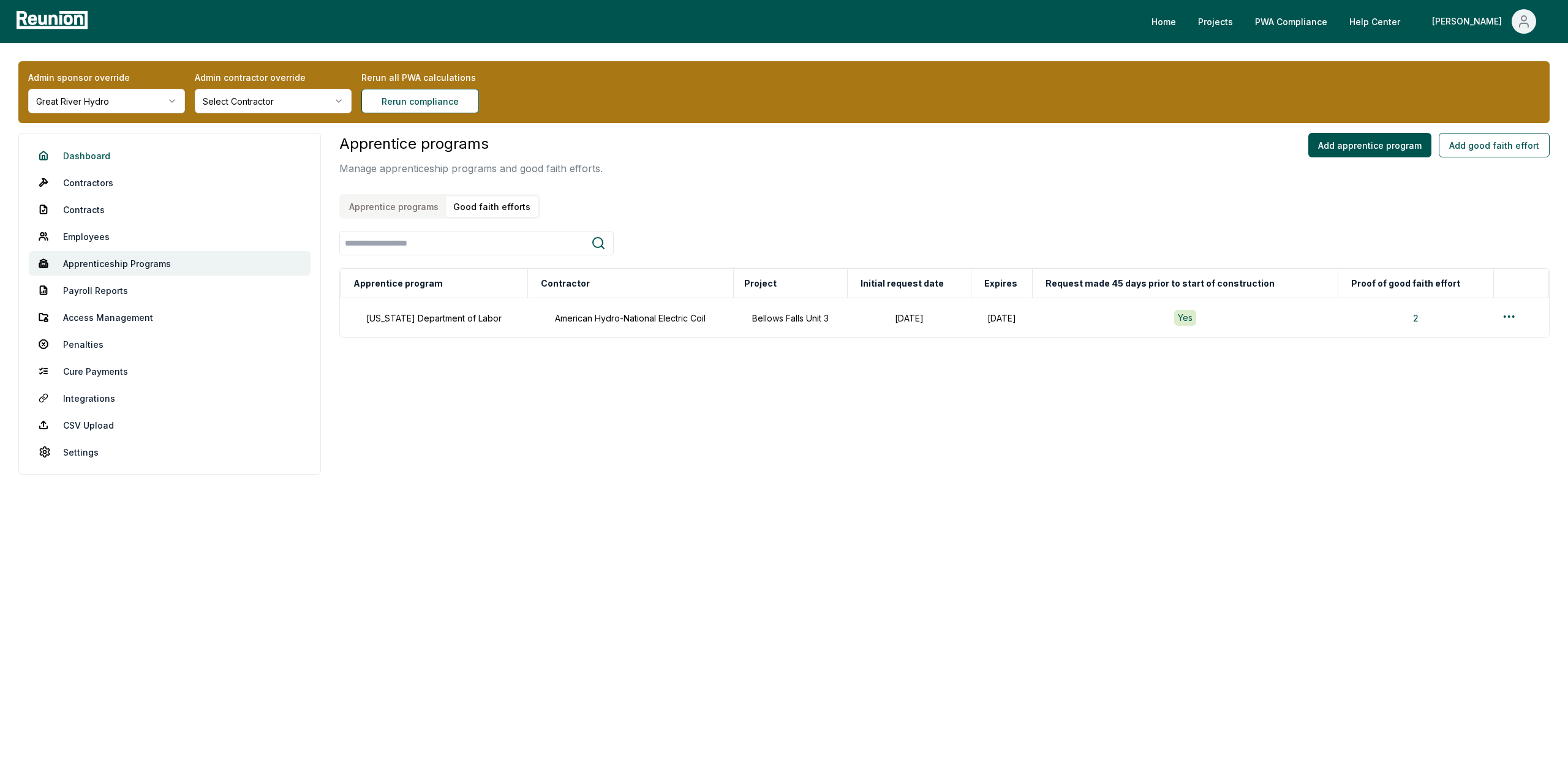
click at [91, 151] on link "Dashboard" at bounding box center [170, 155] width 282 height 25
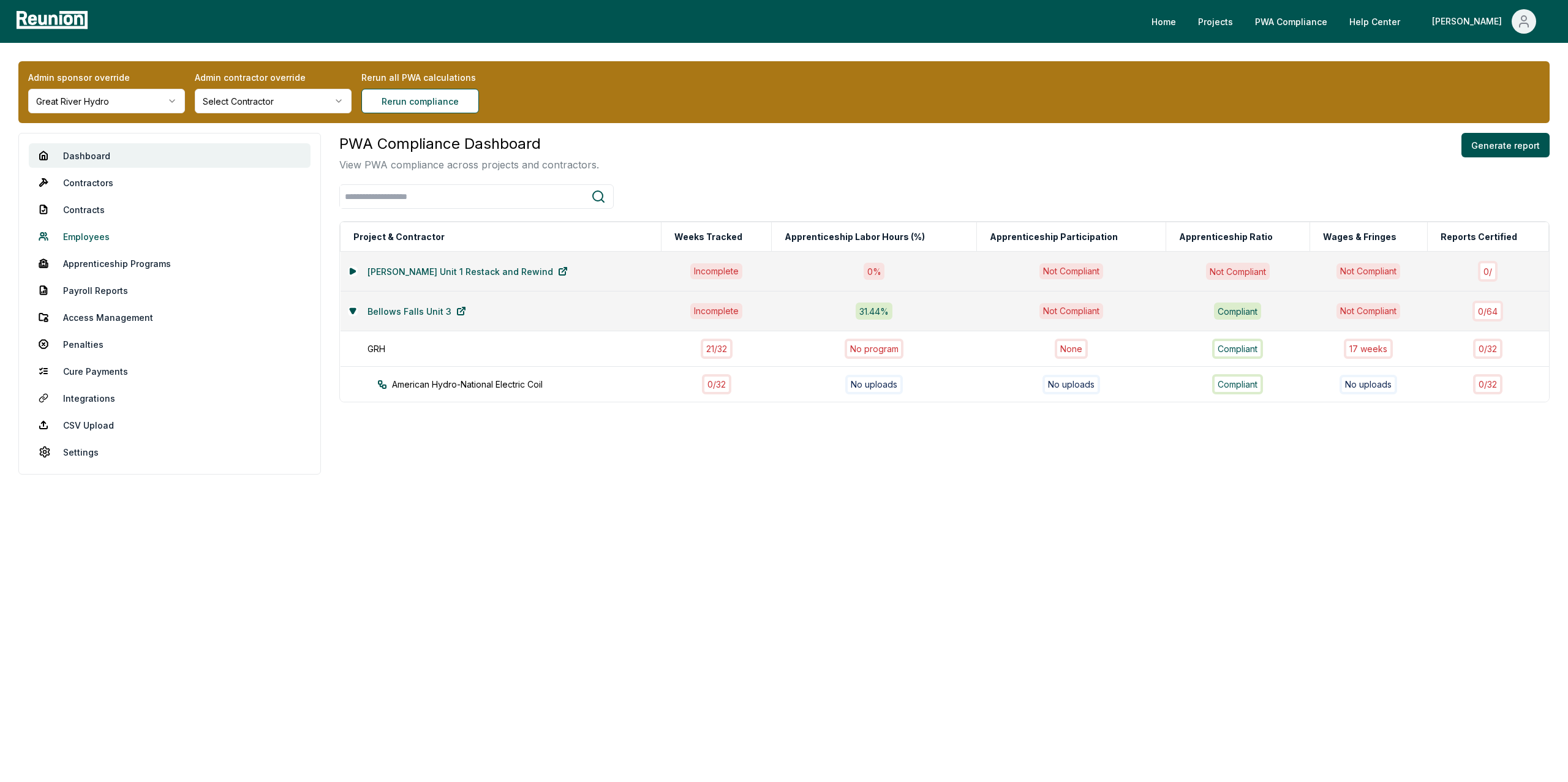
click at [87, 234] on link "Employees" at bounding box center [170, 236] width 282 height 25
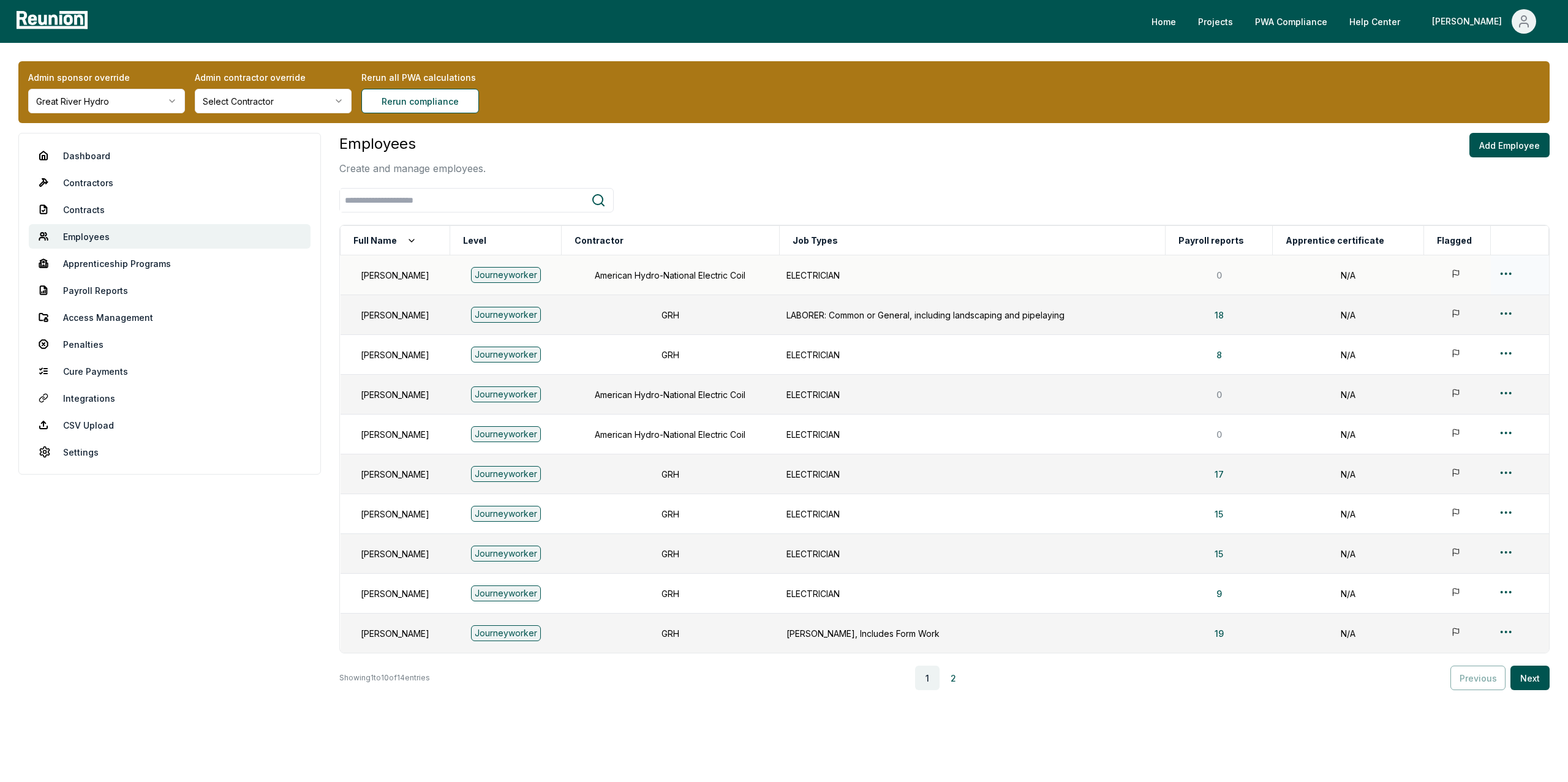
click at [1504, 273] on html "Please visit us on your desktop We're working on making our marketplace mobile-…" at bounding box center [784, 403] width 1568 height 807
click at [1459, 319] on div "Edit" at bounding box center [1500, 323] width 117 height 20
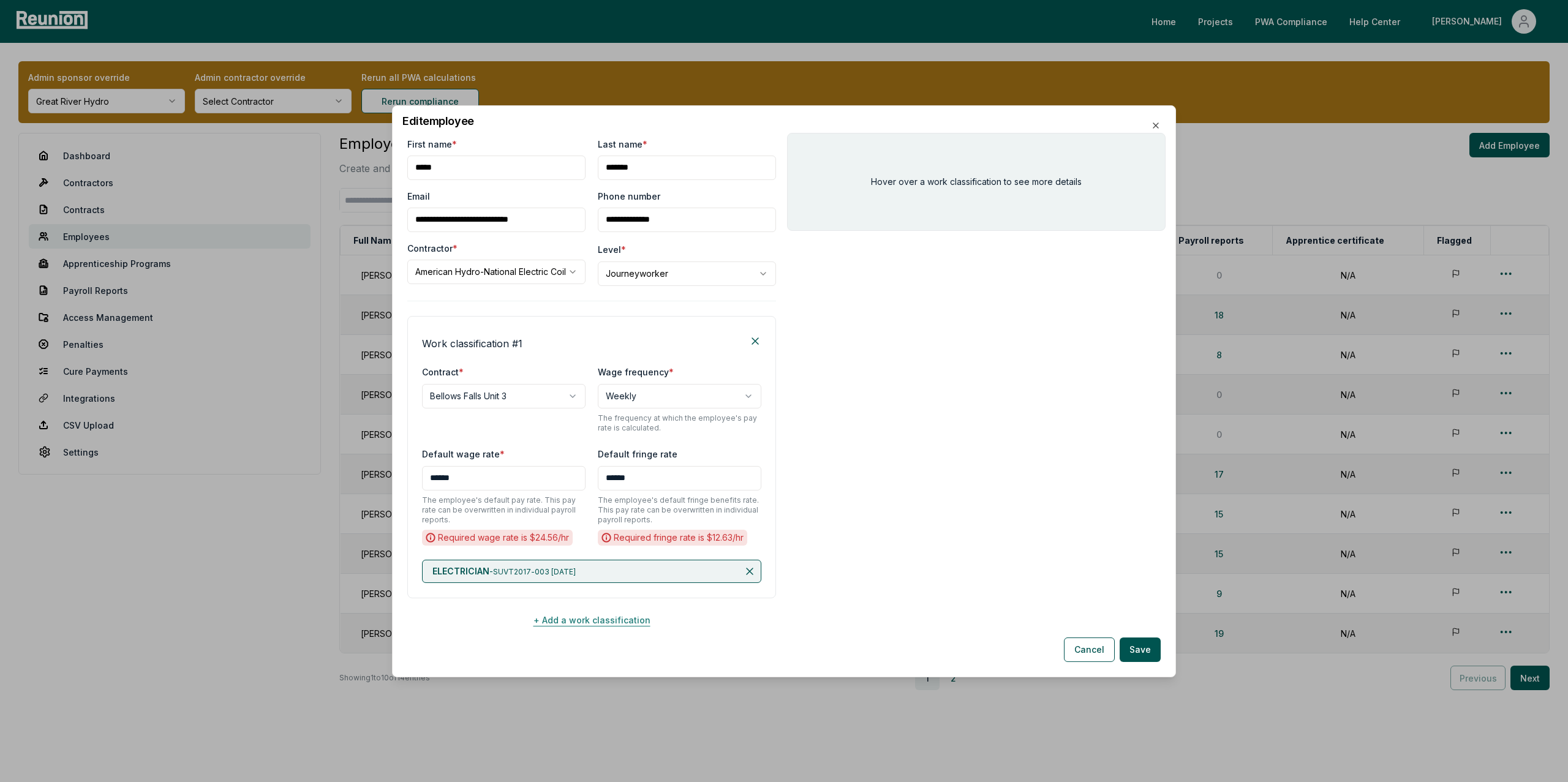
click at [582, 624] on button "+ Add a work classification" at bounding box center [592, 620] width 368 height 25
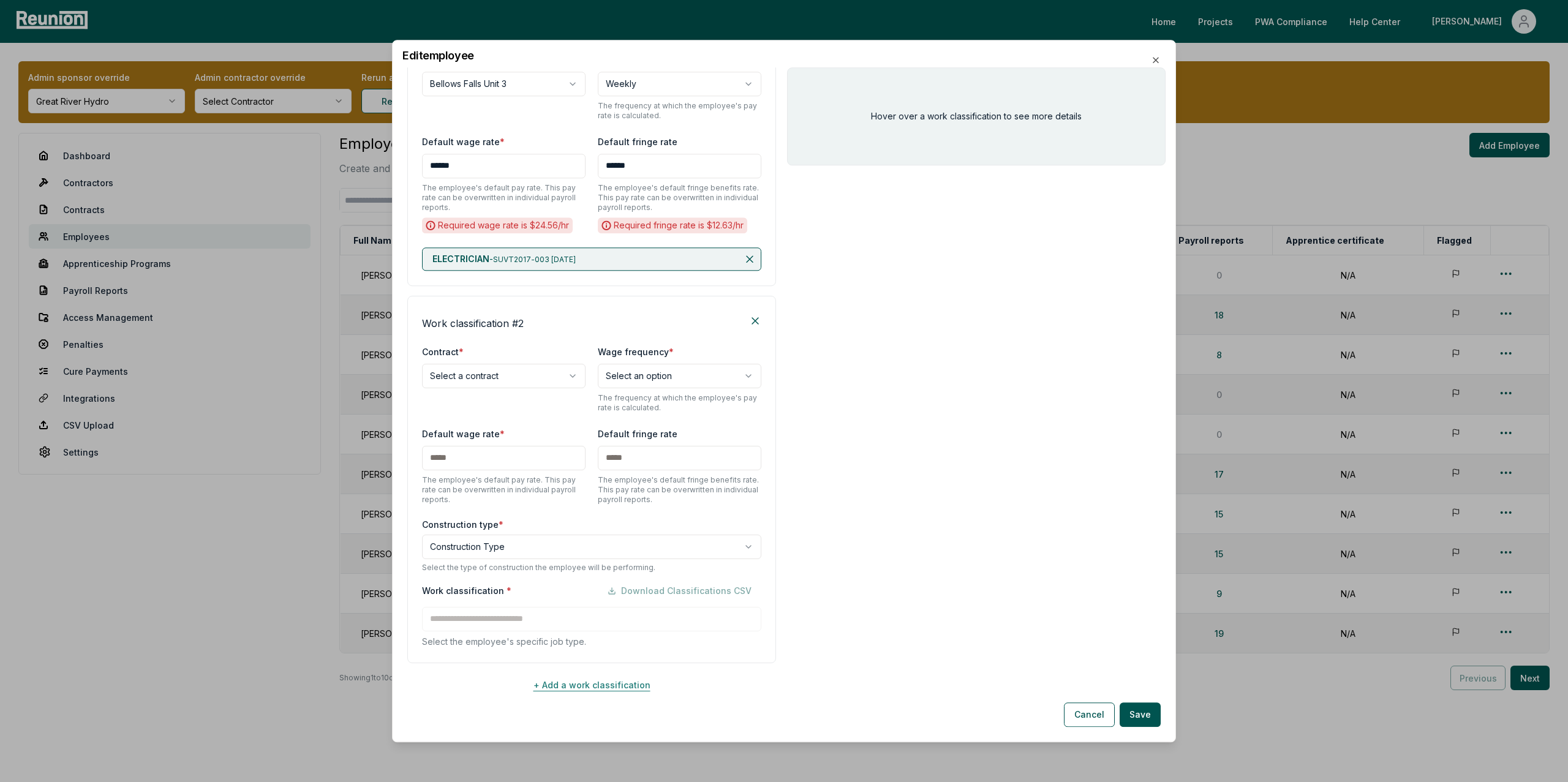
scroll to position [248, 0]
click at [498, 373] on body "Please visit us on your desktop We're working on making our marketplace mobile-…" at bounding box center [784, 403] width 1568 height 807
select select "**********"
click at [641, 375] on body "Please visit us on your desktop We're working on making our marketplace mobile-…" at bounding box center [784, 403] width 1568 height 807
select select "******"
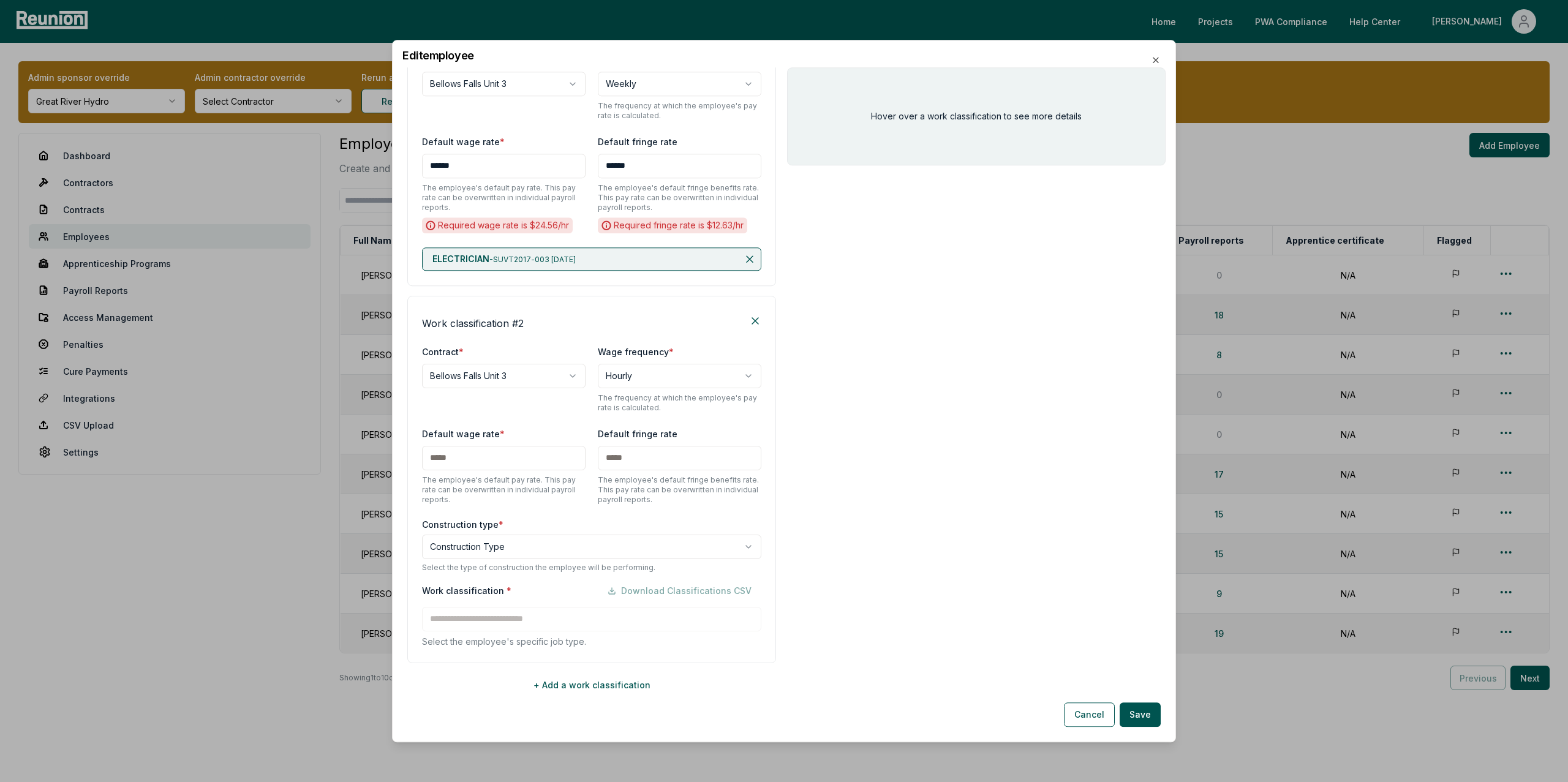
click at [480, 452] on input "text" at bounding box center [503, 458] width 163 height 25
type input "***"
click at [651, 467] on input "text" at bounding box center [679, 458] width 163 height 25
type input "***"
click at [511, 546] on body "Please visit us on your desktop We're working on making our marketplace mobile-…" at bounding box center [784, 403] width 1568 height 807
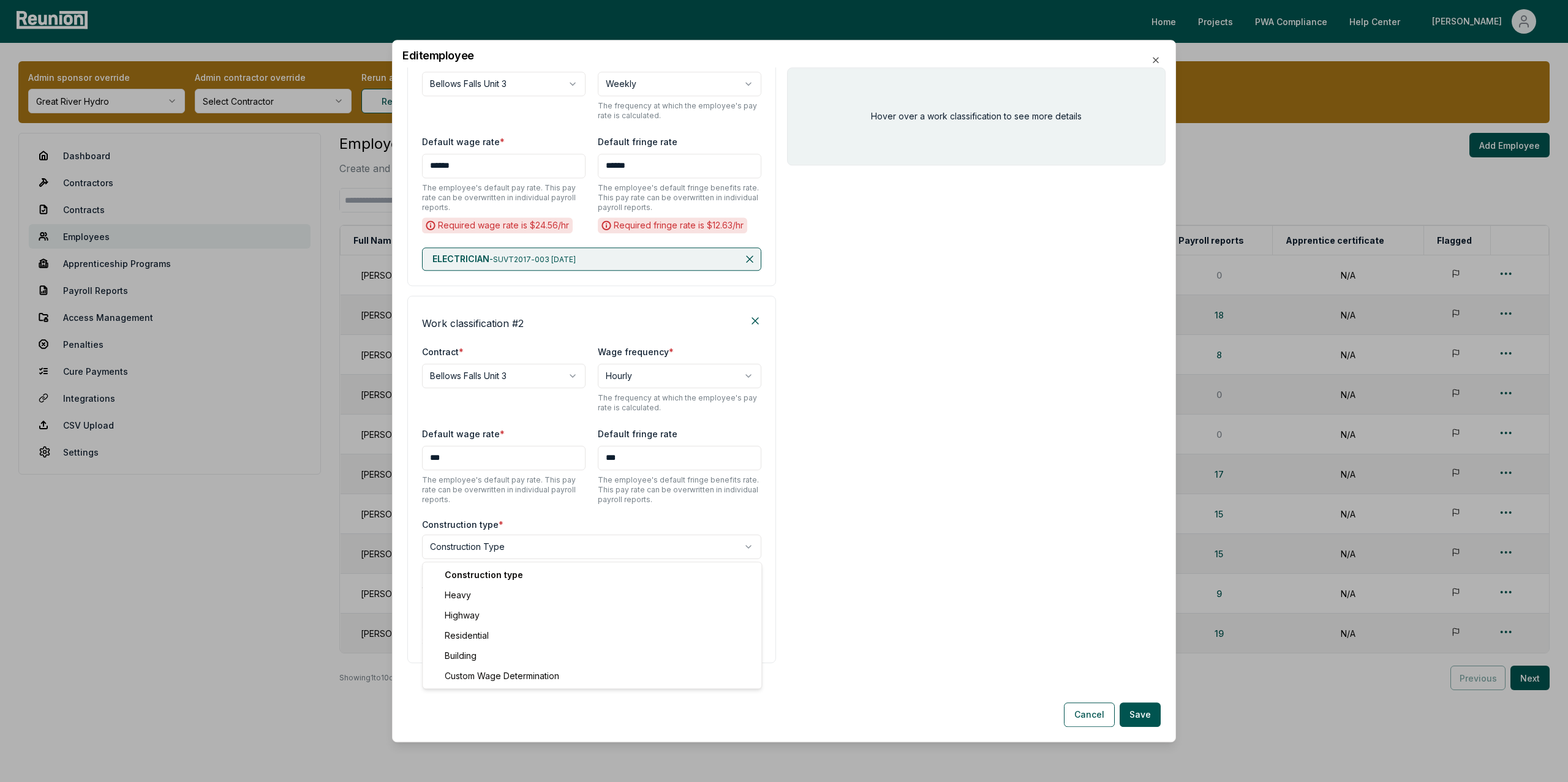
select select "**********"
click at [458, 619] on input at bounding box center [592, 619] width 339 height 25
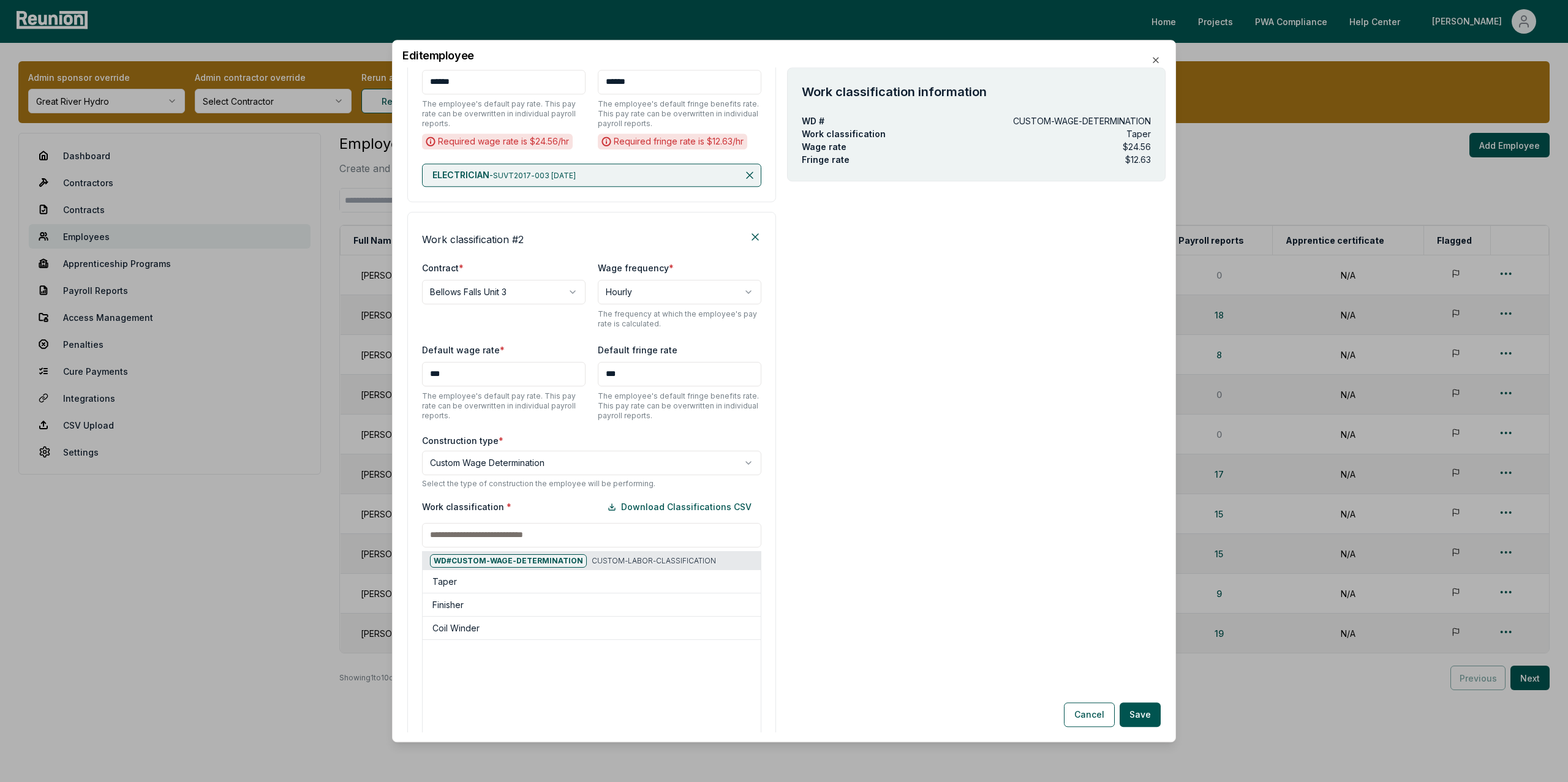
scroll to position [314, 0]
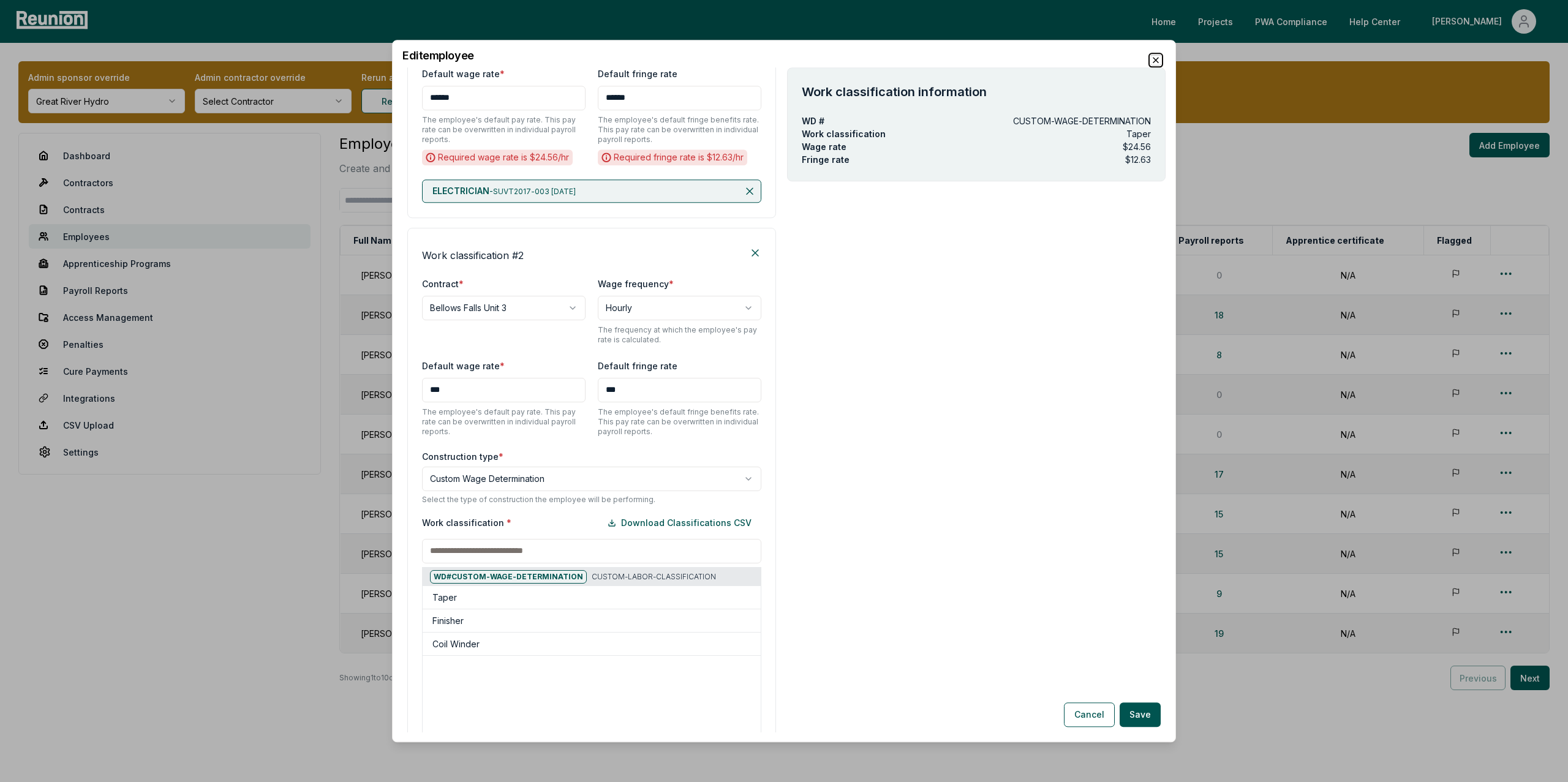
click at [1154, 57] on icon "button" at bounding box center [1155, 59] width 10 height 10
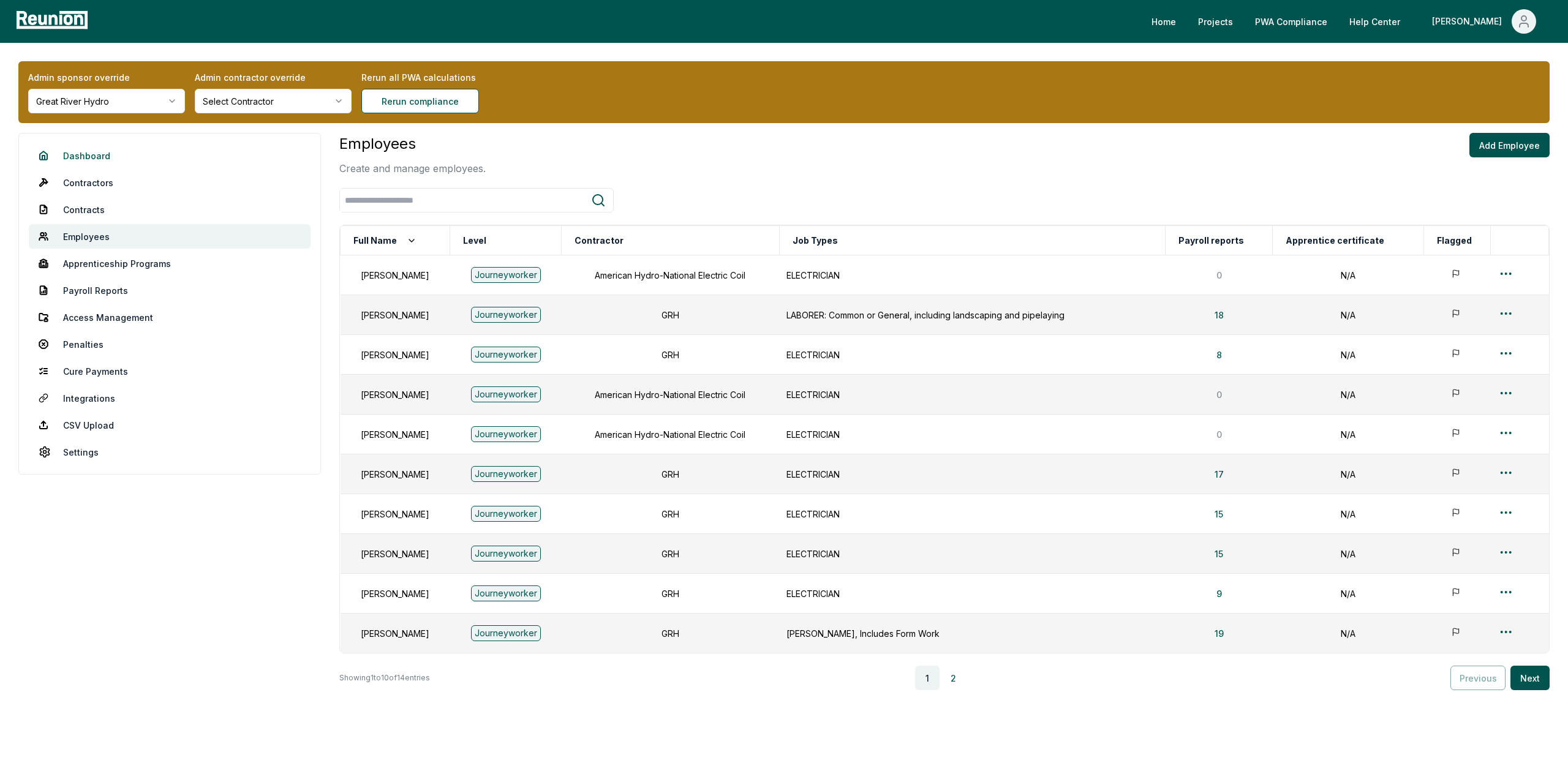
click at [98, 159] on link "Dashboard" at bounding box center [170, 155] width 282 height 25
